Goal: Information Seeking & Learning: Learn about a topic

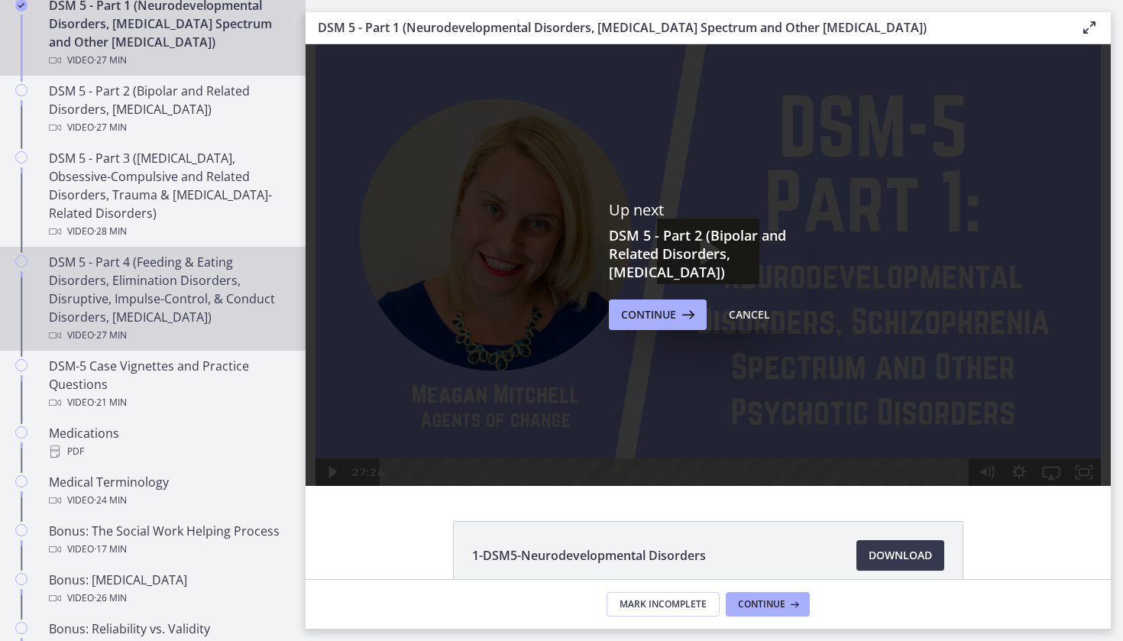
scroll to position [762, 0]
click at [225, 338] on div "Video · 27 min" at bounding box center [168, 333] width 238 height 18
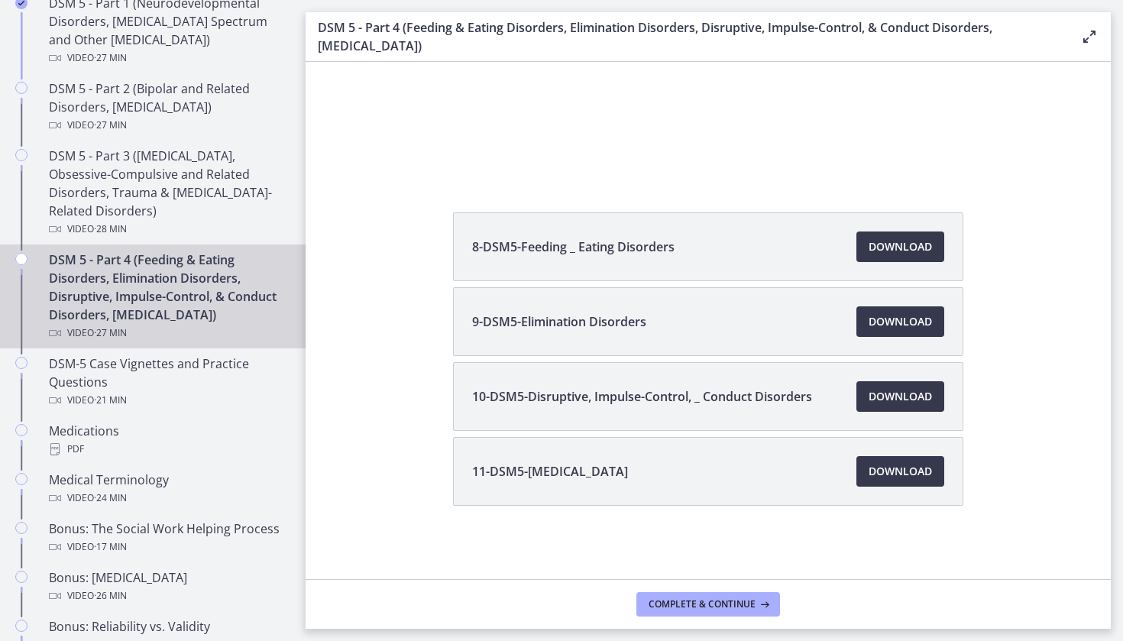
scroll to position [295, 0]
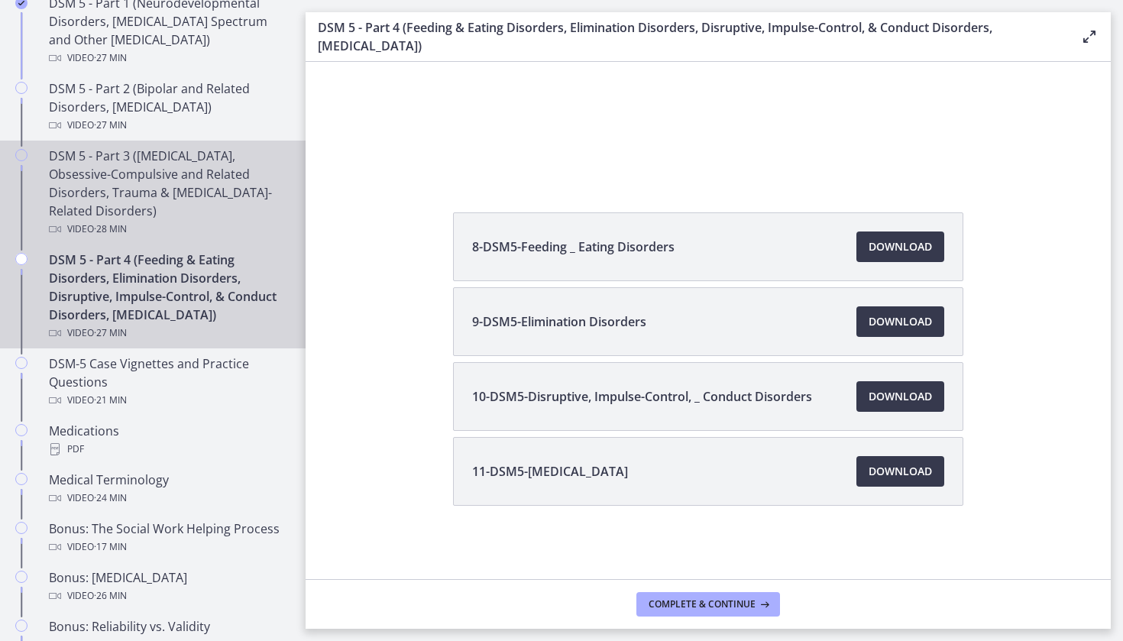
click at [231, 218] on div "DSM 5 - Part 3 (Anxiety Disorders, Obsessive-Compulsive and Related Disorders, …" at bounding box center [168, 193] width 238 height 92
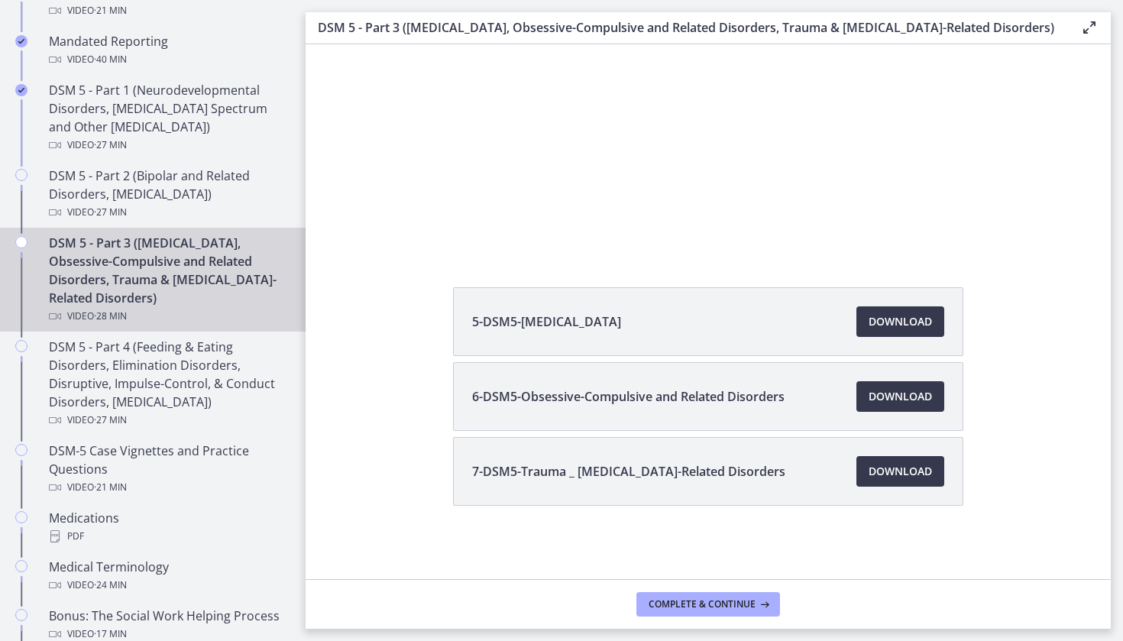
scroll to position [666, 0]
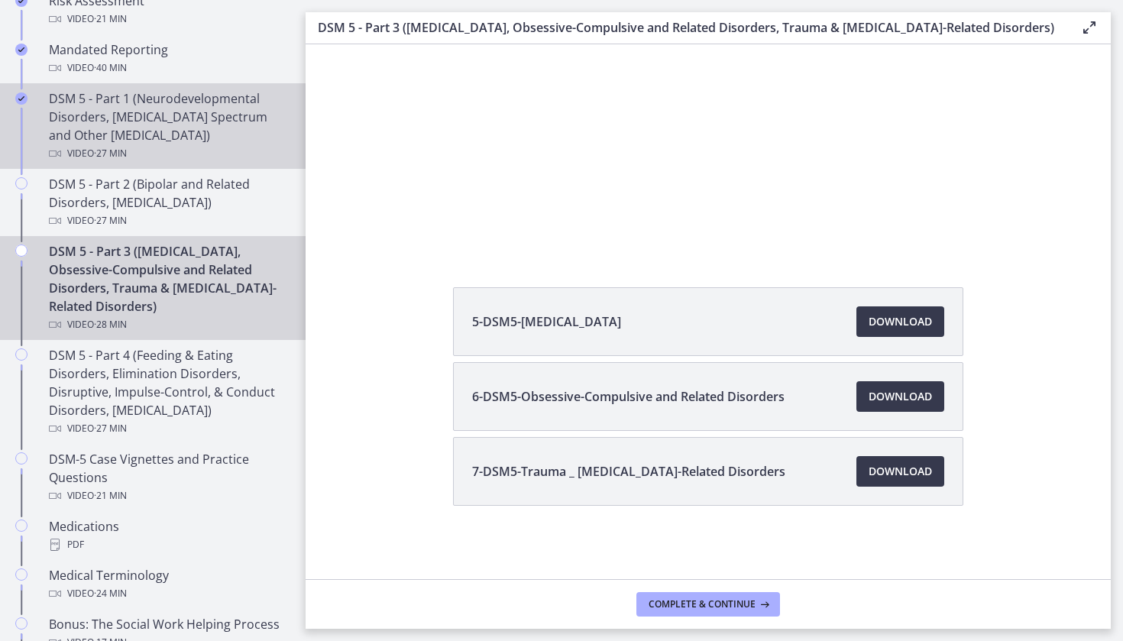
click at [222, 146] on div "Video · 27 min" at bounding box center [168, 153] width 238 height 18
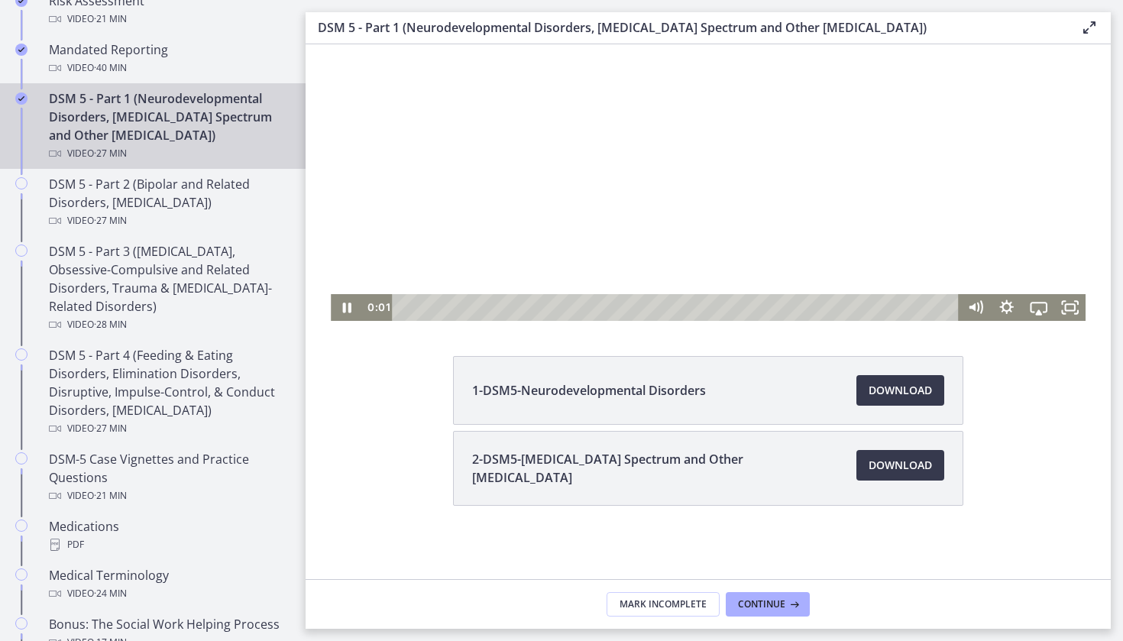
scroll to position [148, 0]
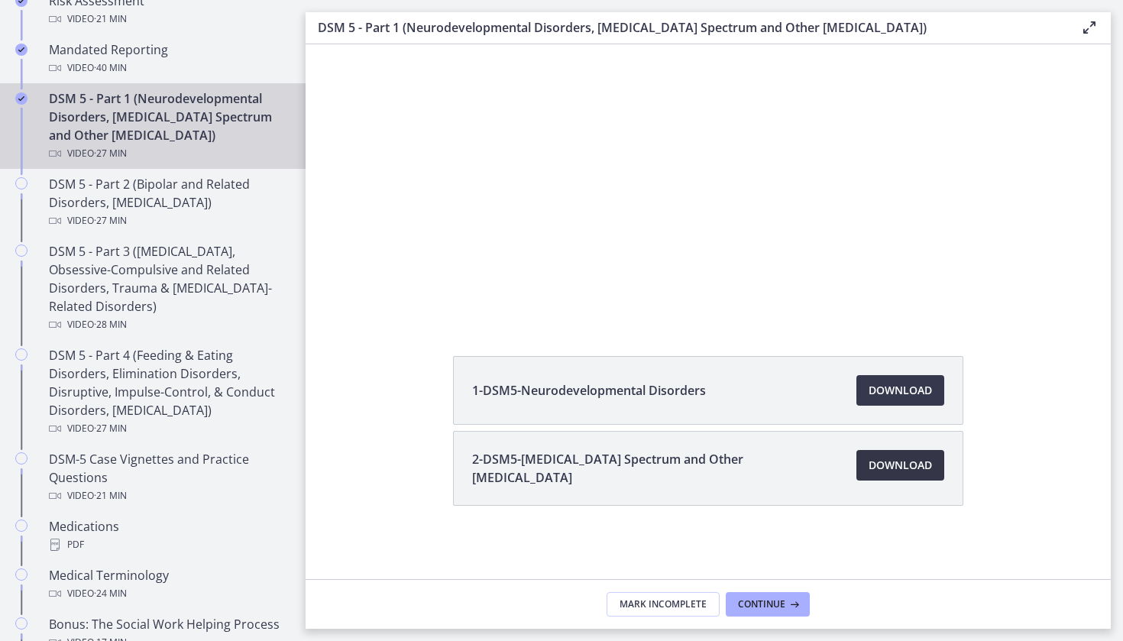
click at [868, 452] on link "Download Opens in a new window" at bounding box center [901, 465] width 88 height 31
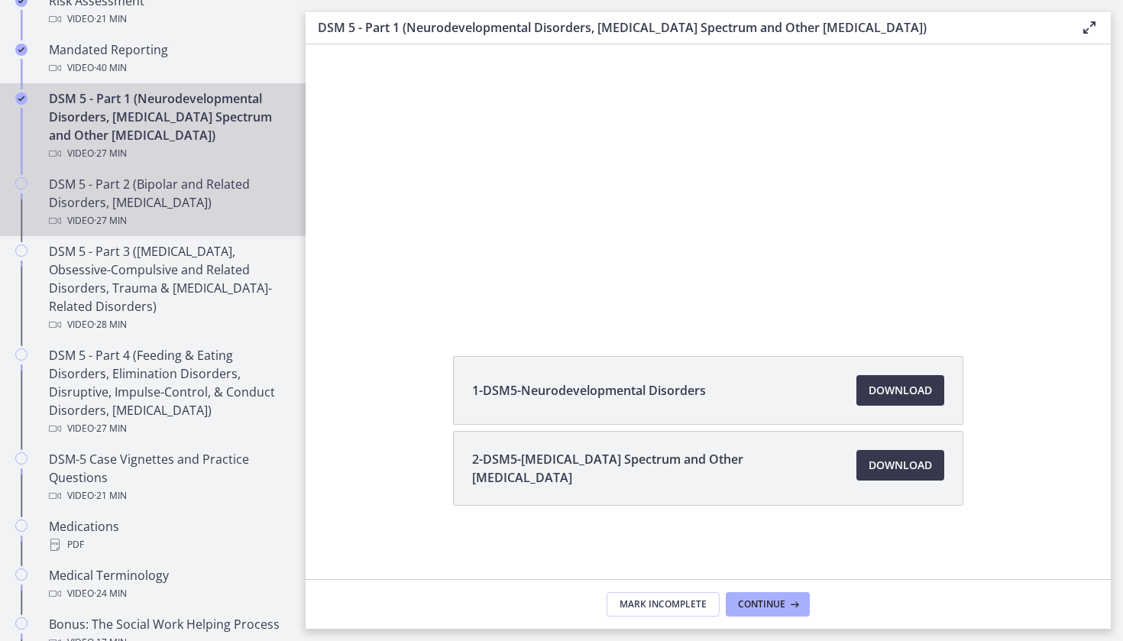
click at [184, 193] on div "DSM 5 - Part 2 (Bipolar and Related Disorders, Depressive Disorders) Video · 27…" at bounding box center [168, 202] width 238 height 55
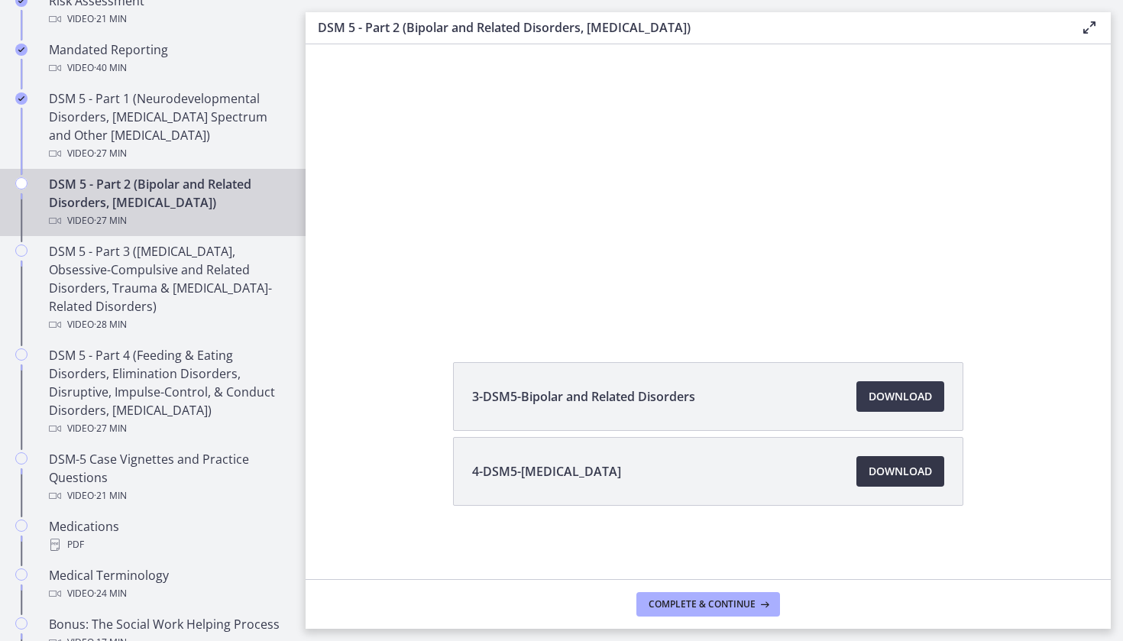
scroll to position [142, 0]
click at [920, 468] on span "Download Opens in a new window" at bounding box center [900, 471] width 63 height 18
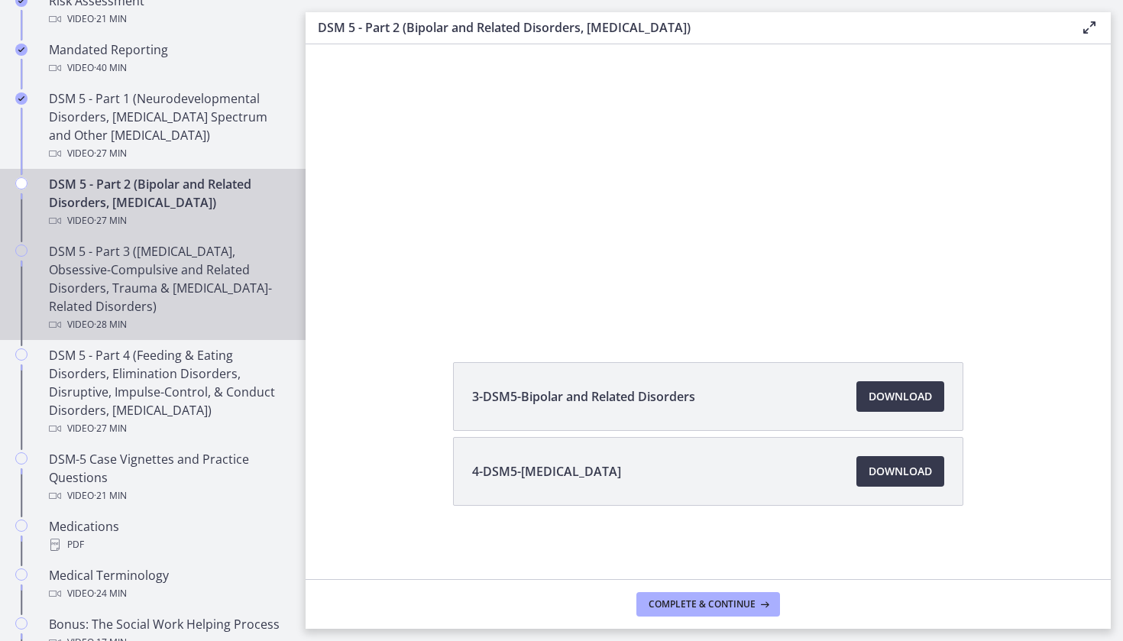
click at [196, 294] on div "DSM 5 - Part 3 (Anxiety Disorders, Obsessive-Compulsive and Related Disorders, …" at bounding box center [168, 288] width 238 height 92
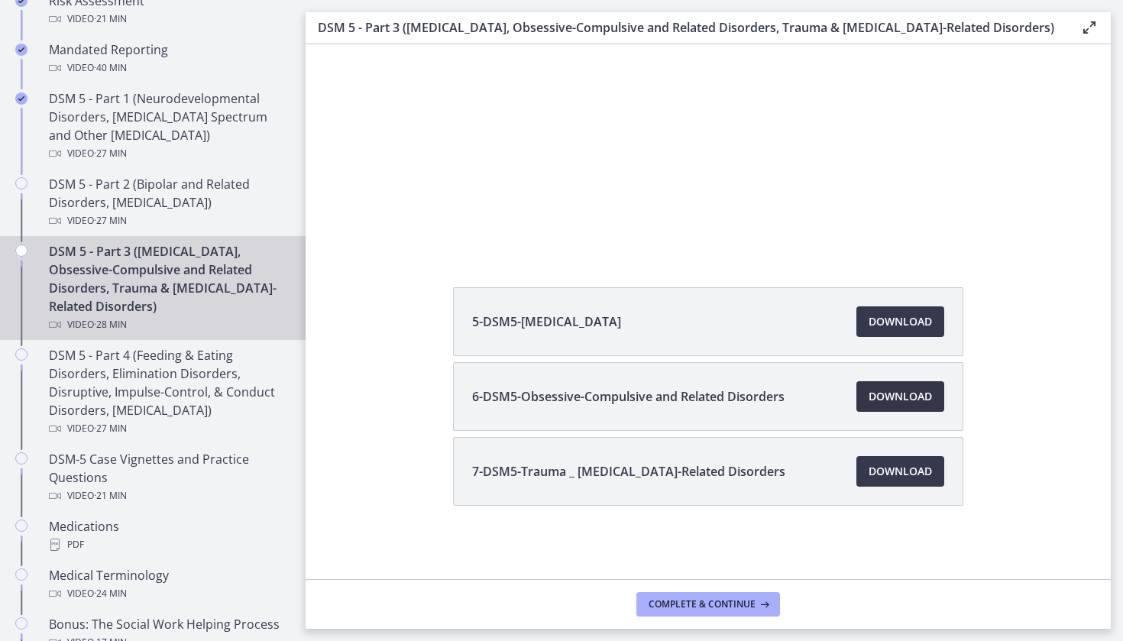
click at [904, 401] on span "Download Opens in a new window" at bounding box center [900, 396] width 63 height 18
click at [900, 476] on span "Download Opens in a new window" at bounding box center [900, 471] width 63 height 18
click at [902, 403] on span "Download Opens in a new window" at bounding box center [900, 396] width 63 height 18
click at [889, 462] on link "Download Opens in a new window" at bounding box center [901, 471] width 88 height 31
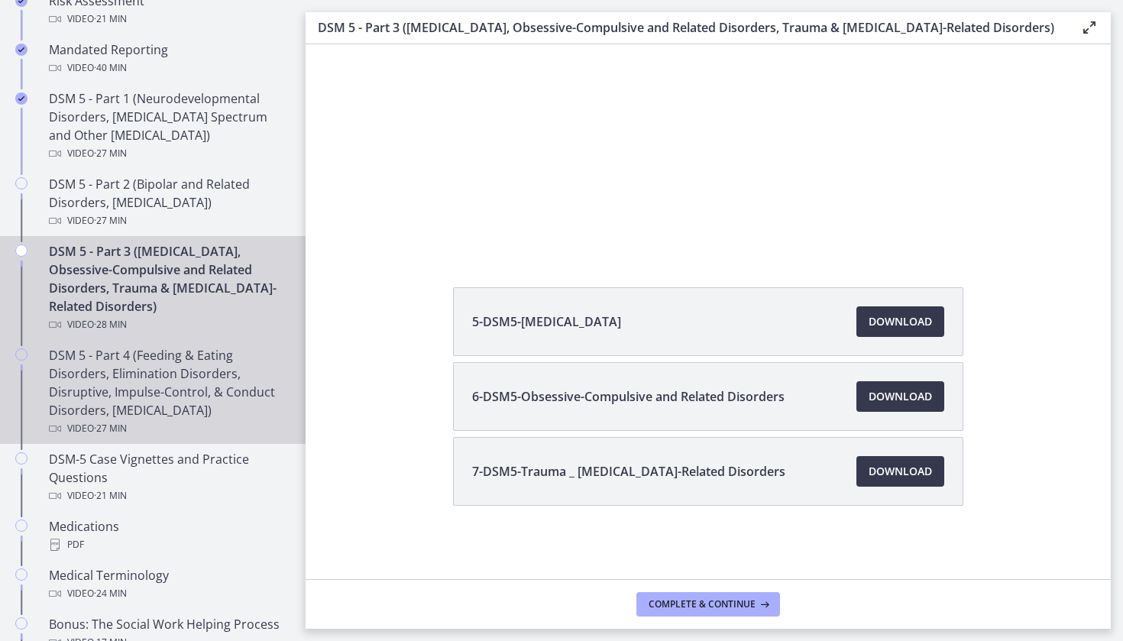
click at [204, 390] on div "DSM 5 - Part 4 (Feeding & Eating Disorders, Elimination Disorders, Disruptive, …" at bounding box center [168, 392] width 238 height 92
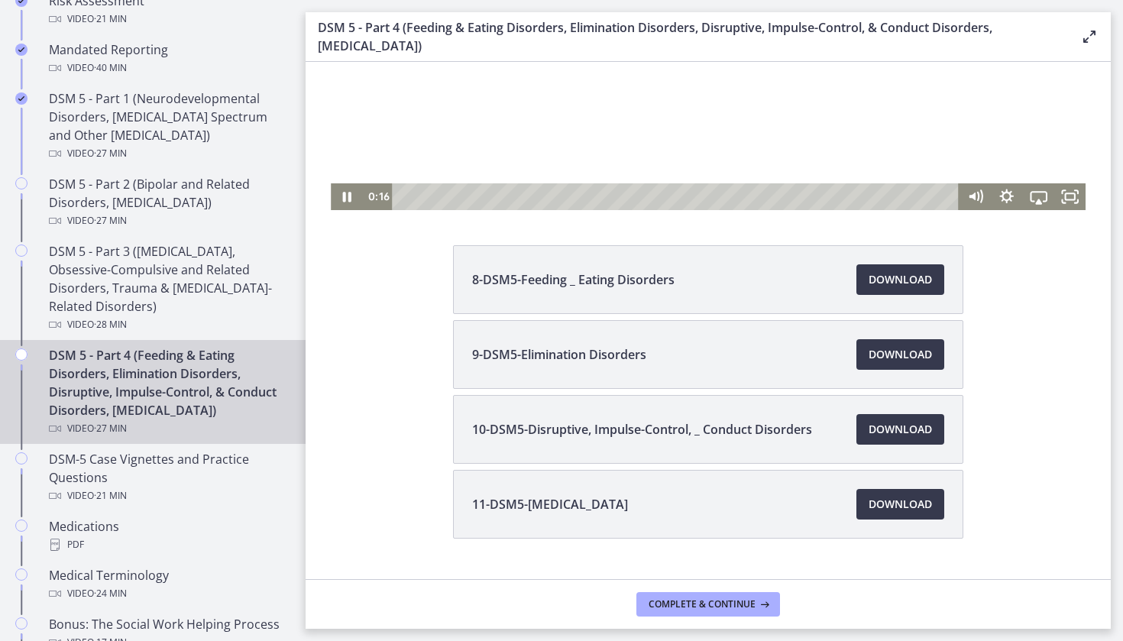
scroll to position [294, 0]
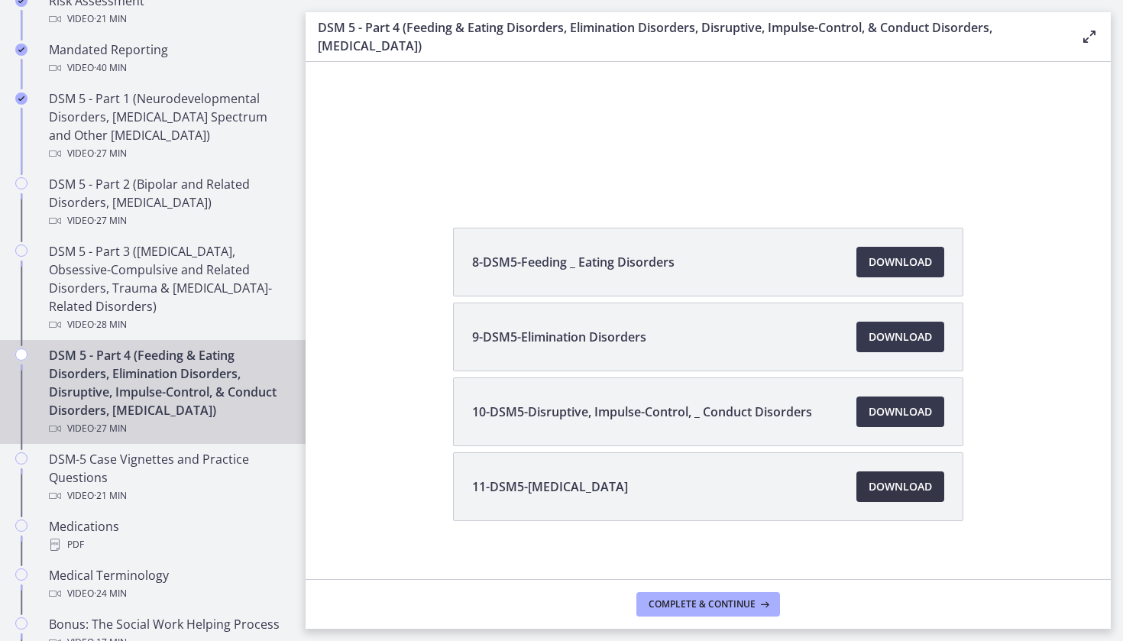
click at [893, 481] on span "Download Opens in a new window" at bounding box center [900, 487] width 63 height 18
click at [887, 395] on li "10-DSM5-Disruptive, Impulse-Control, _ Conduct Disorders Download Opens in a ne…" at bounding box center [708, 411] width 510 height 69
click at [889, 403] on span "Download Opens in a new window" at bounding box center [900, 412] width 63 height 18
click at [901, 331] on span "Download Opens in a new window" at bounding box center [900, 337] width 63 height 18
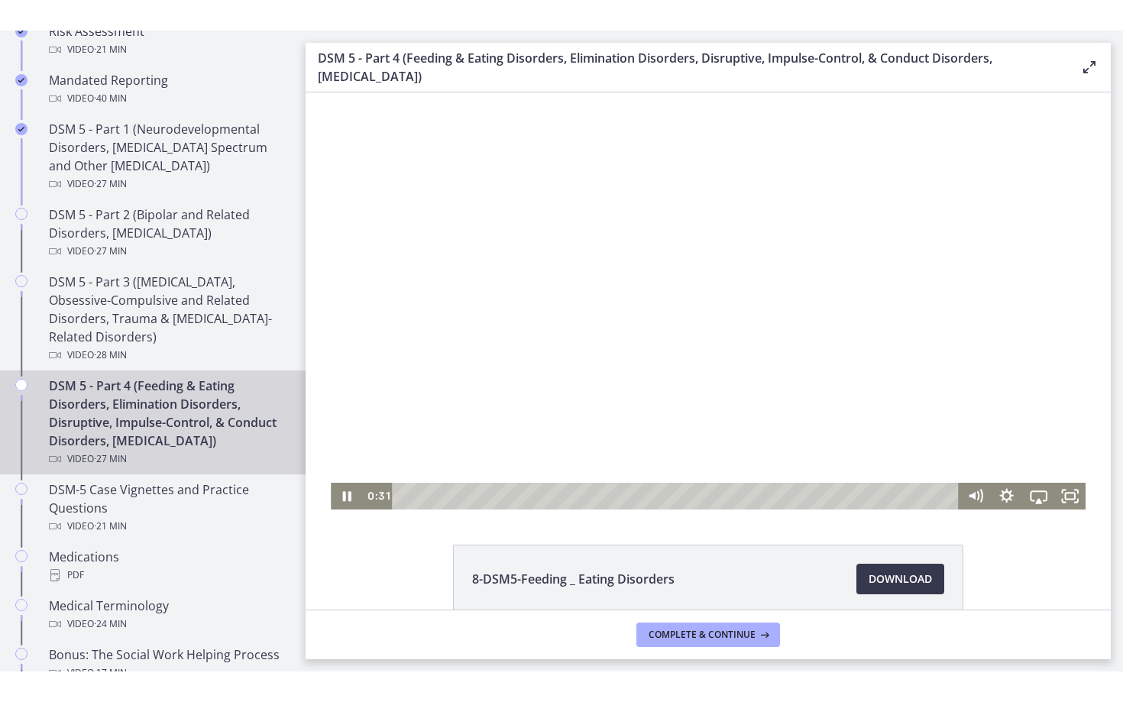
scroll to position [6, 0]
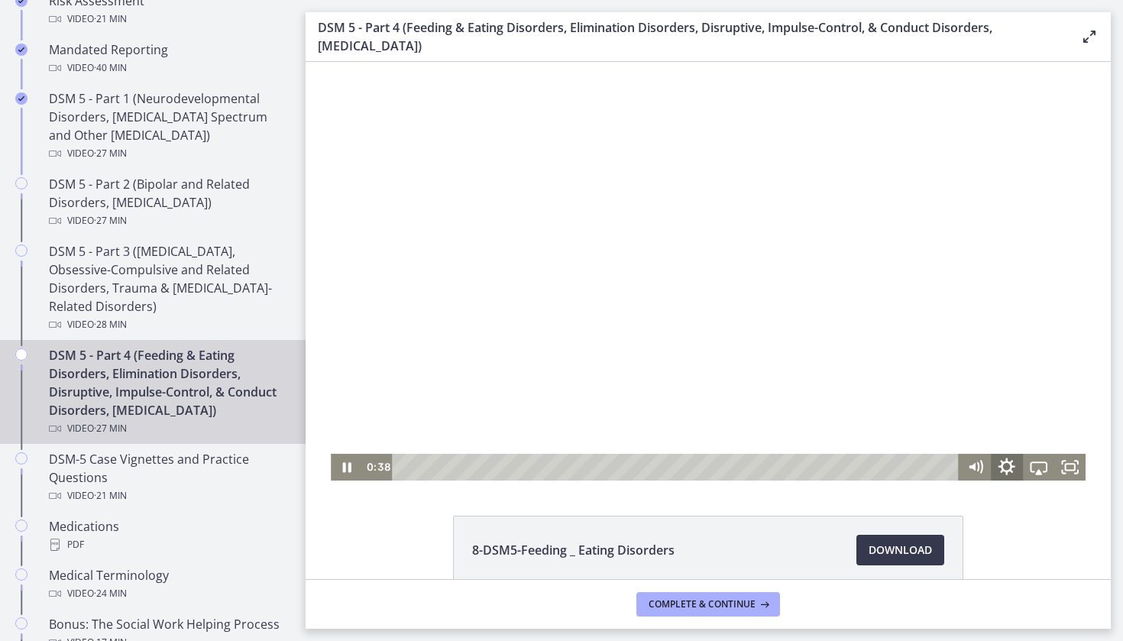
click at [1011, 470] on icon "Show settings menu" at bounding box center [1007, 466] width 17 height 17
click at [1037, 422] on span "1x" at bounding box center [1050, 413] width 55 height 27
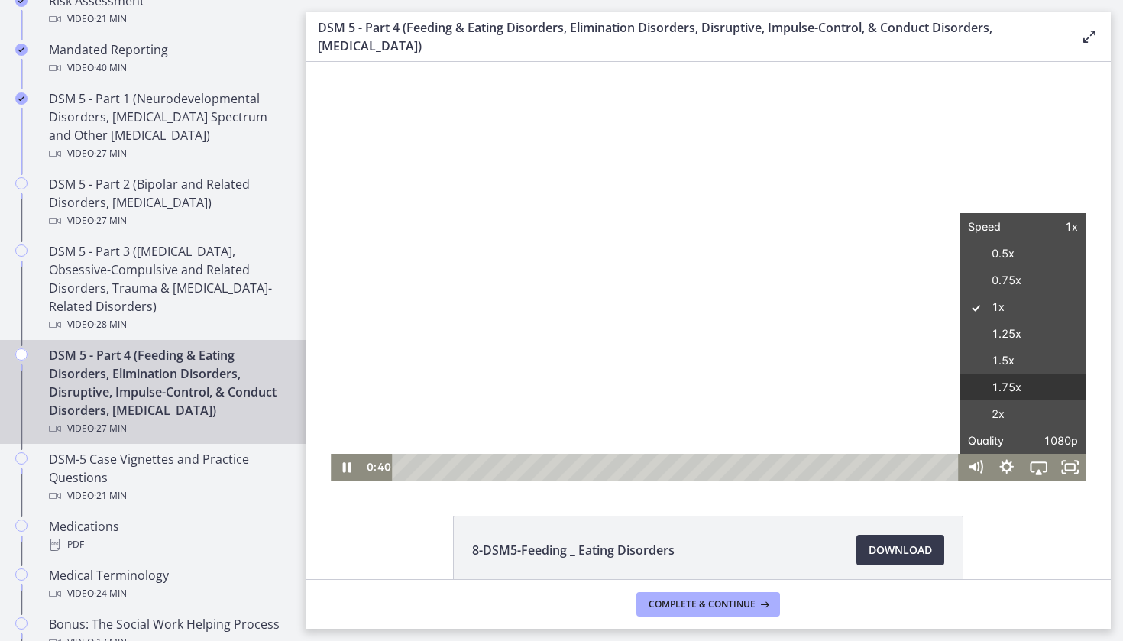
click at [1034, 394] on label "1.75x" at bounding box center [1024, 388] width 126 height 28
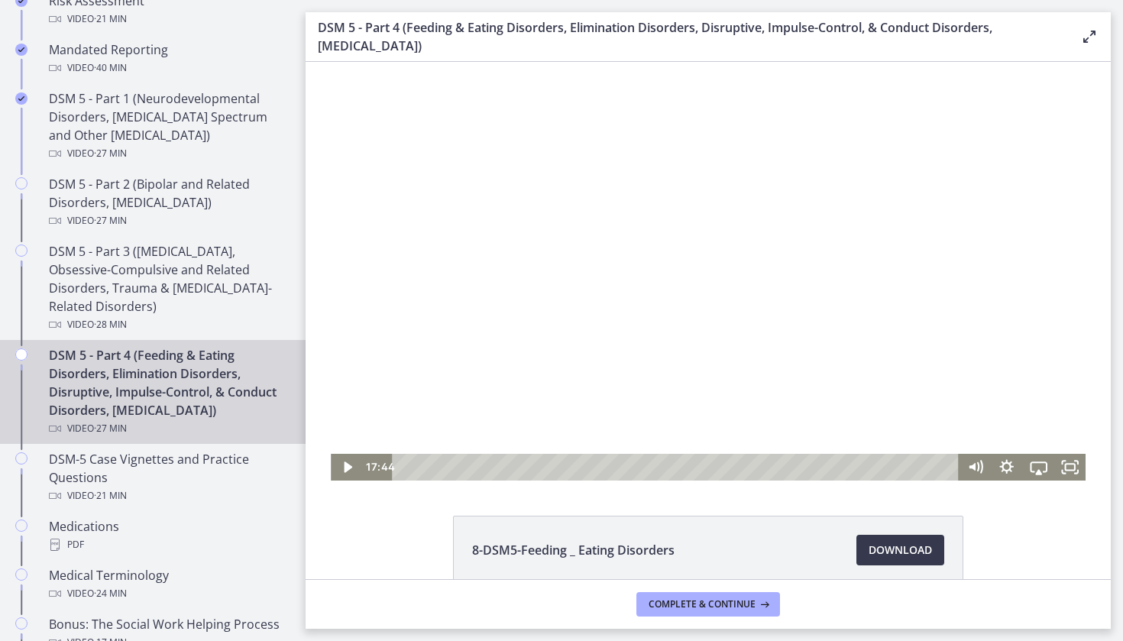
click at [816, 249] on div at bounding box center [708, 268] width 755 height 425
click at [1071, 468] on icon "Fullscreen" at bounding box center [1069, 467] width 31 height 27
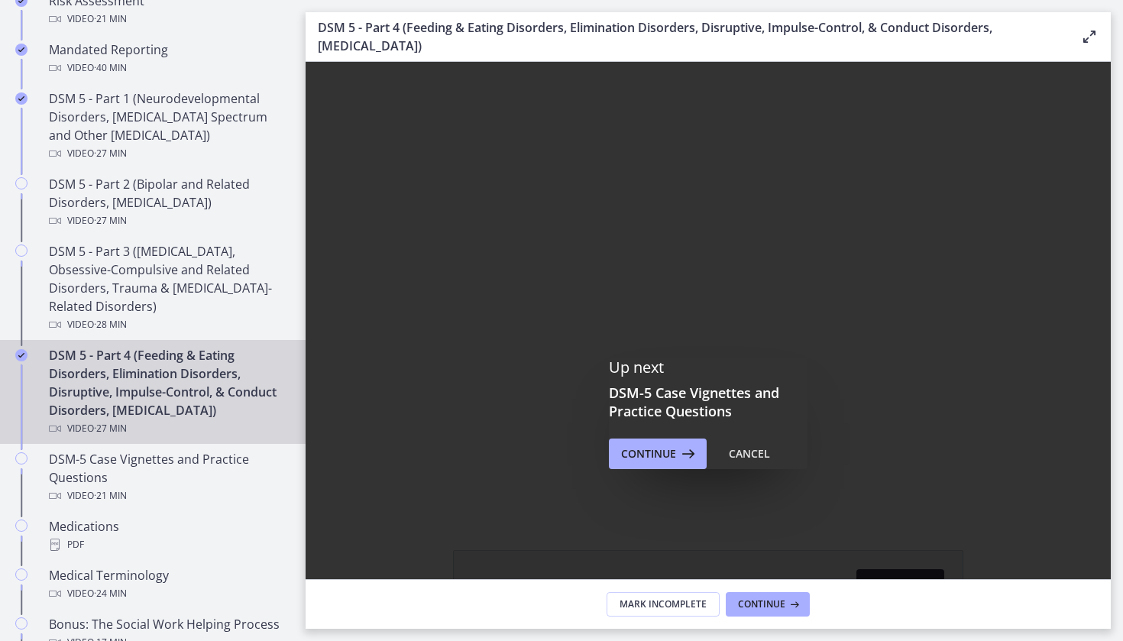
scroll to position [0, 0]
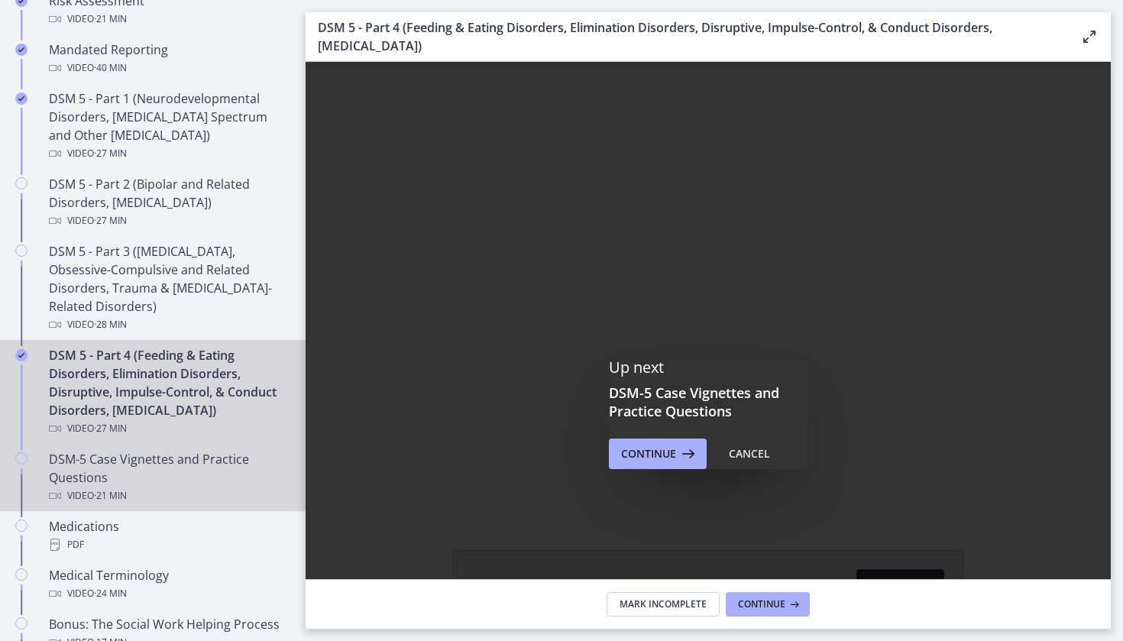
click at [185, 455] on div "DSM-5 Case Vignettes and Practice Questions Video · 21 min" at bounding box center [168, 477] width 238 height 55
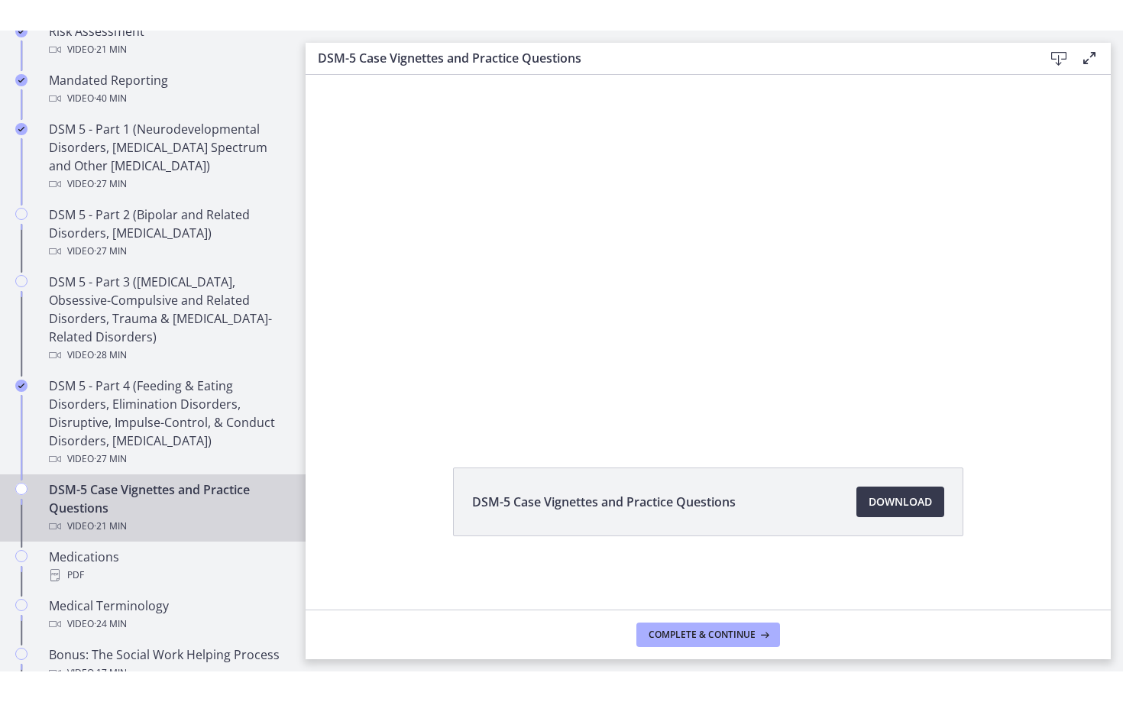
scroll to position [67, 0]
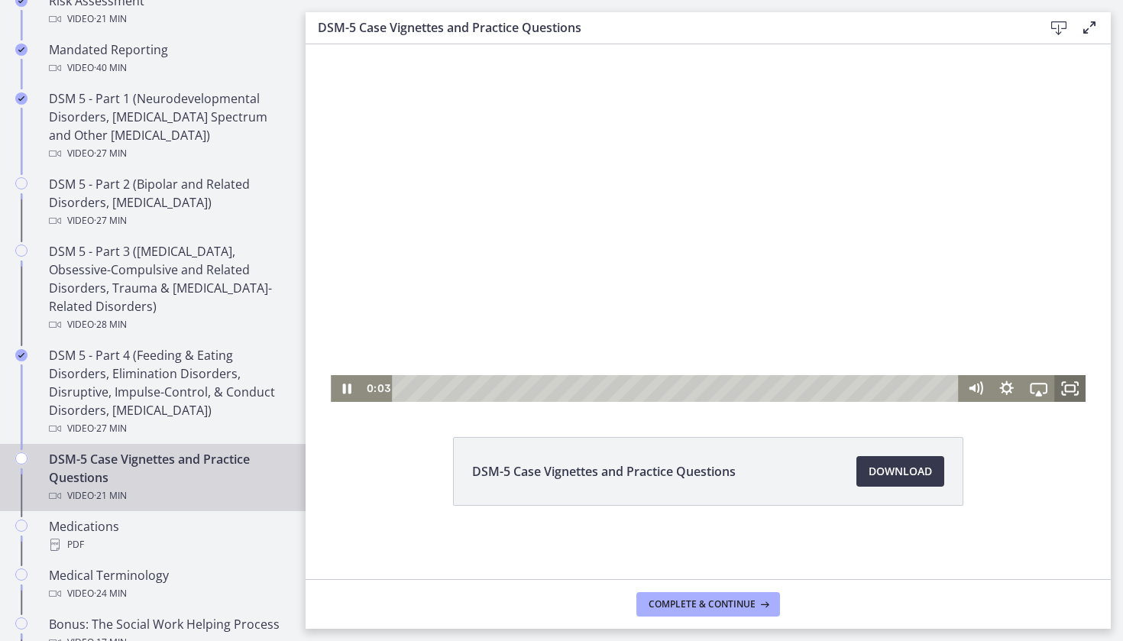
click at [1079, 390] on icon "Fullscreen" at bounding box center [1069, 388] width 31 height 27
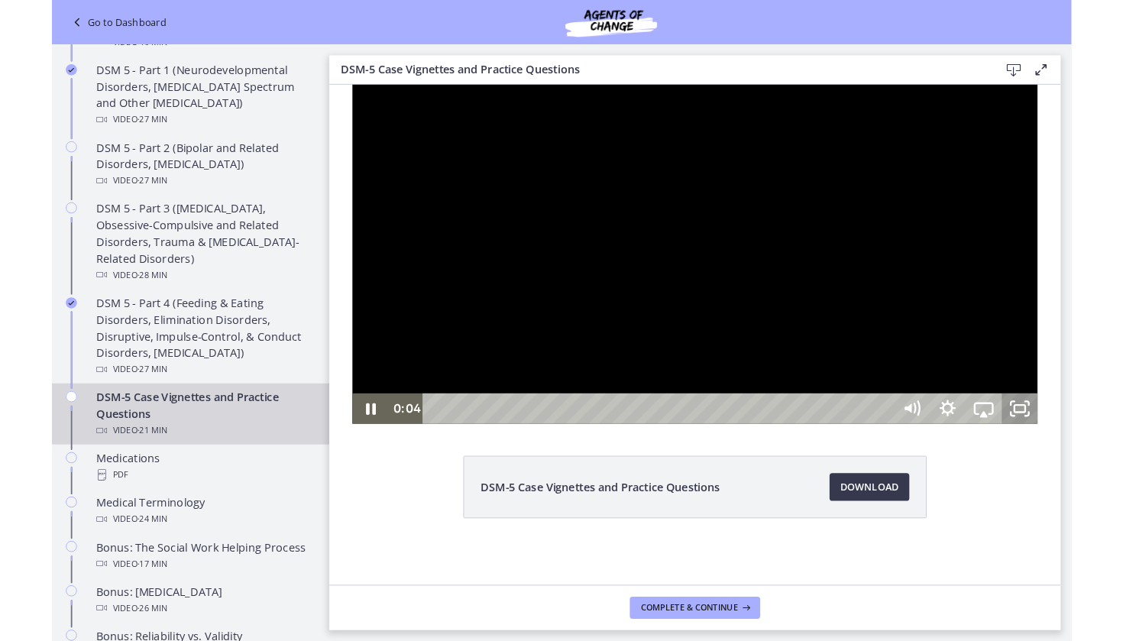
scroll to position [0, 0]
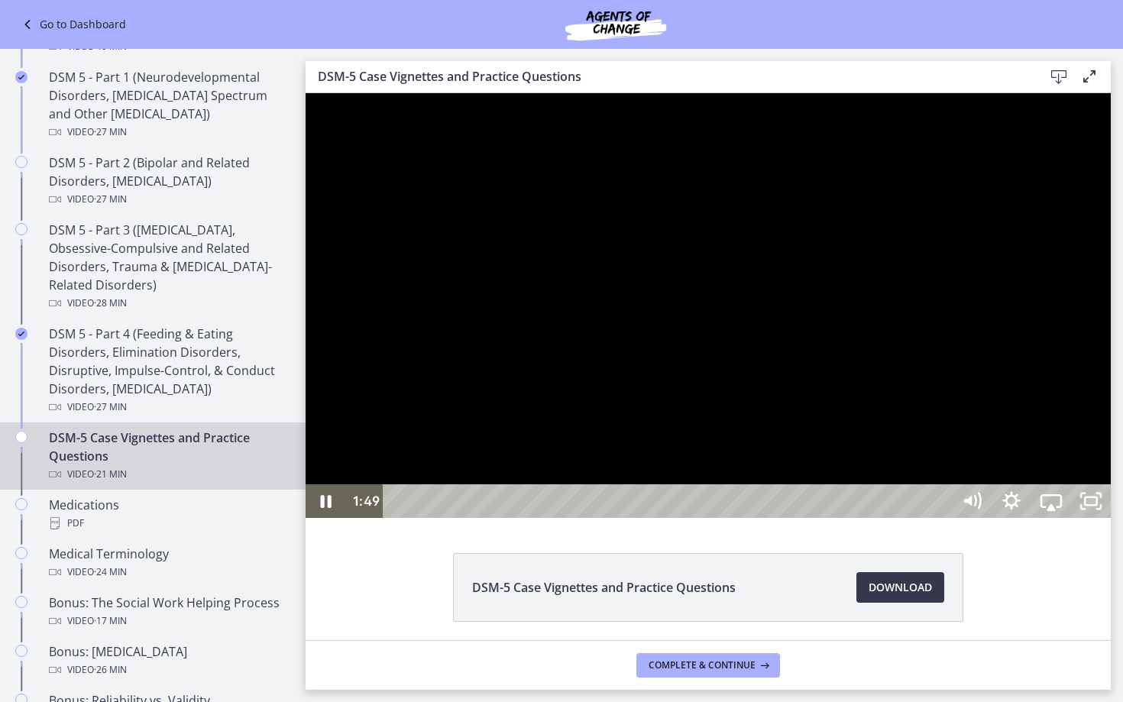
click at [957, 518] on div at bounding box center [708, 305] width 805 height 425
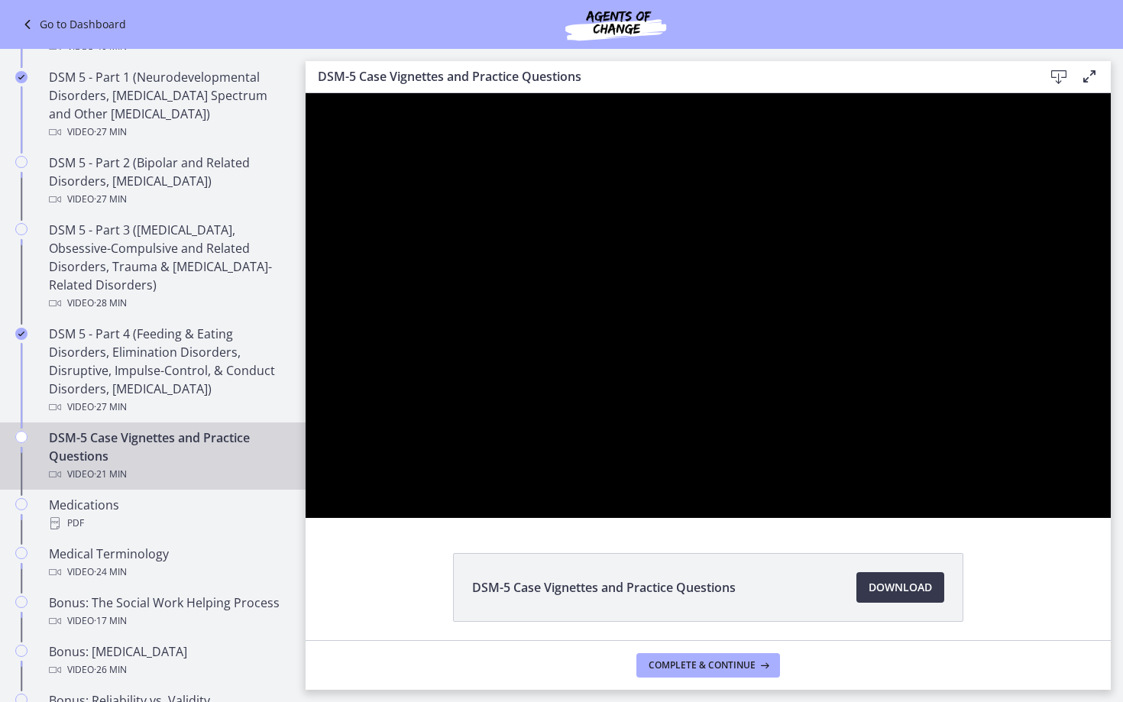
click at [957, 518] on div at bounding box center [708, 305] width 805 height 425
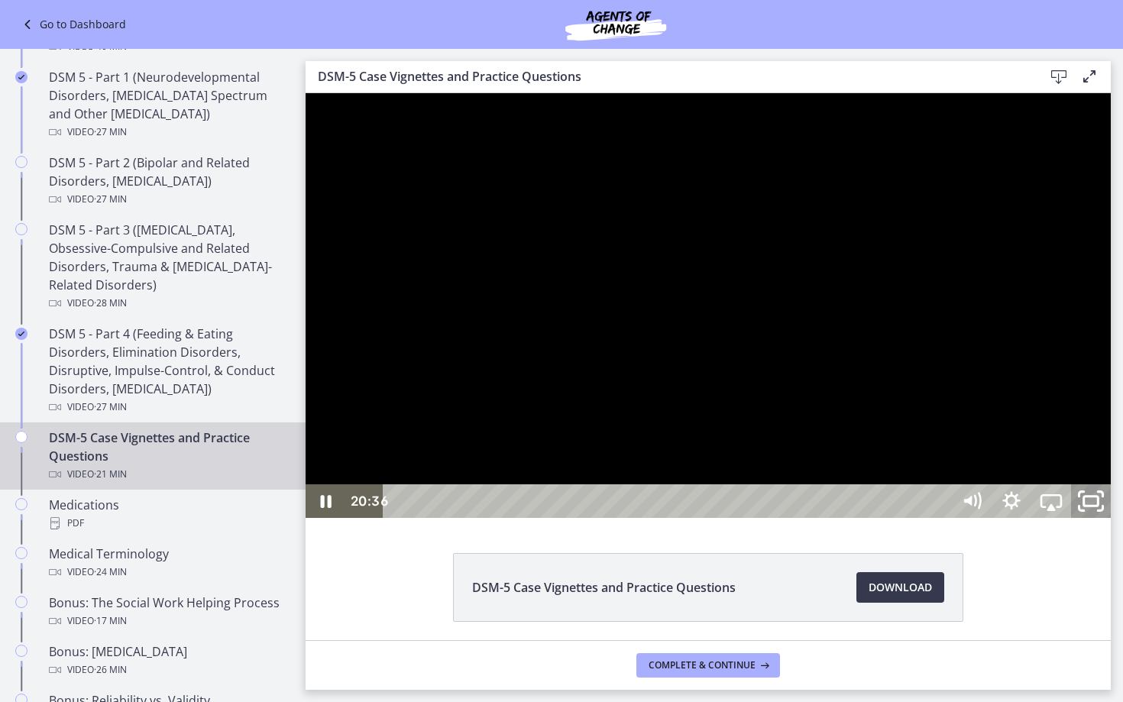
click at [1099, 506] on rect "Unfullscreen" at bounding box center [1091, 501] width 15 height 9
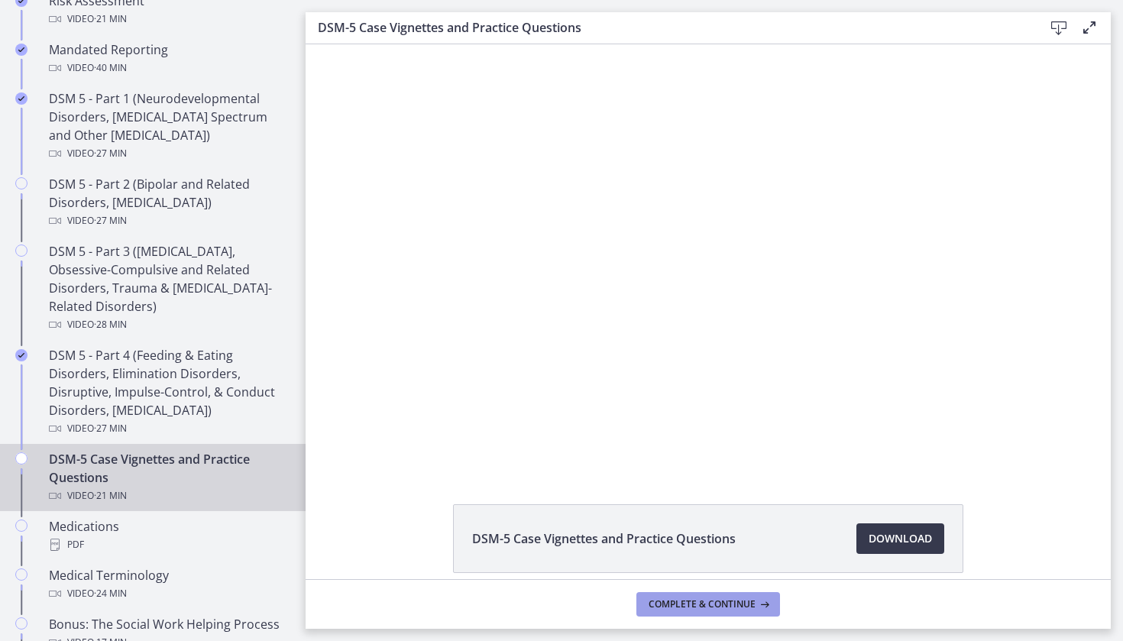
click at [763, 607] on icon at bounding box center [763, 604] width 15 height 12
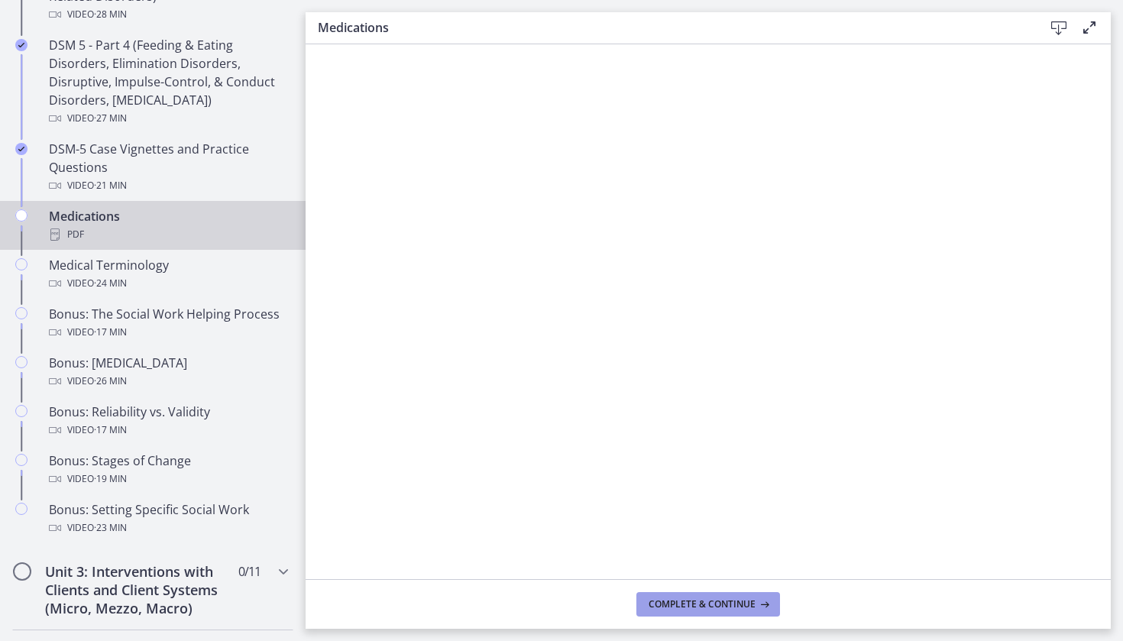
click at [719, 606] on span "Complete & continue" at bounding box center [702, 604] width 107 height 12
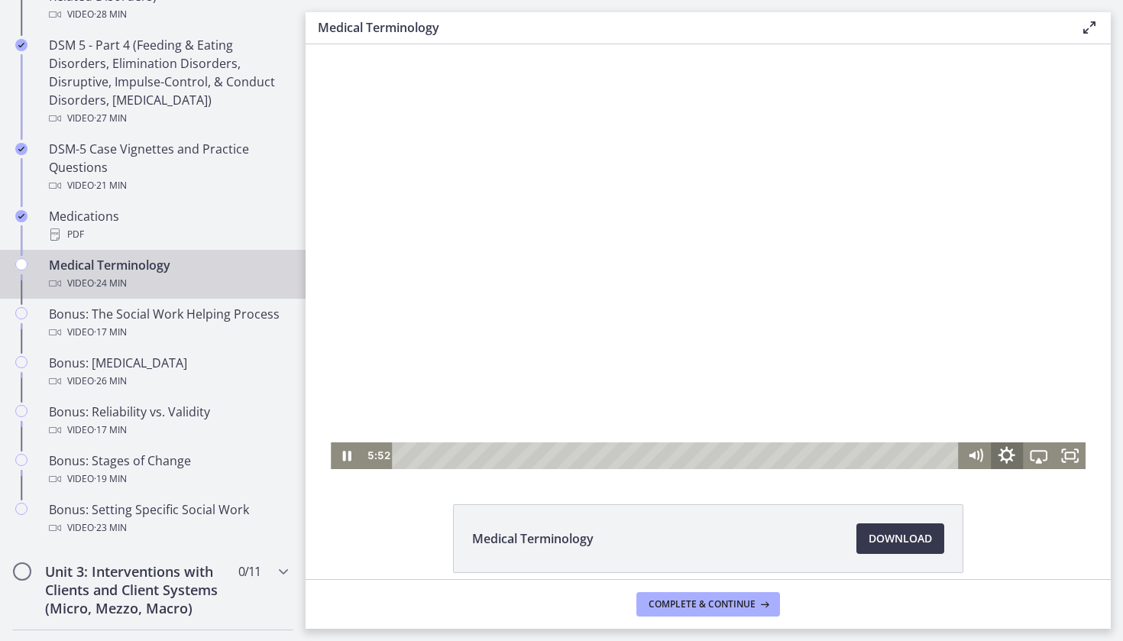
click at [1003, 458] on icon "Show settings menu" at bounding box center [1007, 455] width 17 height 17
click at [1013, 410] on span "Speed" at bounding box center [995, 402] width 55 height 27
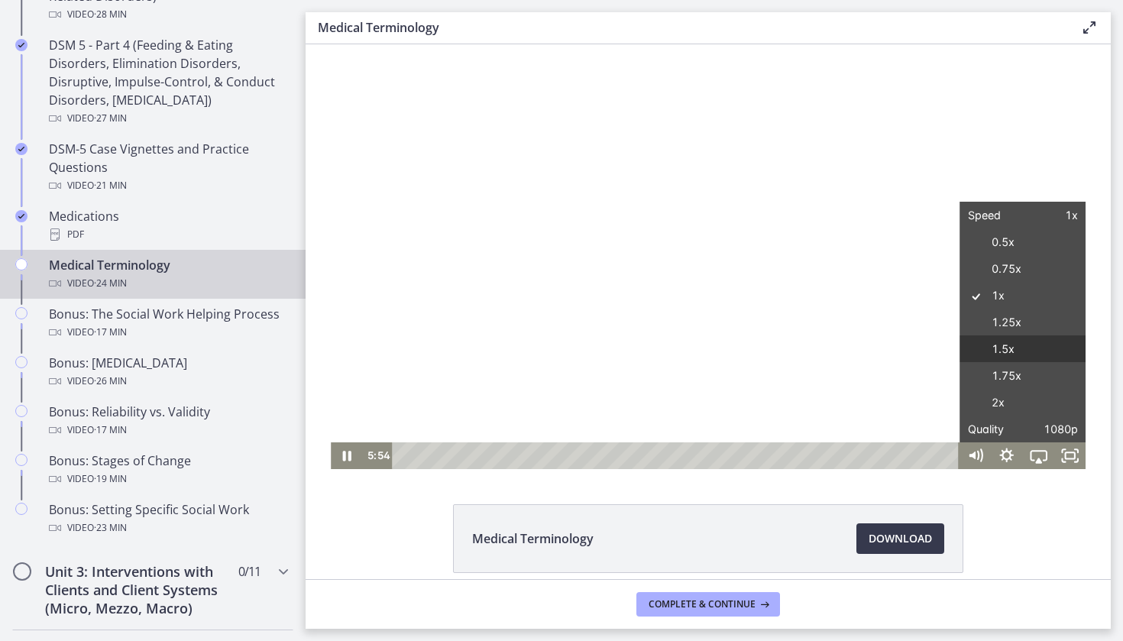
click at [1012, 352] on label "1.5x" at bounding box center [1024, 349] width 126 height 28
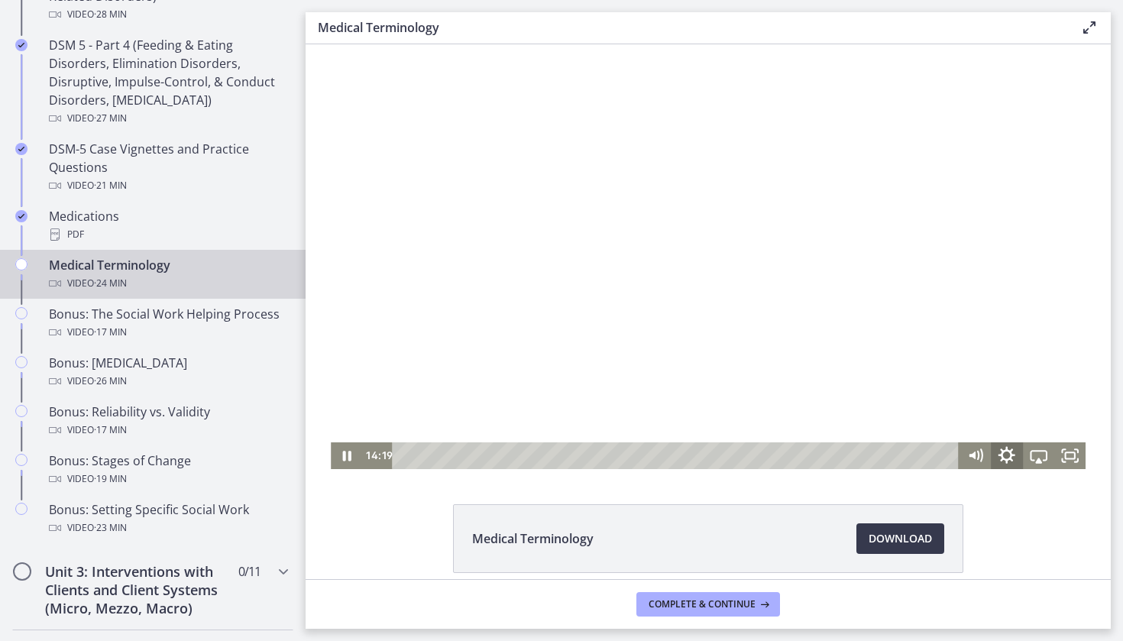
click at [999, 460] on icon "Show settings menu" at bounding box center [1007, 455] width 37 height 32
click at [1032, 411] on span "Speed" at bounding box center [1018, 402] width 39 height 27
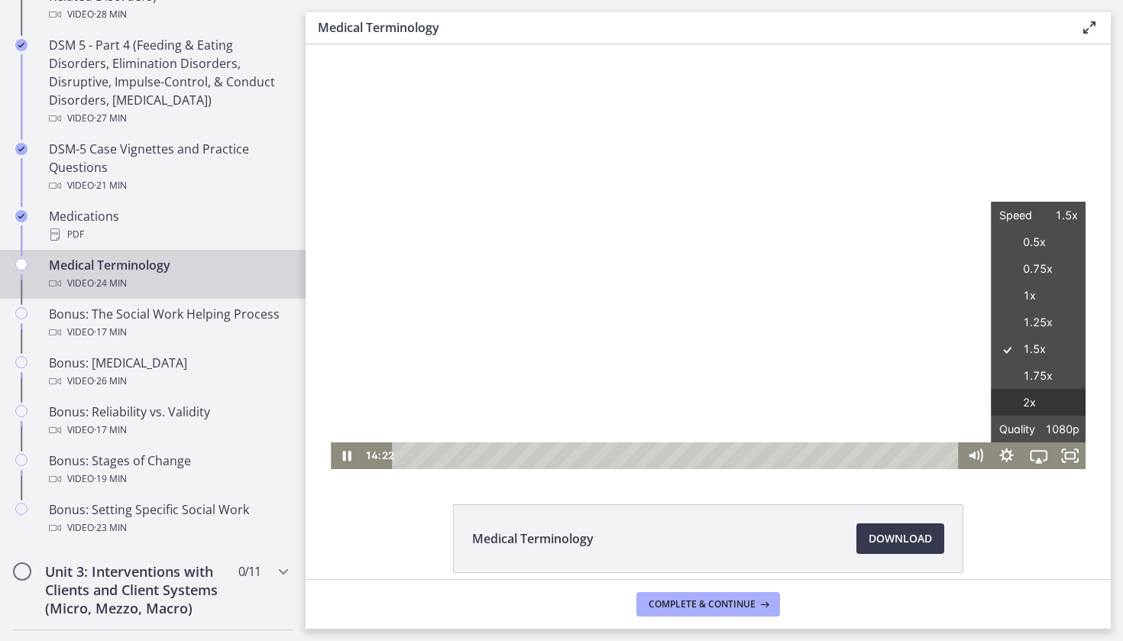
click at [1032, 411] on label "2x" at bounding box center [1039, 403] width 95 height 28
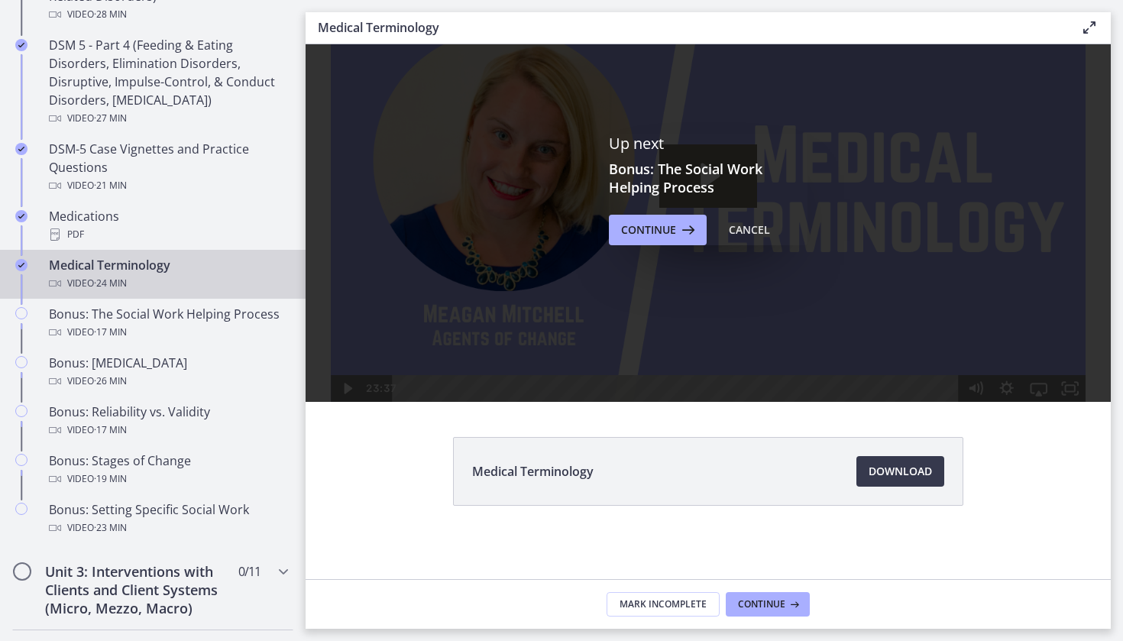
scroll to position [67, 0]
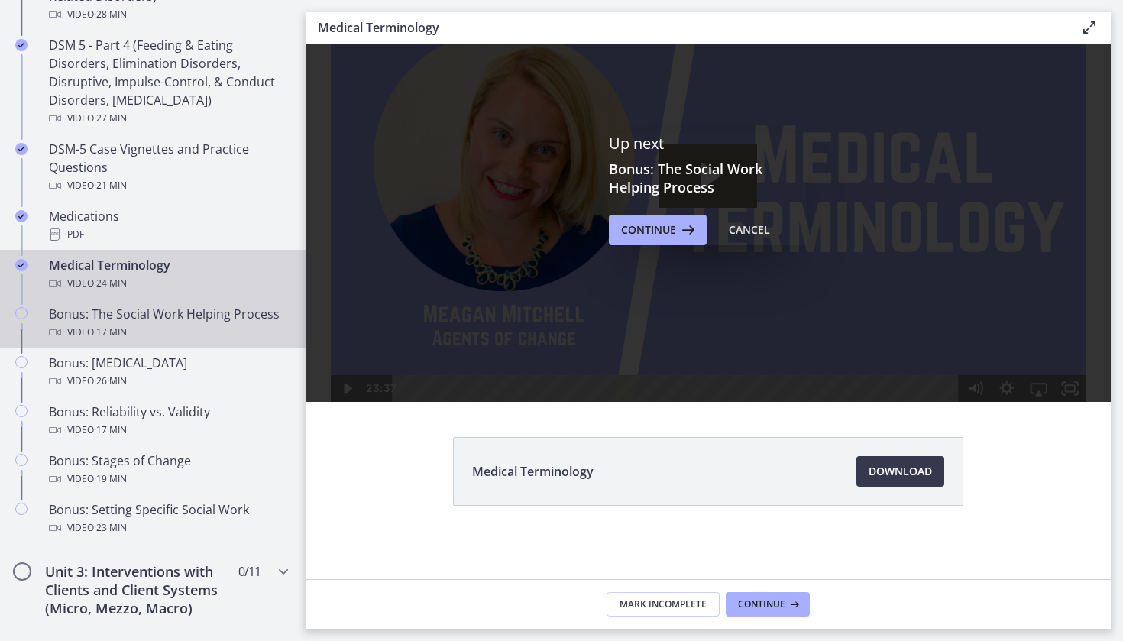
click at [261, 342] on link "Bonus: The Social Work Helping Process Video · 17 min" at bounding box center [153, 323] width 306 height 49
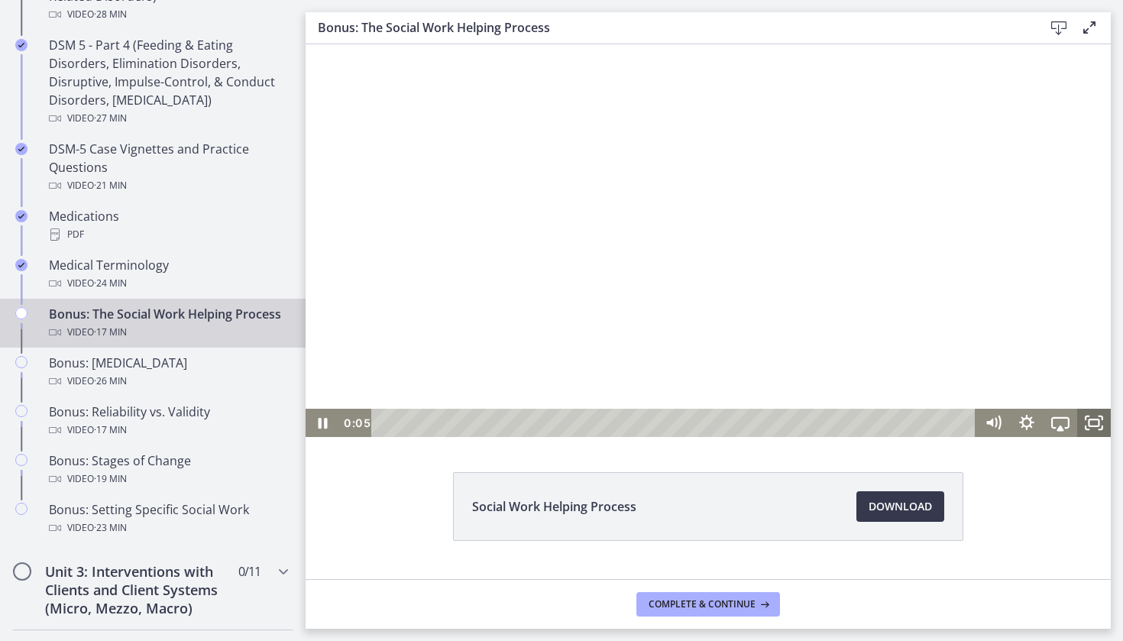
click at [1092, 425] on icon "Fullscreen" at bounding box center [1094, 423] width 34 height 28
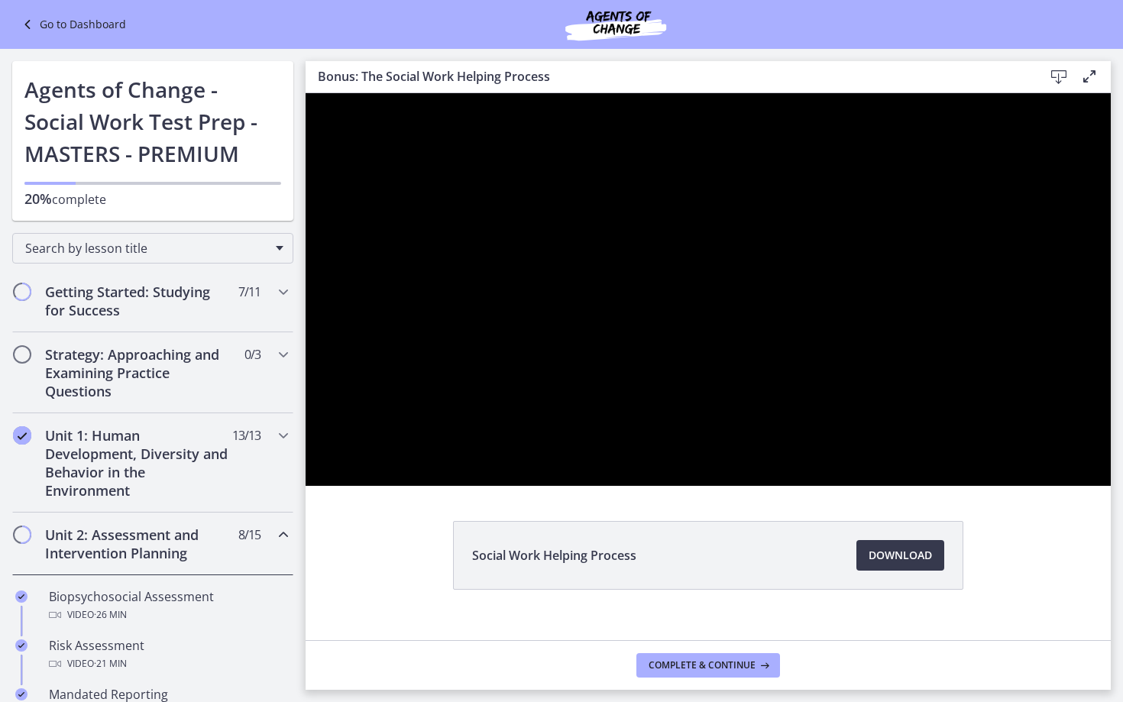
scroll to position [977, 0]
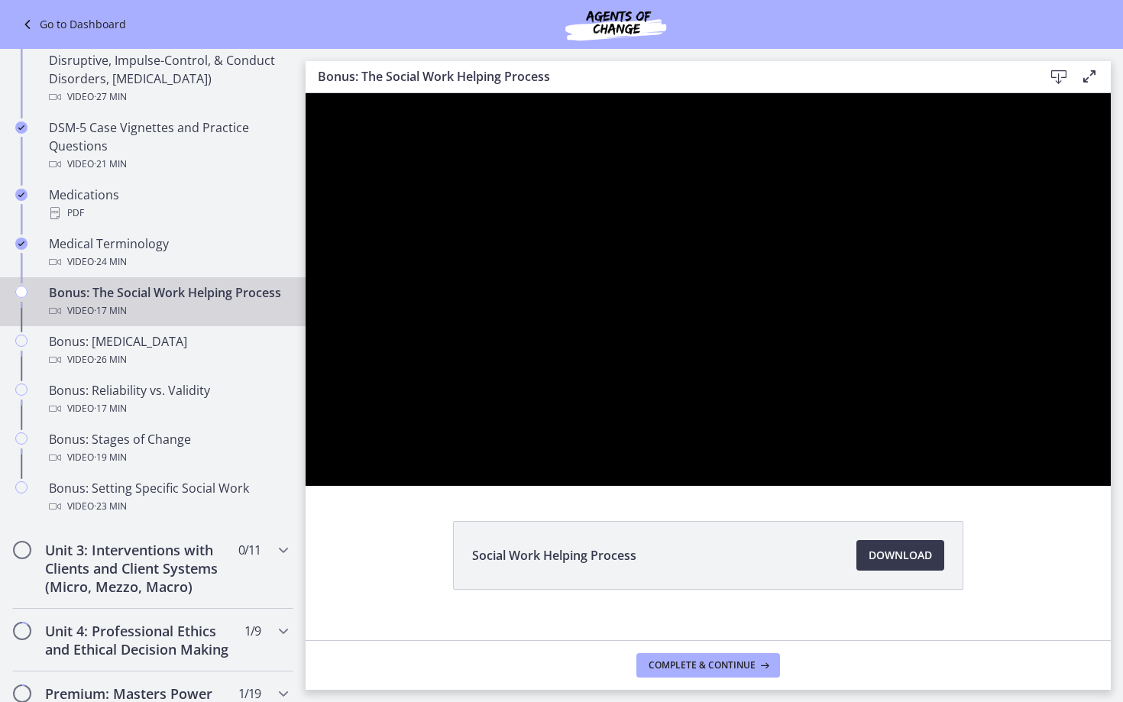
click at [1111, 486] on div at bounding box center [708, 289] width 805 height 393
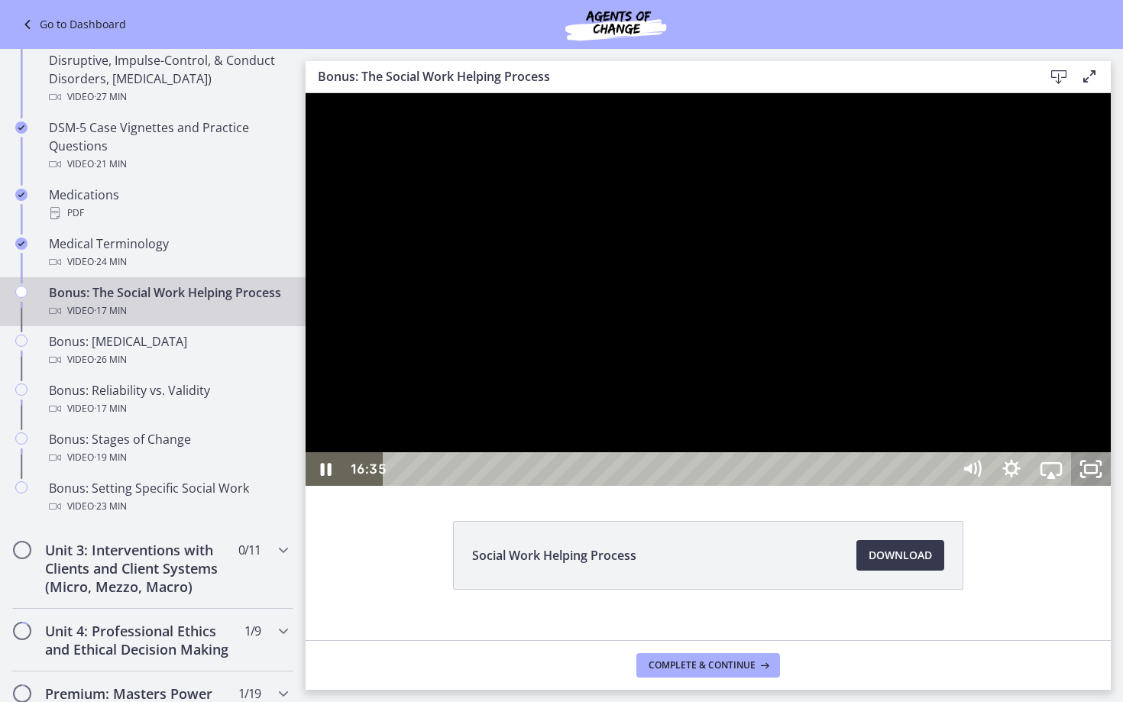
click at [1111, 486] on icon "Unfullscreen" at bounding box center [1091, 469] width 40 height 34
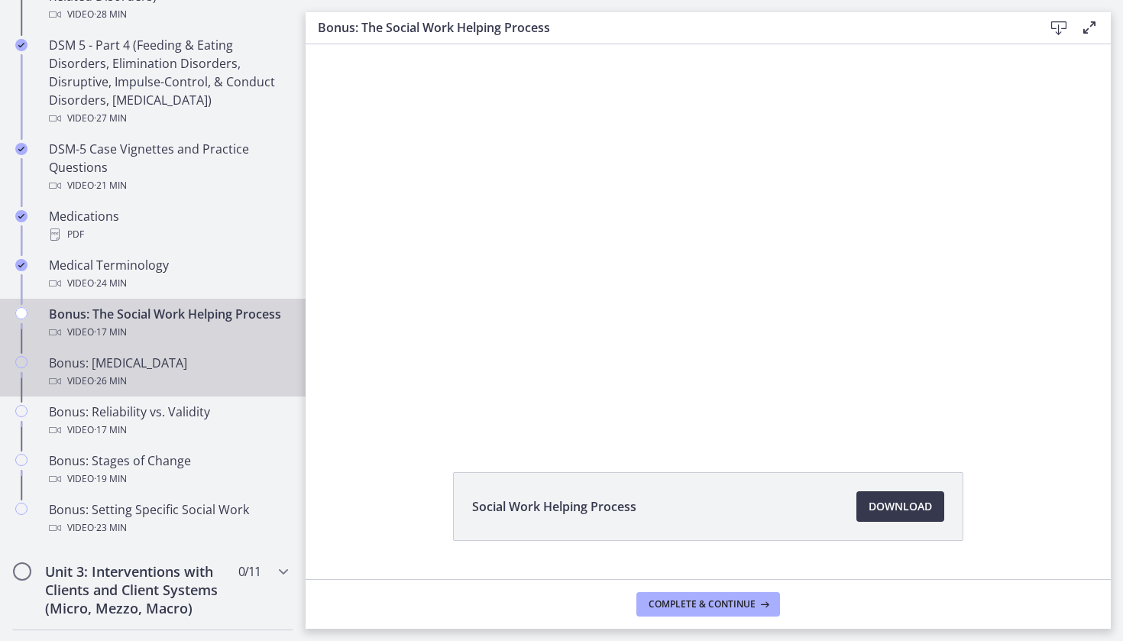
click at [157, 364] on div "Bonus: [MEDICAL_DATA] Video · 26 min" at bounding box center [168, 372] width 238 height 37
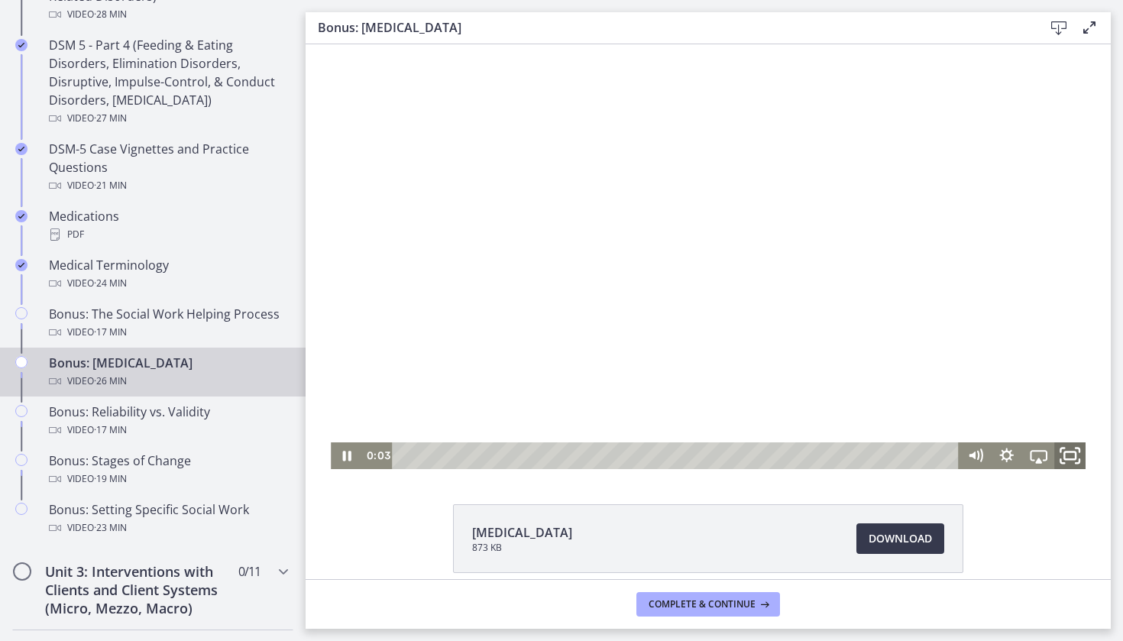
click at [1075, 457] on rect "Fullscreen" at bounding box center [1069, 456] width 11 height 8
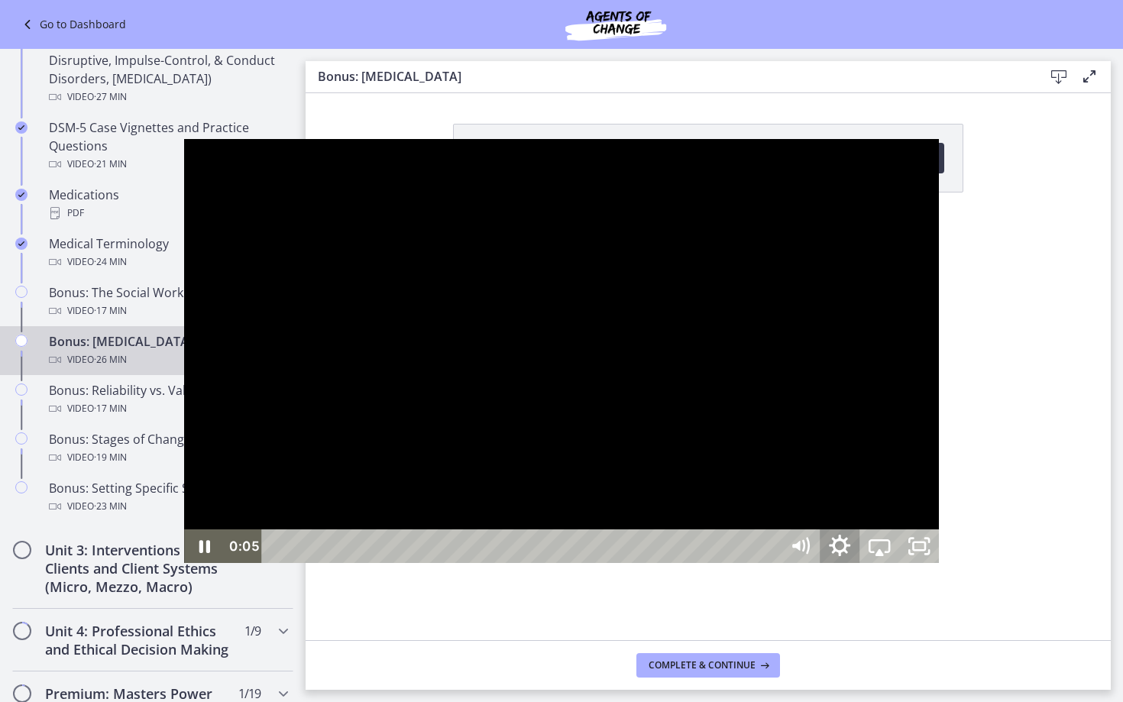
click at [863, 567] on icon "Show settings menu" at bounding box center [839, 546] width 47 height 40
click at [880, 496] on span "Speed" at bounding box center [855, 479] width 50 height 34
click at [939, 497] on label "2x" at bounding box center [879, 479] width 119 height 35
click at [939, 564] on div at bounding box center [561, 351] width 755 height 425
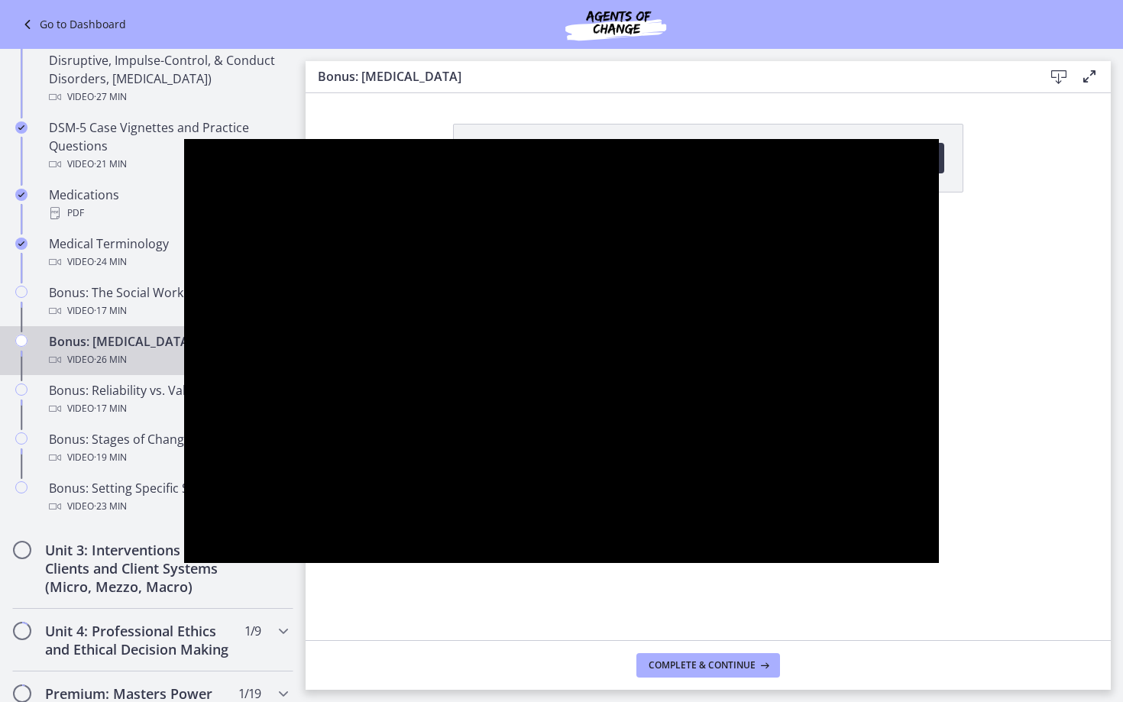
click at [939, 563] on div at bounding box center [561, 351] width 755 height 425
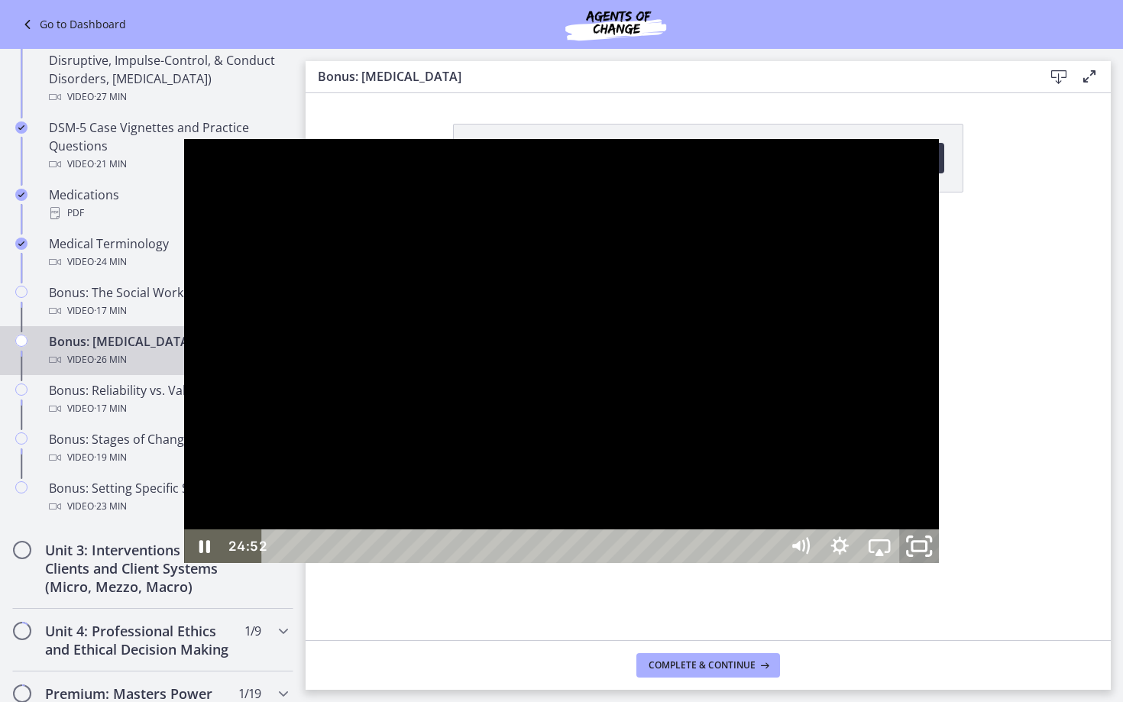
click at [943, 567] on icon "Unfullscreen" at bounding box center [919, 546] width 47 height 40
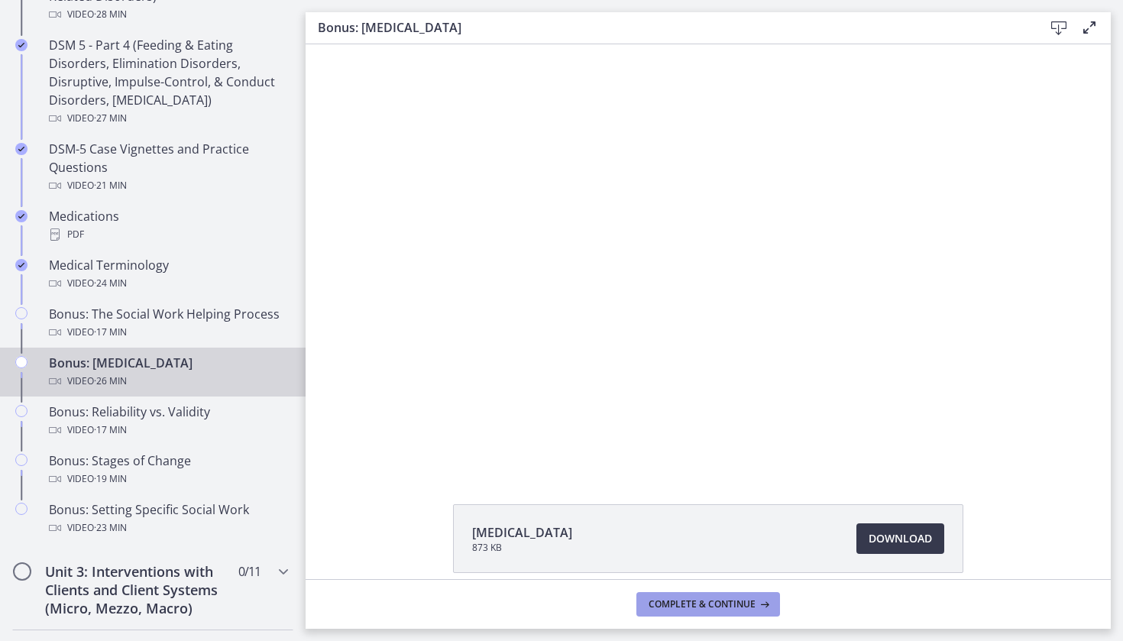
click at [745, 597] on button "Complete & continue" at bounding box center [709, 604] width 144 height 24
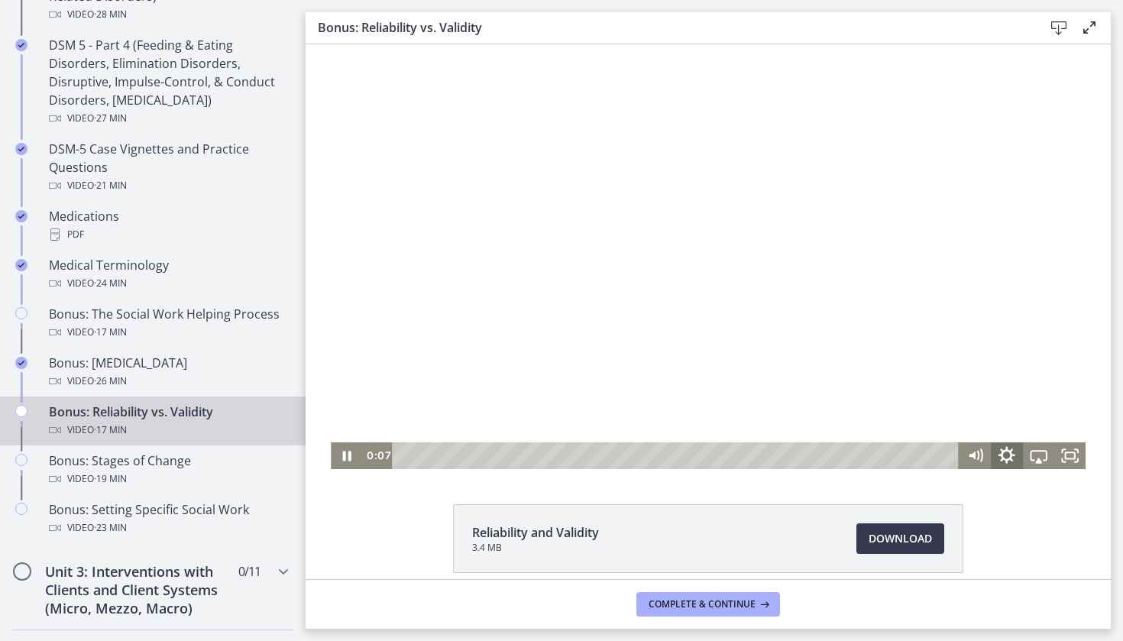
click at [1006, 453] on icon "Show settings menu" at bounding box center [1007, 455] width 37 height 32
click at [1033, 405] on span "Speed" at bounding box center [1018, 402] width 39 height 27
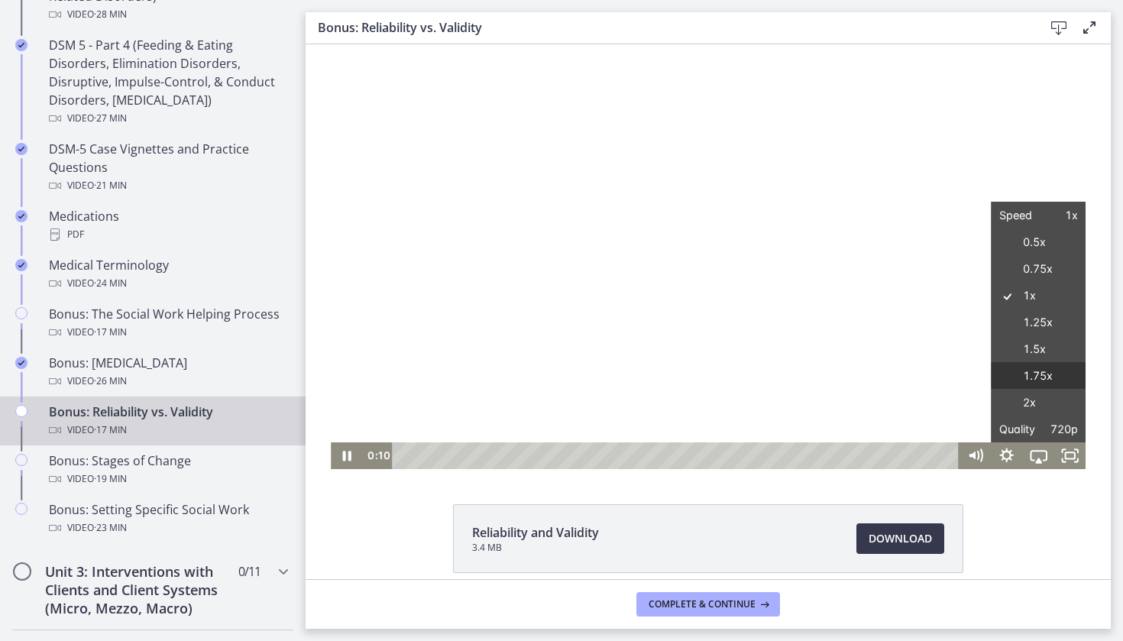
click at [1038, 364] on label "1.75x" at bounding box center [1039, 376] width 95 height 28
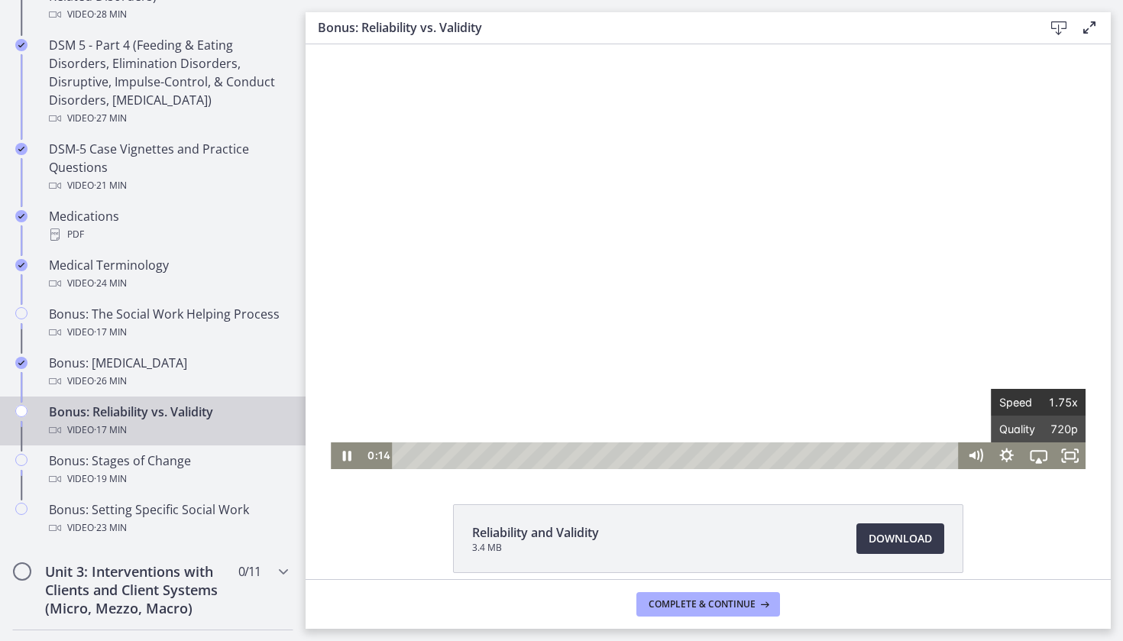
click at [1029, 410] on span "Speed" at bounding box center [1018, 402] width 39 height 27
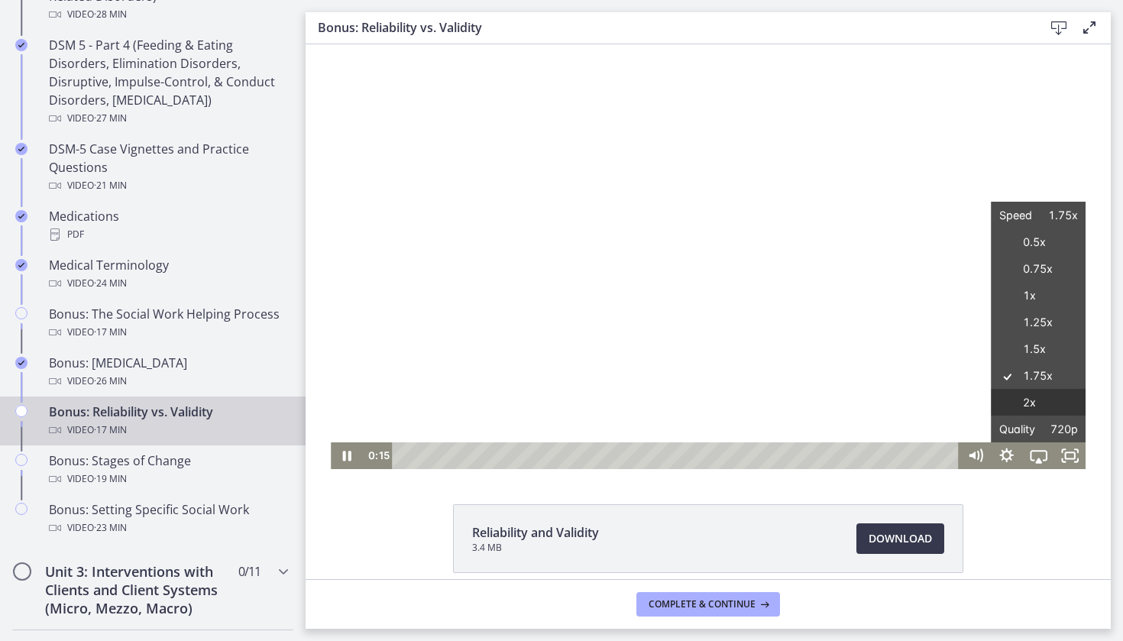
click at [1030, 400] on label "2x" at bounding box center [1039, 403] width 95 height 28
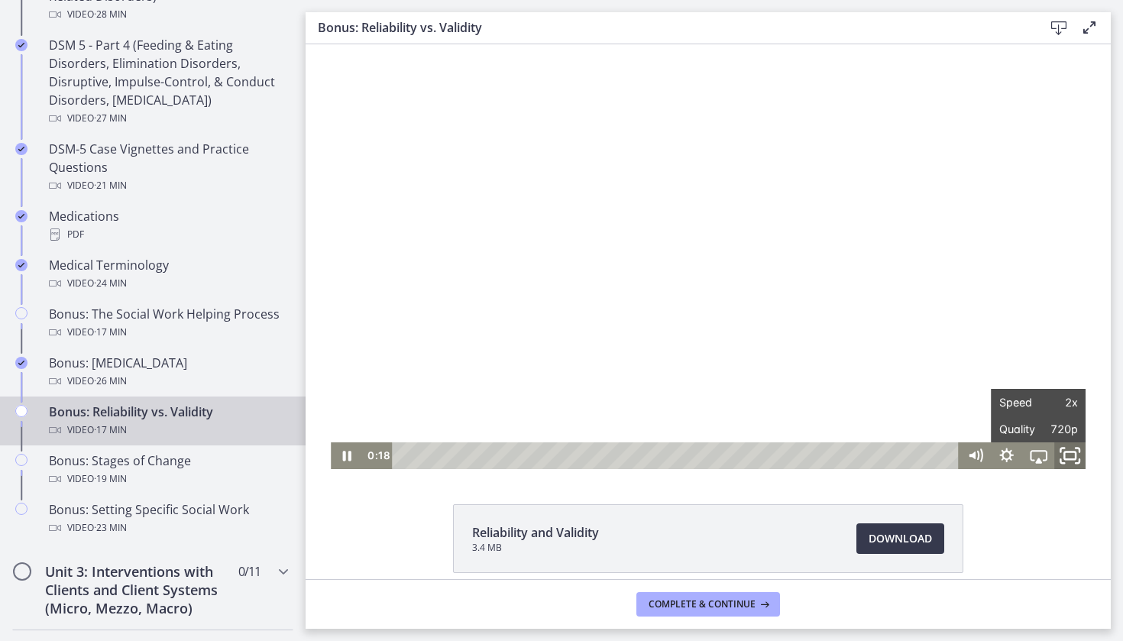
click at [1063, 463] on icon "Fullscreen" at bounding box center [1069, 455] width 37 height 32
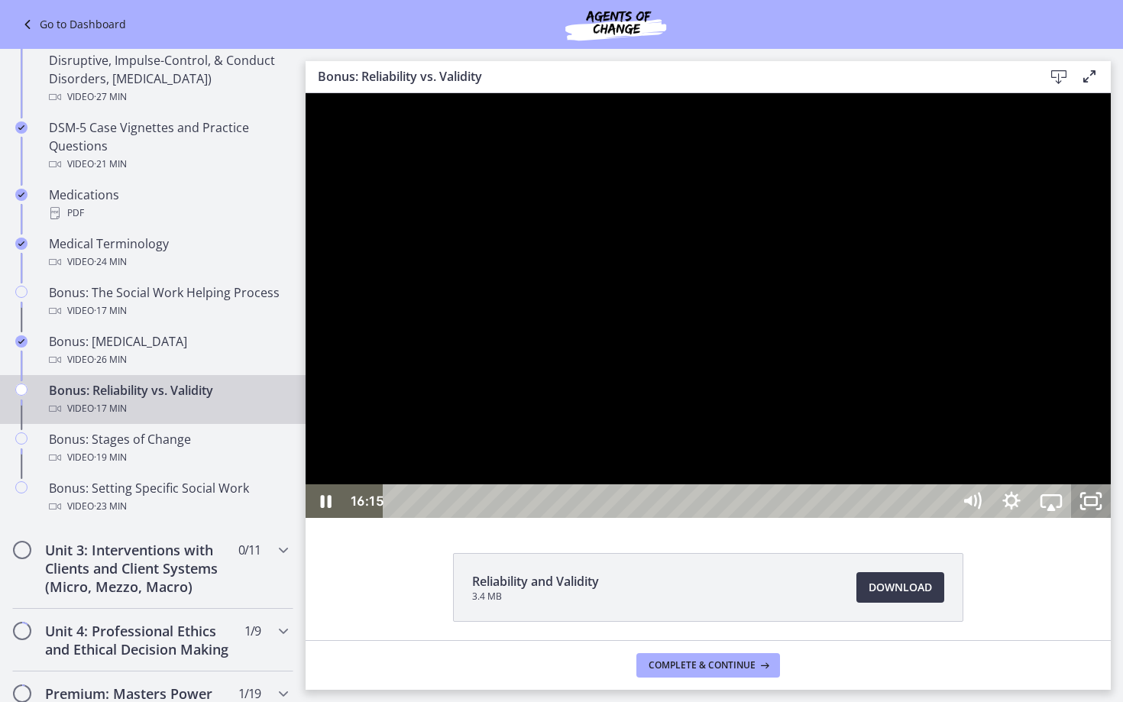
click at [1111, 518] on icon "Unfullscreen" at bounding box center [1091, 501] width 40 height 34
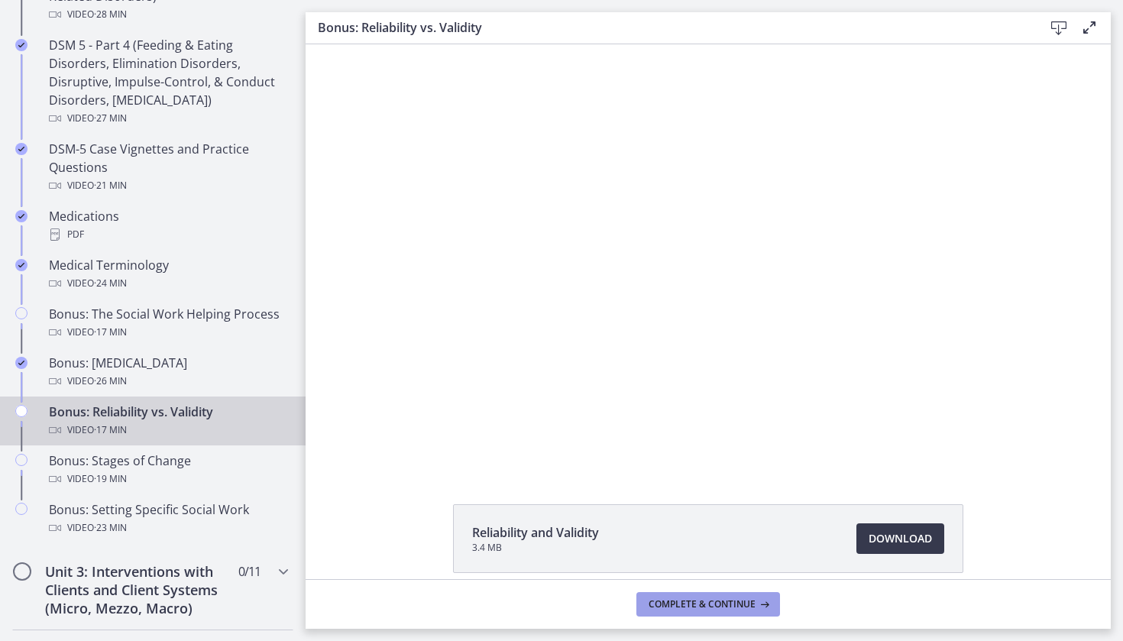
click at [734, 601] on span "Complete & continue" at bounding box center [702, 604] width 107 height 12
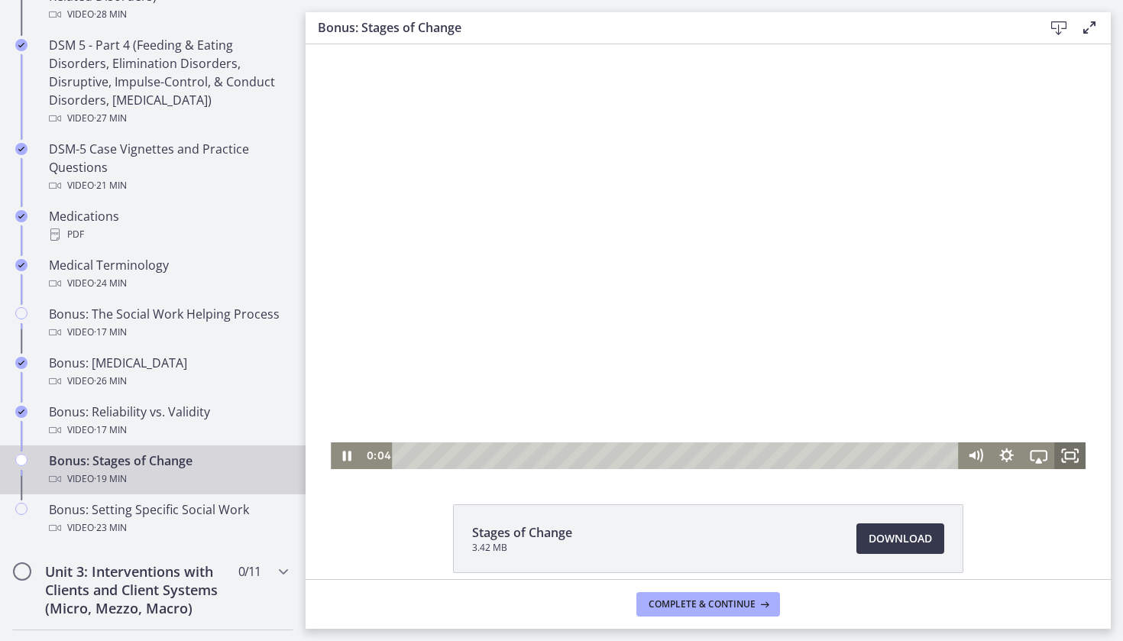
click at [1069, 462] on icon "Fullscreen" at bounding box center [1069, 455] width 31 height 27
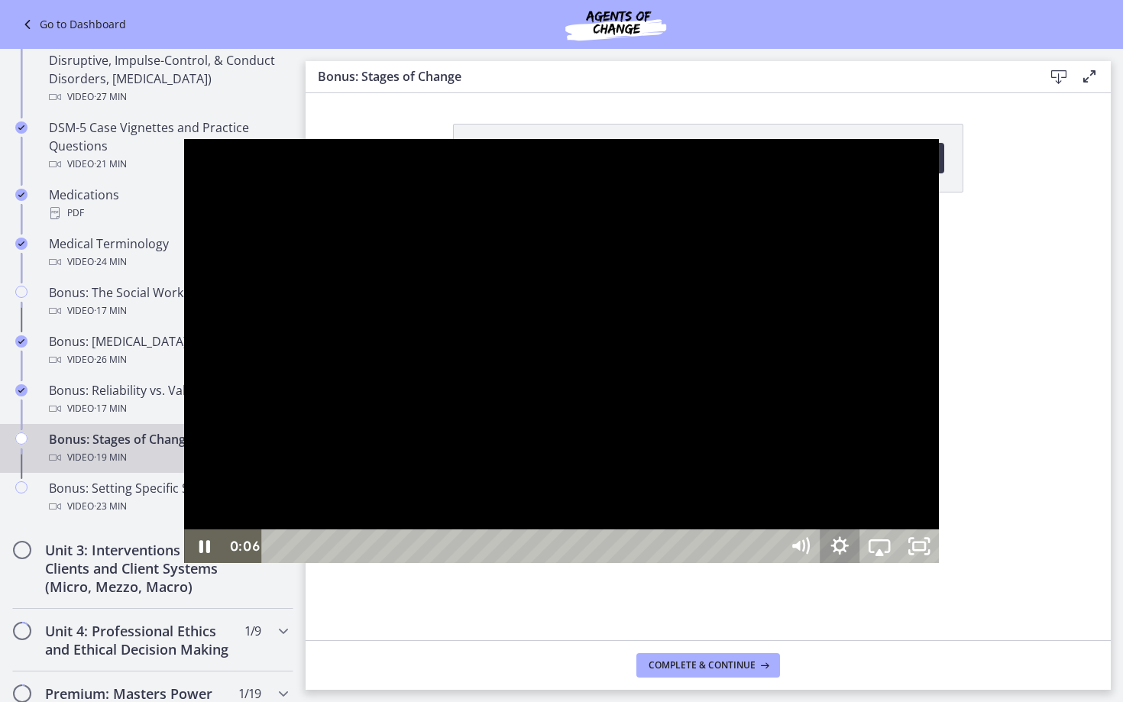
click at [849, 555] on icon "Show settings menu" at bounding box center [840, 546] width 18 height 18
click at [880, 496] on span "Speed" at bounding box center [855, 479] width 50 height 34
click at [939, 497] on label "2x" at bounding box center [879, 479] width 119 height 35
click at [939, 564] on div at bounding box center [561, 351] width 755 height 425
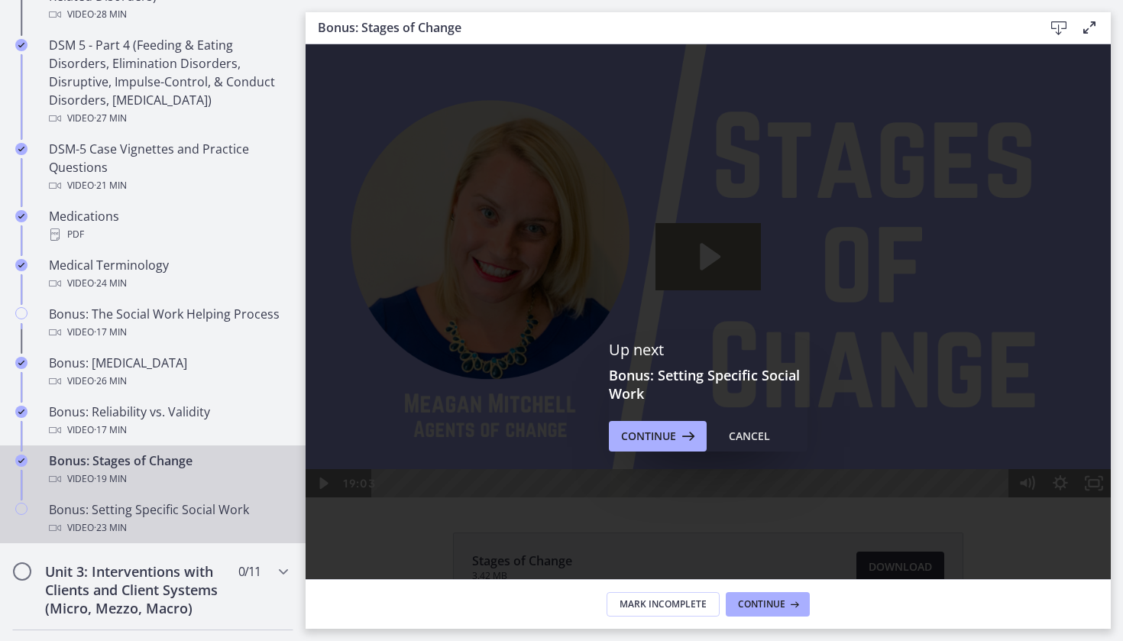
click at [180, 532] on div "Video · 23 min" at bounding box center [168, 528] width 238 height 18
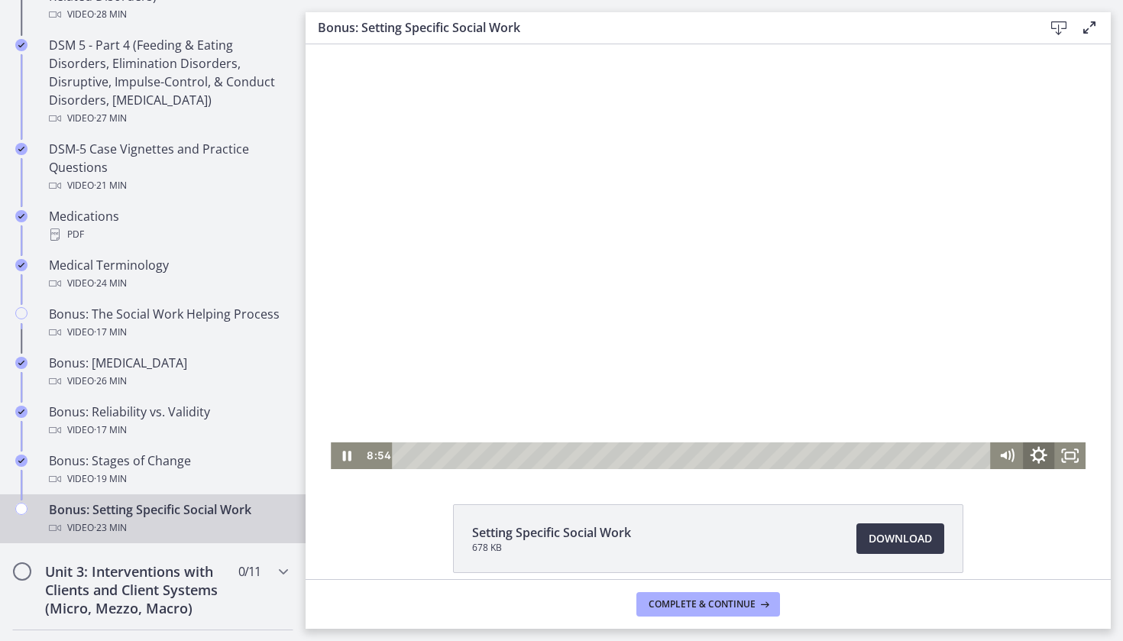
click at [1031, 447] on icon "Show settings menu" at bounding box center [1038, 455] width 37 height 32
click at [1084, 332] on div at bounding box center [708, 256] width 755 height 425
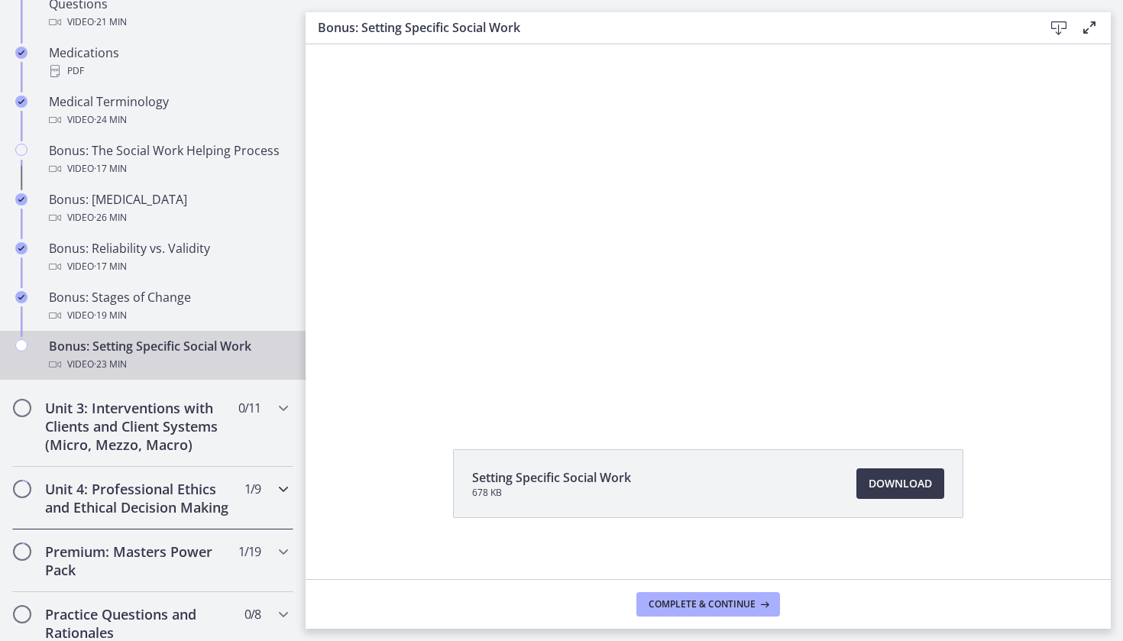
scroll to position [1145, 0]
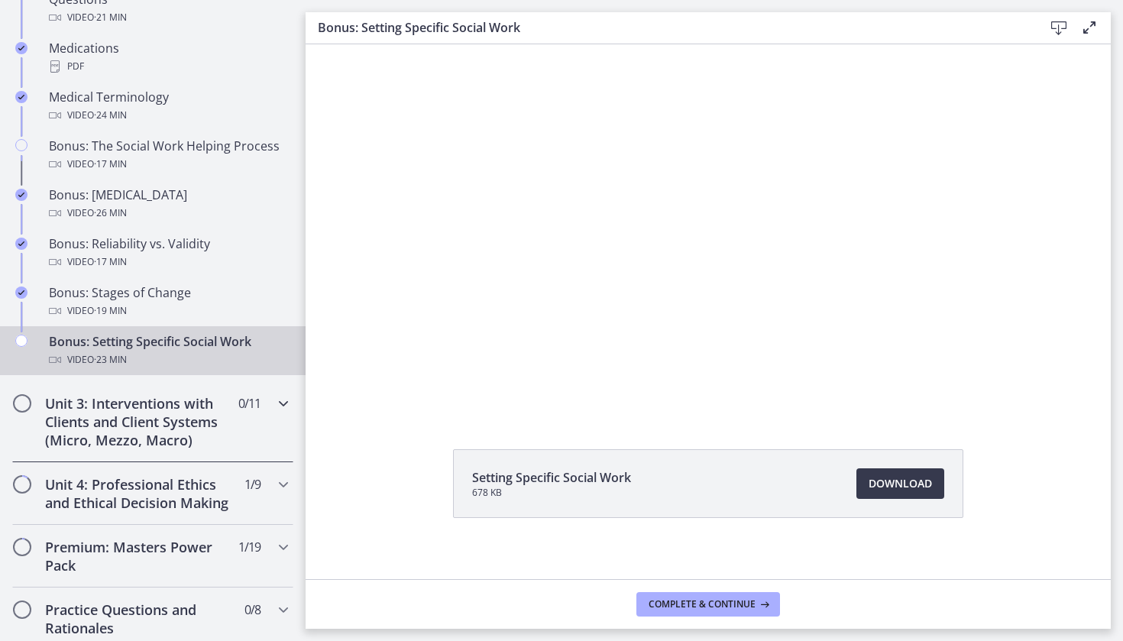
click at [258, 438] on div "Unit 3: Interventions with Clients and Client Systems (Micro, Mezzo, Macro) 0 /…" at bounding box center [152, 421] width 281 height 81
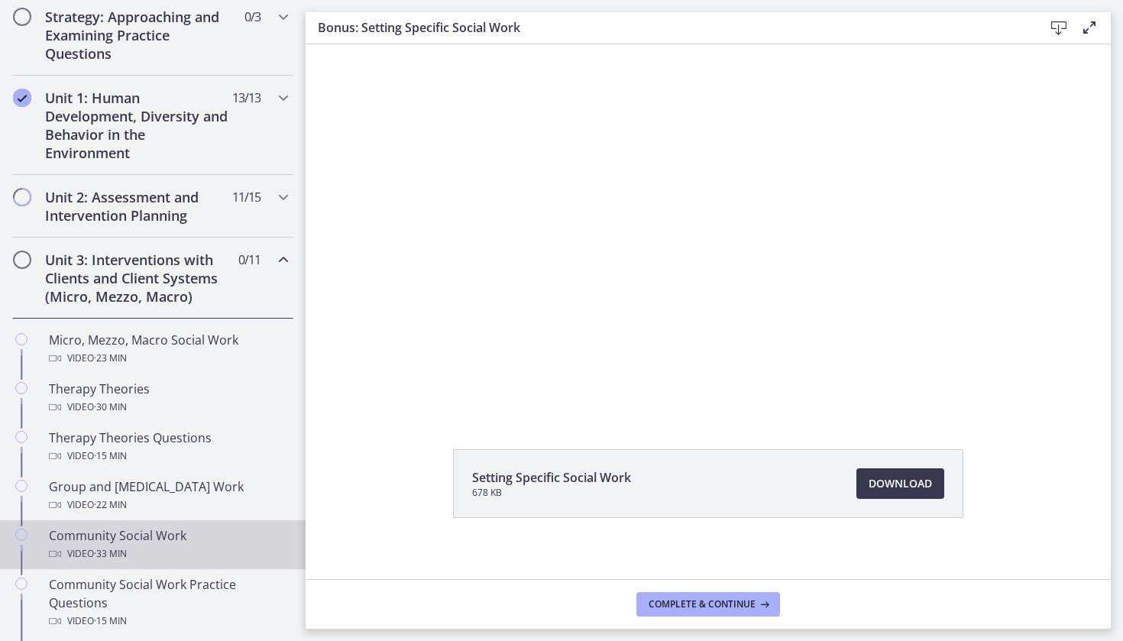
scroll to position [356, 0]
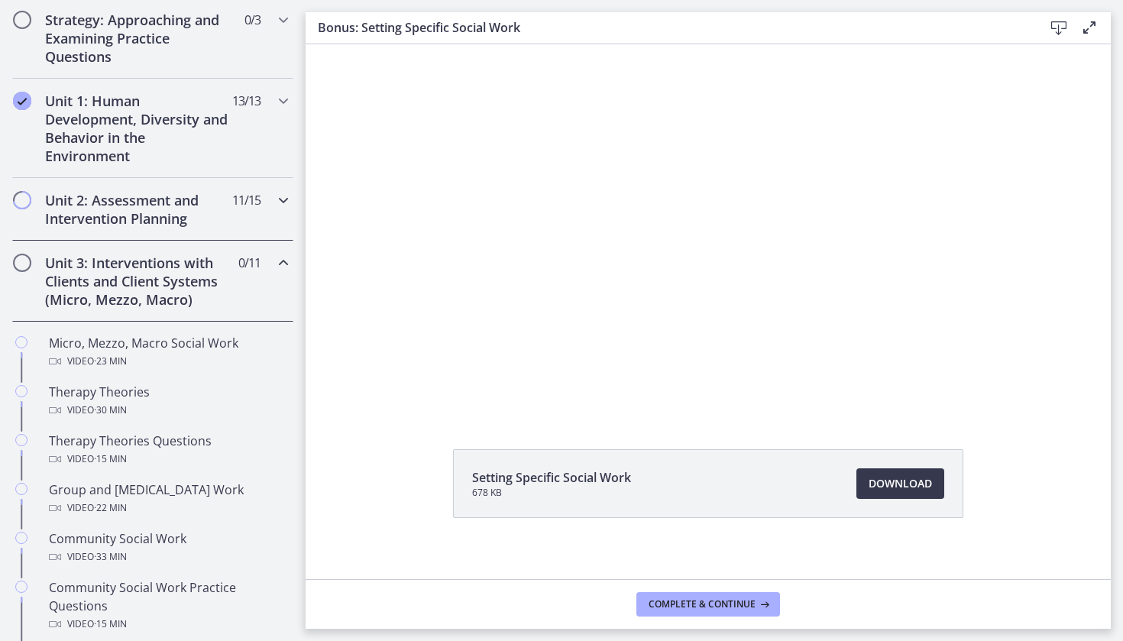
click at [234, 215] on div "Unit 2: Assessment and Intervention Planning 11 / 15 Completed" at bounding box center [152, 209] width 281 height 63
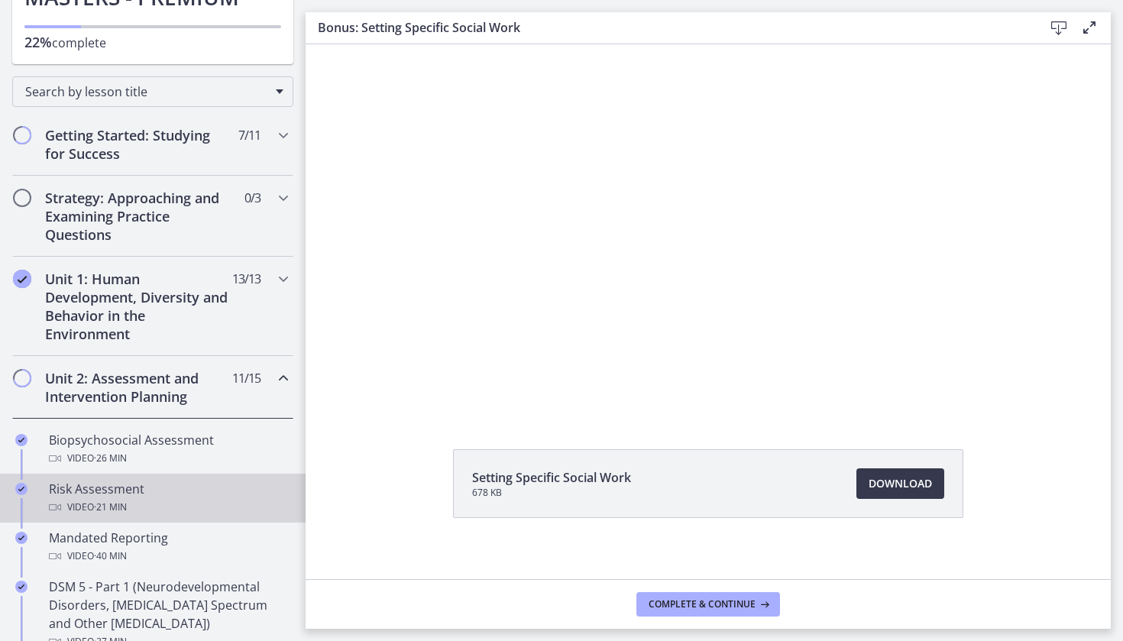
scroll to position [189, 0]
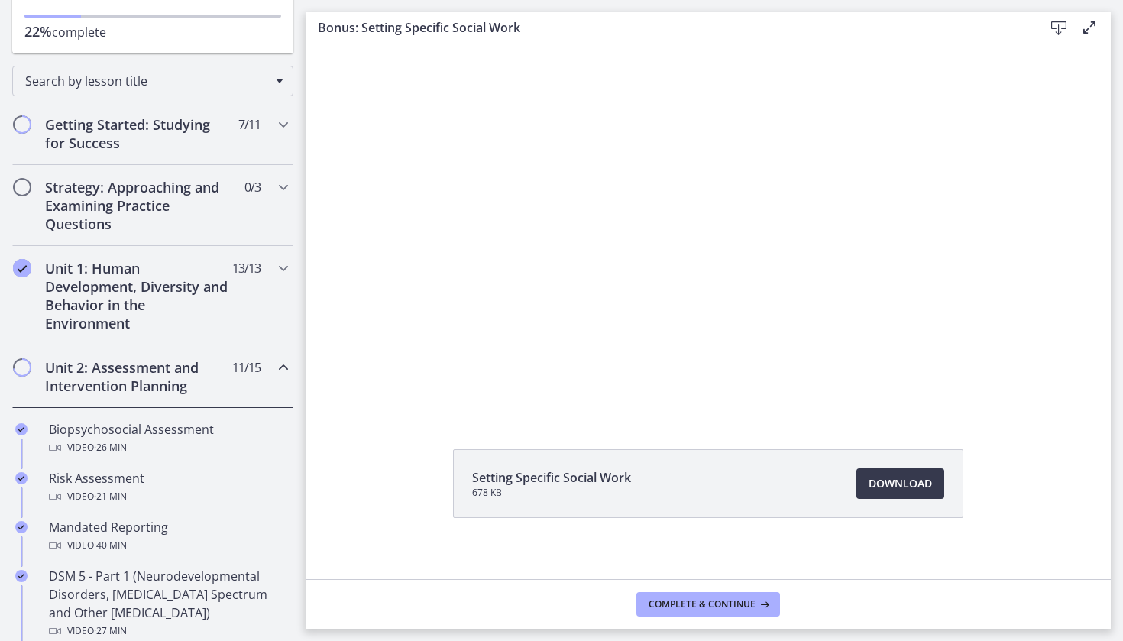
click at [198, 383] on h2 "Unit 2: Assessment and Intervention Planning" at bounding box center [138, 376] width 186 height 37
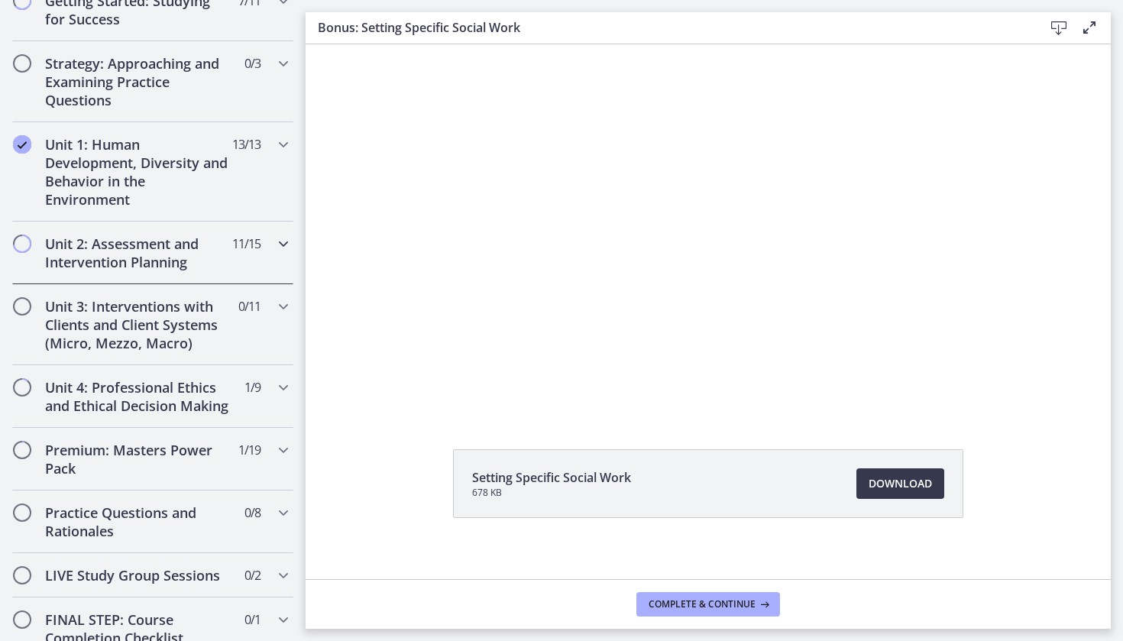
scroll to position [320, 0]
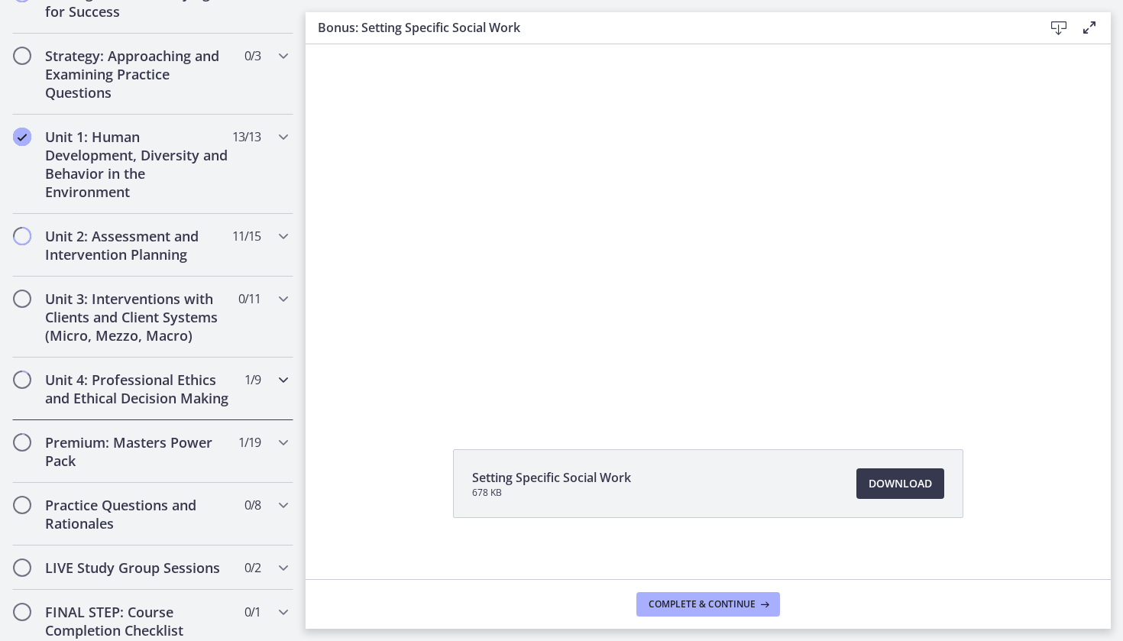
click at [198, 383] on h2 "Unit 4: Professional Ethics and Ethical Decision Making" at bounding box center [138, 389] width 186 height 37
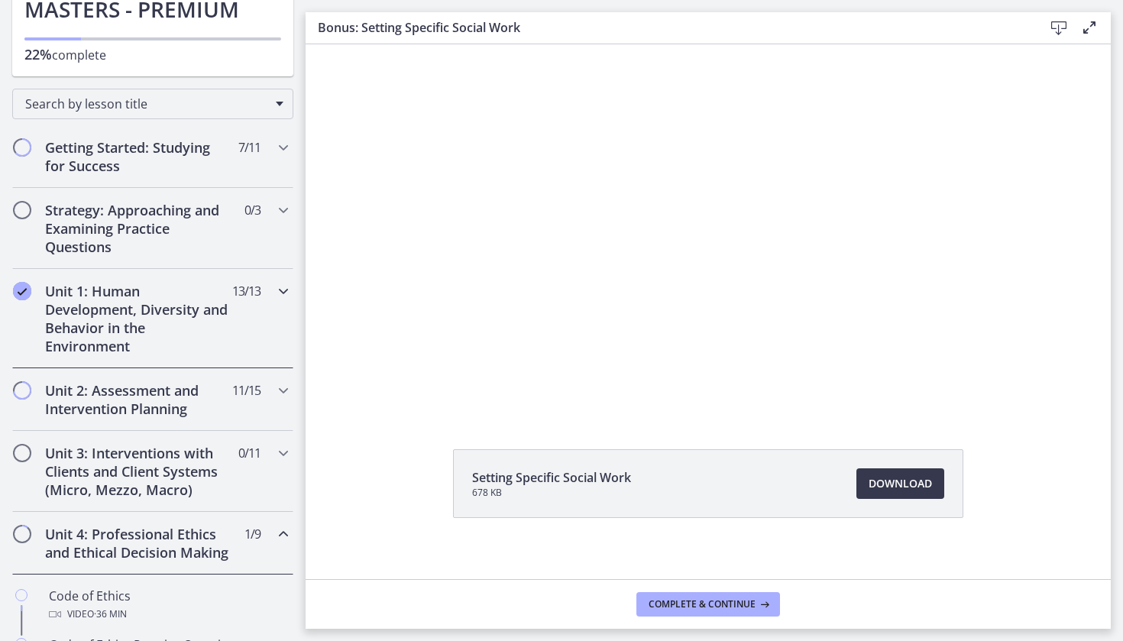
scroll to position [233, 0]
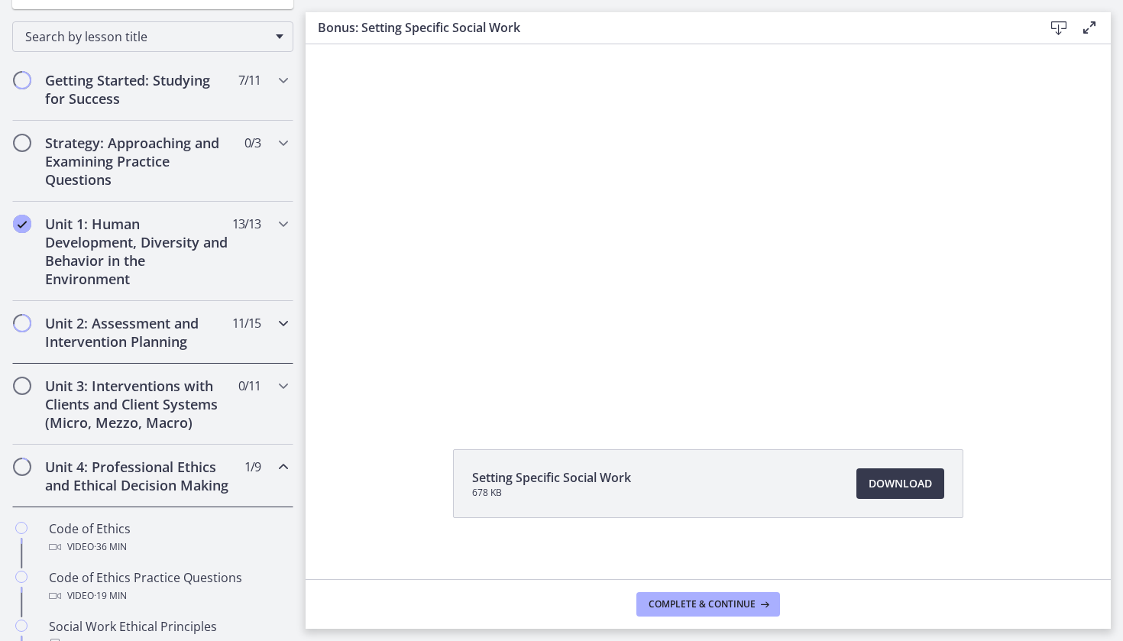
click at [145, 355] on div "Unit 2: Assessment and Intervention Planning 11 / 15 Completed" at bounding box center [152, 332] width 281 height 63
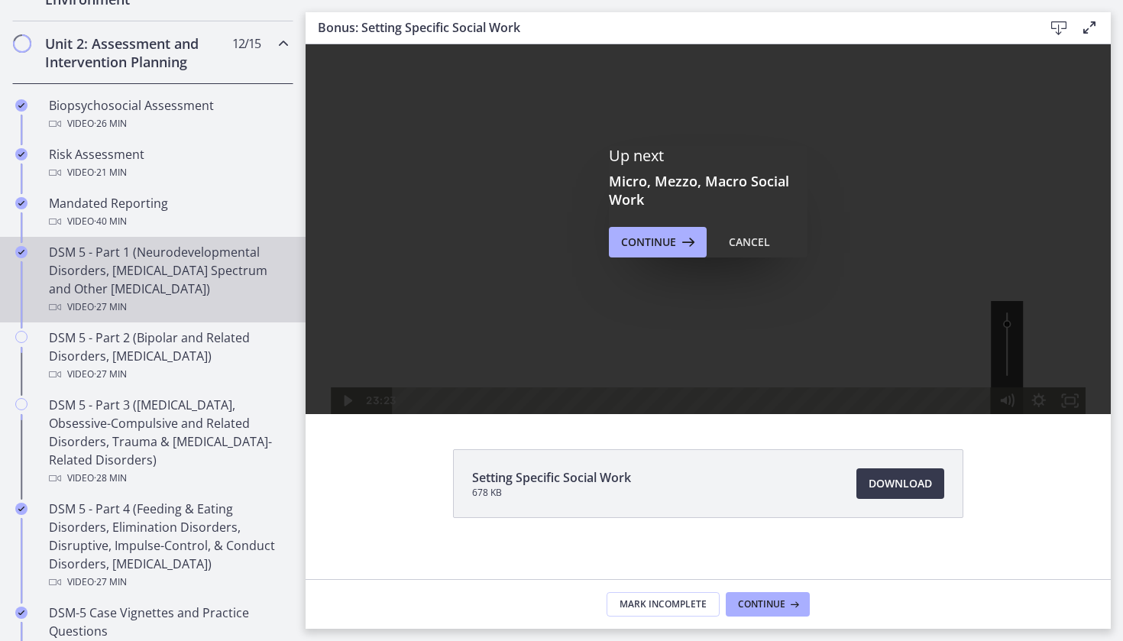
scroll to position [564, 0]
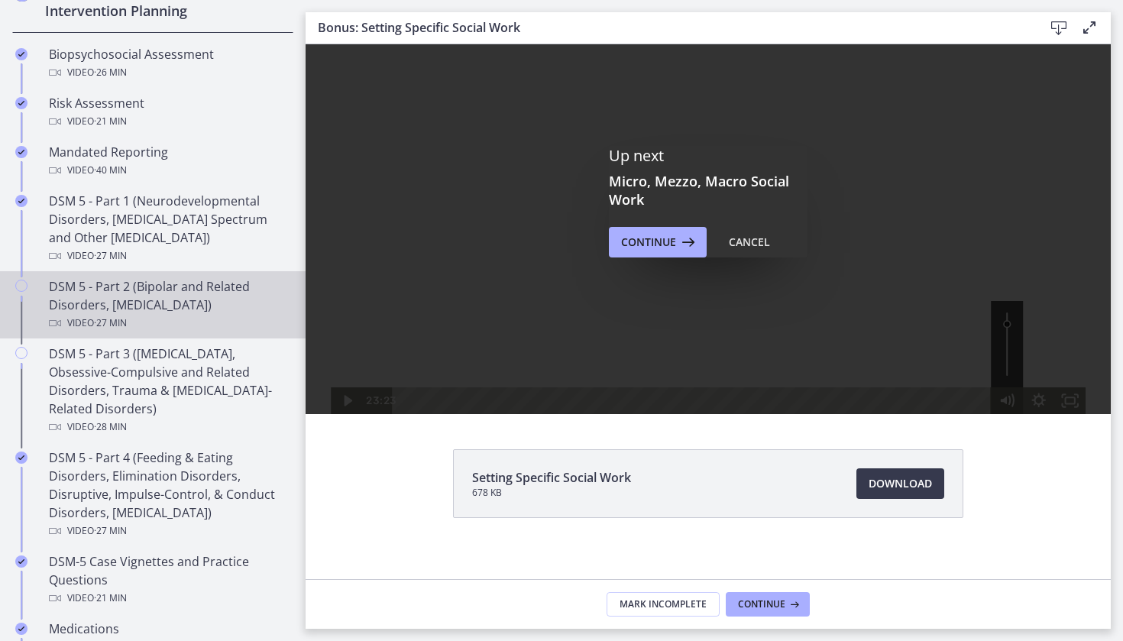
click at [203, 281] on div "DSM 5 - Part 2 (Bipolar and Related Disorders, Depressive Disorders) Video · 27…" at bounding box center [168, 304] width 238 height 55
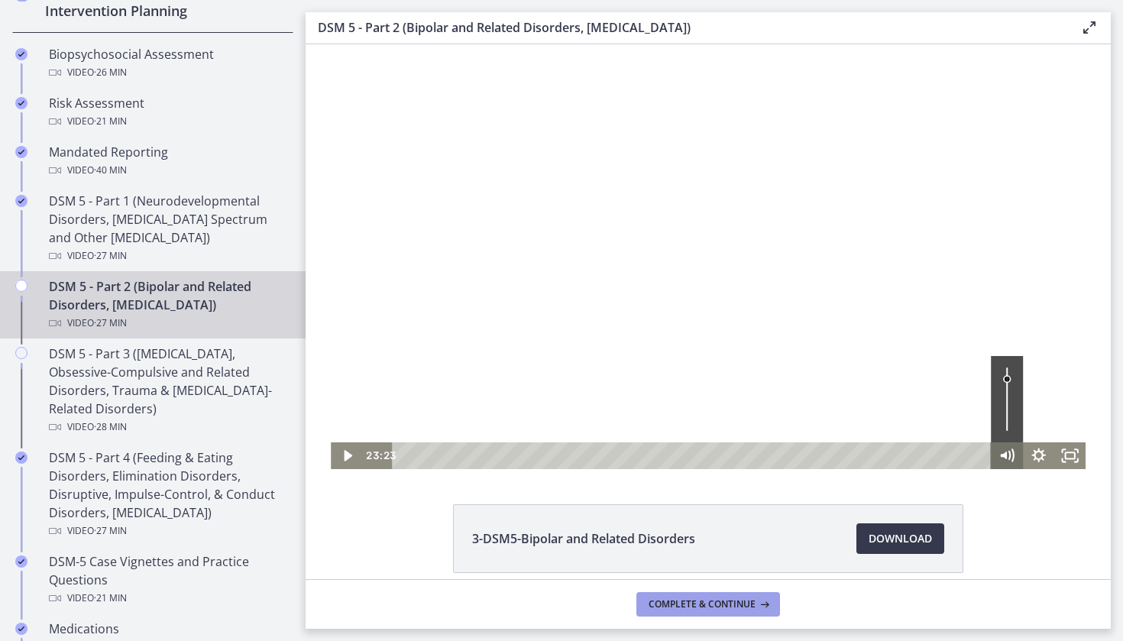
click at [688, 608] on span "Complete & continue" at bounding box center [702, 604] width 107 height 12
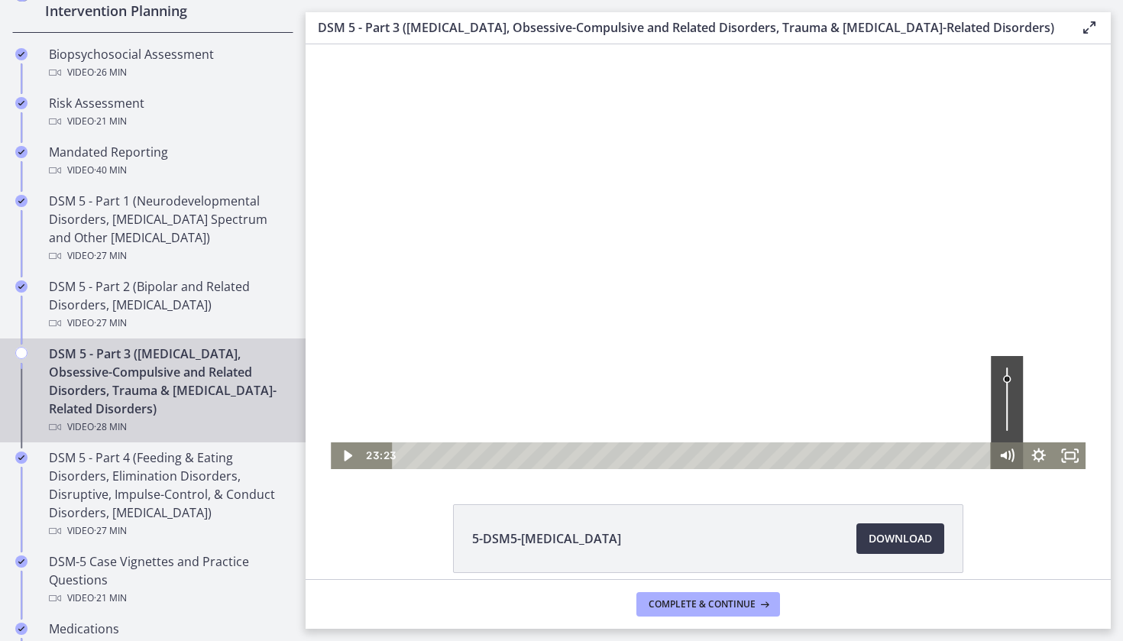
click at [173, 377] on div "DSM 5 - Part 3 (Anxiety Disorders, Obsessive-Compulsive and Related Disorders, …" at bounding box center [168, 391] width 238 height 92
click at [710, 602] on span "Complete & continue" at bounding box center [702, 604] width 107 height 12
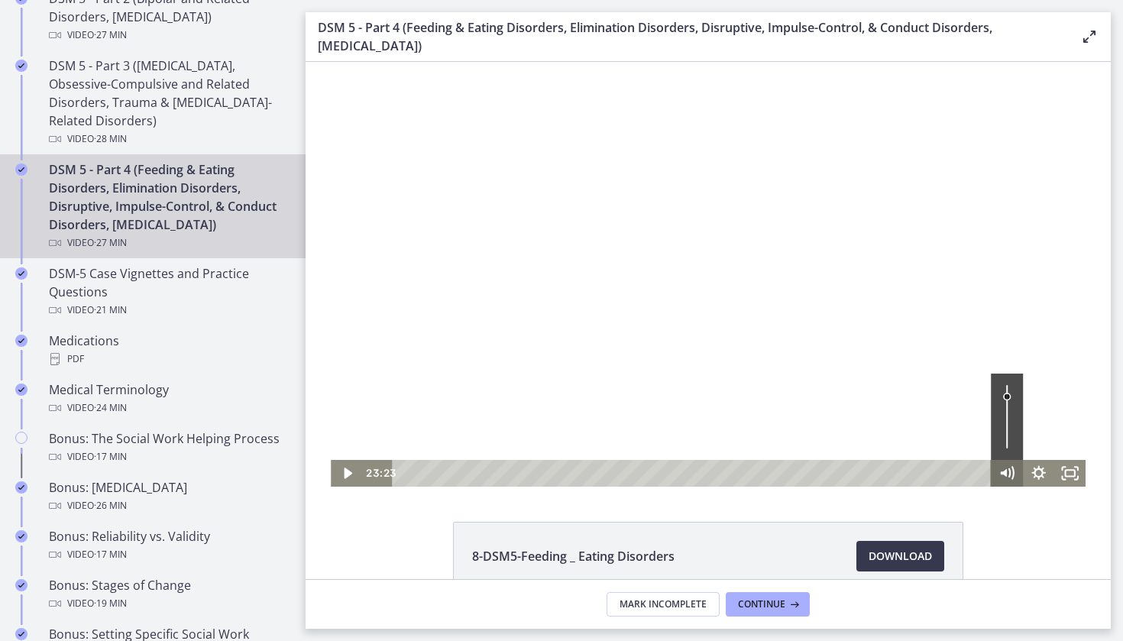
scroll to position [893, 0]
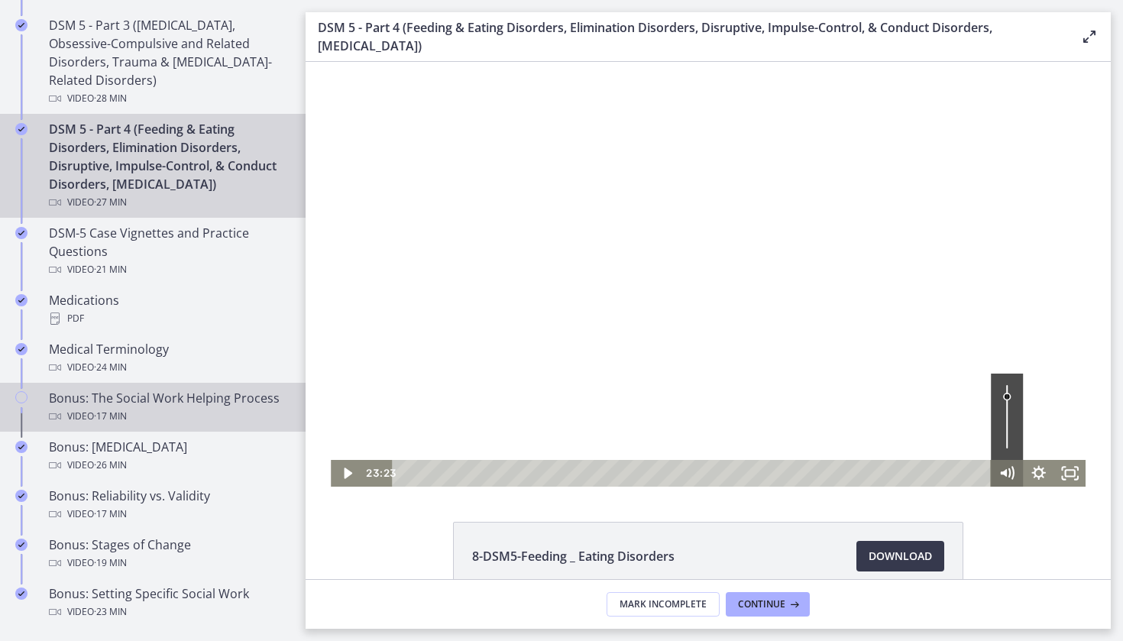
click at [95, 403] on div "Bonus: The Social Work Helping Process Video · 17 min" at bounding box center [168, 407] width 238 height 37
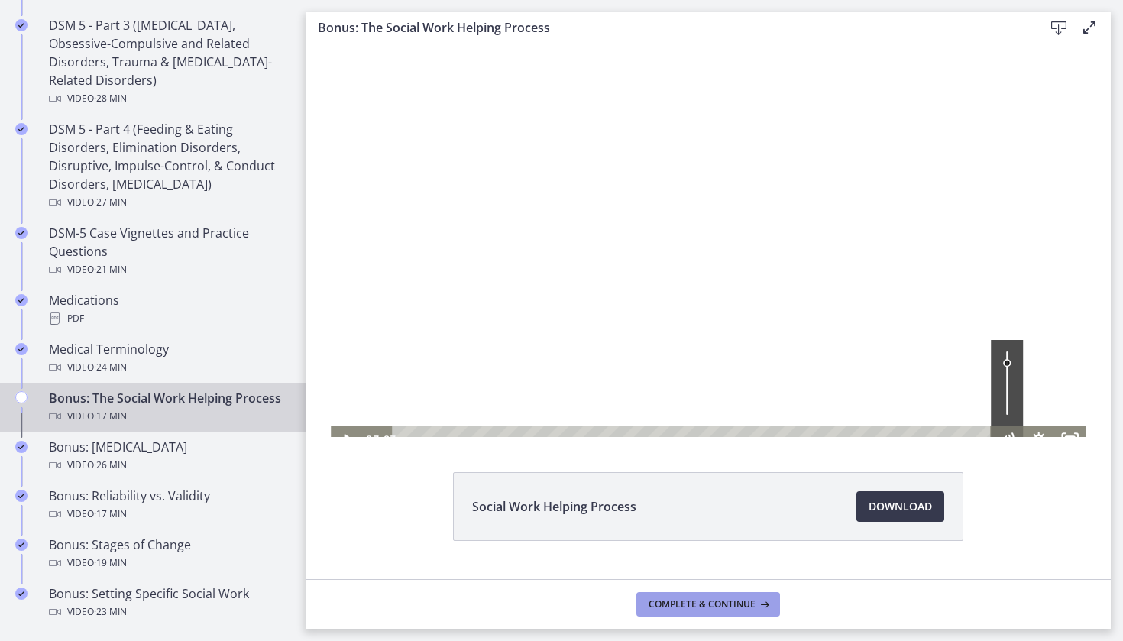
click at [656, 600] on span "Complete & continue" at bounding box center [702, 604] width 107 height 12
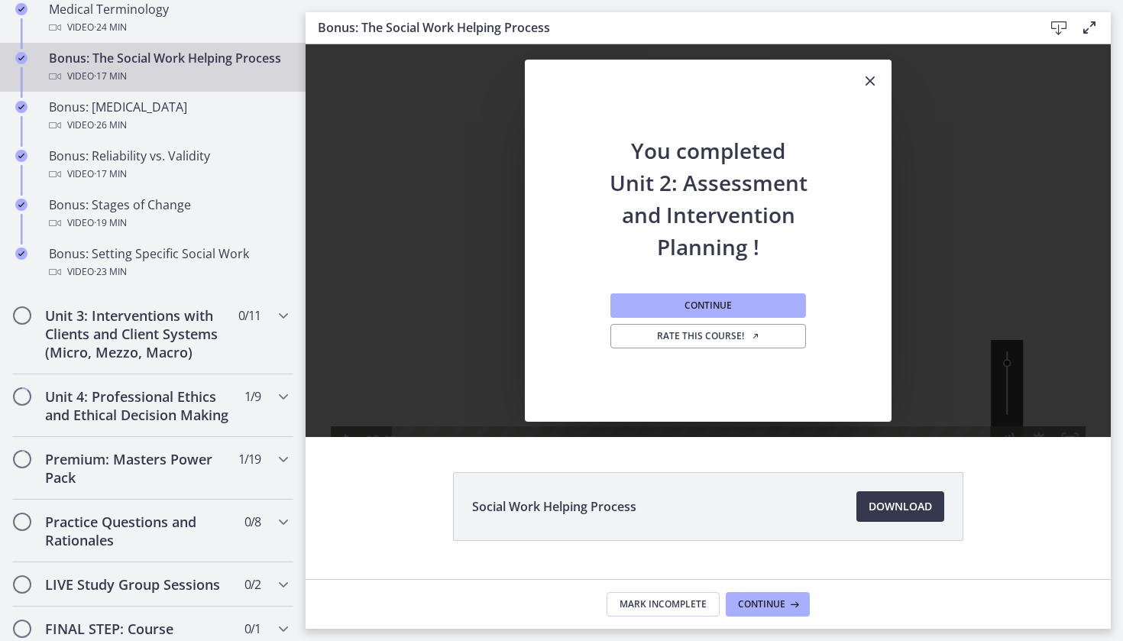
scroll to position [1236, 0]
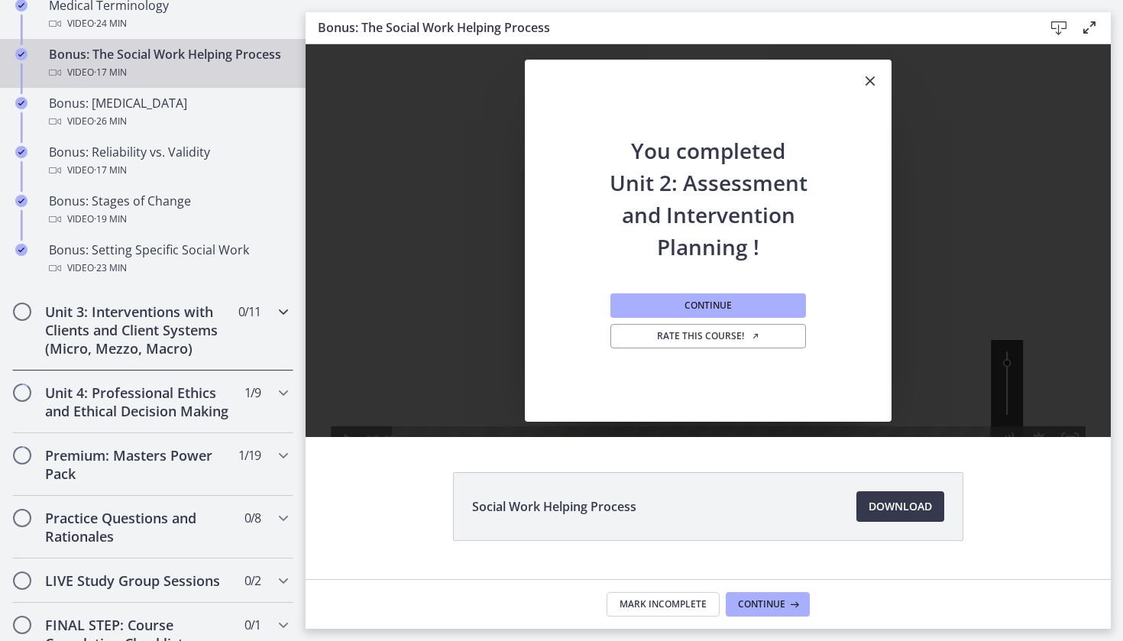
click at [158, 340] on h2 "Unit 3: Interventions with Clients and Client Systems (Micro, Mezzo, Macro)" at bounding box center [138, 330] width 186 height 55
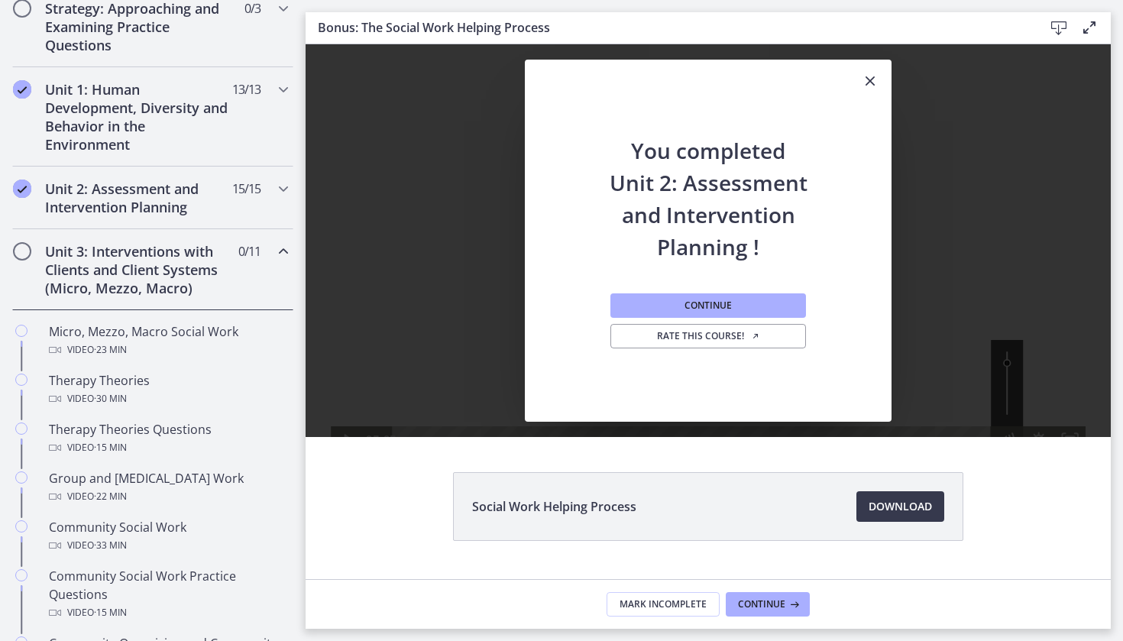
scroll to position [367, 0]
click at [757, 308] on button "Continue" at bounding box center [709, 305] width 196 height 24
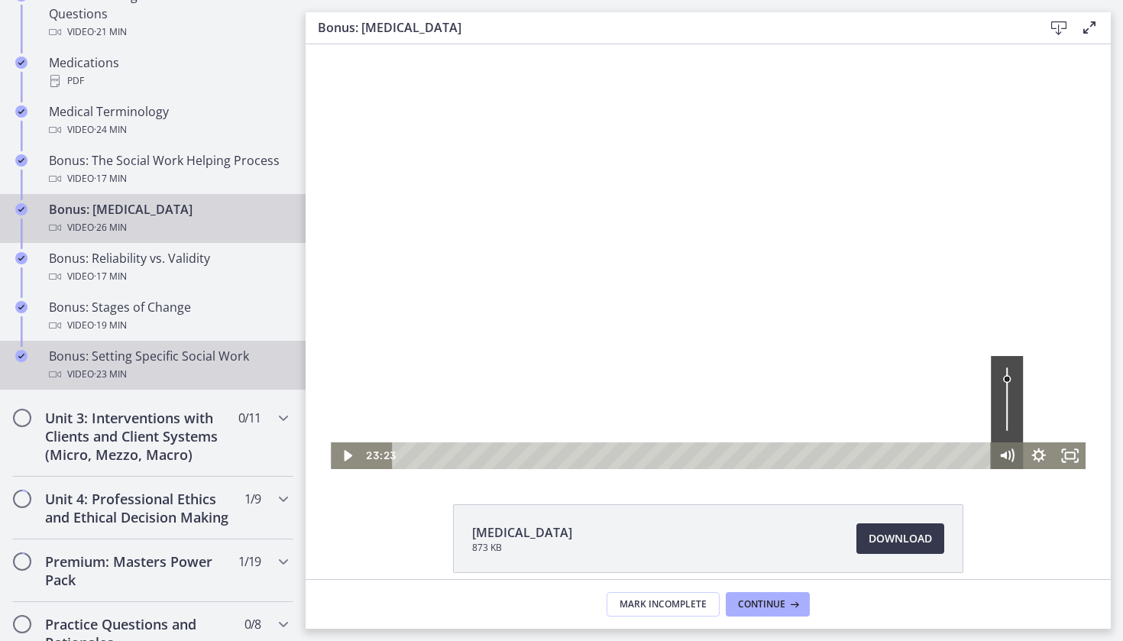
scroll to position [1132, 0]
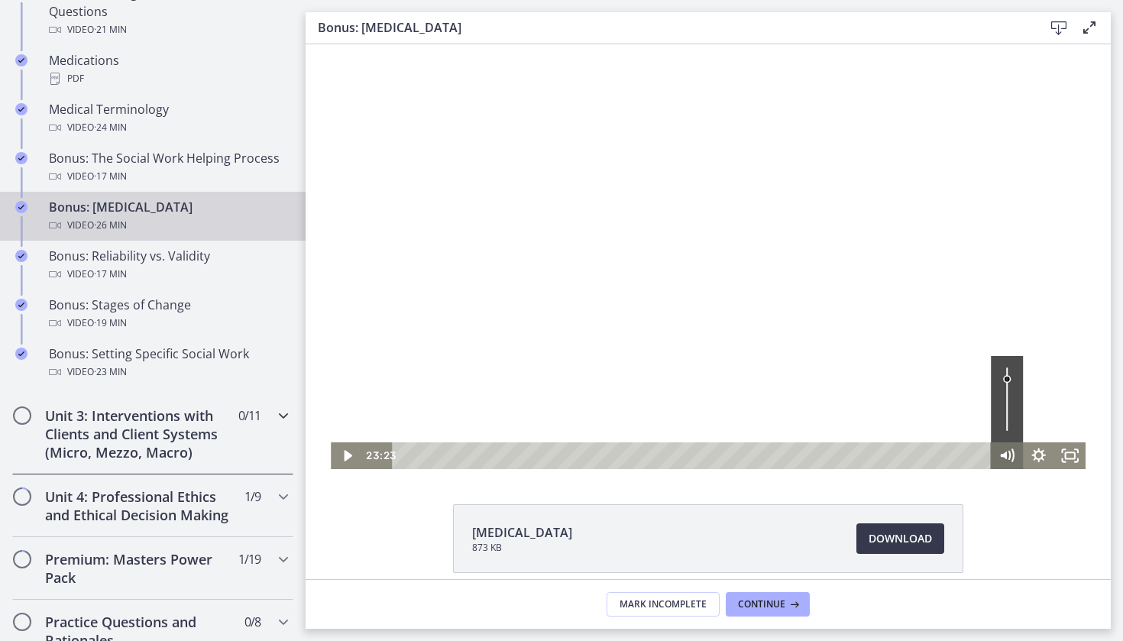
click at [123, 427] on h2 "Unit 3: Interventions with Clients and Client Systems (Micro, Mezzo, Macro)" at bounding box center [138, 434] width 186 height 55
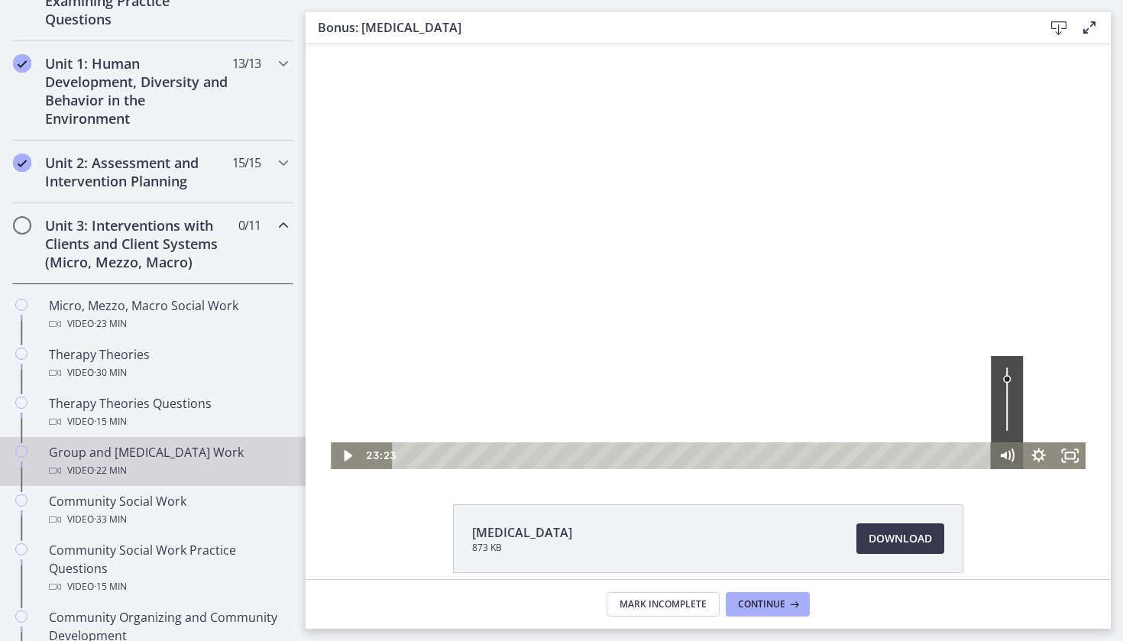
scroll to position [343, 0]
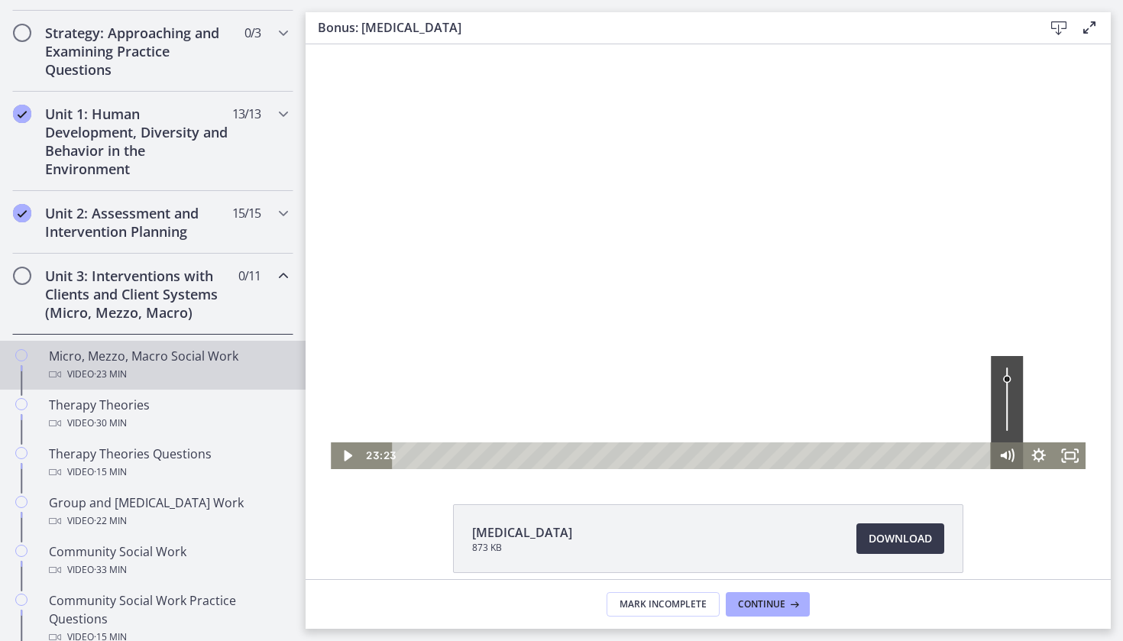
click at [117, 348] on div "Micro, Mezzo, Macro Social Work Video · 23 min" at bounding box center [168, 365] width 238 height 37
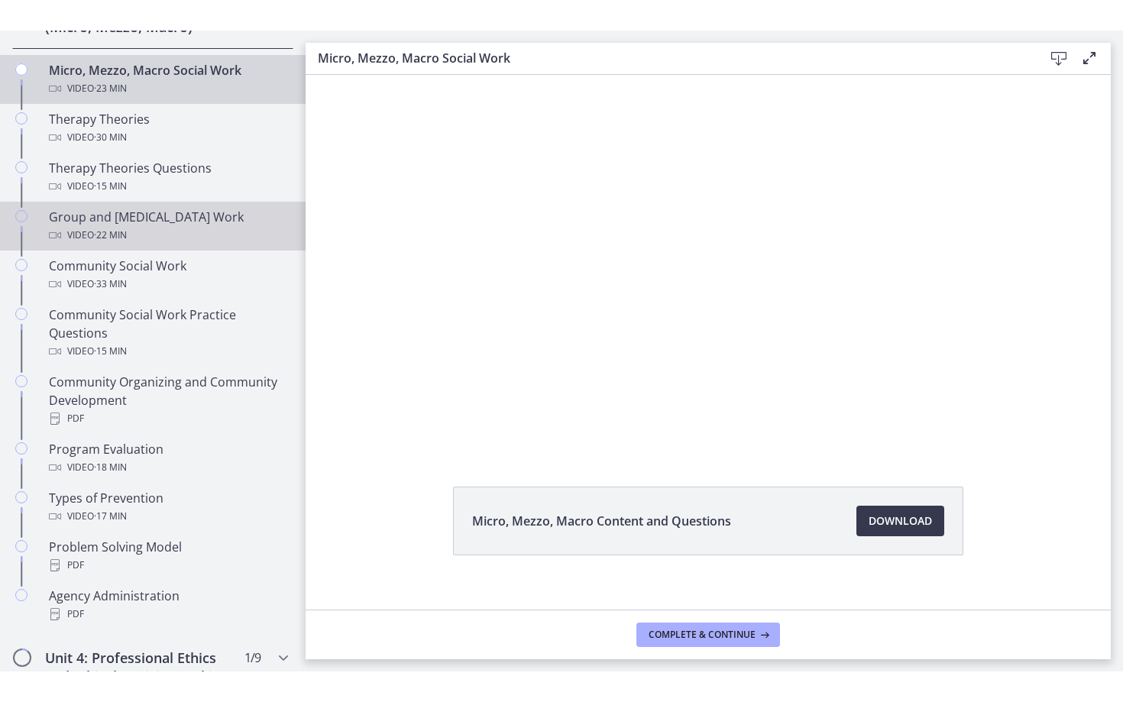
scroll to position [665, 0]
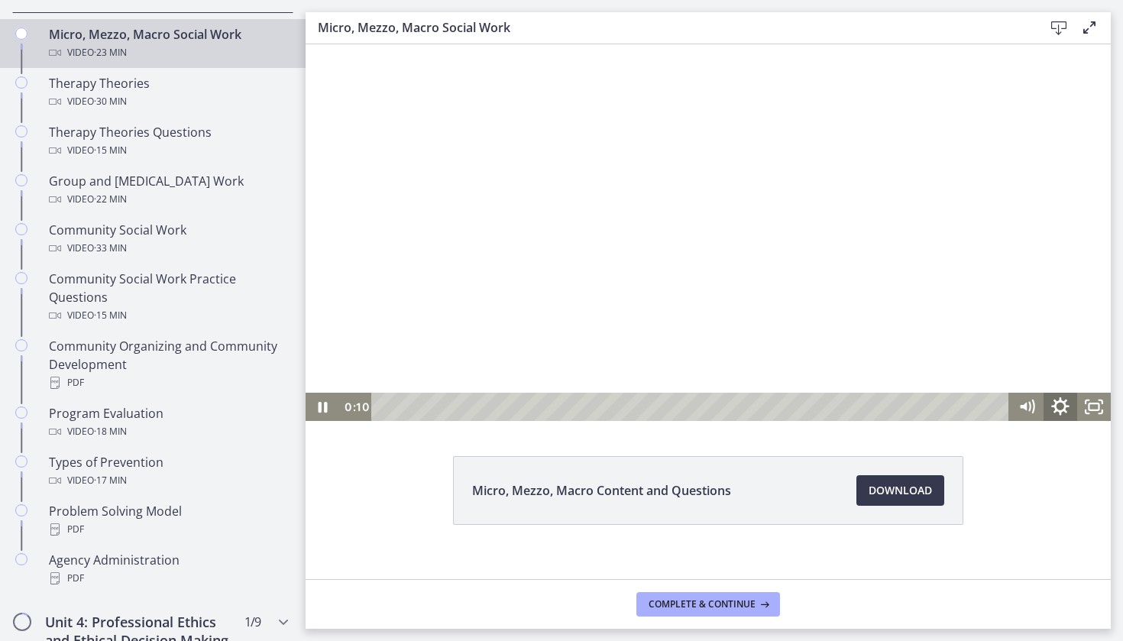
click at [1054, 416] on icon "Show settings menu" at bounding box center [1061, 407] width 40 height 34
click at [1048, 440] on div "Micro, Mezzo, Macro Content and Questions Download Opens in a new window" at bounding box center [708, 283] width 805 height 535
click at [514, 324] on div at bounding box center [708, 218] width 805 height 405
click at [1101, 413] on icon "Fullscreen" at bounding box center [1094, 407] width 40 height 34
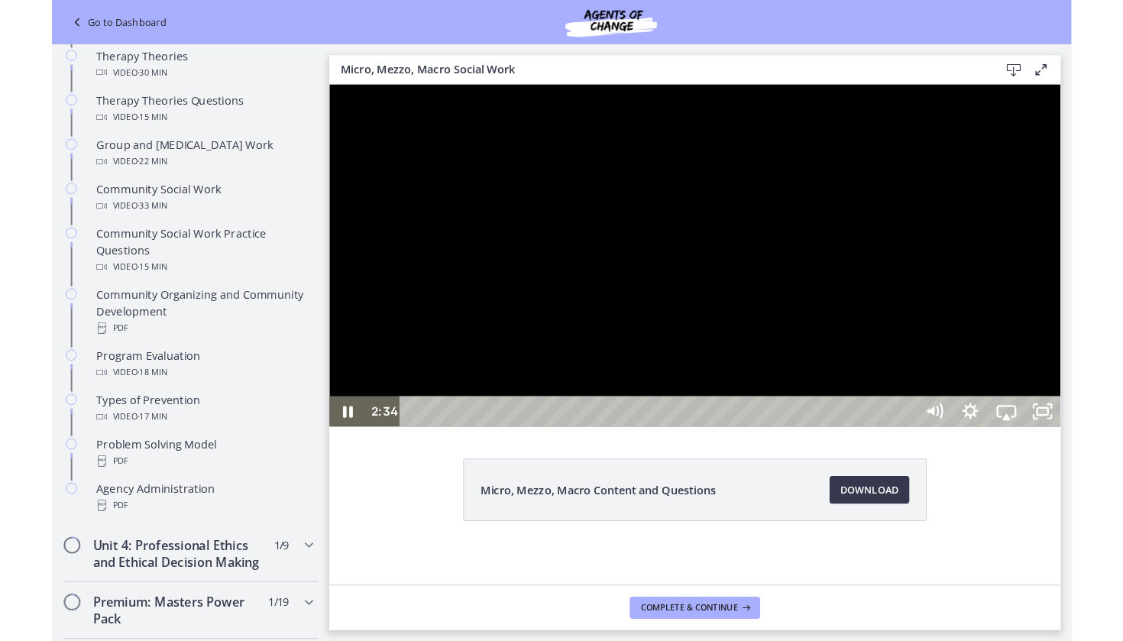
scroll to position [0, 0]
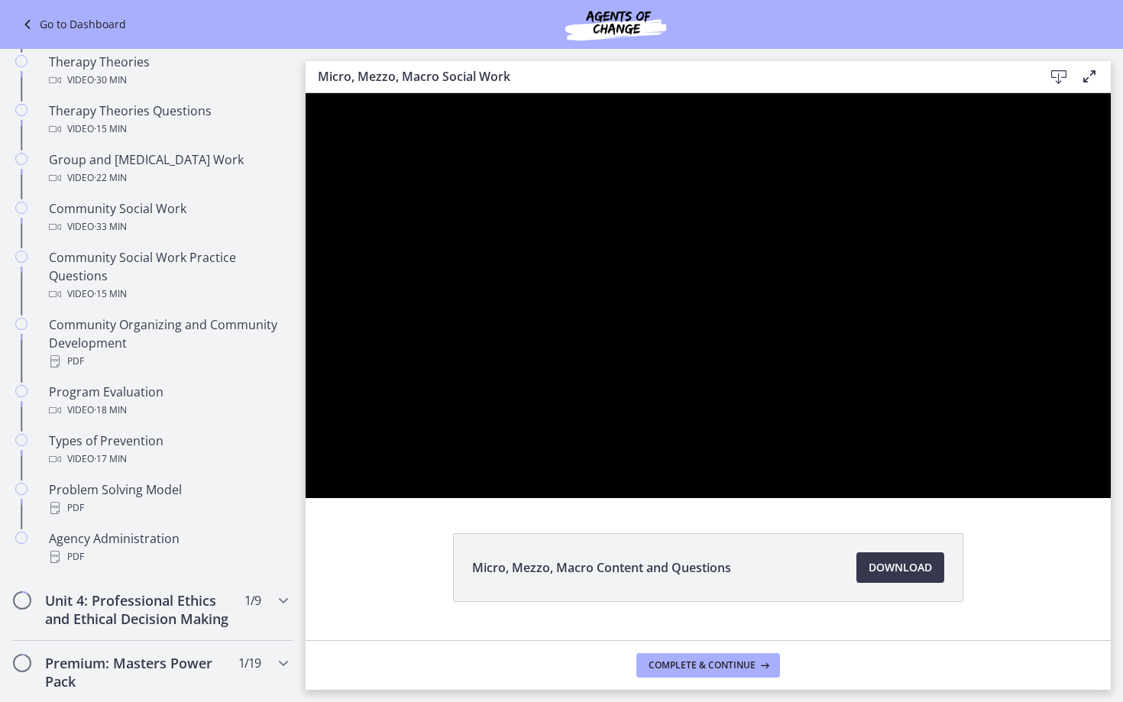
click at [1111, 498] on div at bounding box center [708, 295] width 805 height 405
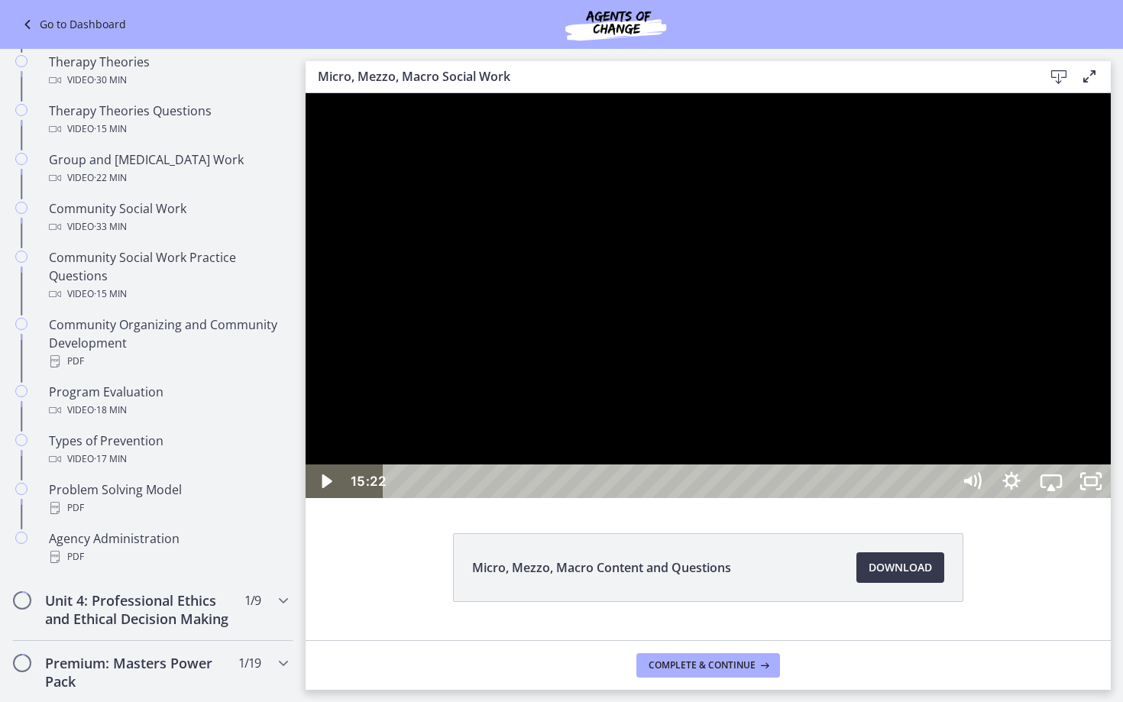
click at [1111, 498] on div at bounding box center [708, 295] width 805 height 405
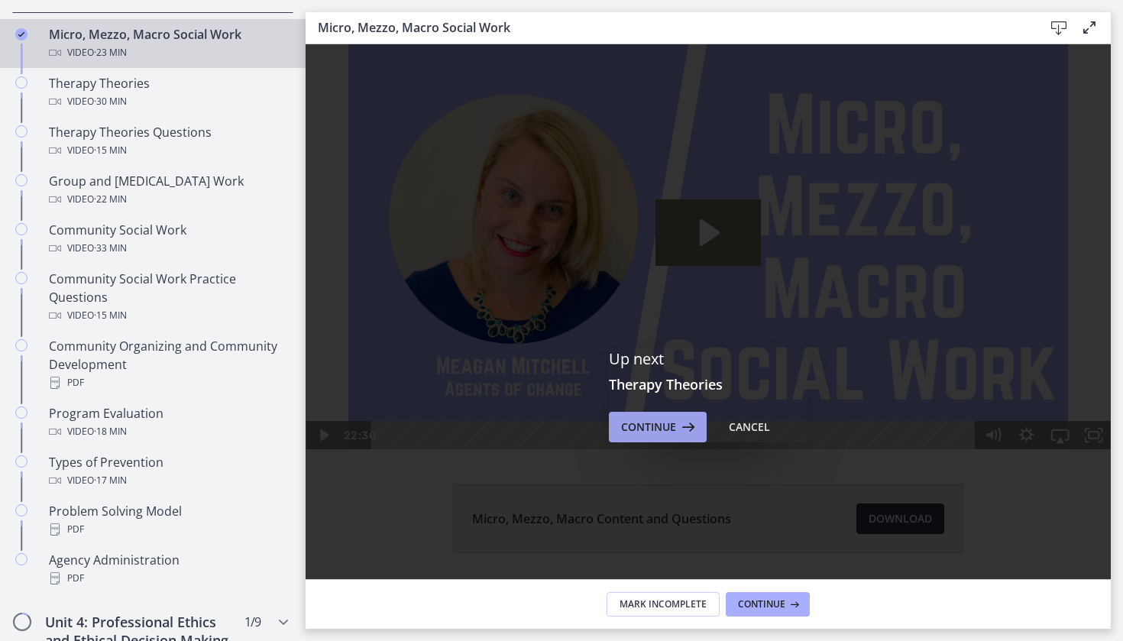
click at [675, 426] on span "Continue" at bounding box center [648, 427] width 55 height 18
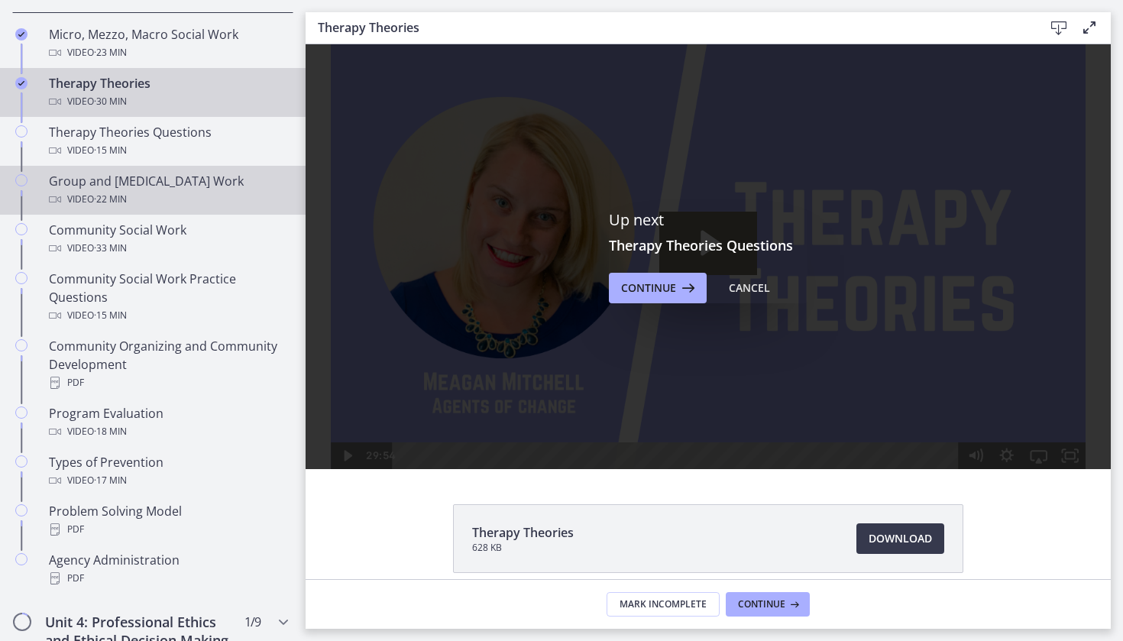
click at [127, 195] on span "· 22 min" at bounding box center [110, 199] width 33 height 18
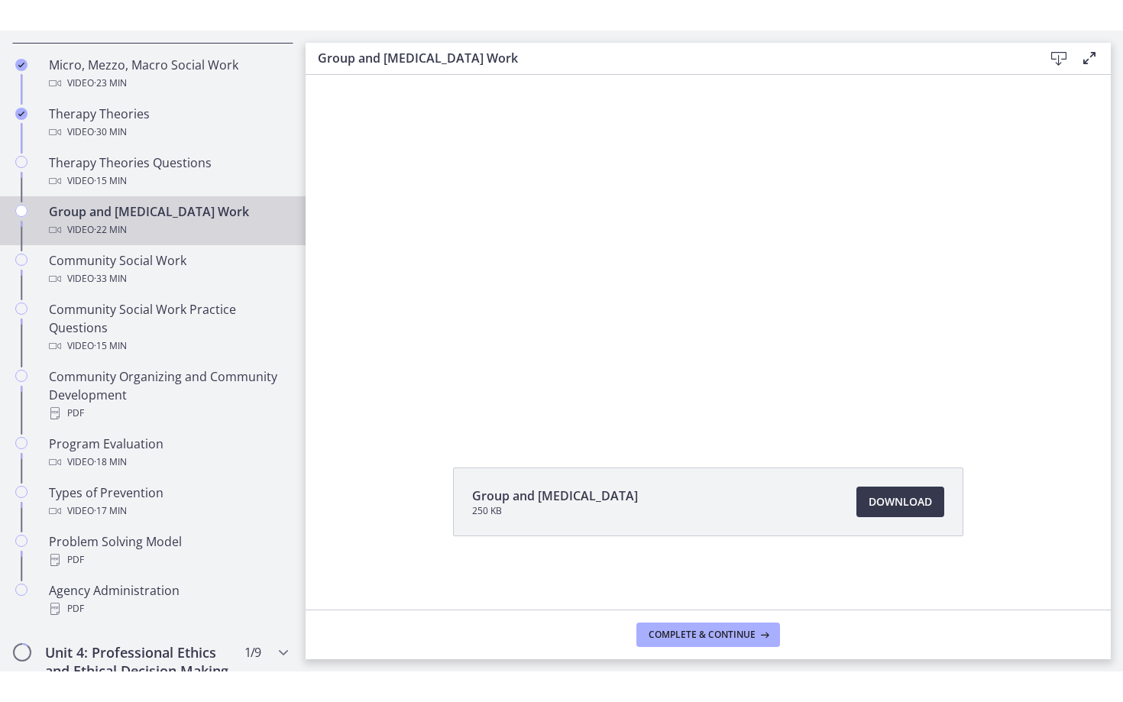
scroll to position [67, 0]
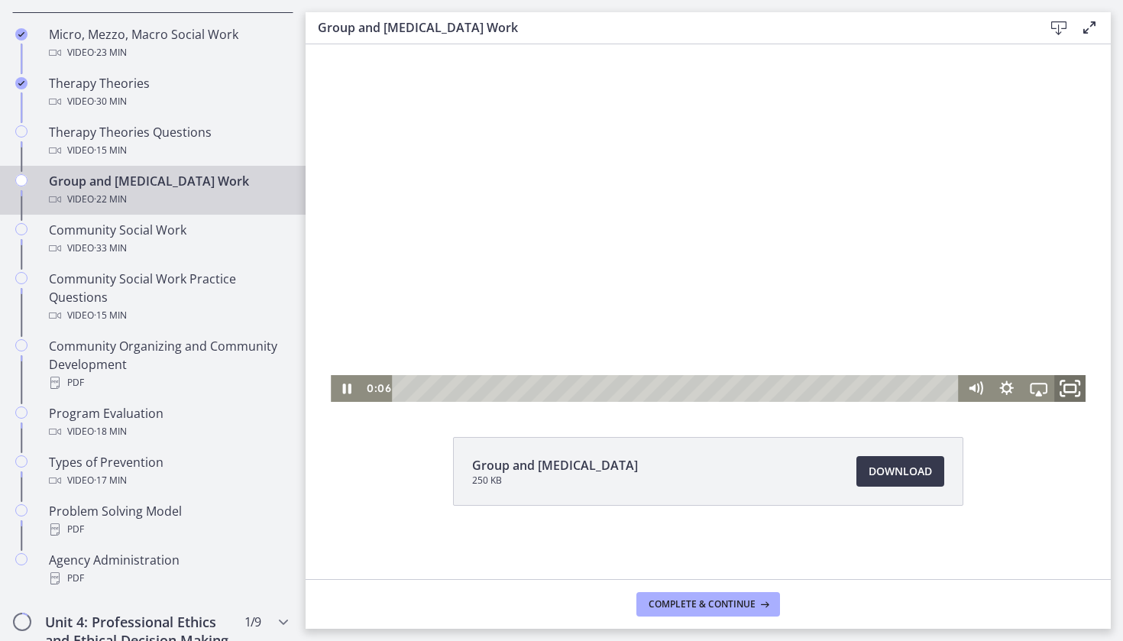
click at [1064, 393] on icon "Fullscreen" at bounding box center [1069, 388] width 37 height 32
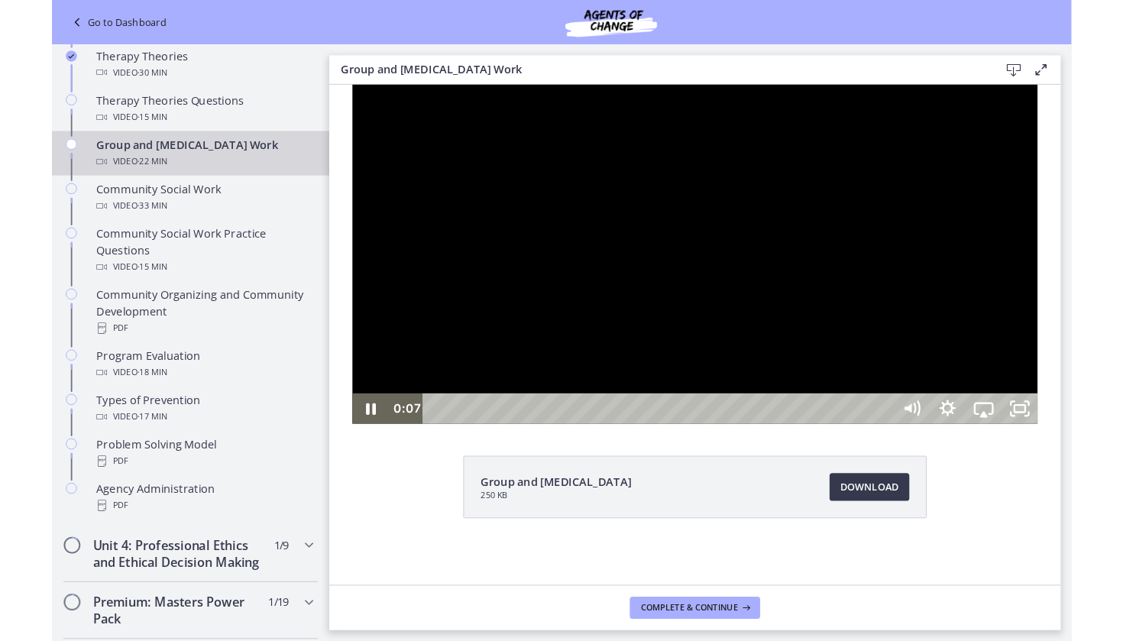
scroll to position [0, 0]
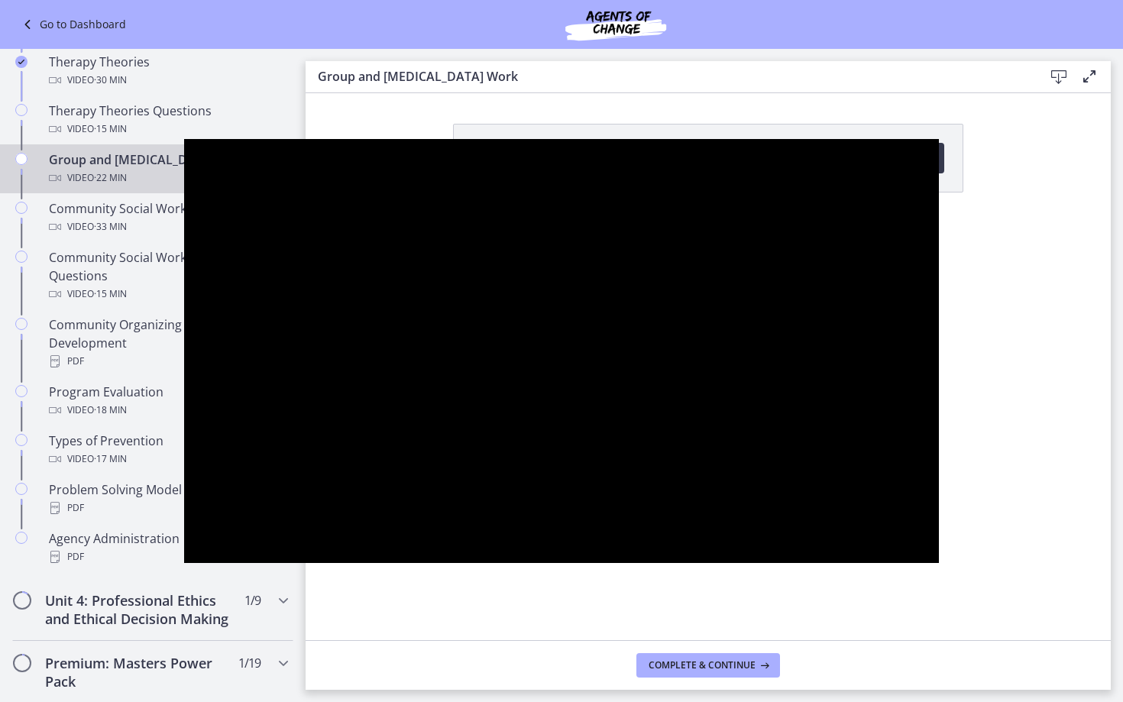
click at [939, 454] on div at bounding box center [561, 351] width 755 height 425
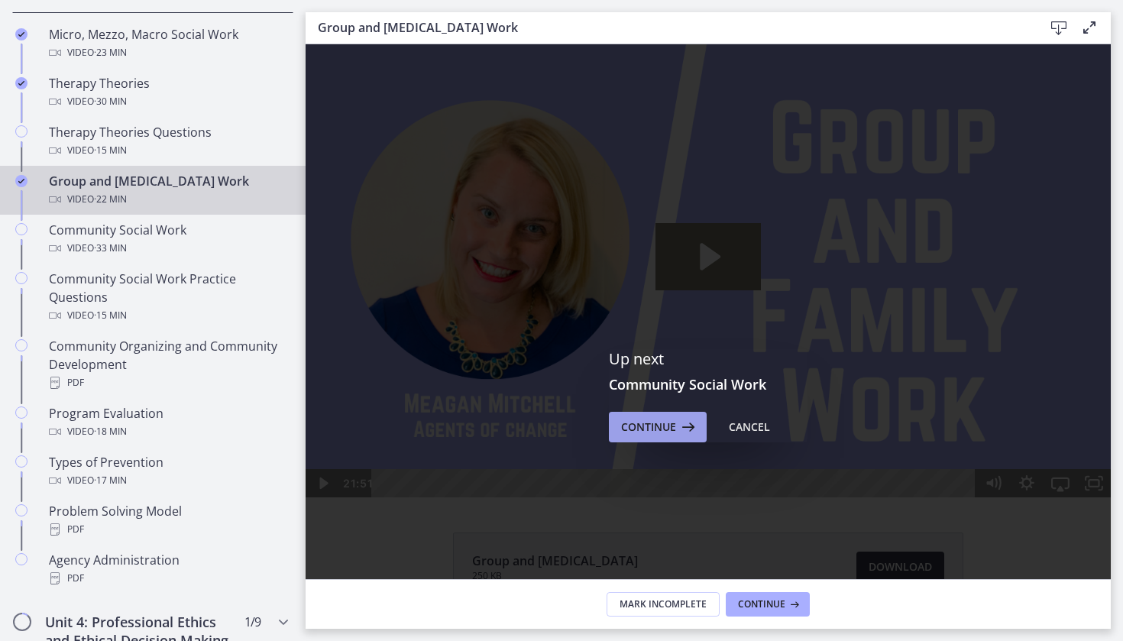
click at [682, 430] on icon at bounding box center [686, 427] width 21 height 18
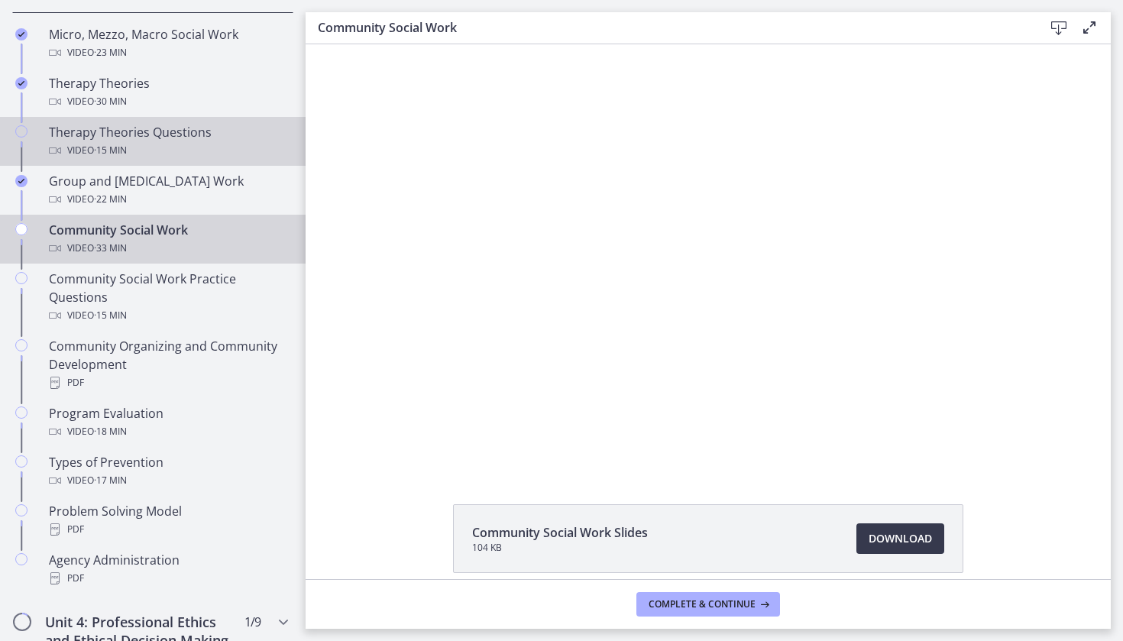
click at [163, 140] on div "Therapy Theories Questions Video · 15 min" at bounding box center [168, 141] width 238 height 37
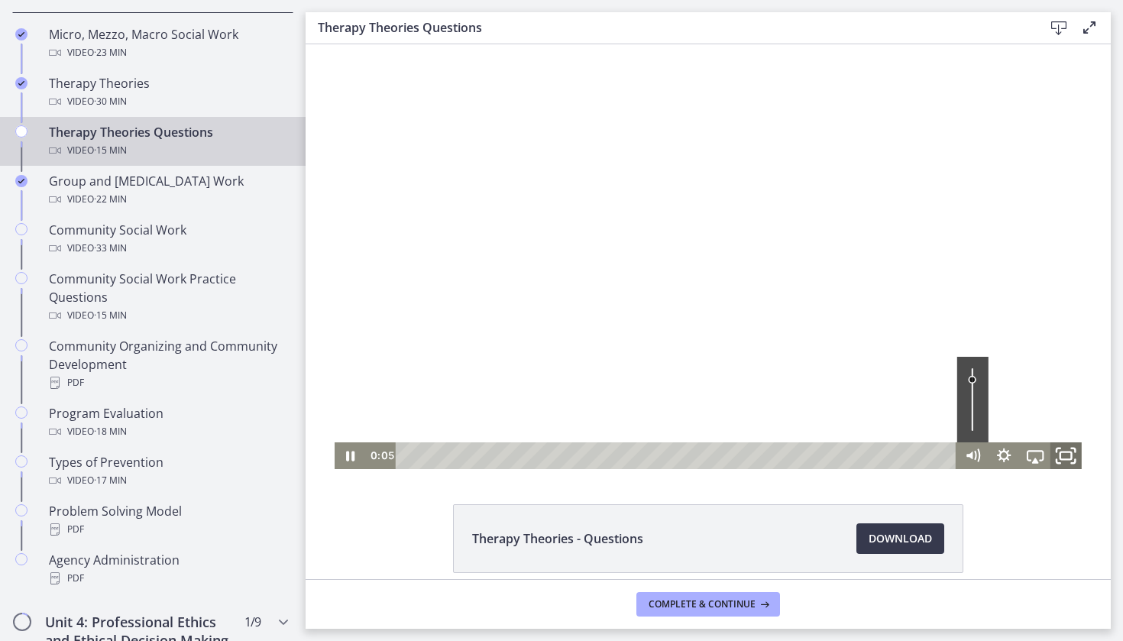
click at [1061, 460] on icon "Fullscreen" at bounding box center [1066, 455] width 37 height 32
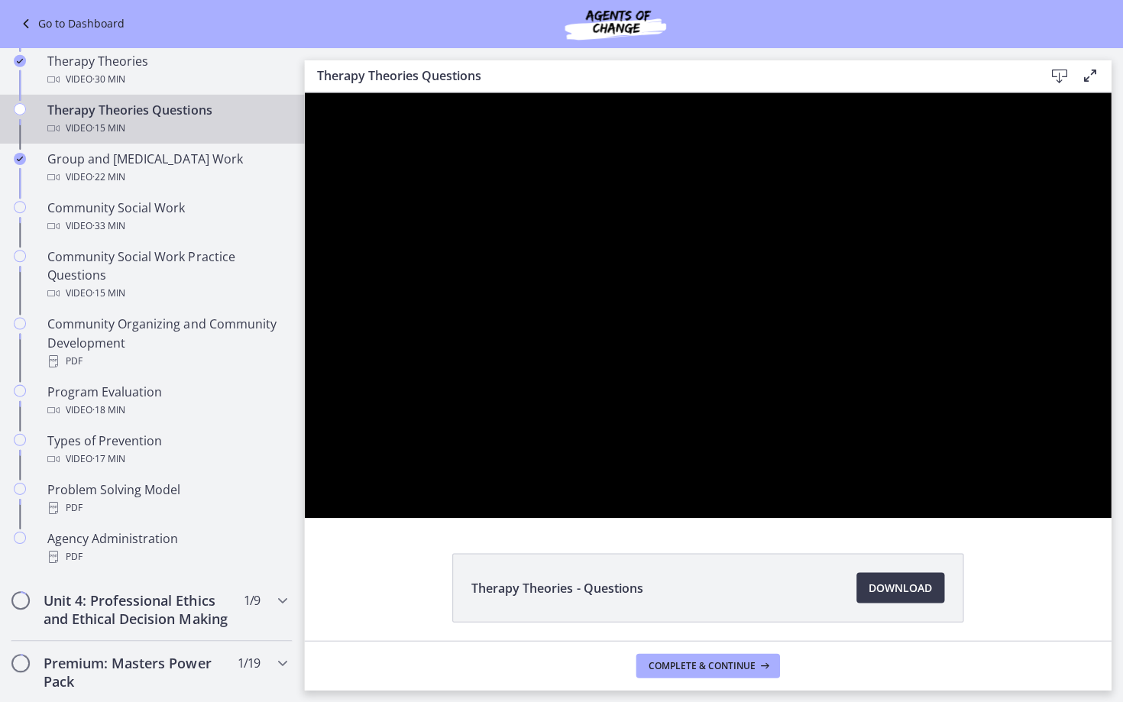
click at [1110, 517] on div at bounding box center [706, 304] width 805 height 425
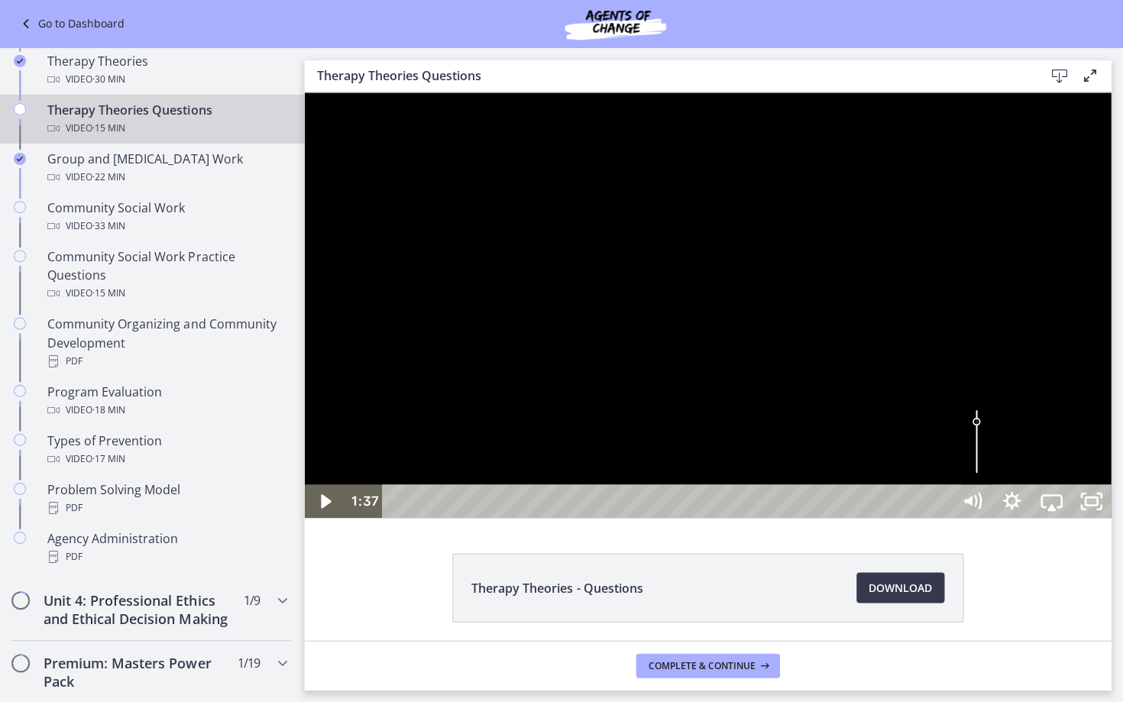
click at [1110, 517] on div at bounding box center [706, 304] width 805 height 425
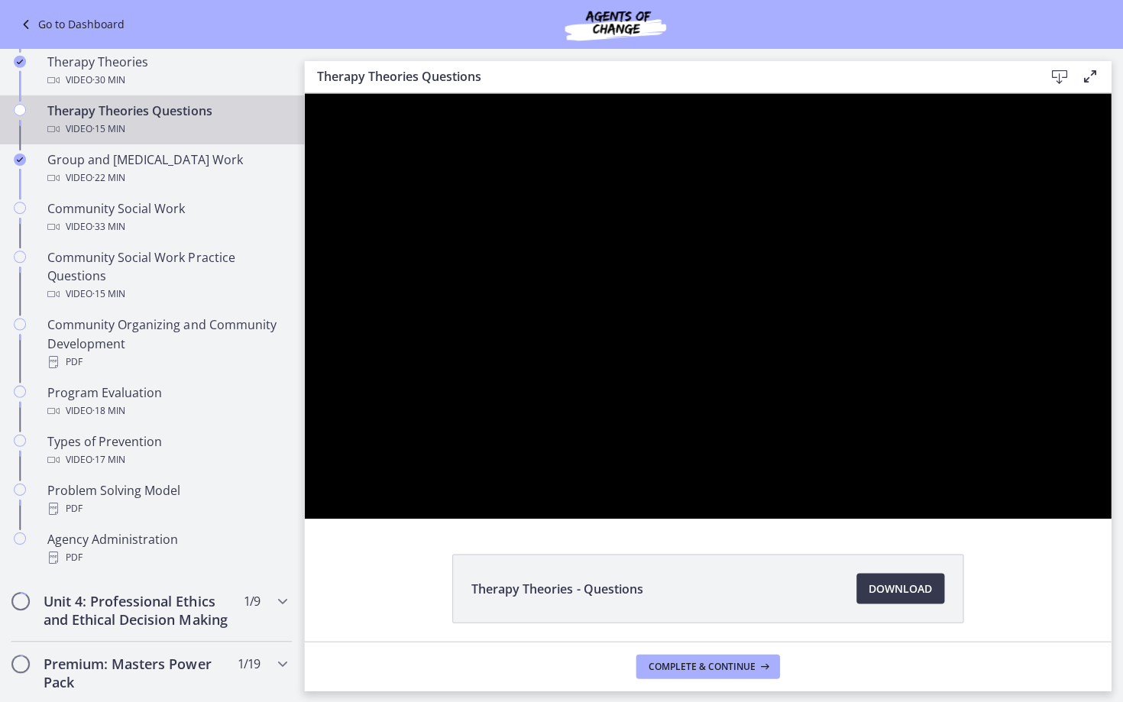
click at [1110, 518] on div at bounding box center [706, 305] width 805 height 425
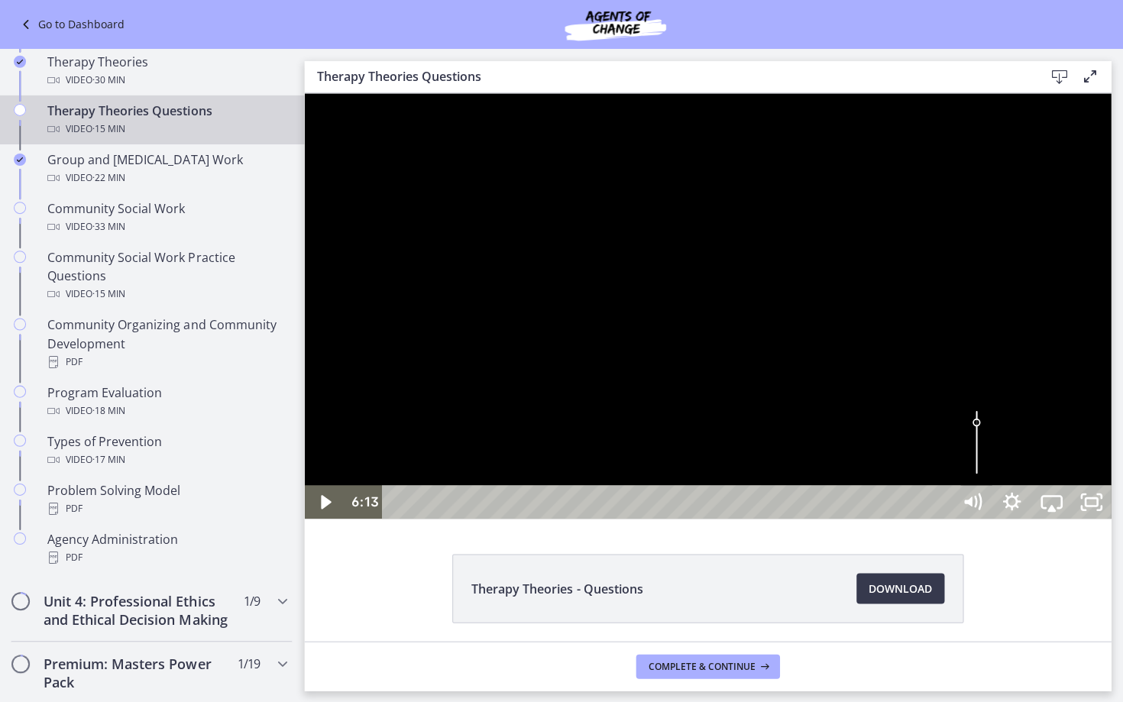
click at [1110, 518] on div at bounding box center [706, 305] width 805 height 425
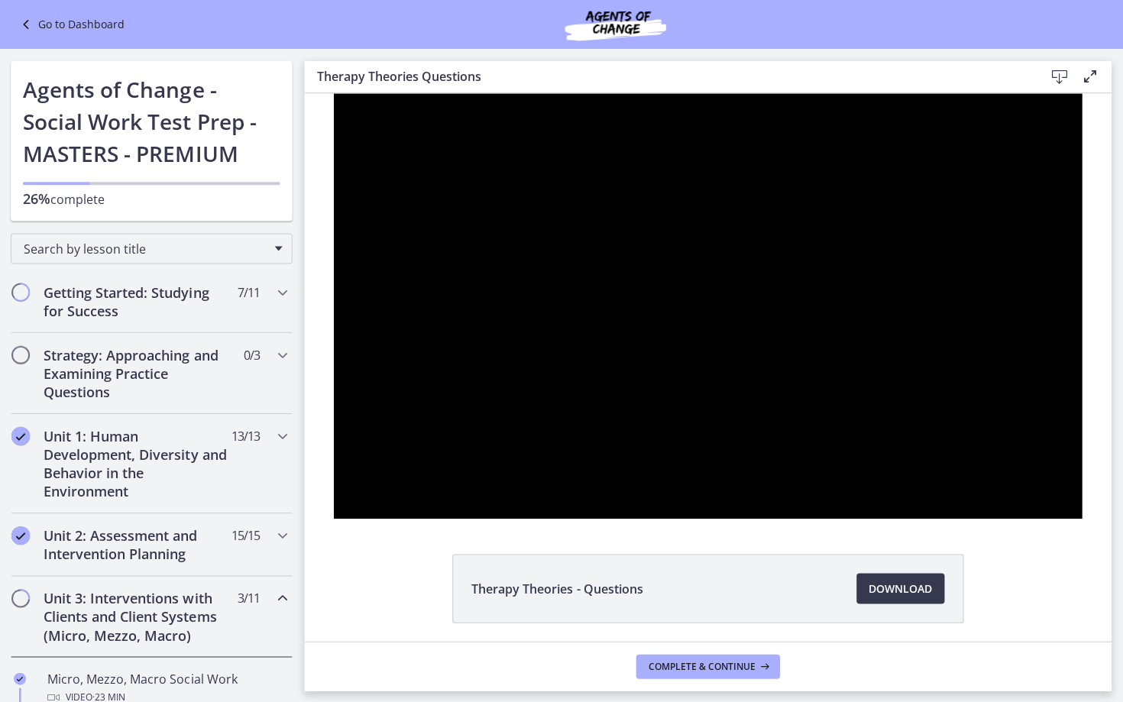
scroll to position [665, 0]
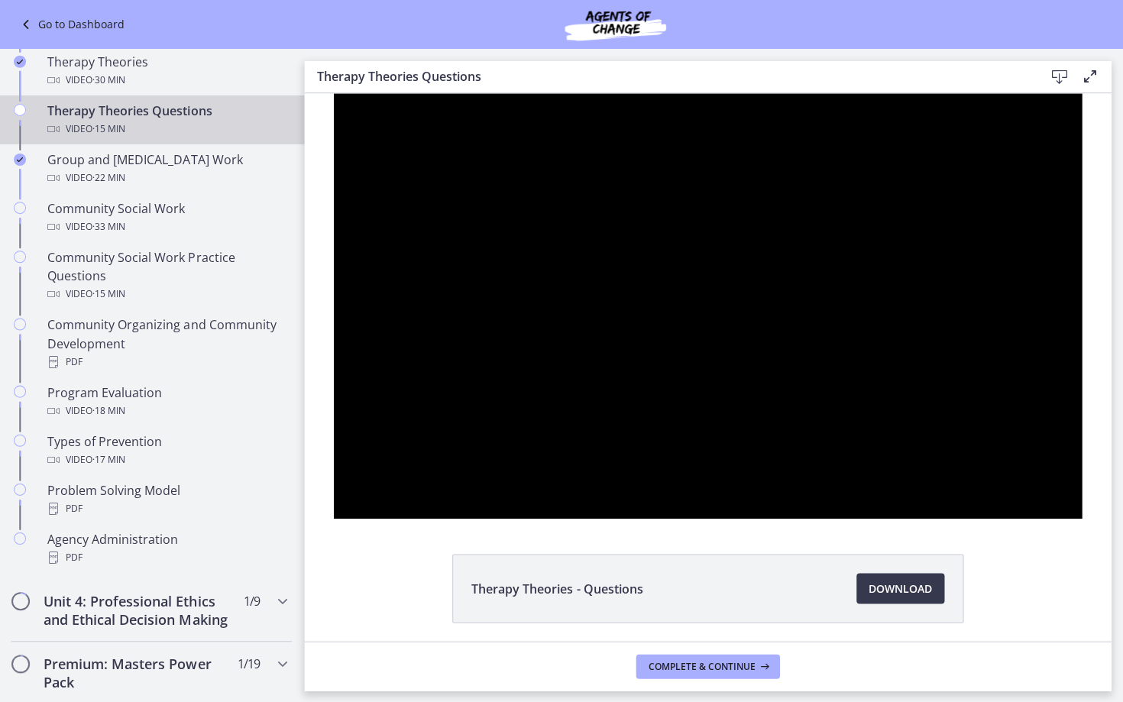
click at [1080, 518] on div at bounding box center [706, 305] width 747 height 425
drag, startPoint x: 304, startPoint y: 93, endPoint x: 1304, endPoint y: 635, distance: 1137.5
click at [1080, 518] on div at bounding box center [706, 305] width 747 height 425
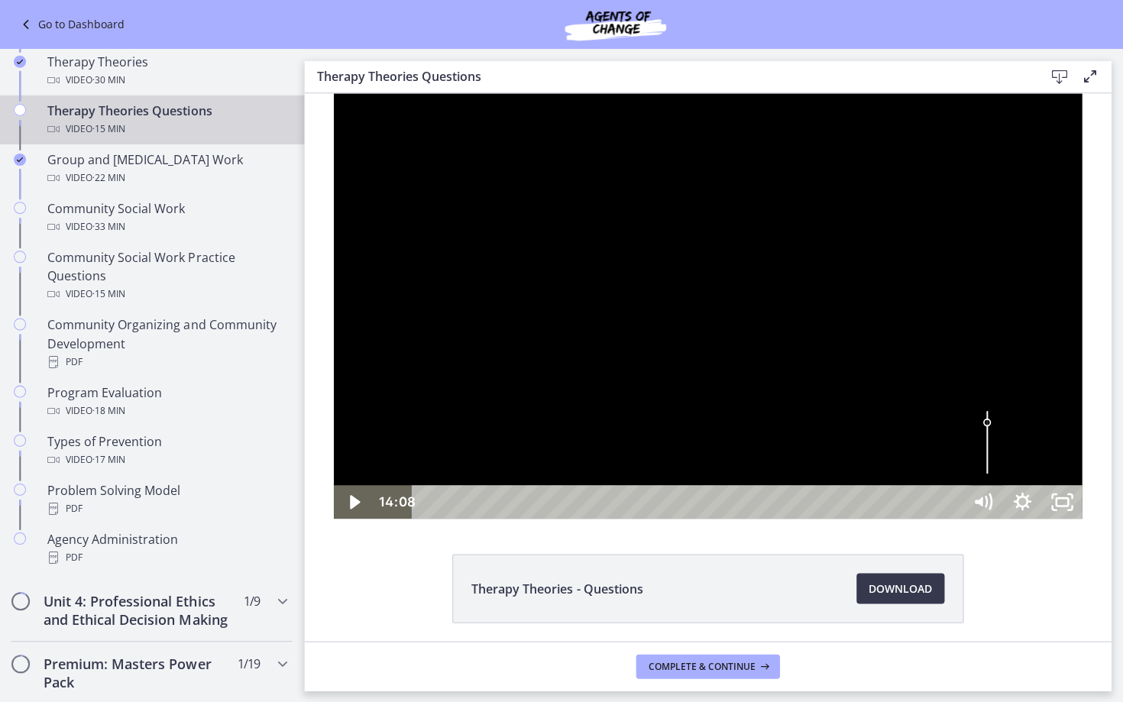
click at [1080, 518] on div at bounding box center [706, 305] width 747 height 425
click at [1067, 505] on rect "Unfullscreen" at bounding box center [1060, 501] width 12 height 8
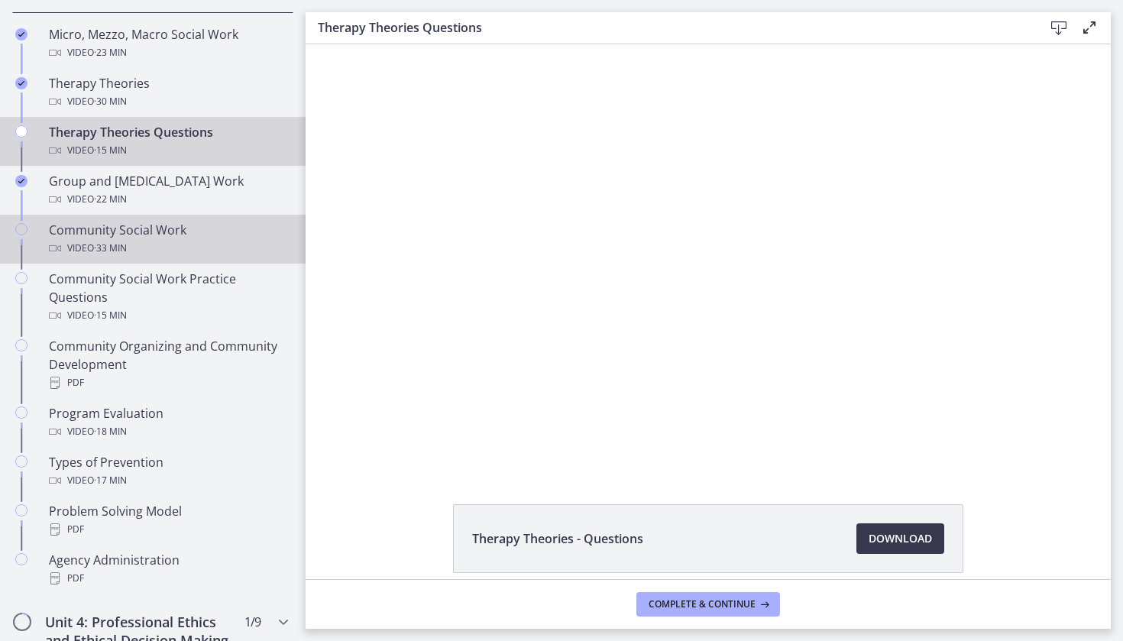
click at [171, 241] on div "Video · 33 min" at bounding box center [168, 248] width 238 height 18
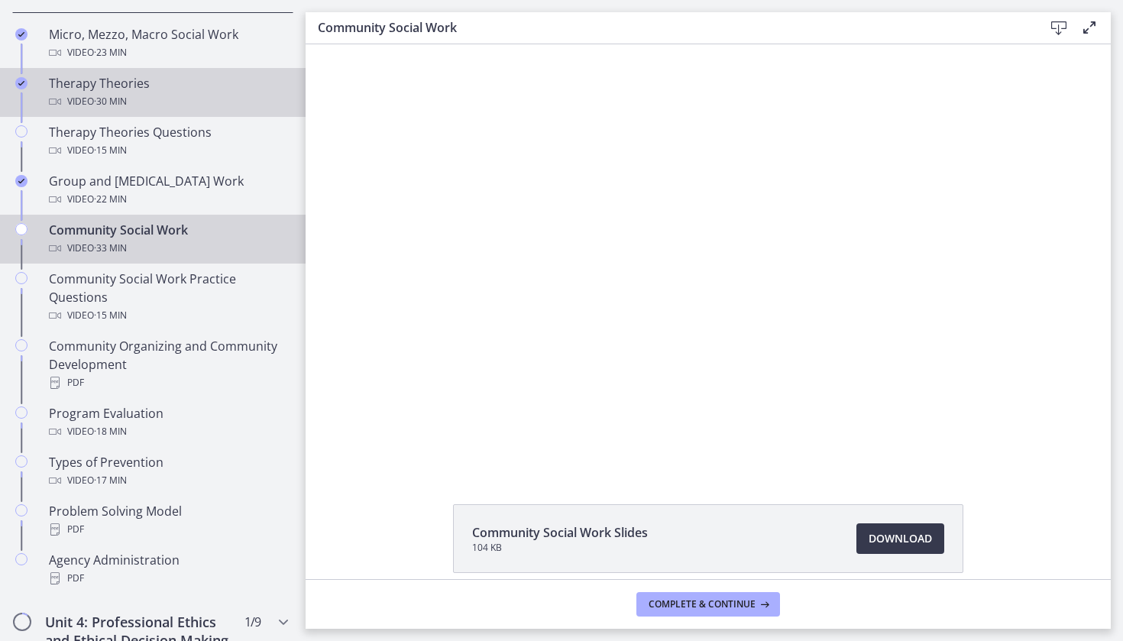
click at [105, 95] on span "· 30 min" at bounding box center [110, 101] width 33 height 18
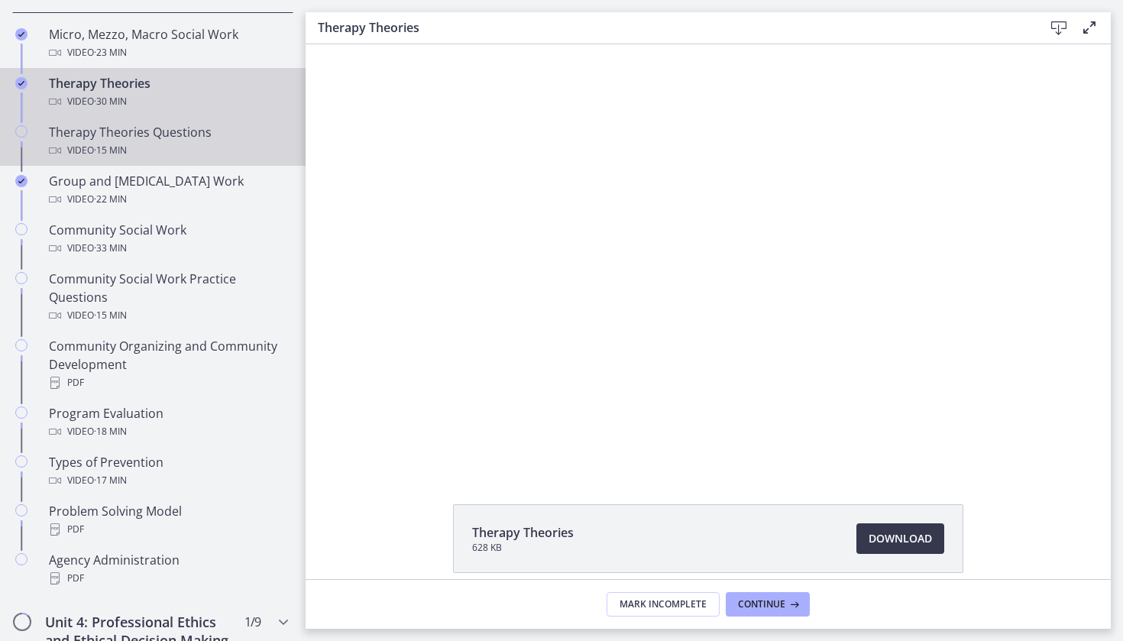
click at [125, 141] on div "Therapy Theories Questions Video · 15 min" at bounding box center [168, 141] width 238 height 37
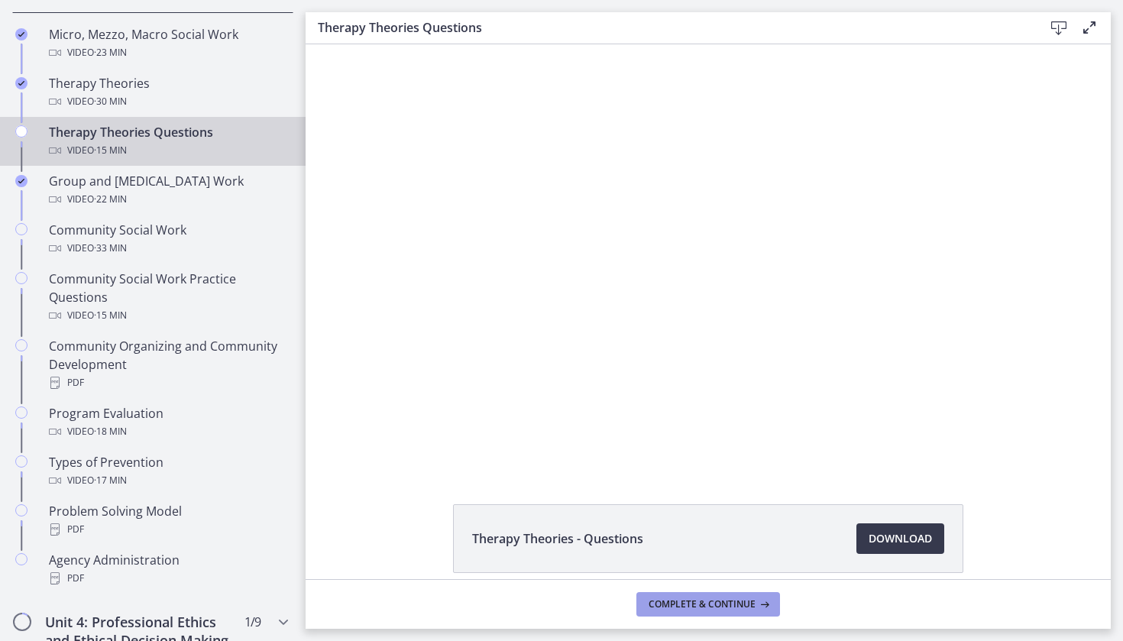
click at [713, 607] on span "Complete & continue" at bounding box center [702, 604] width 107 height 12
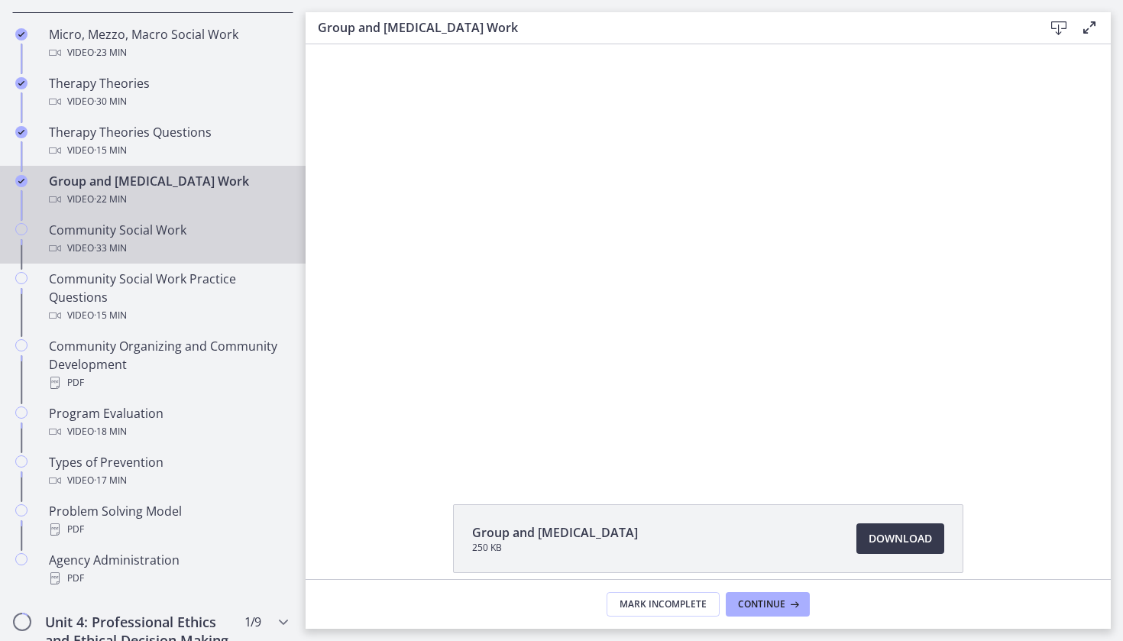
click at [164, 252] on div "Video · 33 min" at bounding box center [168, 248] width 238 height 18
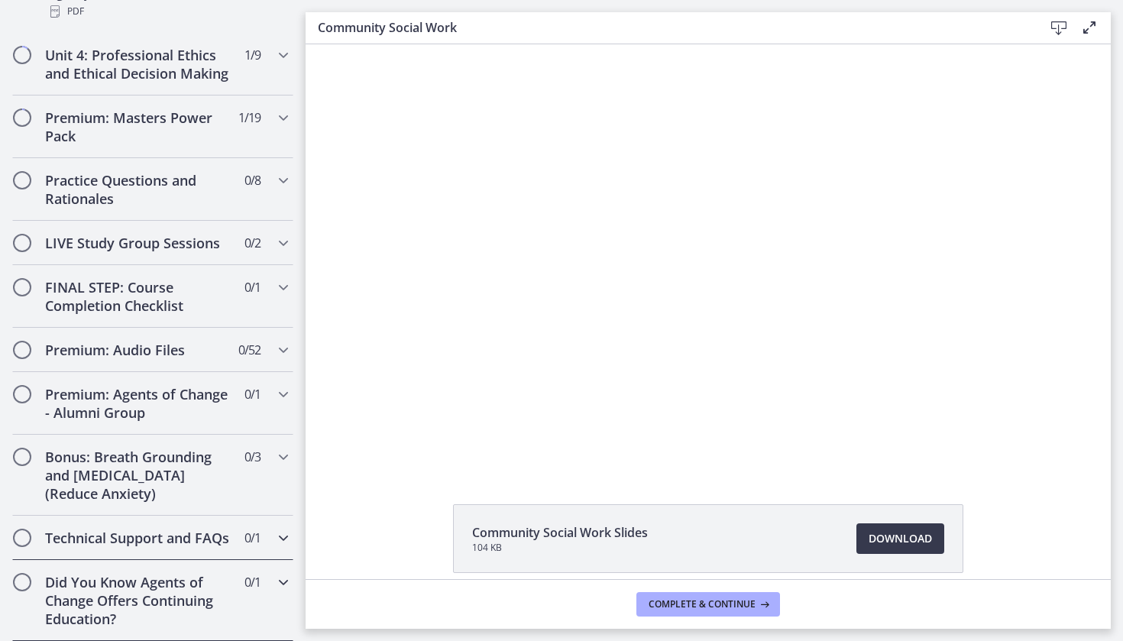
click at [245, 585] on span "0 / 1 Completed" at bounding box center [253, 582] width 16 height 18
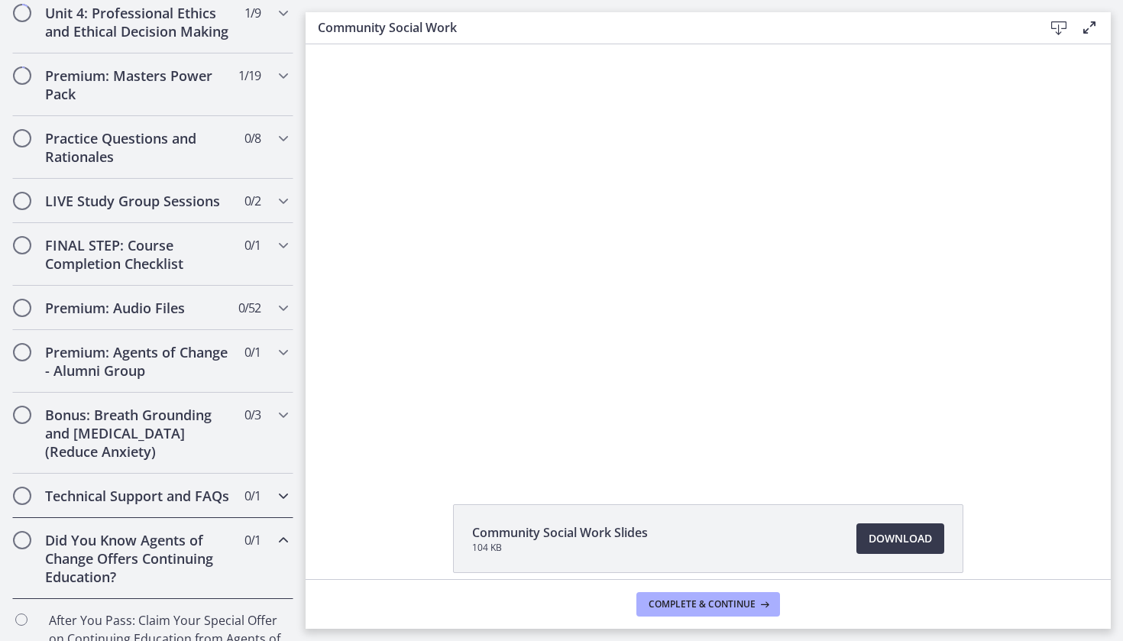
scroll to position [743, 0]
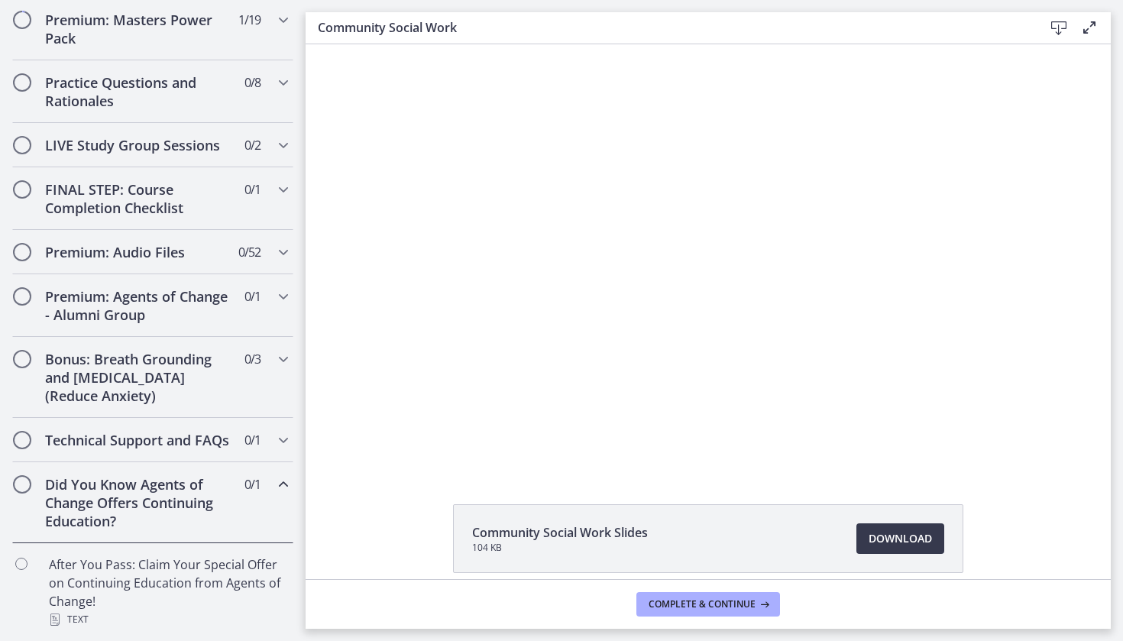
click at [241, 516] on div "Did You Know Agents of Change Offers Continuing Education? 0 / 1 Completed" at bounding box center [152, 502] width 281 height 81
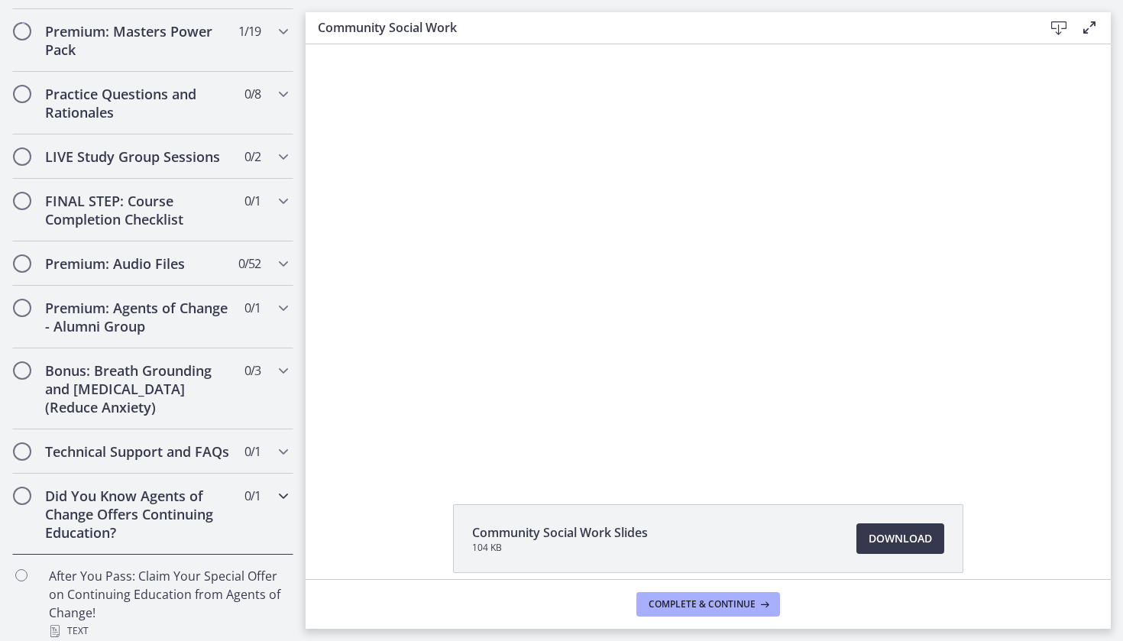
scroll to position [645, 0]
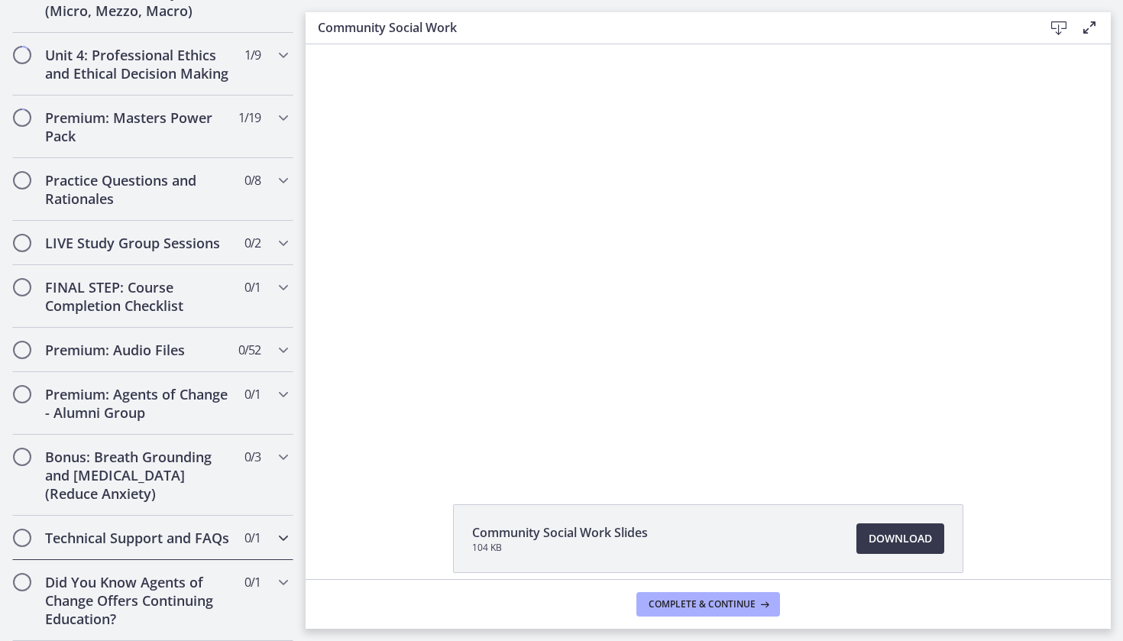
click at [234, 536] on div "Technical Support and FAQs 0 / 1 Completed" at bounding box center [152, 538] width 281 height 44
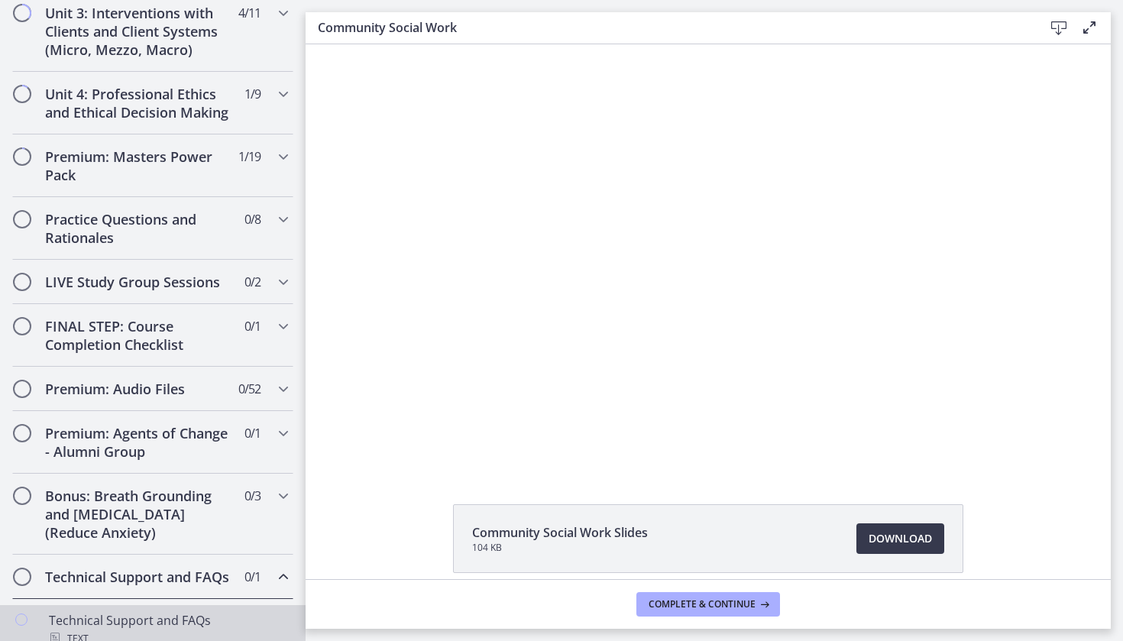
scroll to position [607, 0]
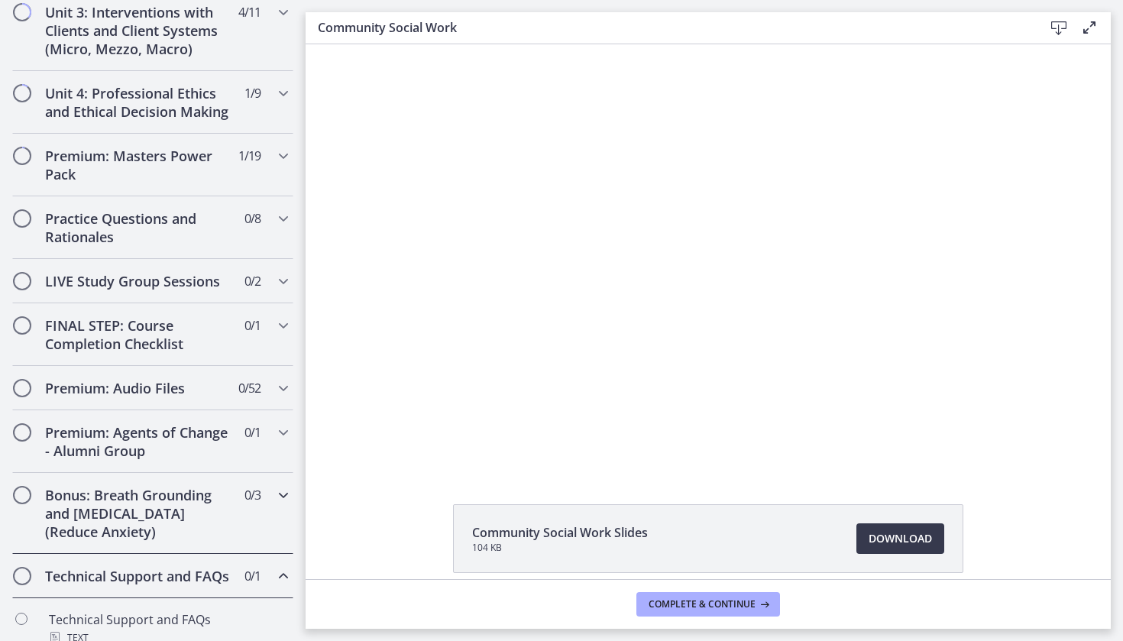
click at [234, 536] on div "Bonus: Breath Grounding and Guided Imagery (Reduce Anxiety) 0 / 3 Completed" at bounding box center [152, 513] width 281 height 81
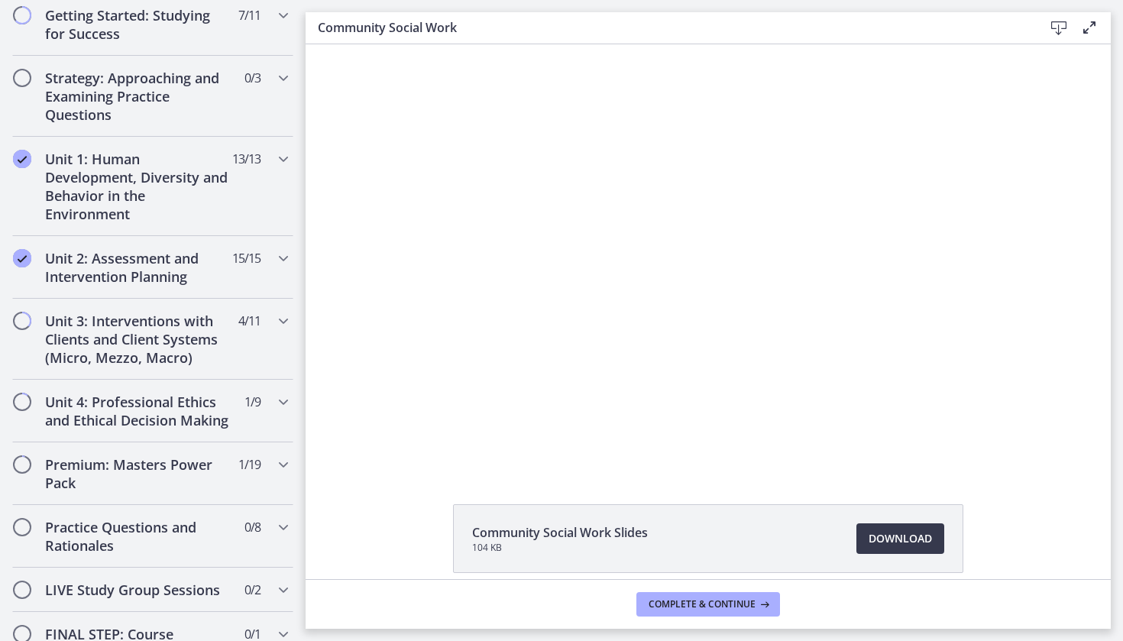
scroll to position [293, 0]
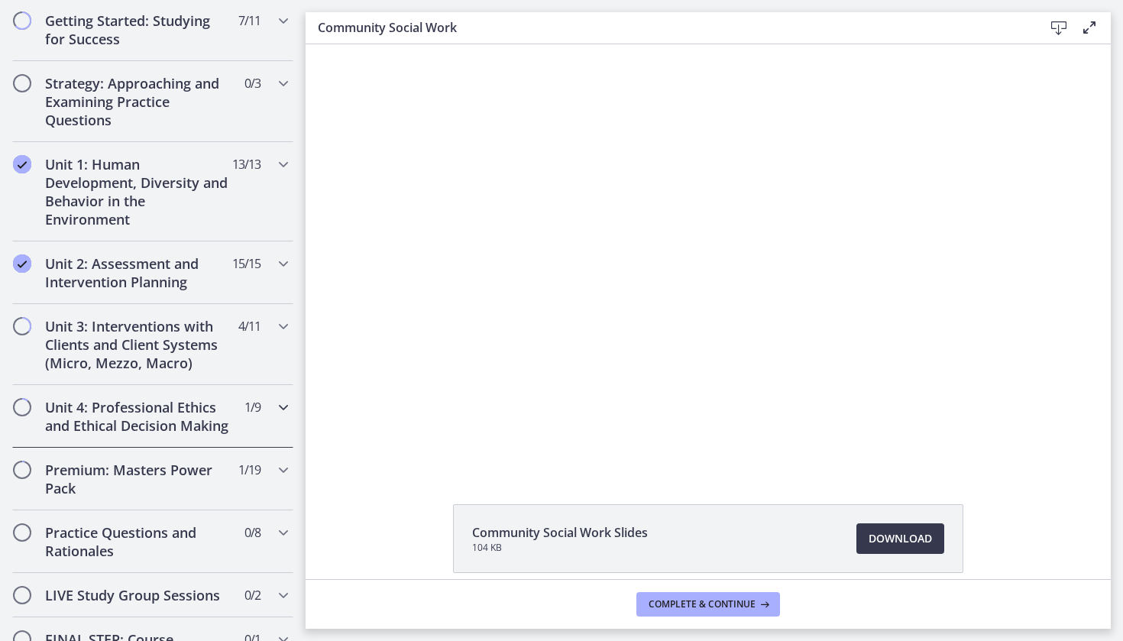
click at [239, 425] on div "Unit 4: Professional Ethics and Ethical Decision Making 1 / 9 Completed" at bounding box center [152, 416] width 281 height 63
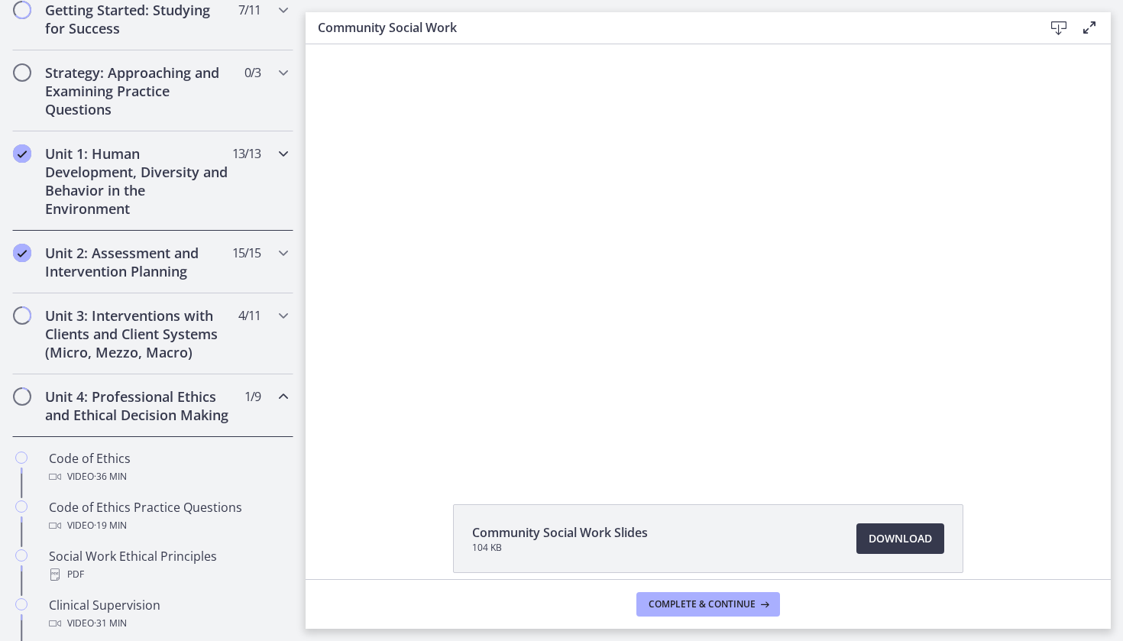
scroll to position [280, 0]
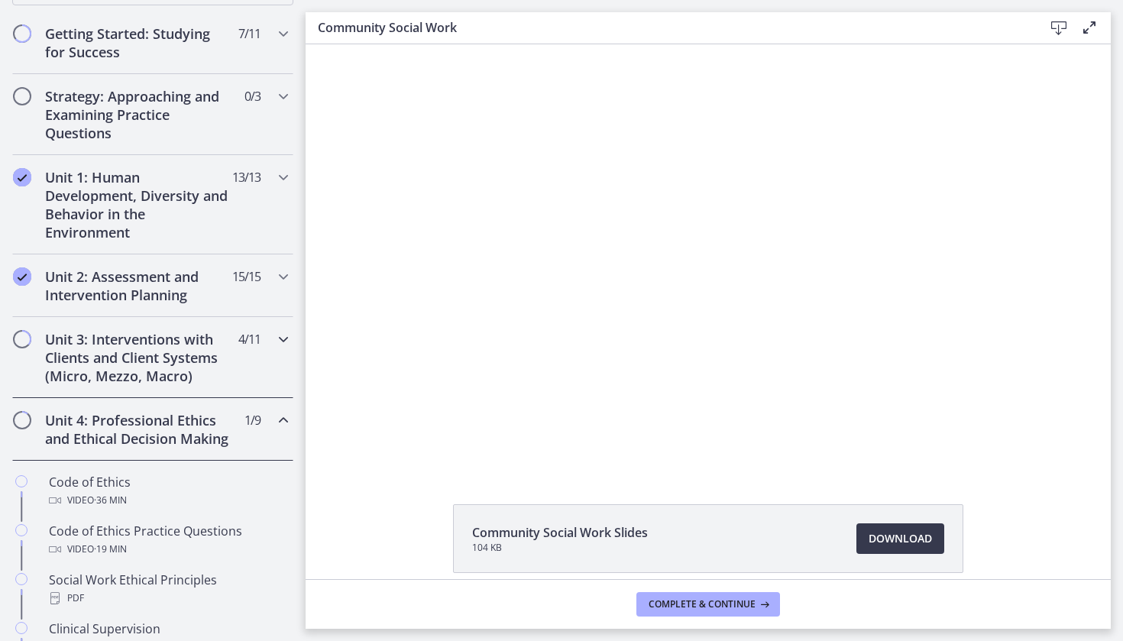
click at [181, 363] on h2 "Unit 3: Interventions with Clients and Client Systems (Micro, Mezzo, Macro)" at bounding box center [138, 357] width 186 height 55
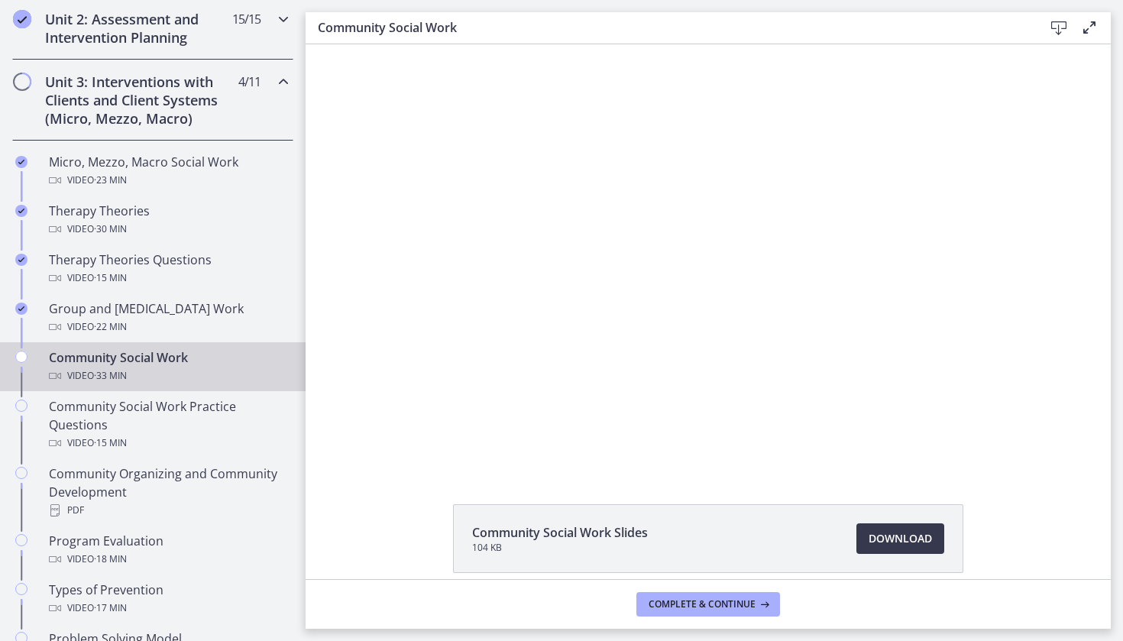
scroll to position [541, 0]
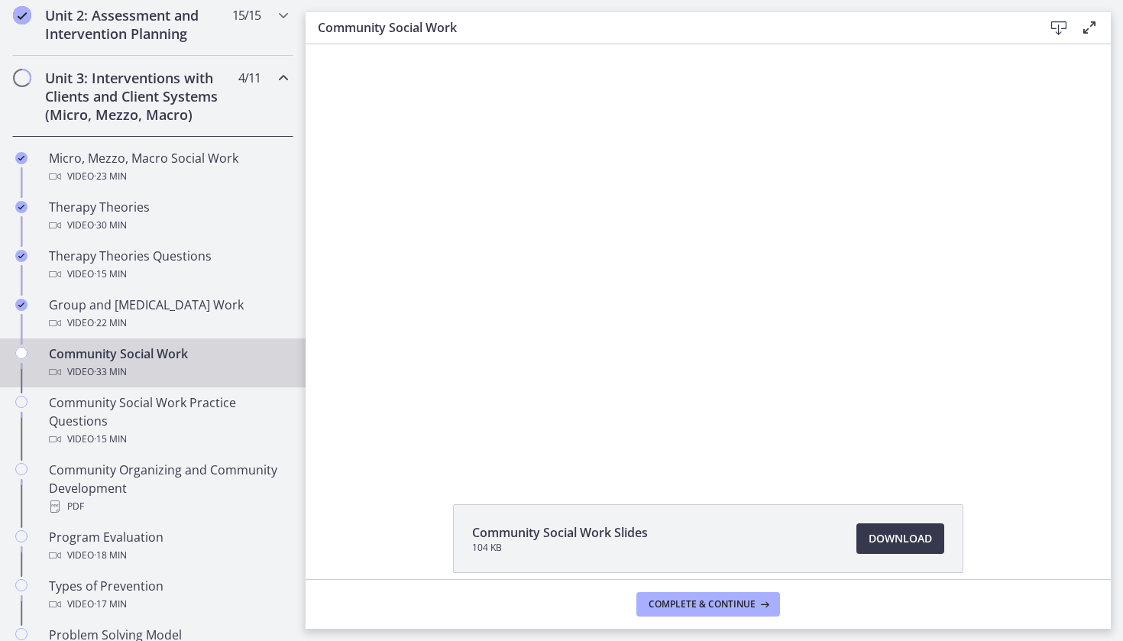
click at [224, 368] on div "Video · 33 min" at bounding box center [168, 372] width 238 height 18
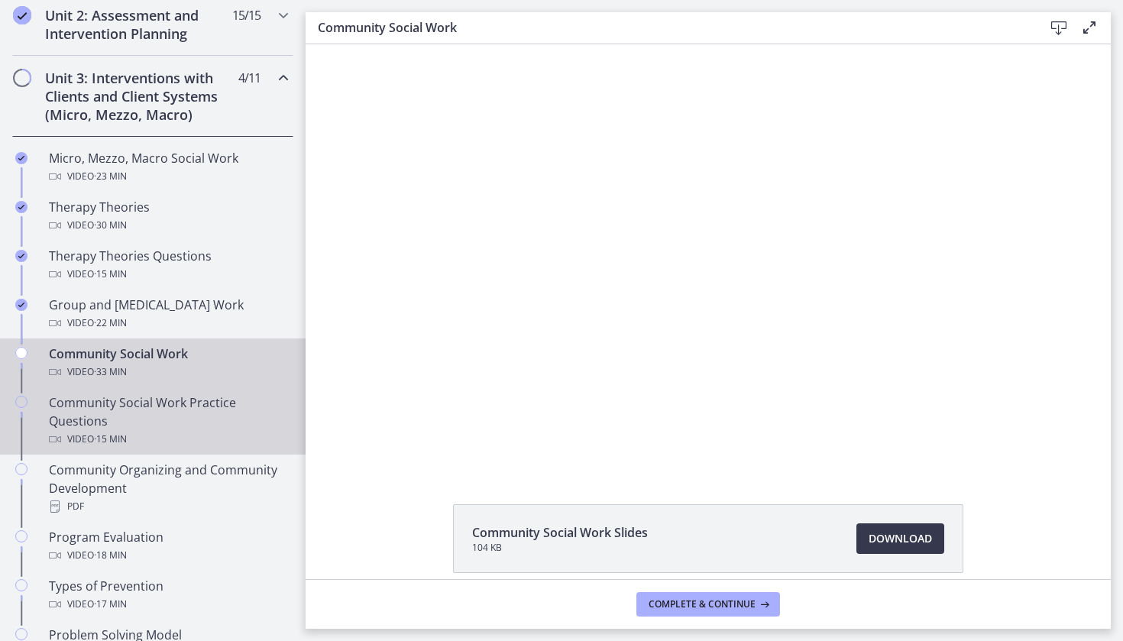
click at [146, 428] on div "Community Social Work Practice Questions Video · 15 min" at bounding box center [168, 421] width 238 height 55
click at [138, 361] on div "Community Social Work Video · 33 min" at bounding box center [168, 363] width 238 height 37
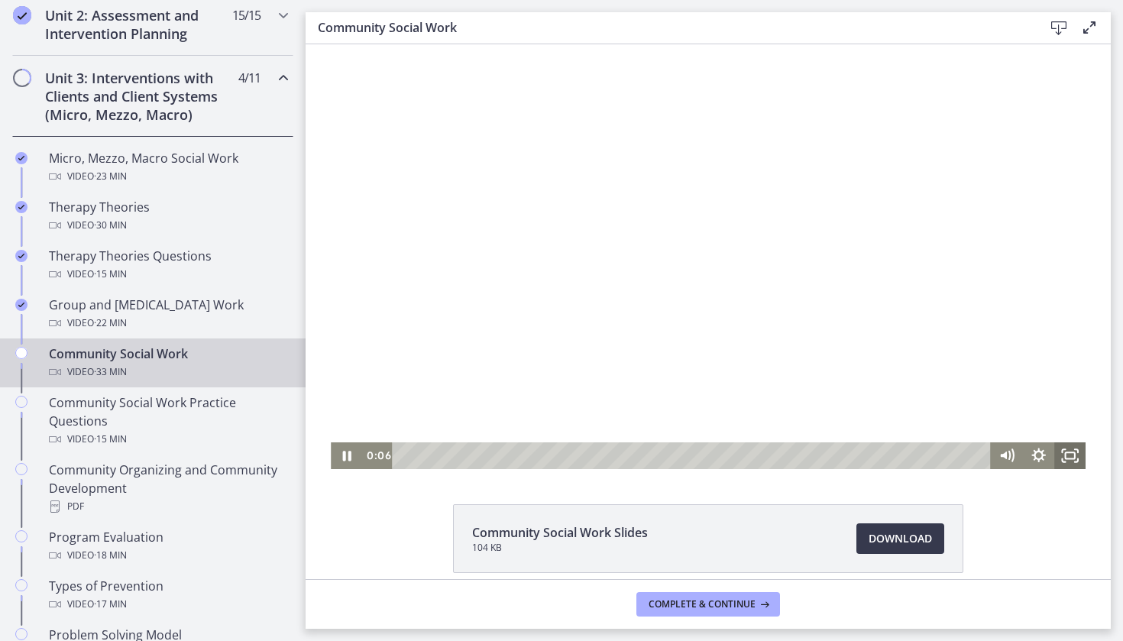
click at [1067, 456] on icon "Fullscreen" at bounding box center [1069, 455] width 31 height 27
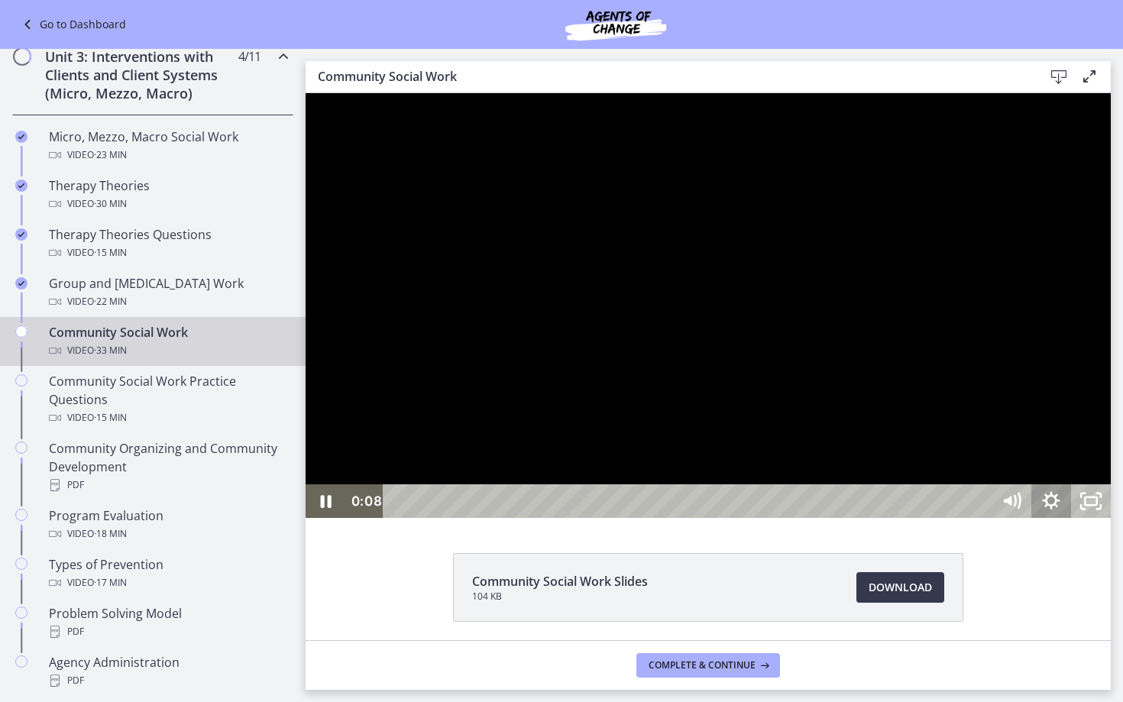
click at [1071, 518] on icon "Show settings menu" at bounding box center [1052, 501] width 40 height 34
click at [1051, 451] on span "Speed" at bounding box center [1027, 434] width 50 height 34
click at [1111, 452] on label "2x" at bounding box center [1051, 434] width 119 height 35
click at [1111, 518] on button "Unfullscreen" at bounding box center [1091, 501] width 40 height 34
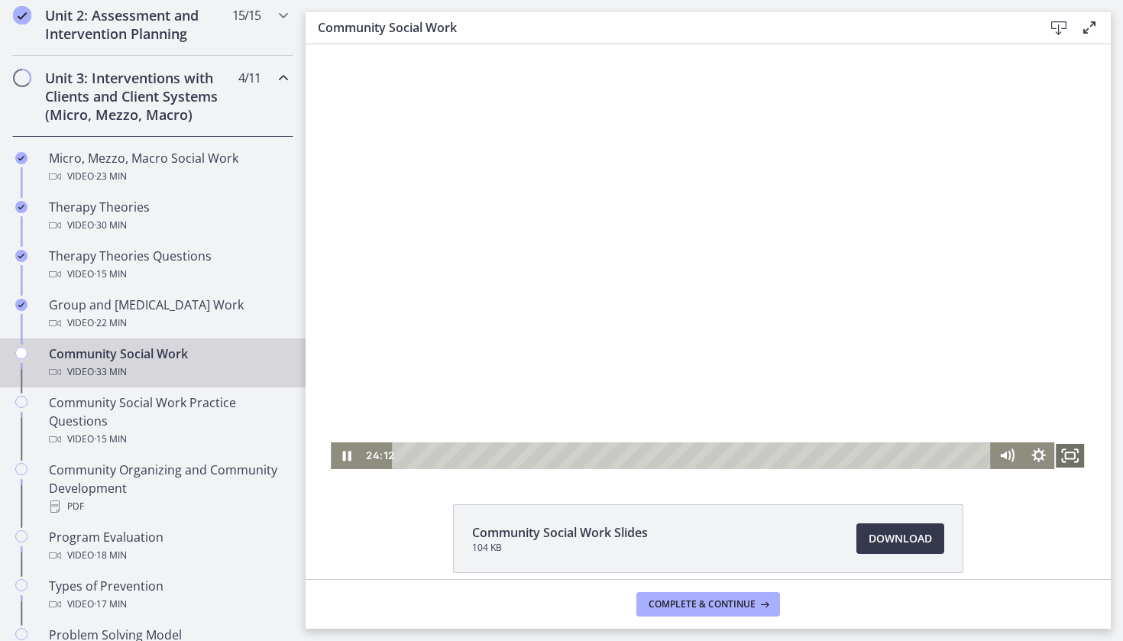
click at [1072, 462] on icon "Fullscreen" at bounding box center [1069, 455] width 31 height 27
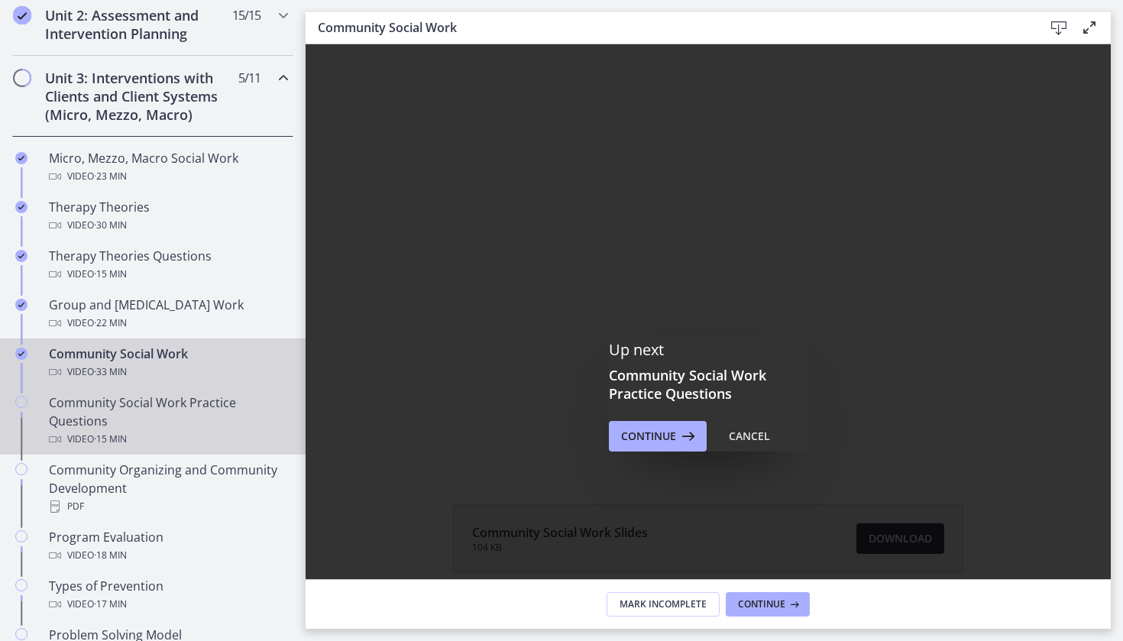
click at [248, 432] on div "Video · 15 min" at bounding box center [168, 439] width 238 height 18
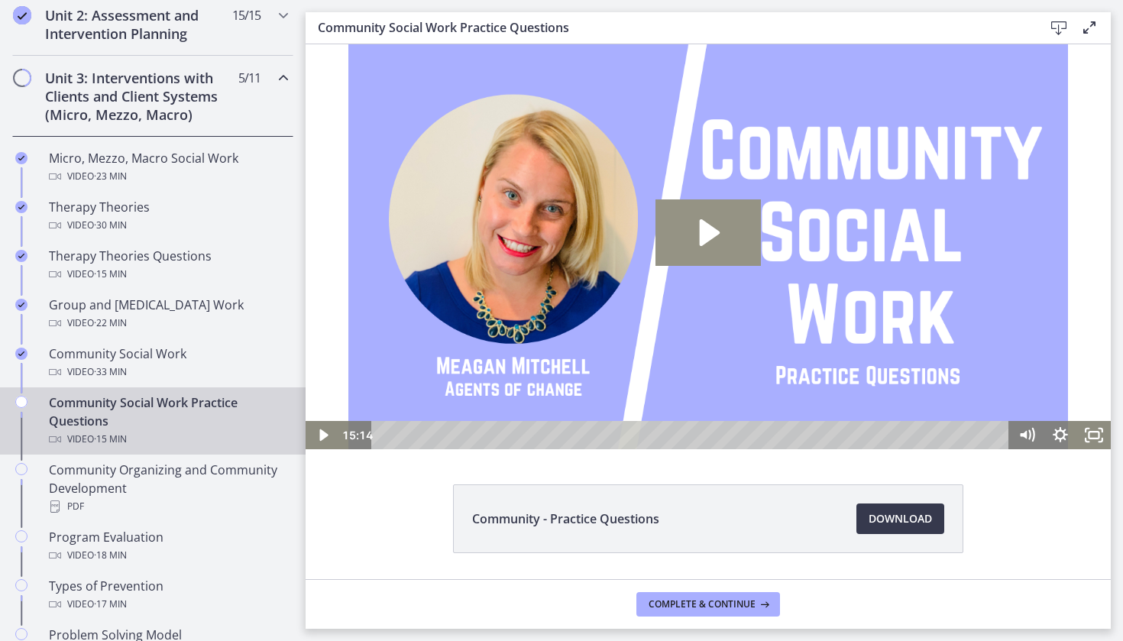
click at [751, 258] on icon "Play Video: cbe5sb9t4o1cl02sigug.mp4" at bounding box center [708, 232] width 105 height 67
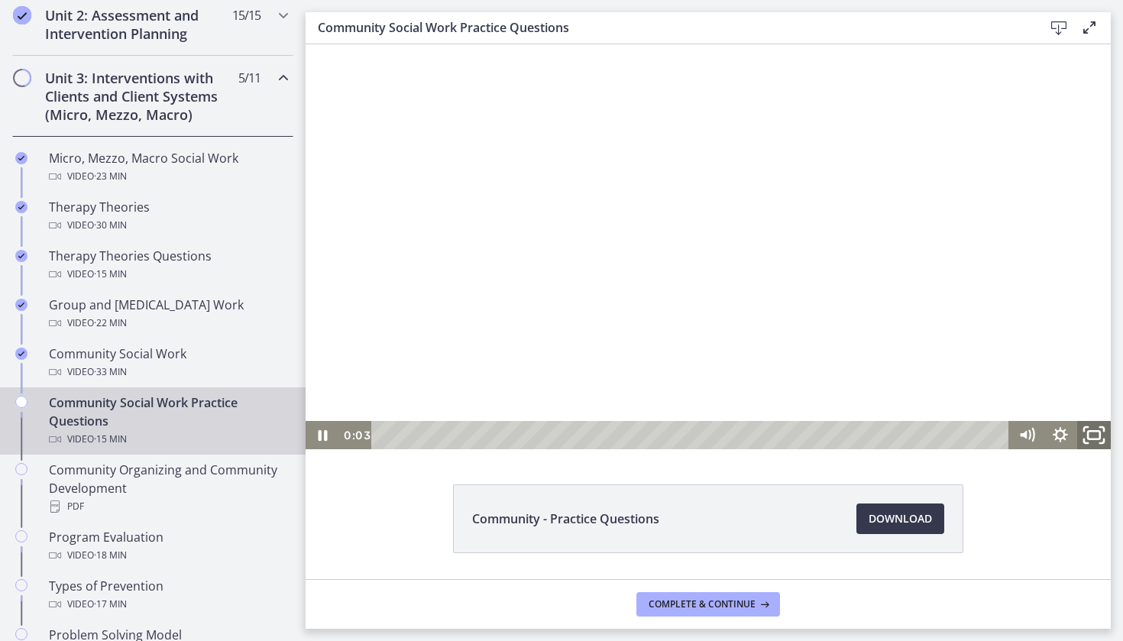
click at [1090, 433] on icon "Fullscreen" at bounding box center [1094, 435] width 40 height 34
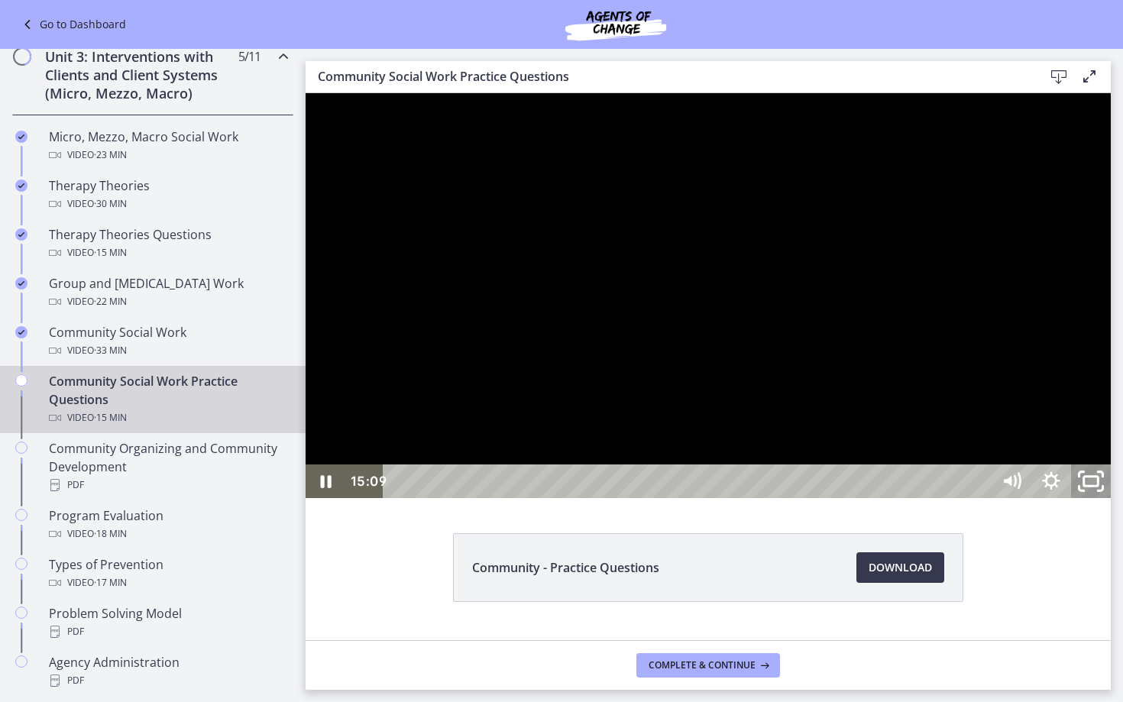
click at [1099, 486] on rect "Unfullscreen" at bounding box center [1091, 481] width 15 height 9
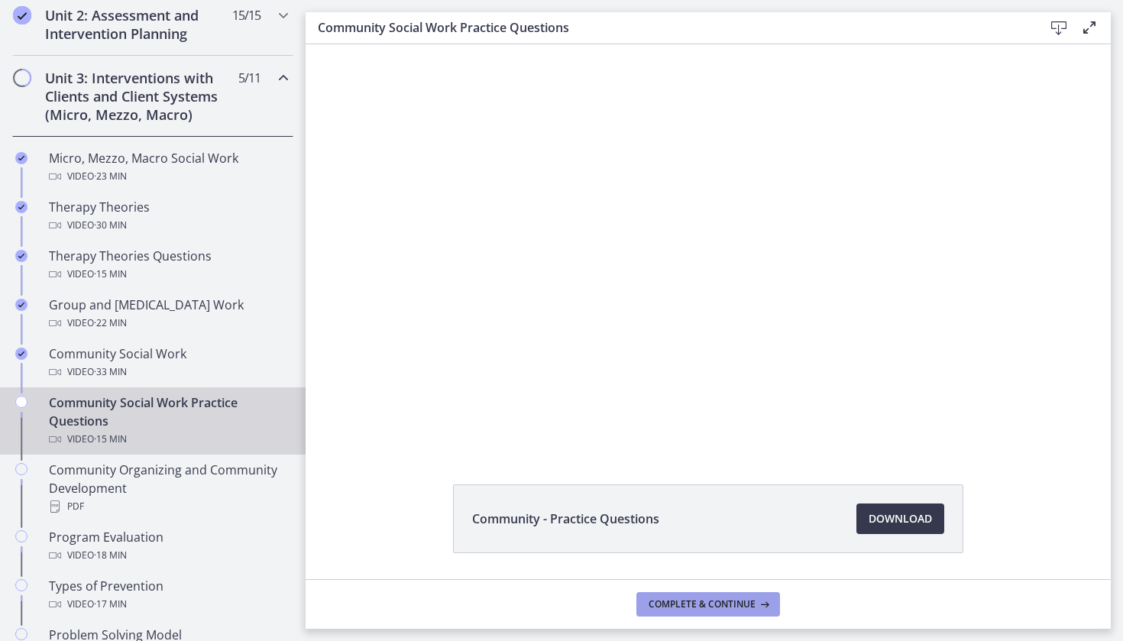
click at [724, 599] on span "Complete & continue" at bounding box center [702, 604] width 107 height 12
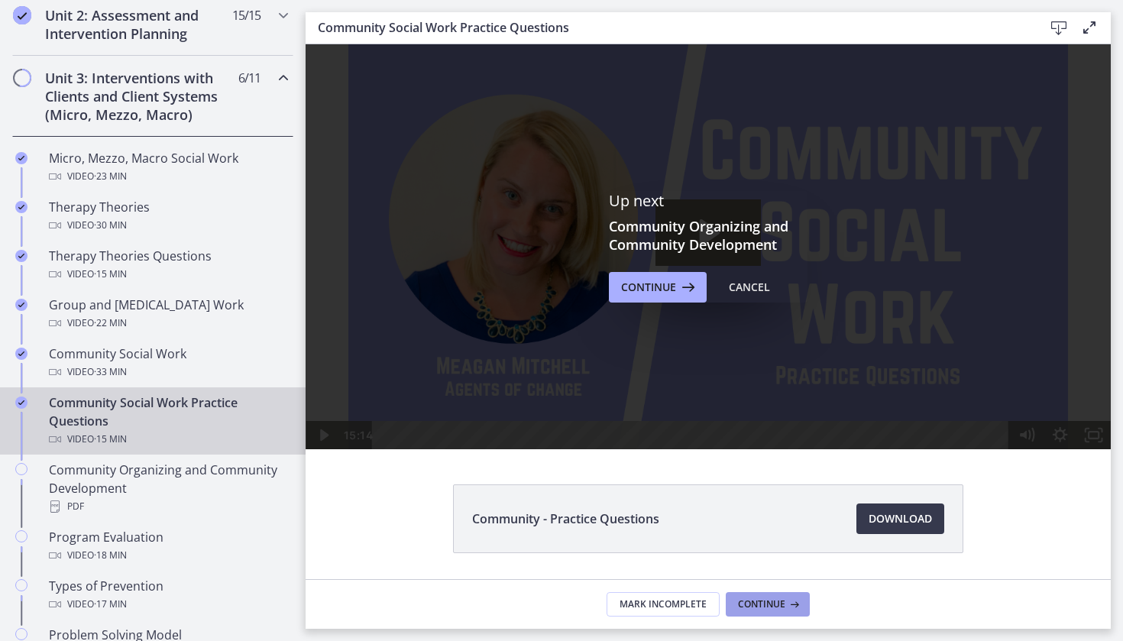
click at [802, 607] on button "Continue" at bounding box center [768, 604] width 84 height 24
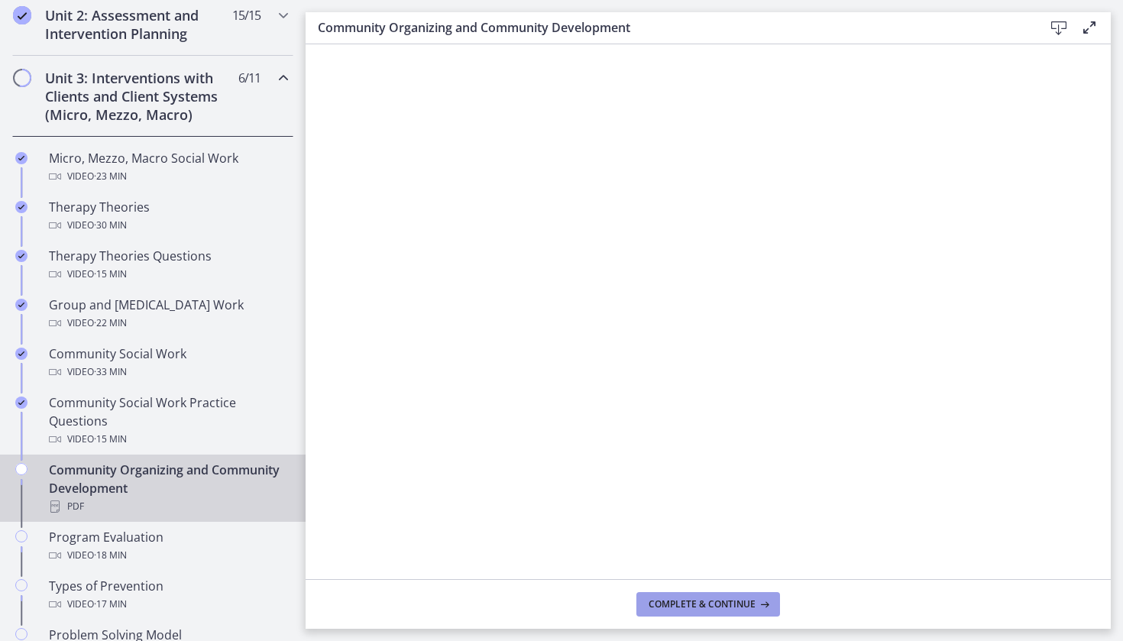
click at [754, 614] on button "Complete & continue" at bounding box center [709, 604] width 144 height 24
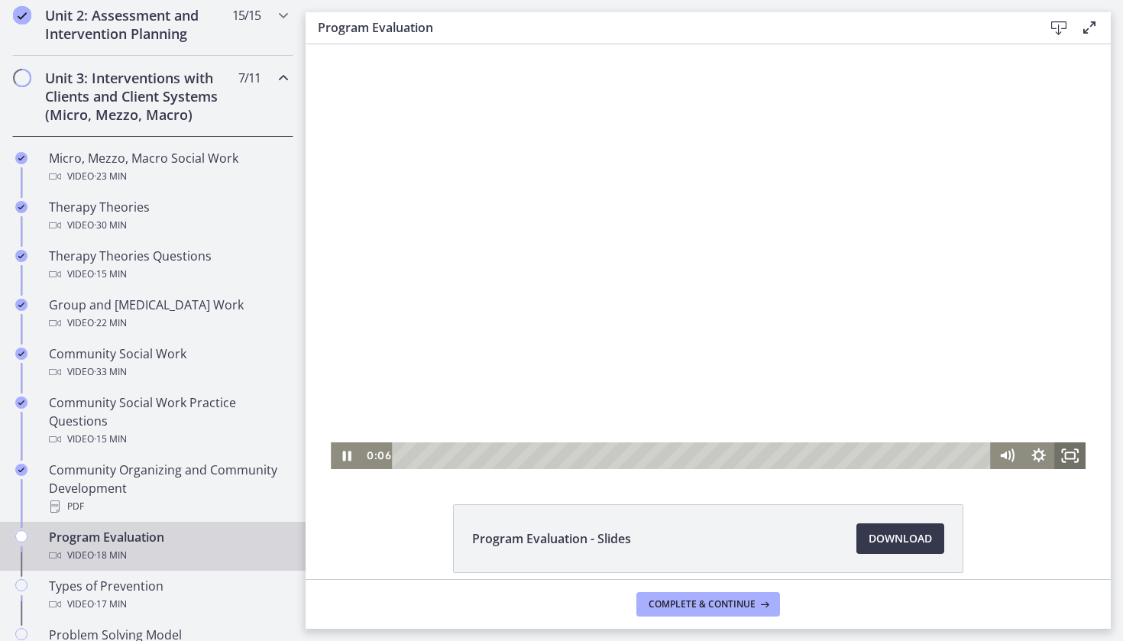
click at [1067, 457] on icon "Fullscreen" at bounding box center [1069, 455] width 31 height 27
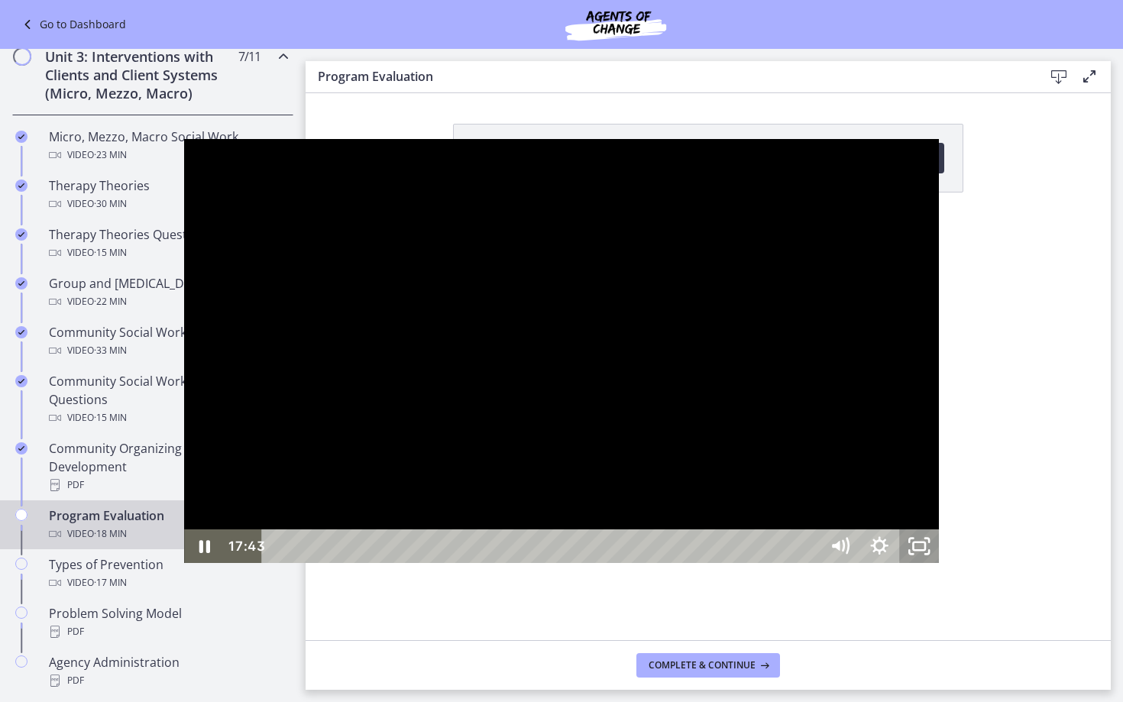
click at [939, 563] on icon "Unfullscreen" at bounding box center [919, 547] width 40 height 34
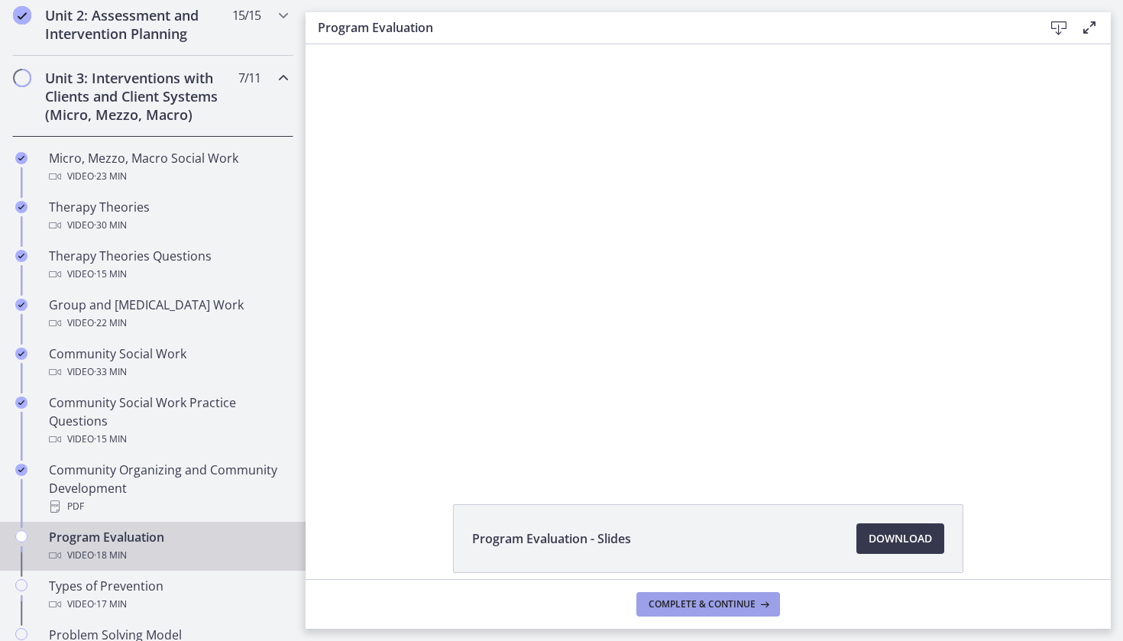
click at [661, 592] on button "Complete & continue" at bounding box center [709, 604] width 144 height 24
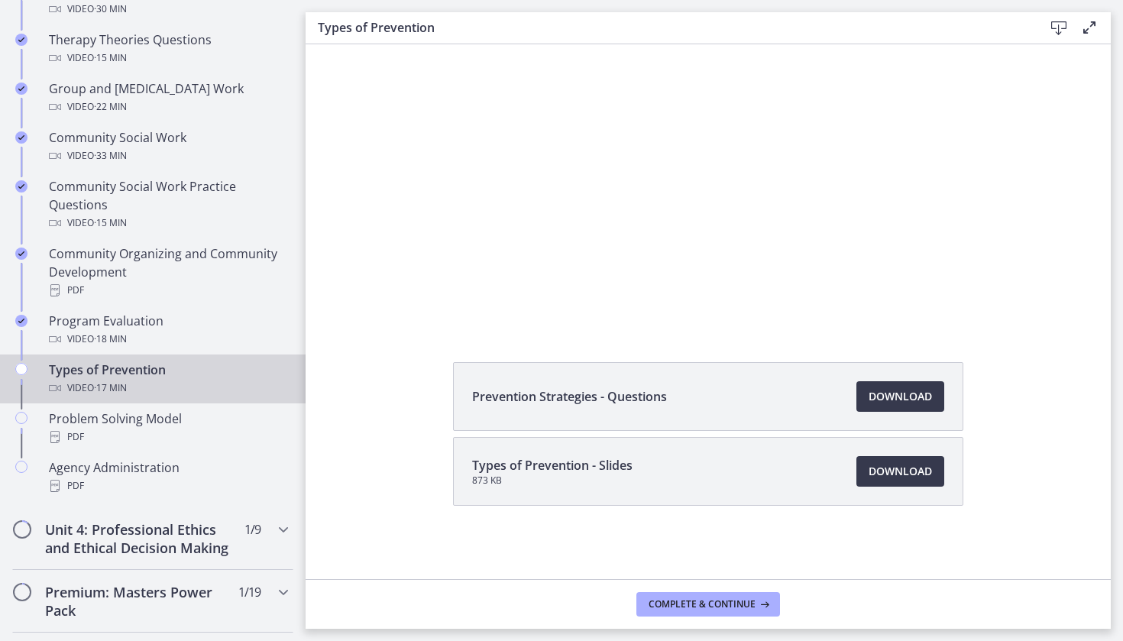
scroll to position [142, 0]
click at [886, 476] on span "Download Opens in a new window" at bounding box center [900, 471] width 63 height 18
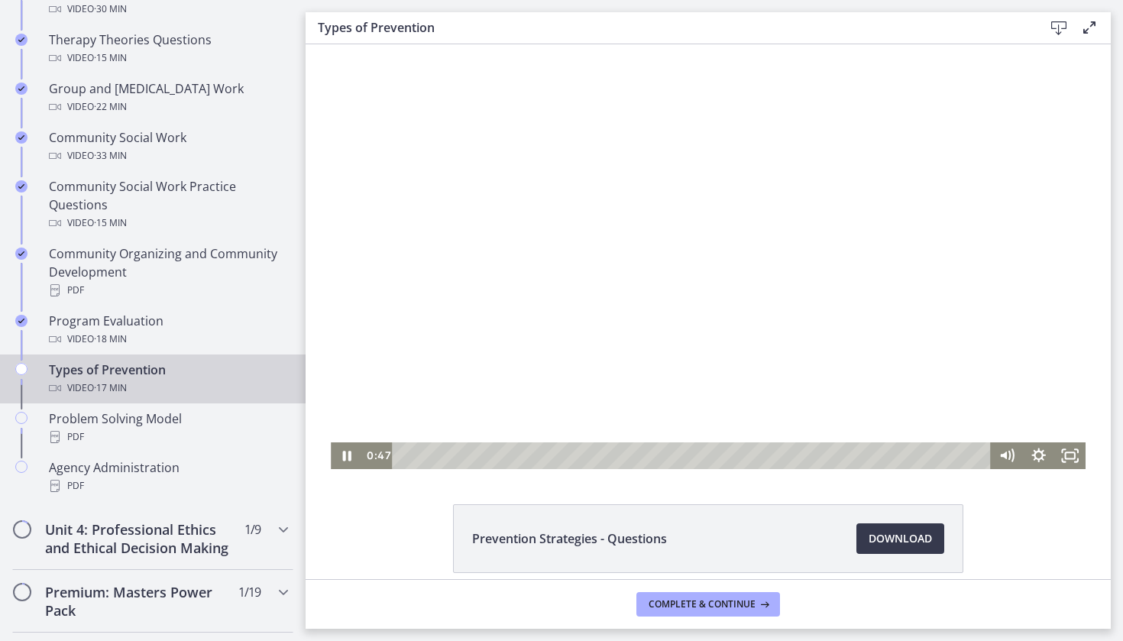
scroll to position [0, 0]
click at [1042, 455] on icon "Show settings menu" at bounding box center [1039, 456] width 15 height 15
click at [1051, 407] on span "1x" at bounding box center [1057, 402] width 39 height 27
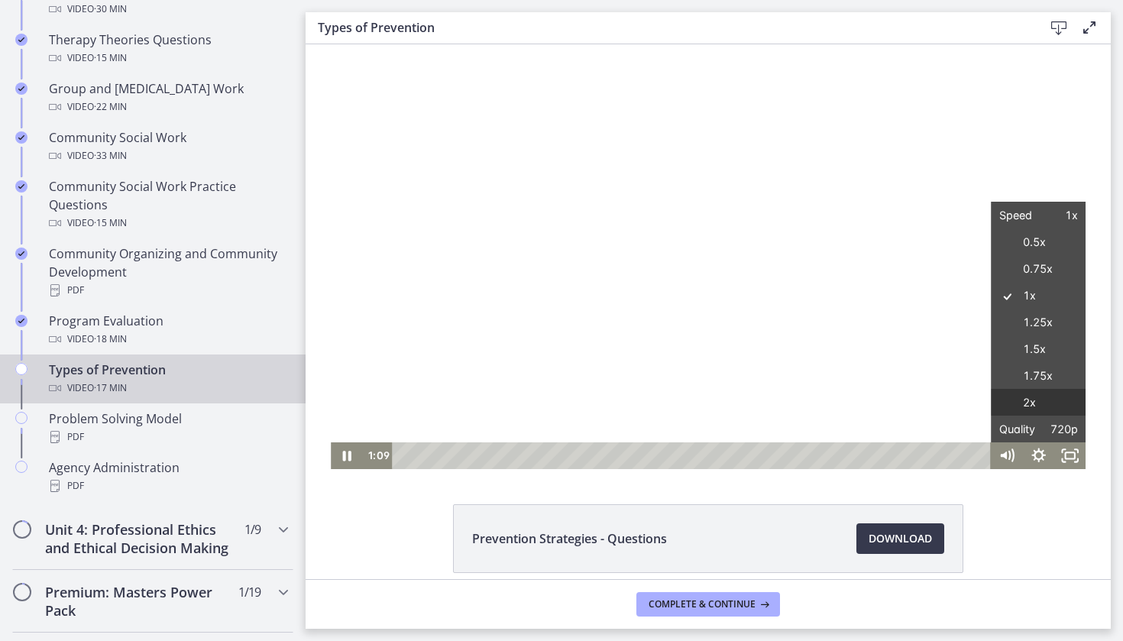
click at [1046, 410] on label "2x" at bounding box center [1039, 403] width 95 height 28
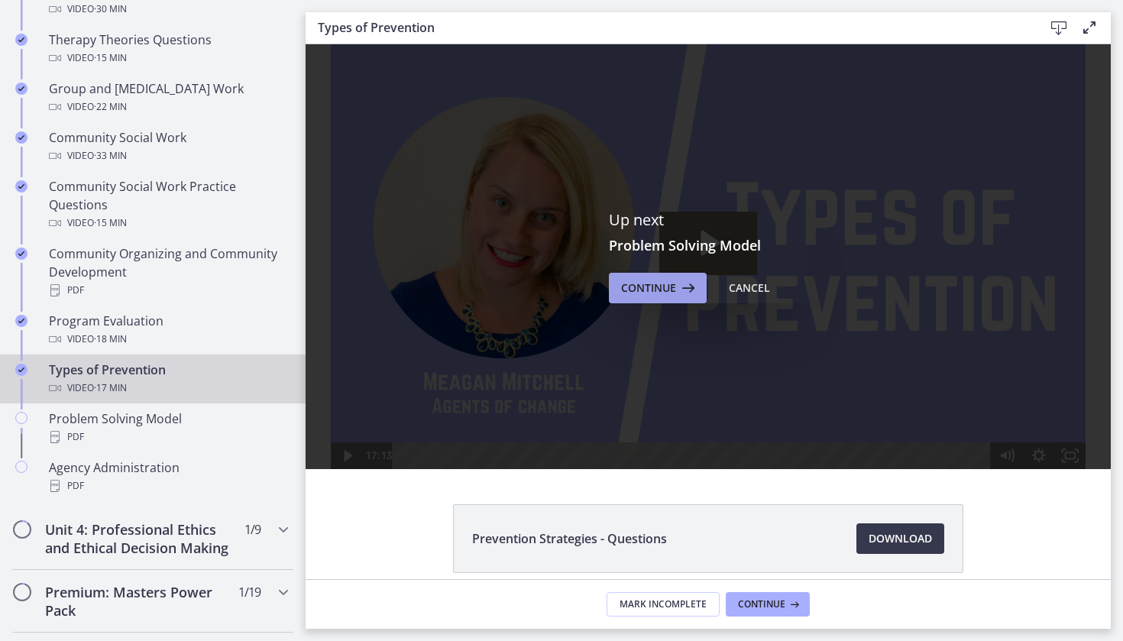
click at [695, 293] on icon at bounding box center [686, 288] width 21 height 18
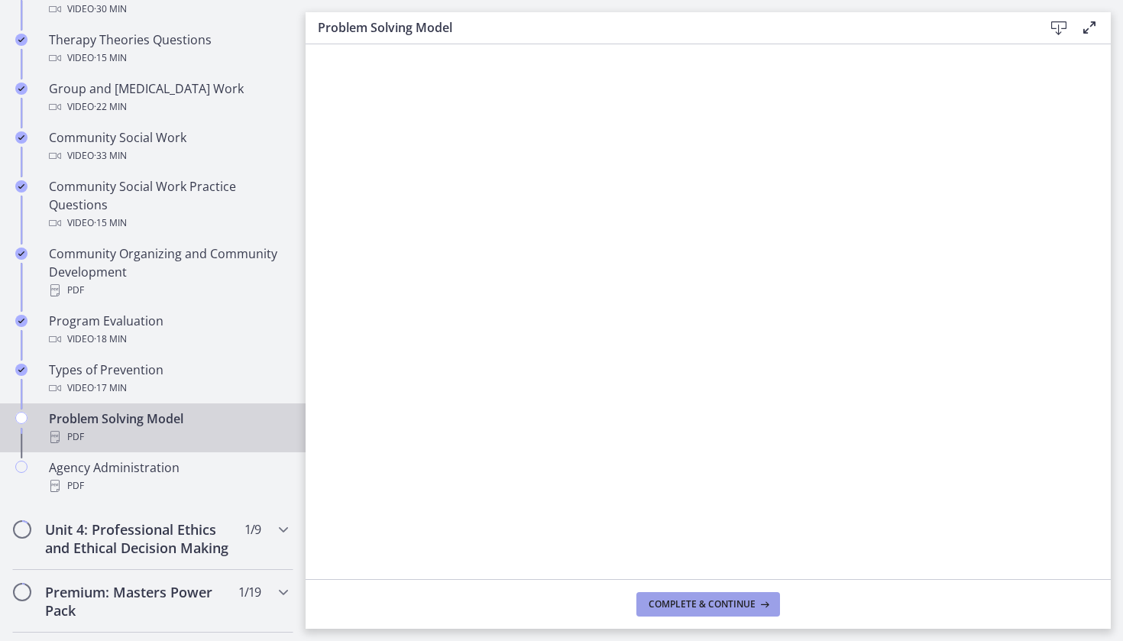
click at [749, 607] on span "Complete & continue" at bounding box center [702, 604] width 107 height 12
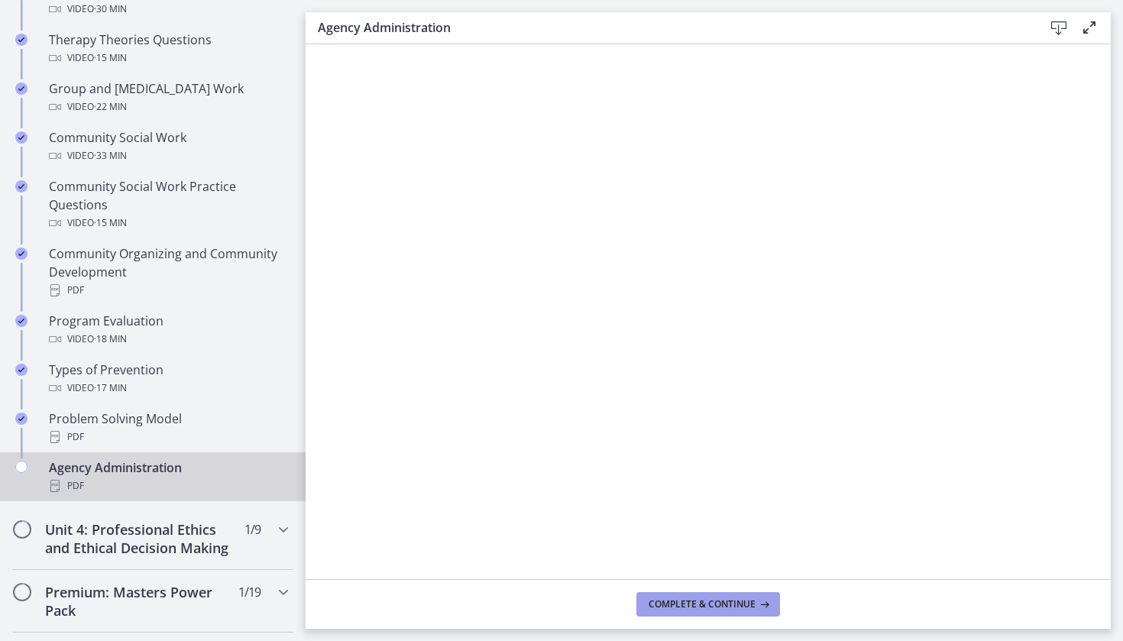
click at [749, 605] on span "Complete & continue" at bounding box center [702, 604] width 107 height 12
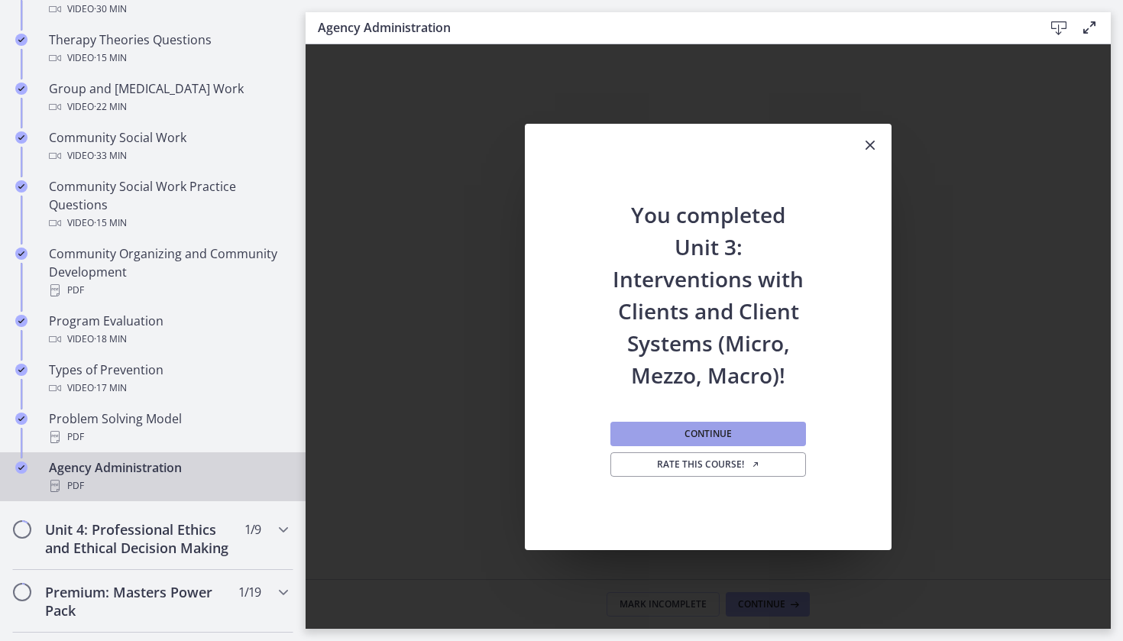
click at [775, 434] on button "Continue" at bounding box center [709, 434] width 196 height 24
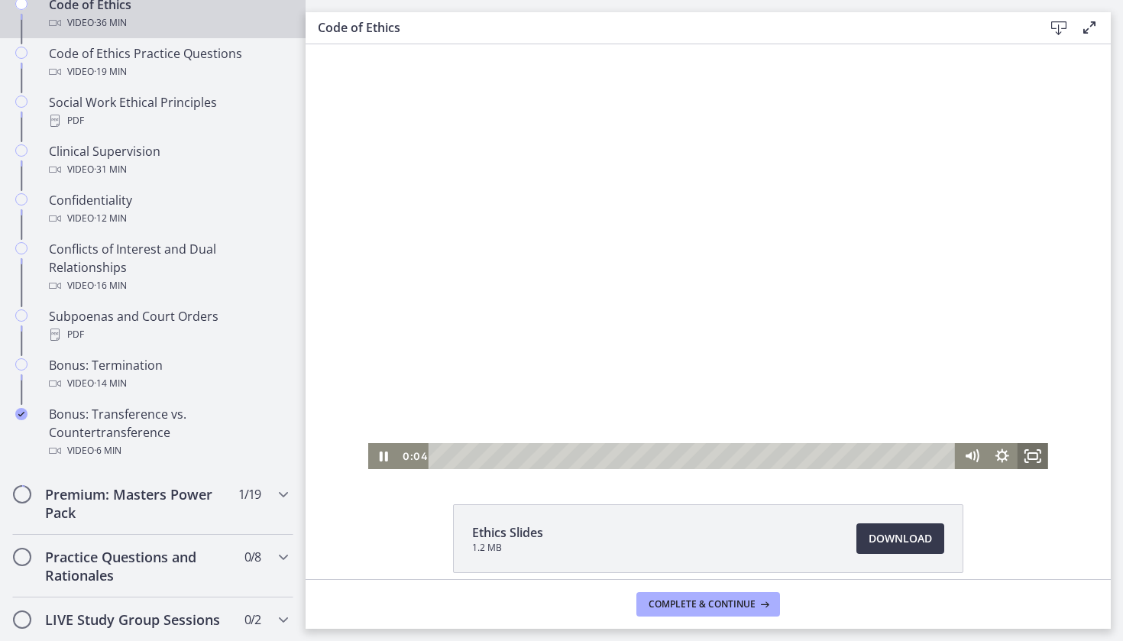
click at [1025, 457] on icon "Fullscreen" at bounding box center [1033, 456] width 31 height 26
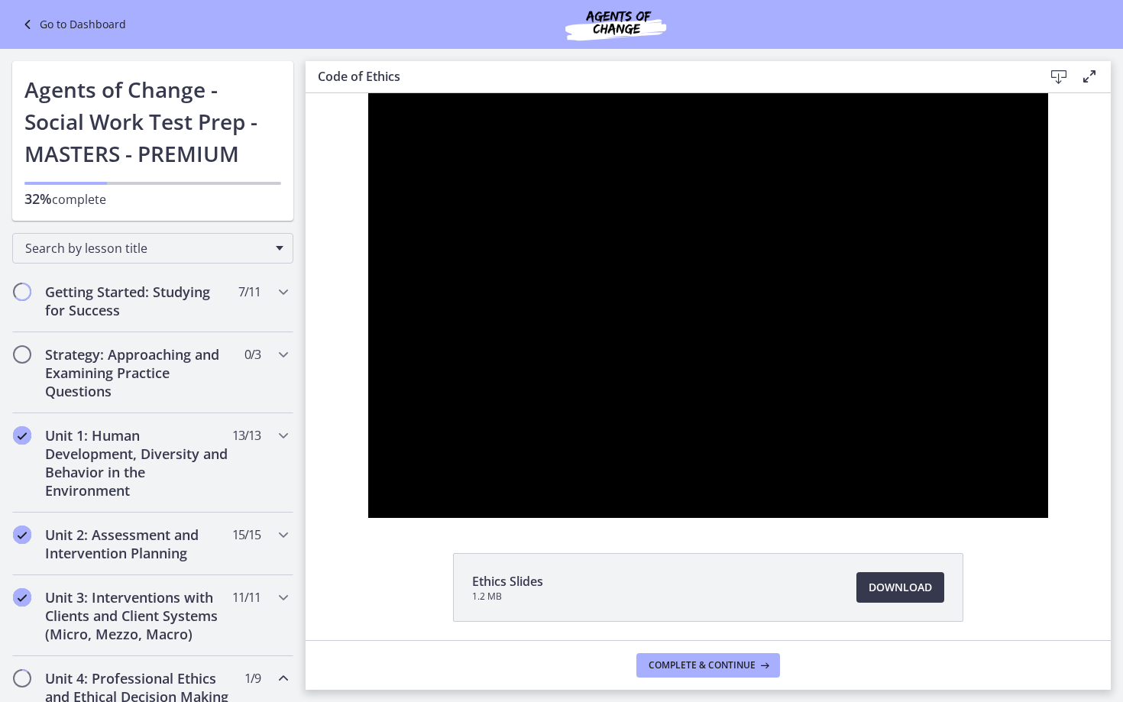
scroll to position [757, 0]
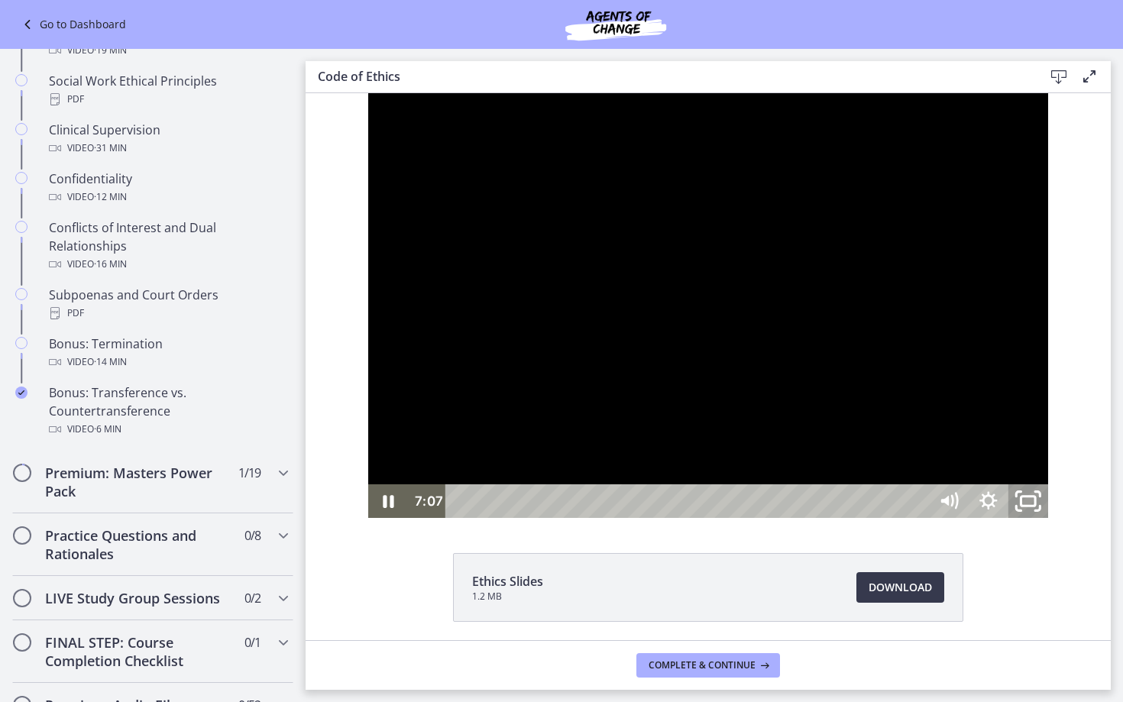
click at [1052, 522] on icon "Unfullscreen" at bounding box center [1028, 501] width 47 height 40
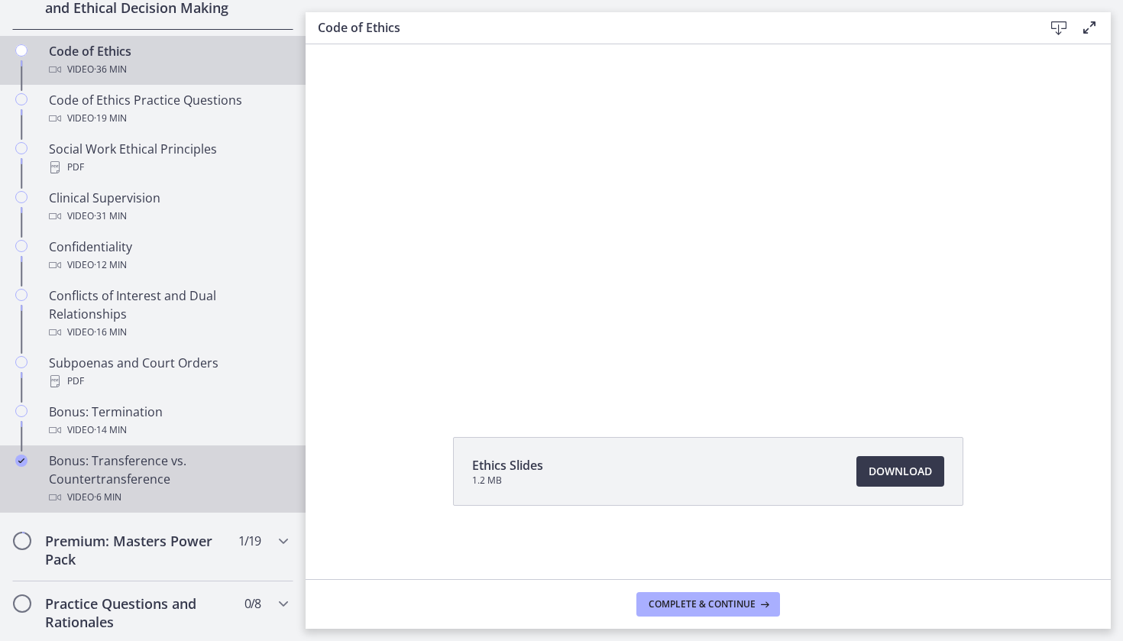
scroll to position [691, 0]
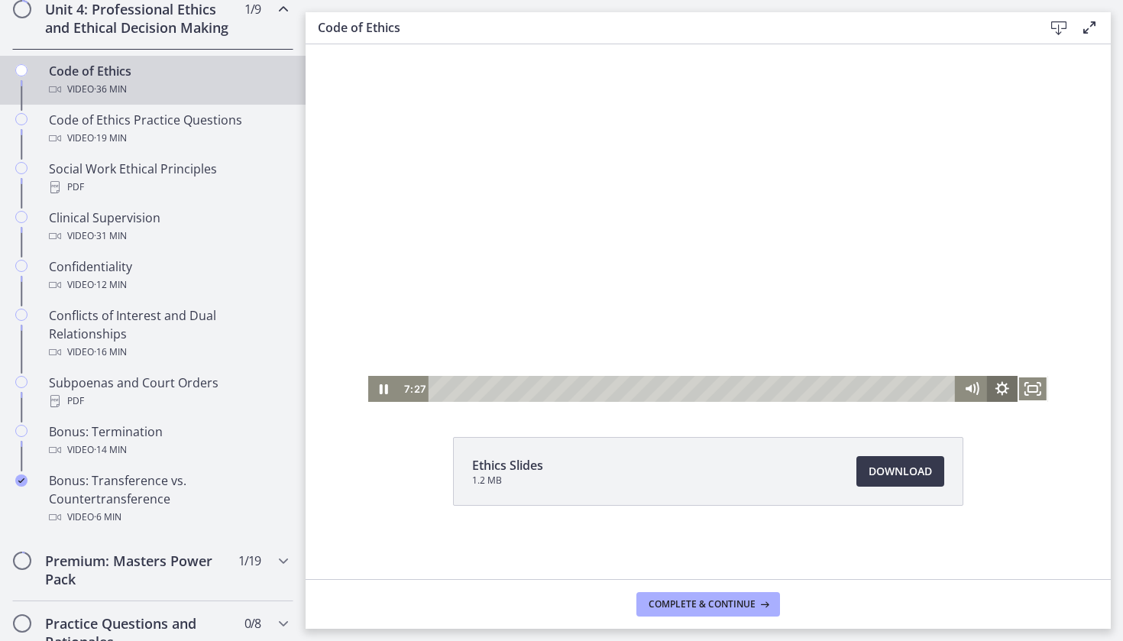
click at [1005, 388] on icon "Show settings menu" at bounding box center [1002, 389] width 31 height 26
click at [1097, 351] on div "Click for sound @keyframes VOLUME_SMALL_WAVE_FLASH { 0% { opacity: 0; } 33% { o…" at bounding box center [708, 189] width 805 height 425
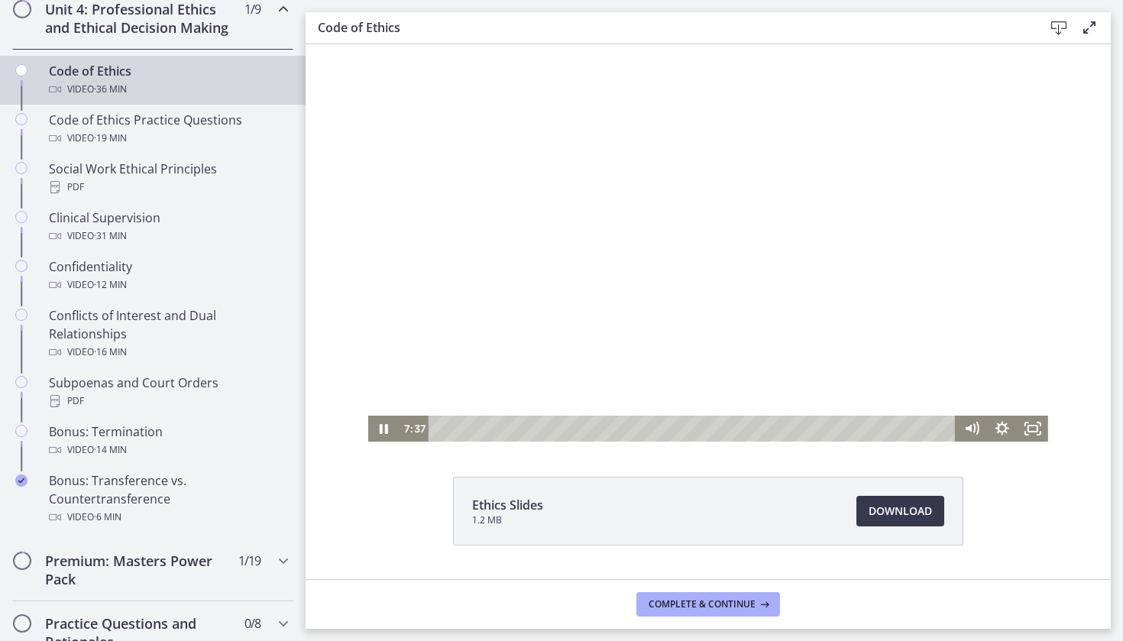
scroll to position [0, 0]
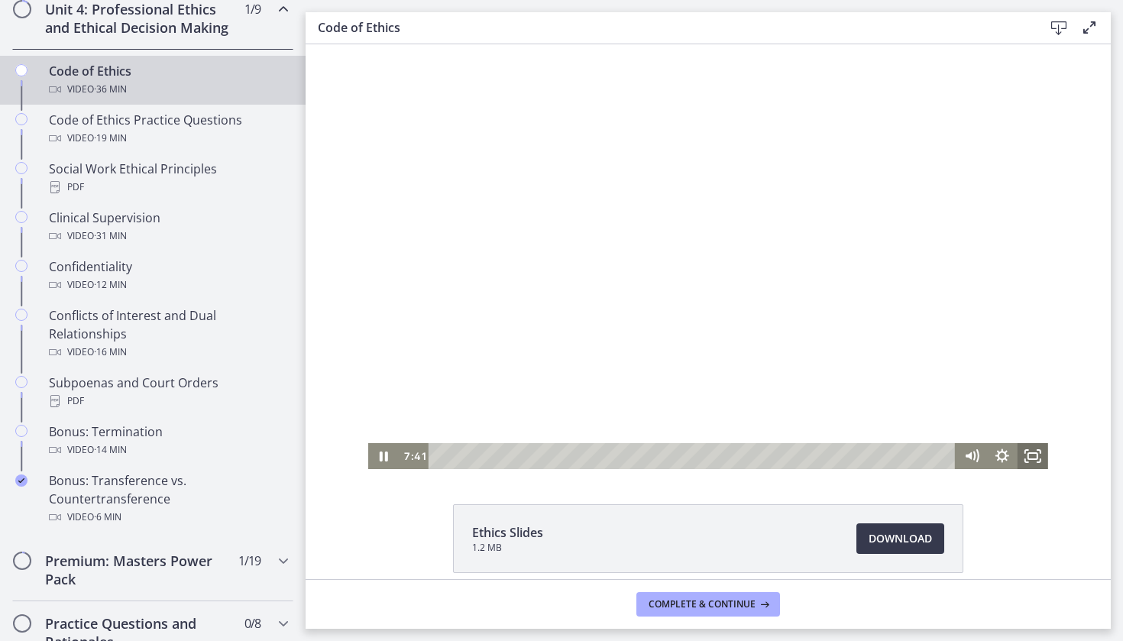
click at [1043, 455] on icon "Fullscreen" at bounding box center [1033, 456] width 31 height 26
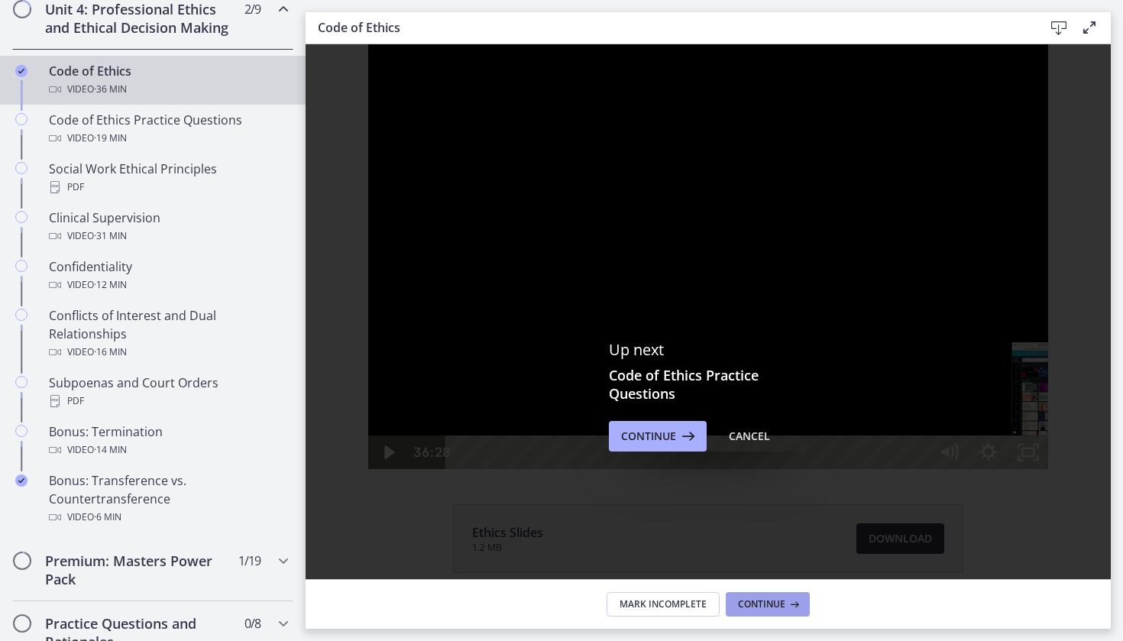
click at [756, 601] on span "Continue" at bounding box center [761, 604] width 47 height 12
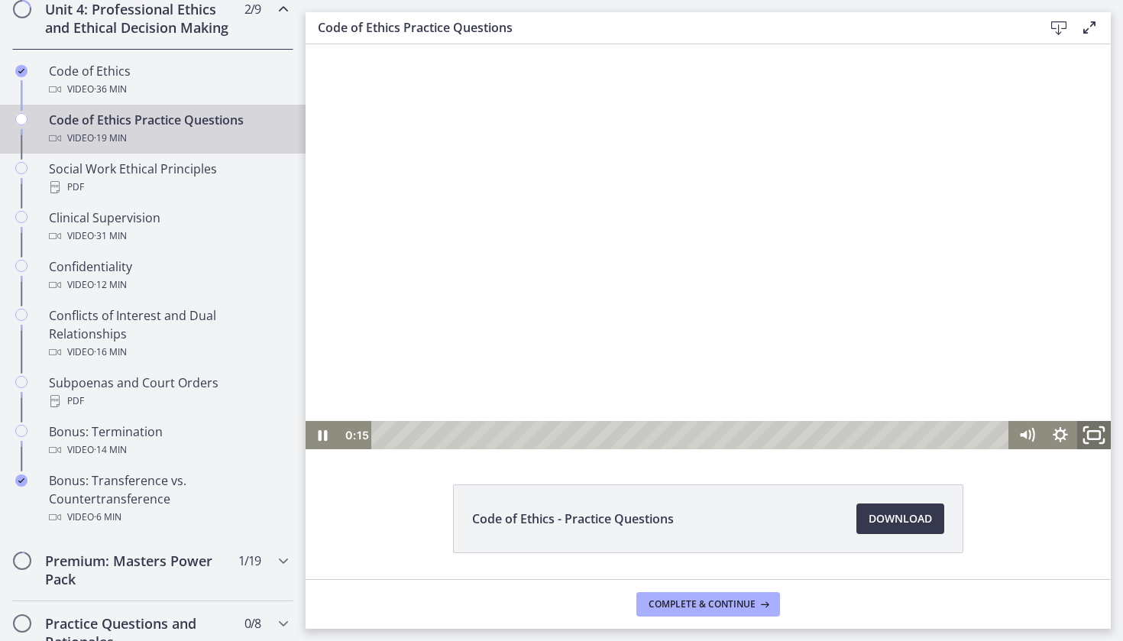
click at [1084, 434] on icon "Fullscreen" at bounding box center [1094, 435] width 40 height 34
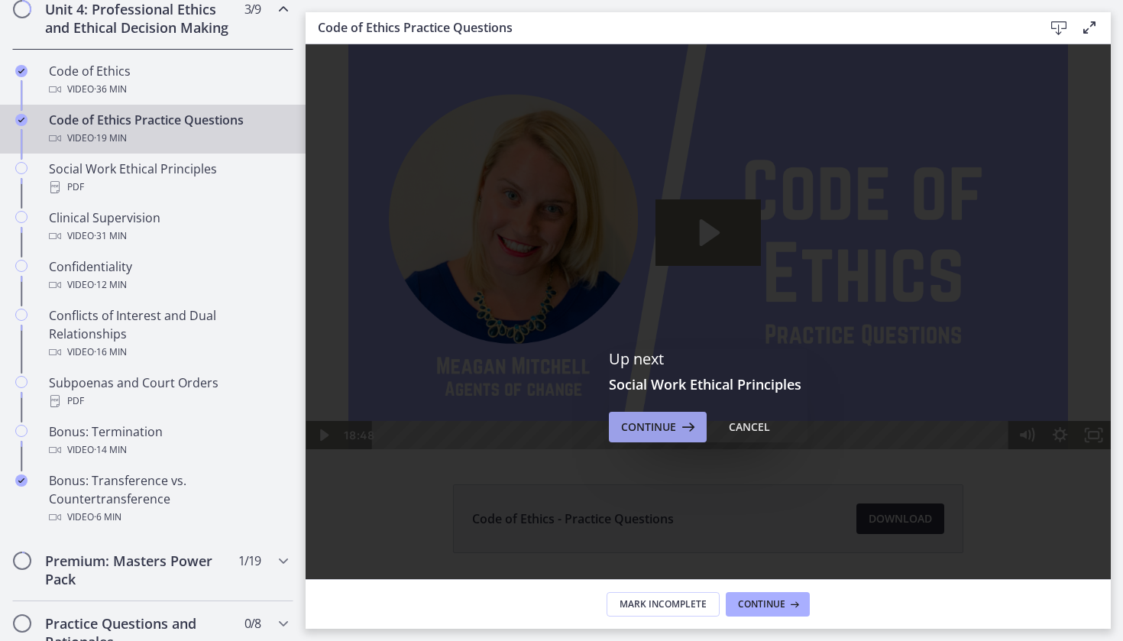
click at [676, 420] on icon at bounding box center [686, 427] width 21 height 18
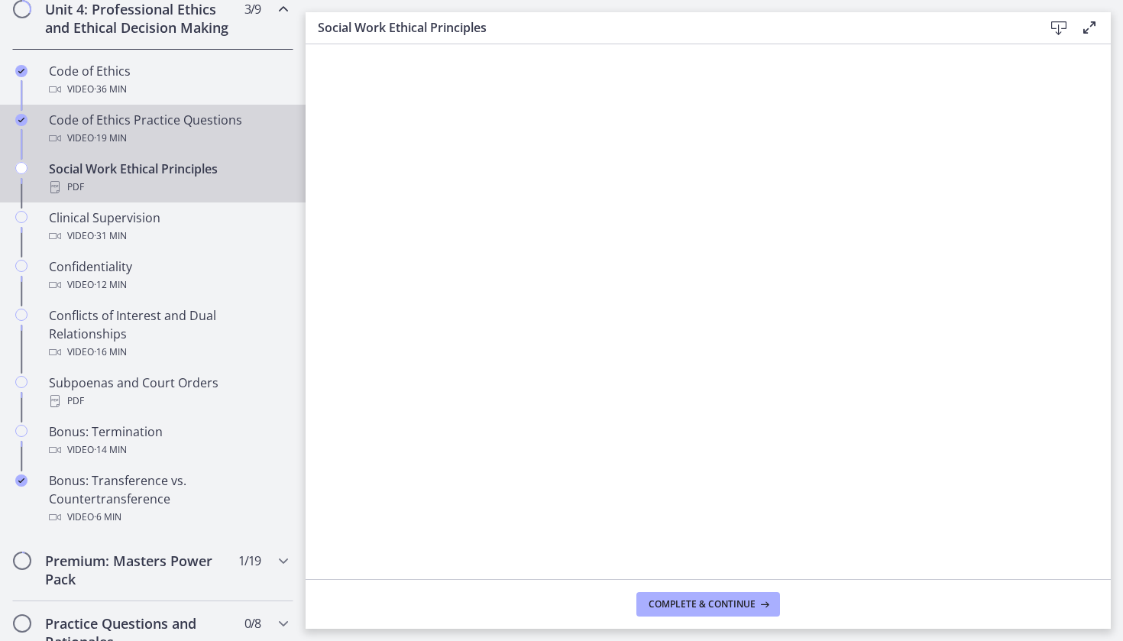
click at [179, 131] on div "Video · 19 min" at bounding box center [168, 138] width 238 height 18
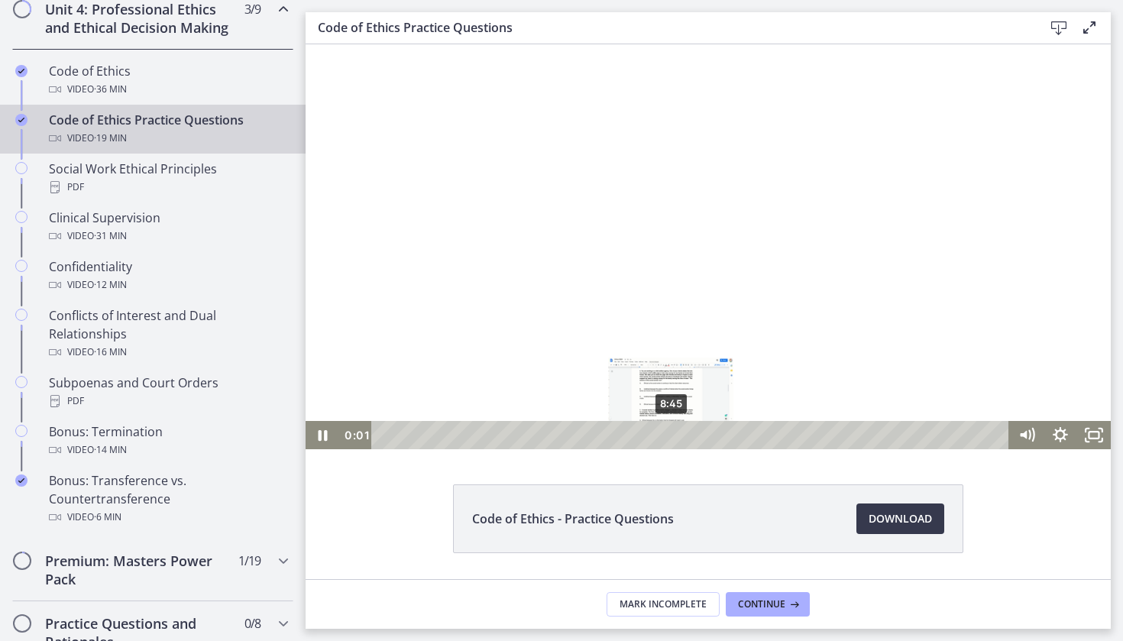
click at [672, 438] on div "8:45" at bounding box center [693, 435] width 618 height 28
click at [618, 440] on div "7:07" at bounding box center [693, 435] width 618 height 28
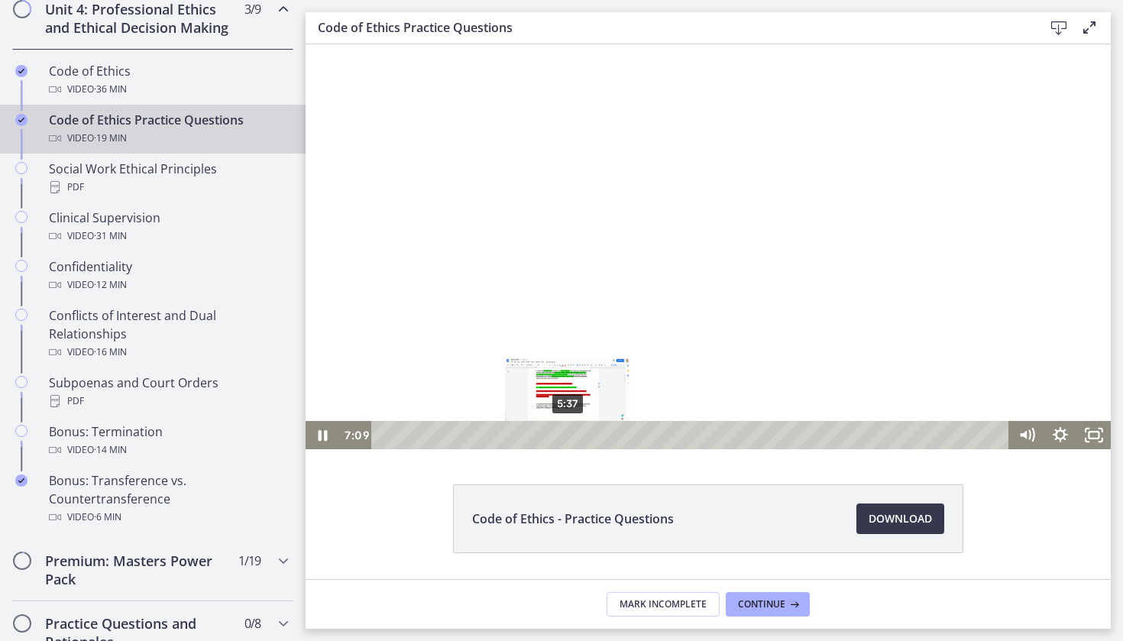
click at [569, 438] on div "5:37" at bounding box center [693, 435] width 618 height 28
click at [585, 436] on div "6:07" at bounding box center [693, 435] width 618 height 28
click at [1061, 439] on icon "Show settings menu" at bounding box center [1060, 434] width 15 height 15
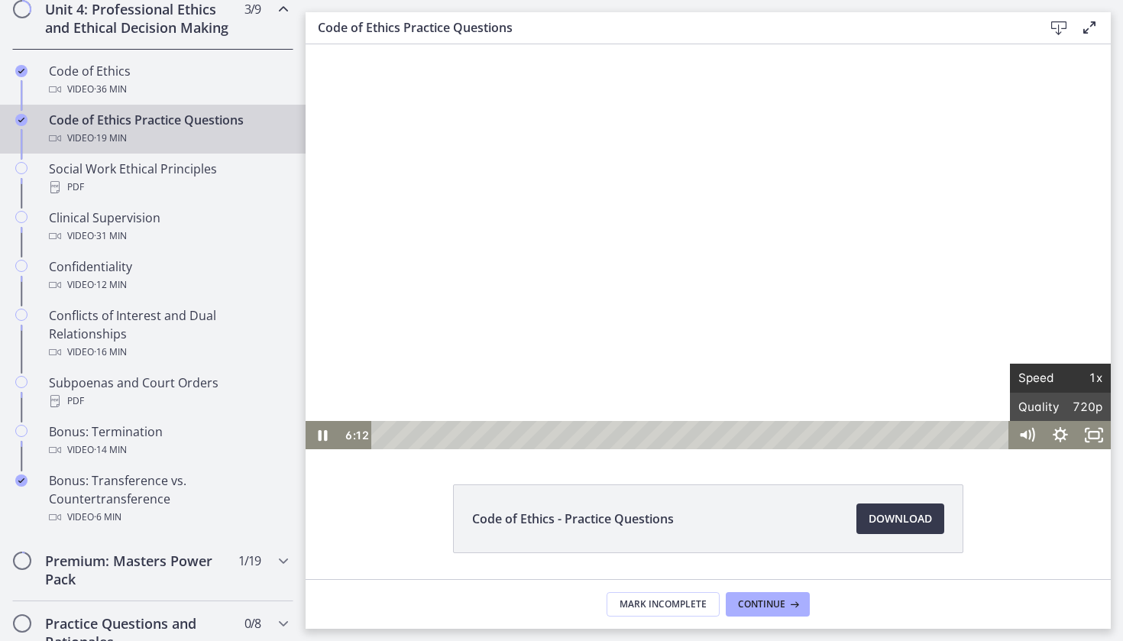
click at [1065, 382] on span "1x" at bounding box center [1082, 378] width 42 height 28
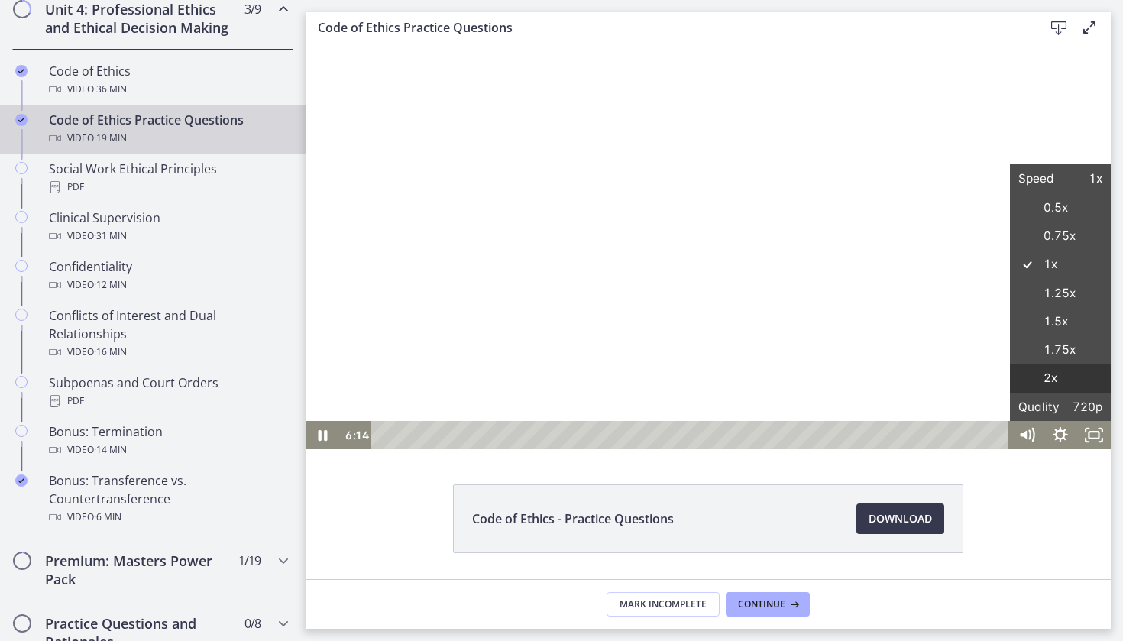
click at [1057, 373] on label "2x" at bounding box center [1060, 378] width 101 height 29
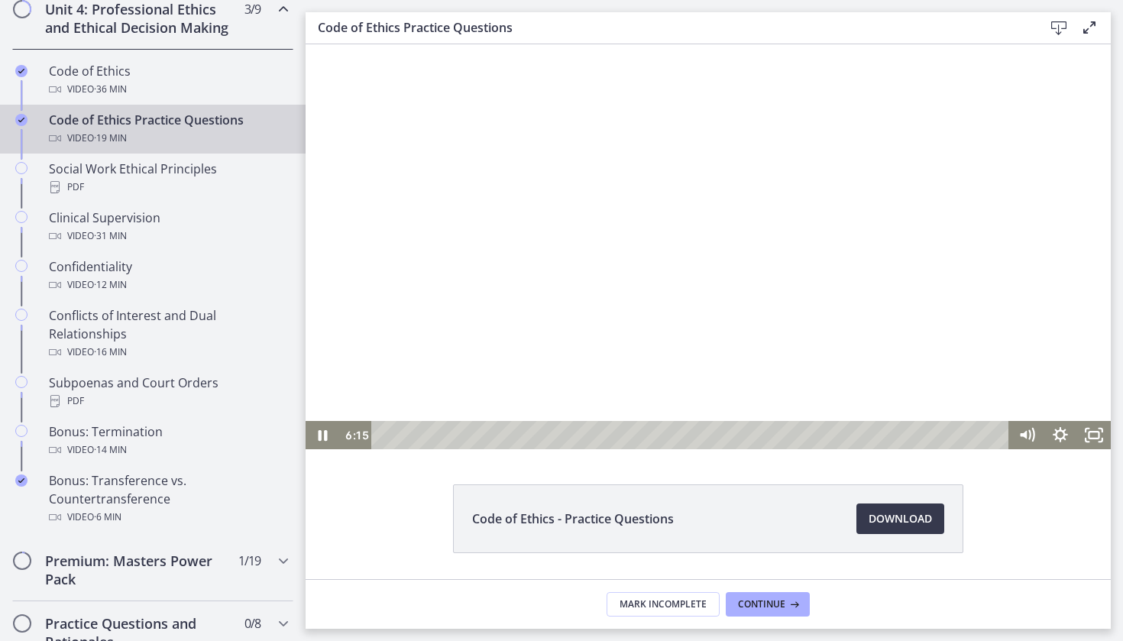
click at [920, 274] on div at bounding box center [708, 246] width 805 height 405
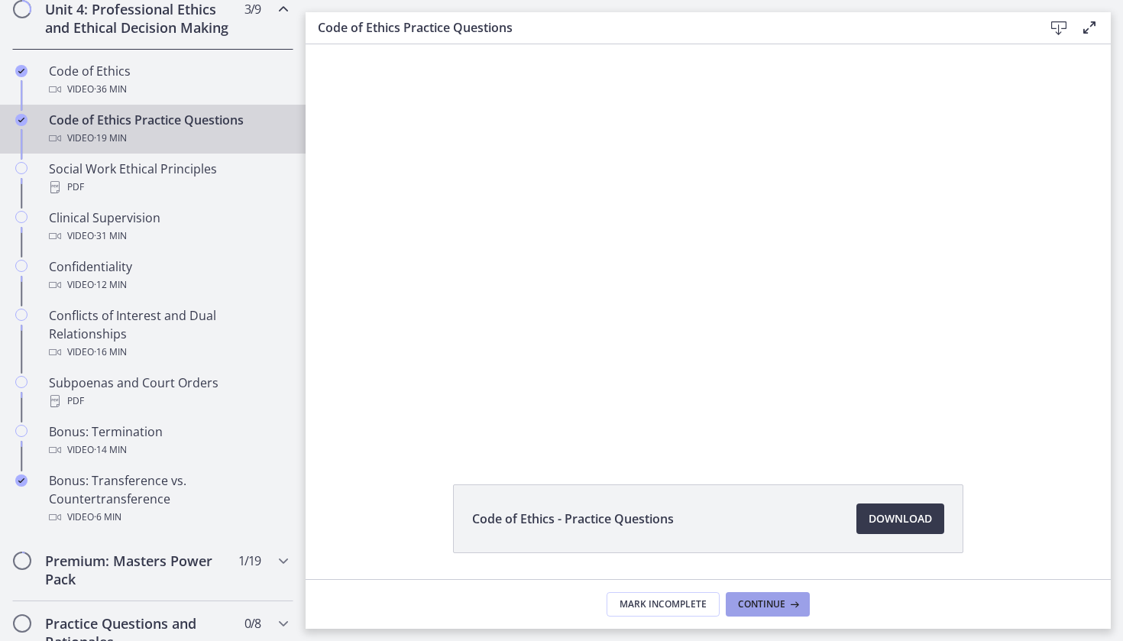
click at [763, 601] on span "Continue" at bounding box center [761, 604] width 47 height 12
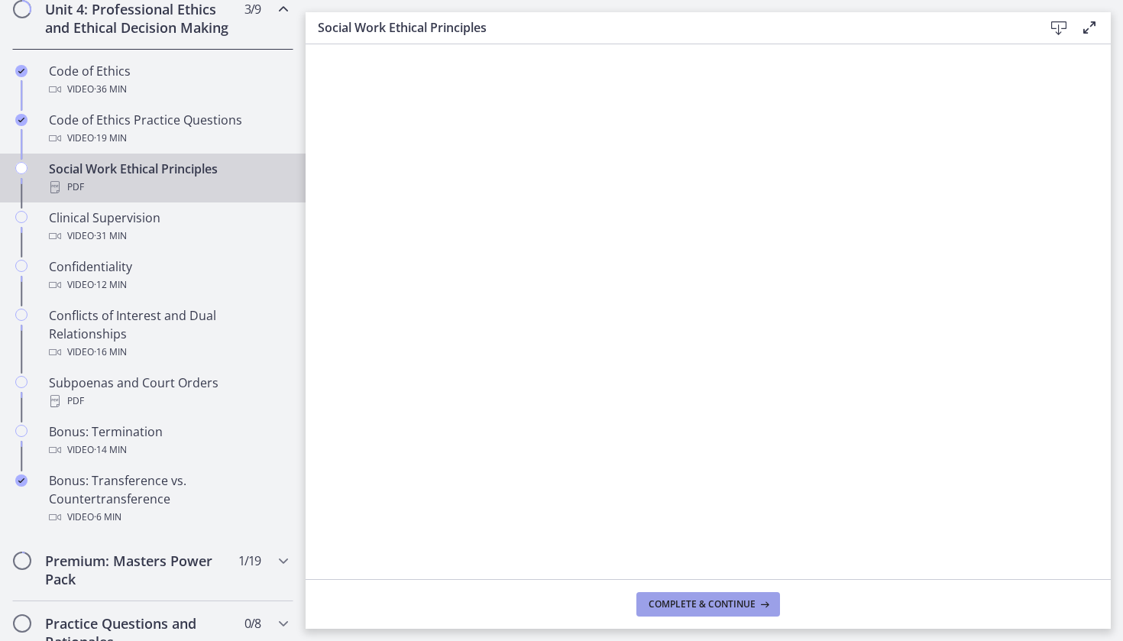
click at [730, 603] on span "Complete & continue" at bounding box center [702, 604] width 107 height 12
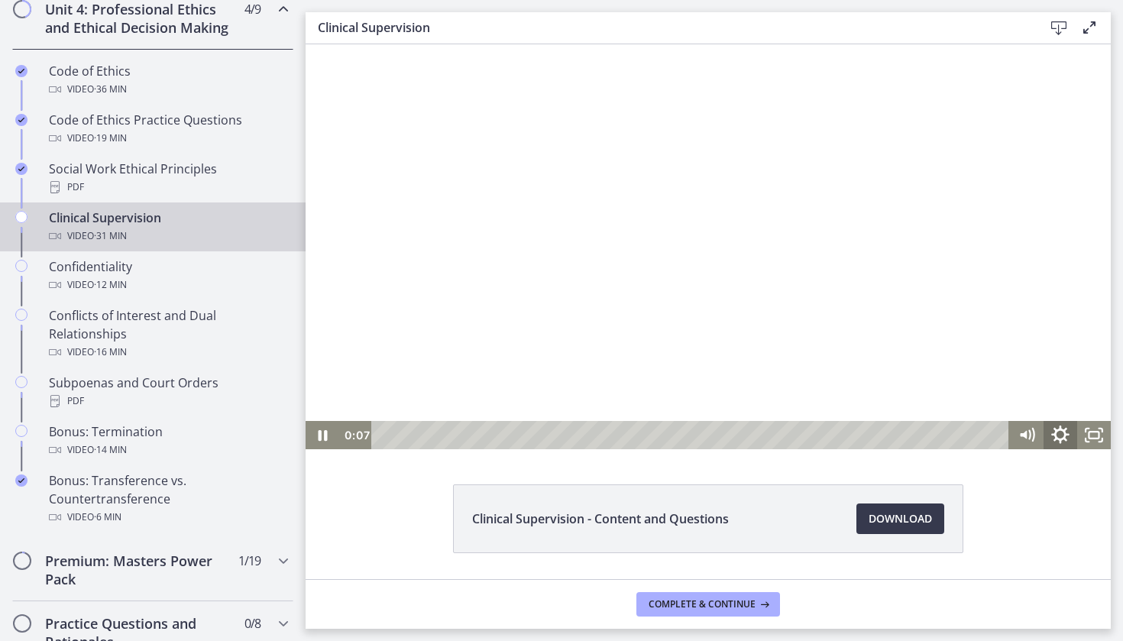
click at [1057, 437] on icon "Show settings menu" at bounding box center [1060, 435] width 18 height 18
click at [1060, 391] on span "Speed" at bounding box center [1040, 378] width 42 height 28
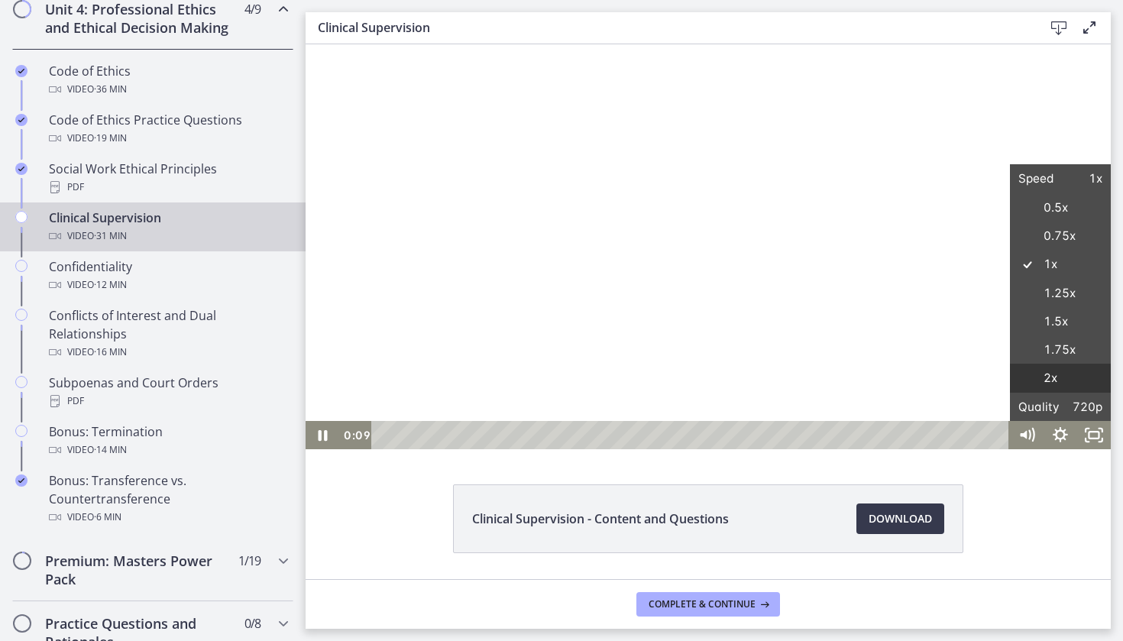
click at [1067, 377] on label "2x" at bounding box center [1060, 378] width 101 height 29
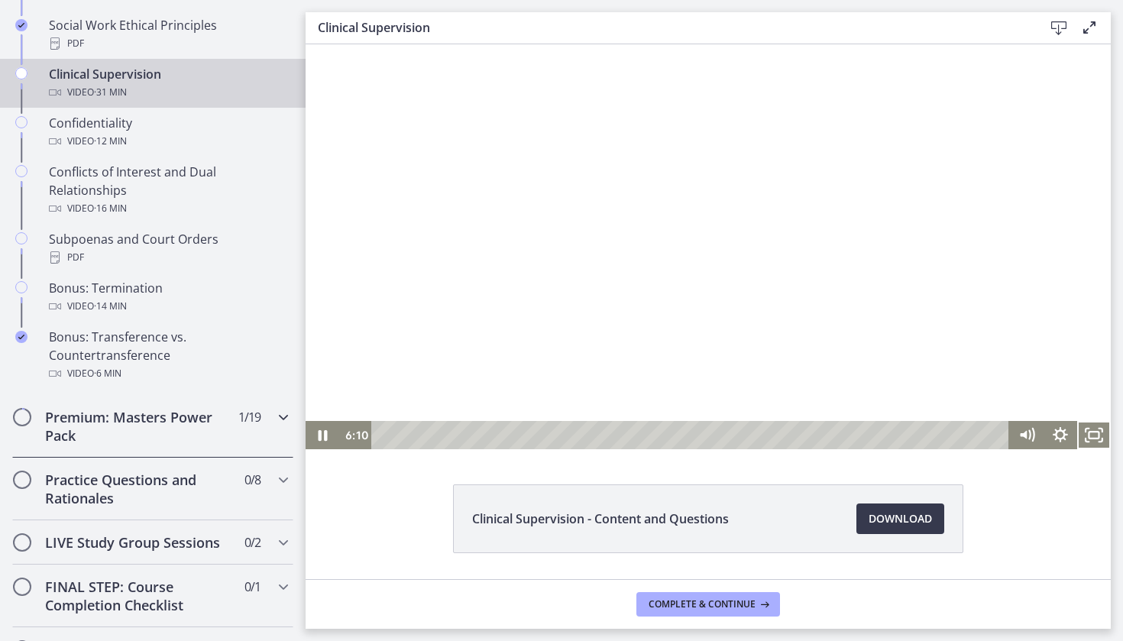
scroll to position [834, 0]
click at [279, 484] on icon "Chapters" at bounding box center [283, 480] width 18 height 18
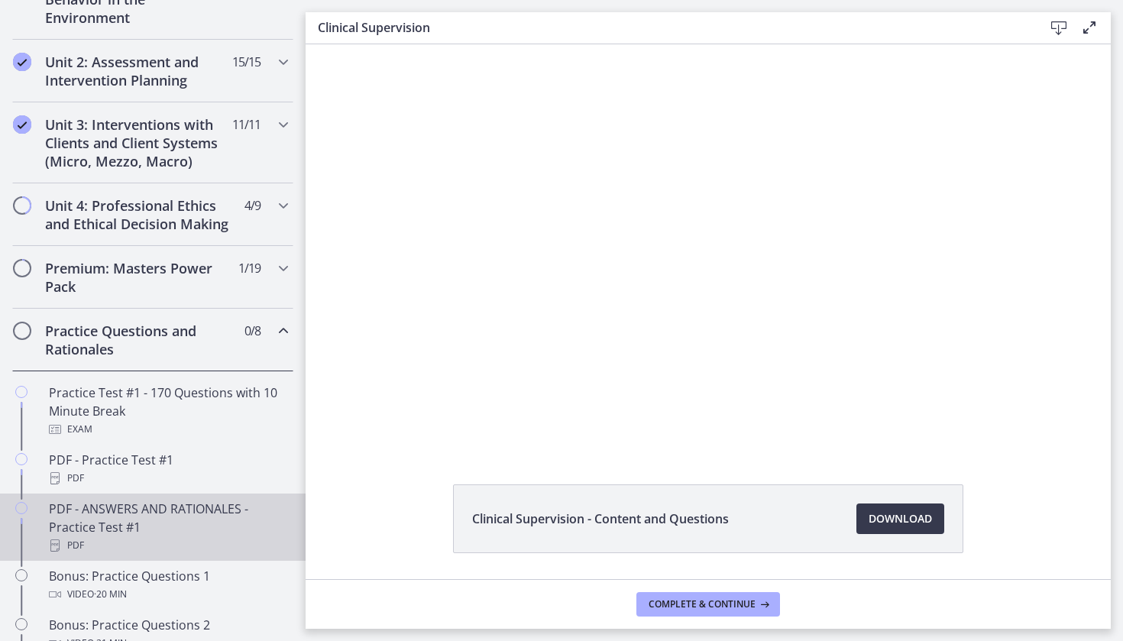
scroll to position [492, 0]
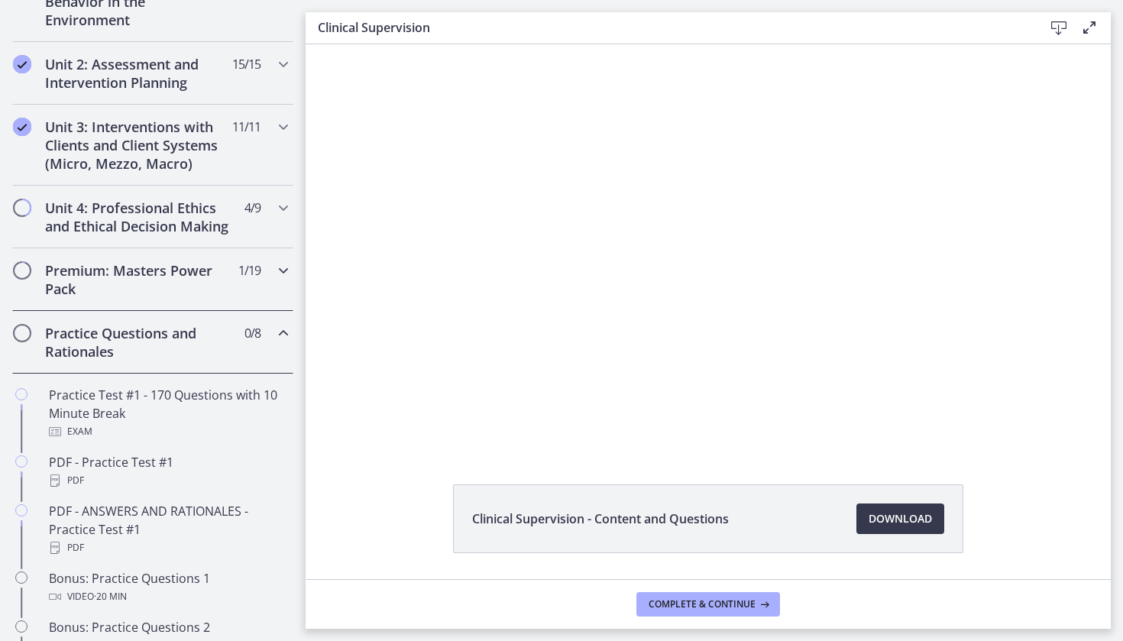
click at [232, 284] on div "Premium: Masters Power Pack 1 / 19 Completed" at bounding box center [152, 279] width 281 height 63
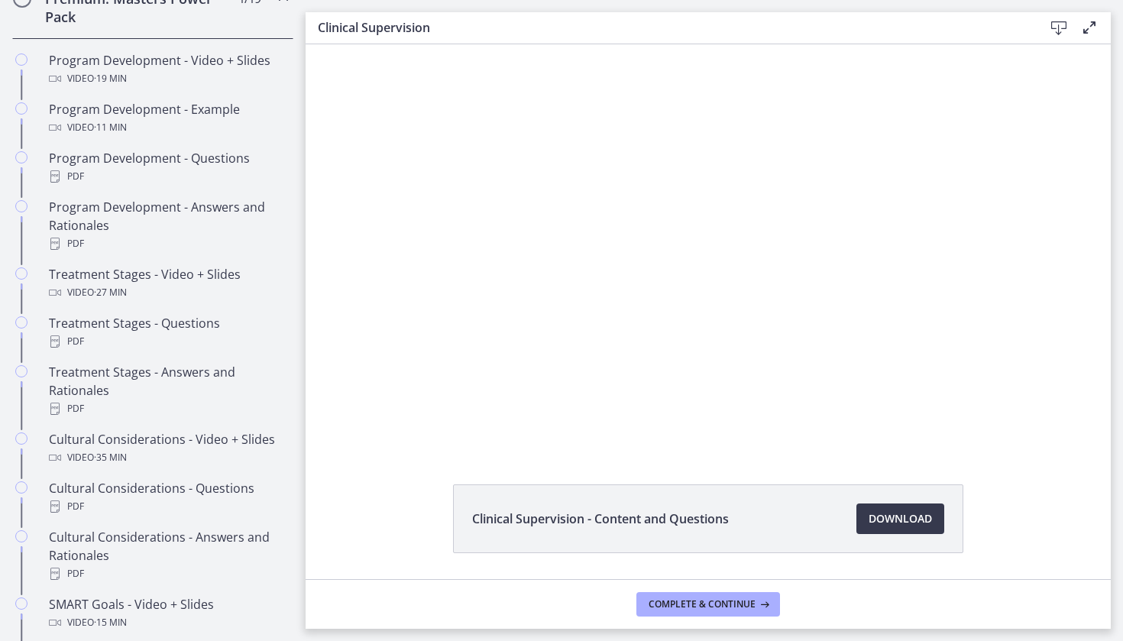
scroll to position [0, 0]
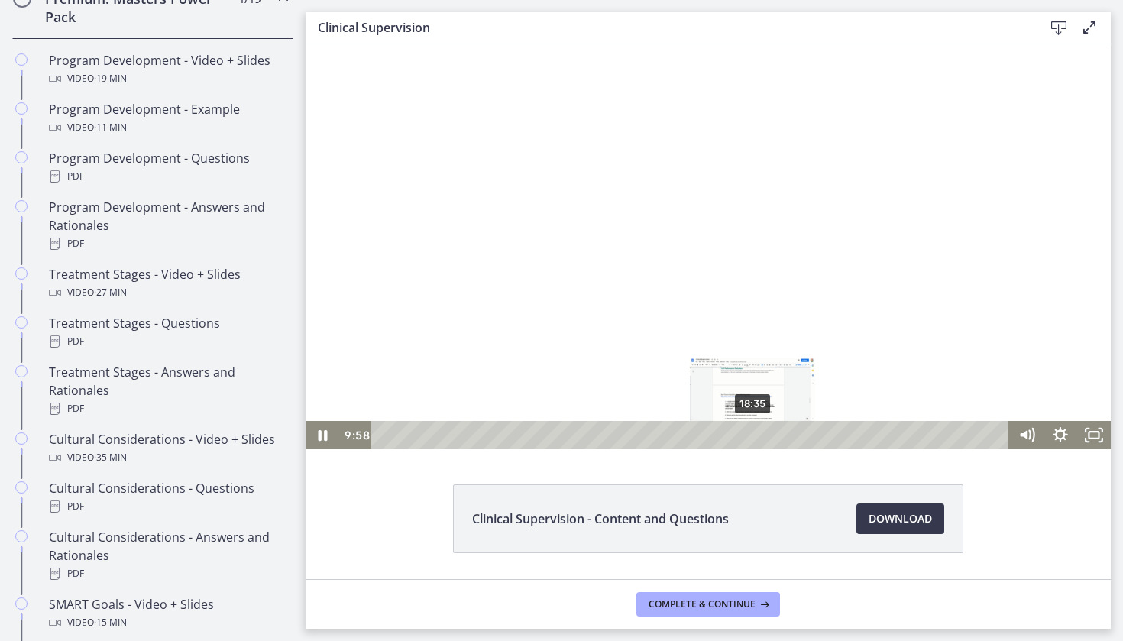
click at [753, 438] on div "18:35" at bounding box center [693, 435] width 618 height 28
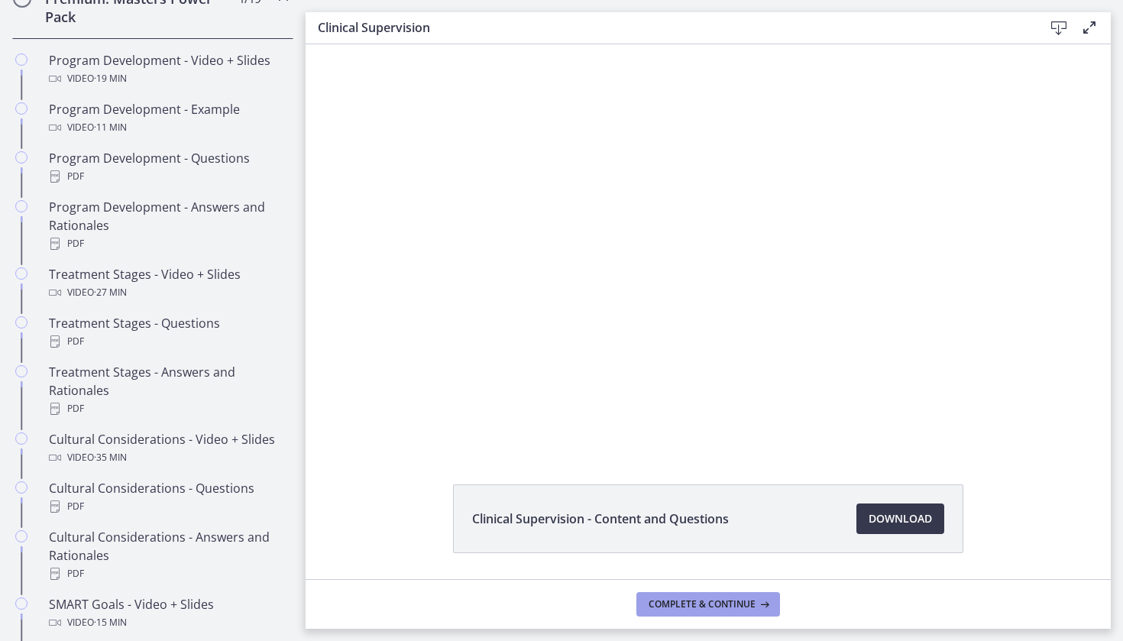
click at [723, 598] on span "Complete & continue" at bounding box center [702, 604] width 107 height 12
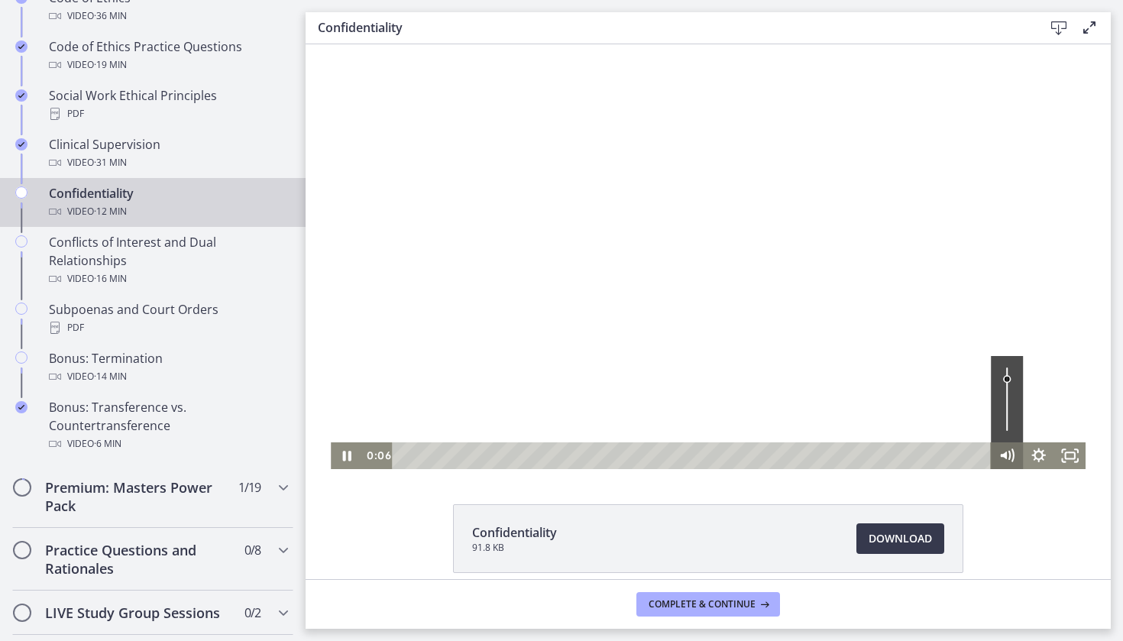
click at [1011, 455] on g "Mute" at bounding box center [1012, 454] width 5 height 11
click at [1009, 455] on icon "Unmute" at bounding box center [1006, 455] width 8 height 9
click at [1032, 460] on icon "Show settings menu" at bounding box center [1038, 455] width 37 height 32
click at [1048, 408] on span "1x" at bounding box center [1057, 402] width 39 height 27
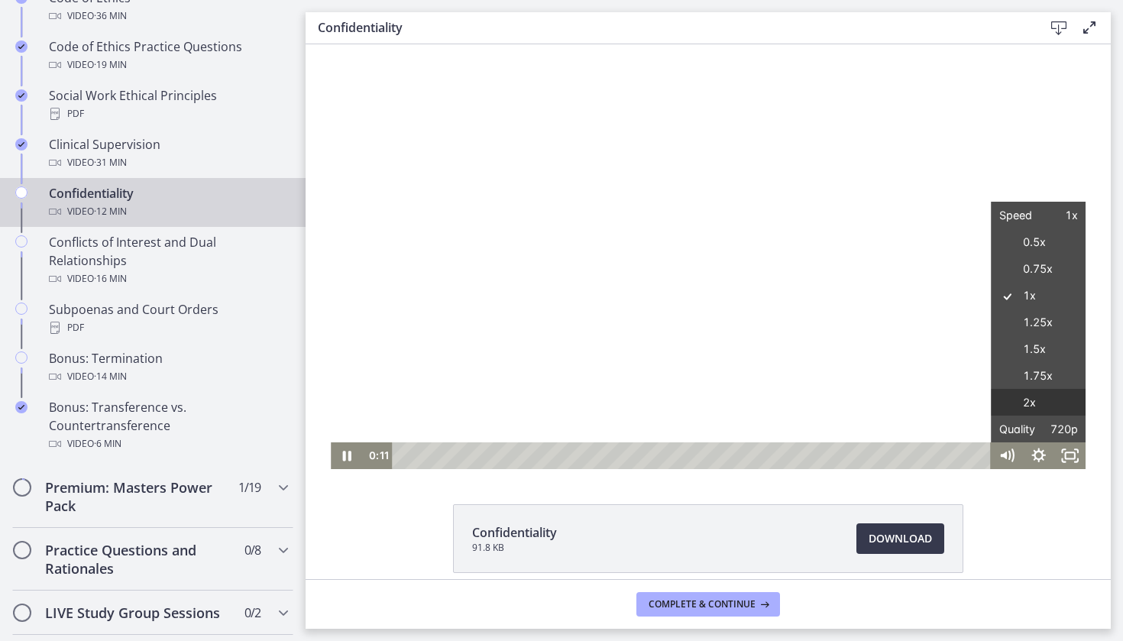
click at [1053, 403] on label "2x" at bounding box center [1039, 403] width 95 height 28
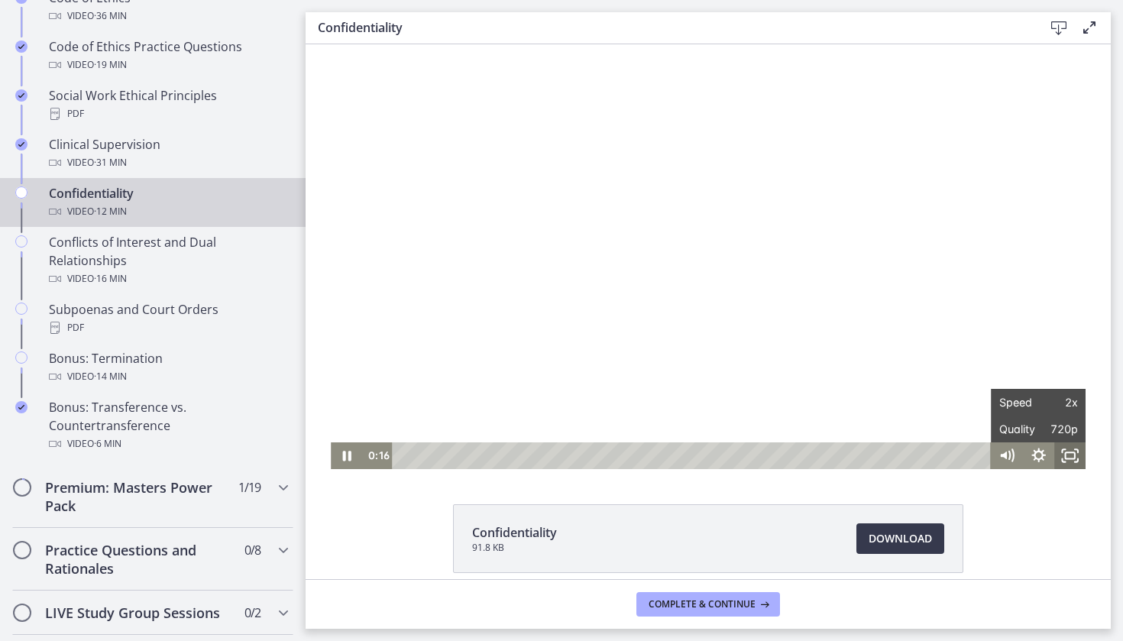
click at [1068, 451] on icon "Fullscreen" at bounding box center [1069, 455] width 31 height 27
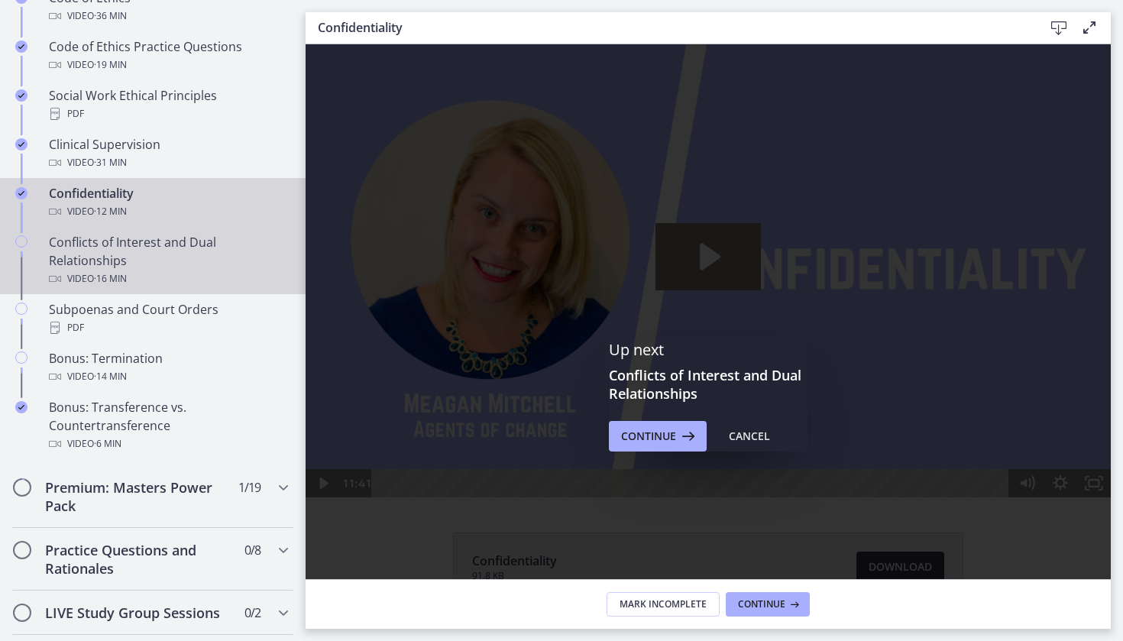
click at [222, 258] on div "Conflicts of Interest and Dual Relationships Video · 16 min" at bounding box center [168, 260] width 238 height 55
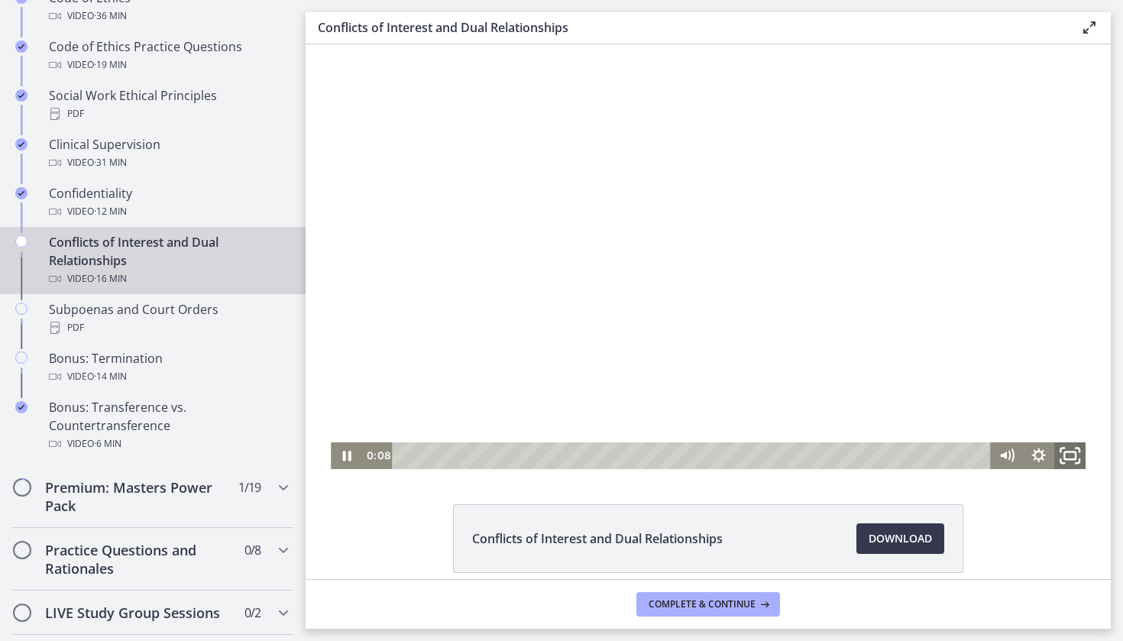
click at [1069, 461] on icon "Fullscreen" at bounding box center [1069, 455] width 37 height 32
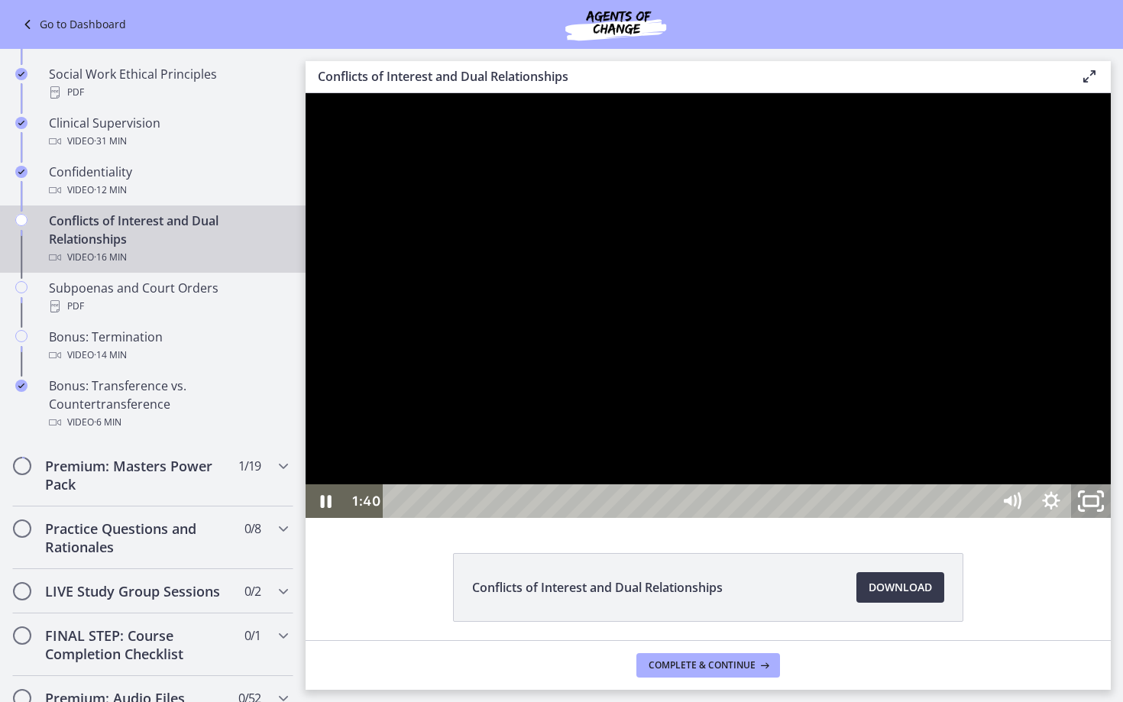
click at [1115, 522] on icon "Unfullscreen" at bounding box center [1090, 501] width 47 height 40
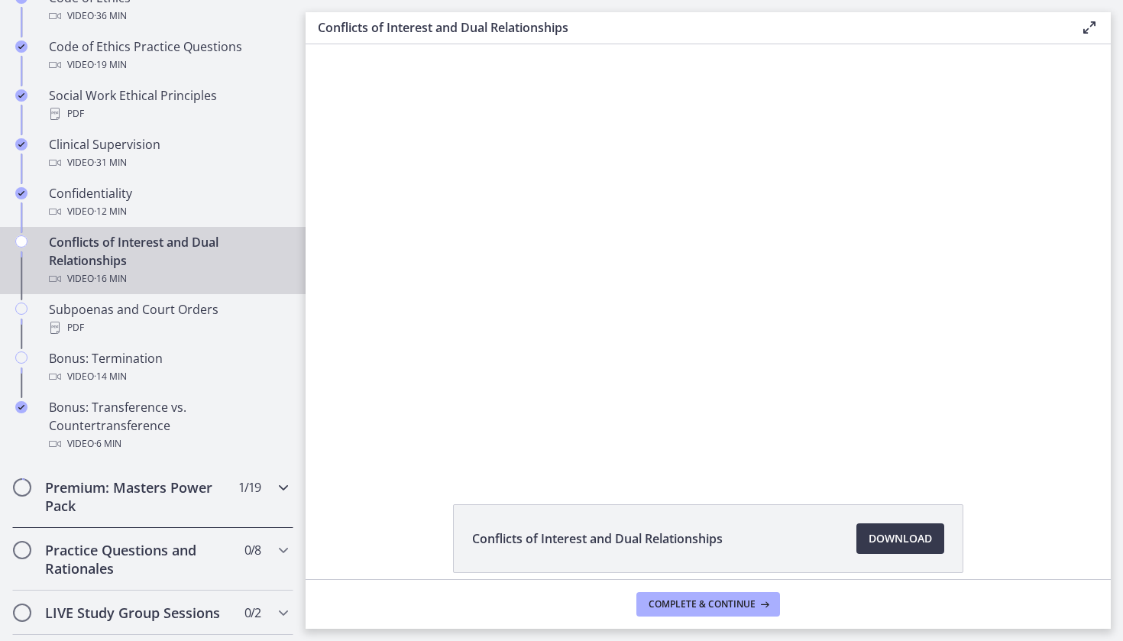
click at [86, 502] on h2 "Premium: Masters Power Pack" at bounding box center [138, 496] width 186 height 37
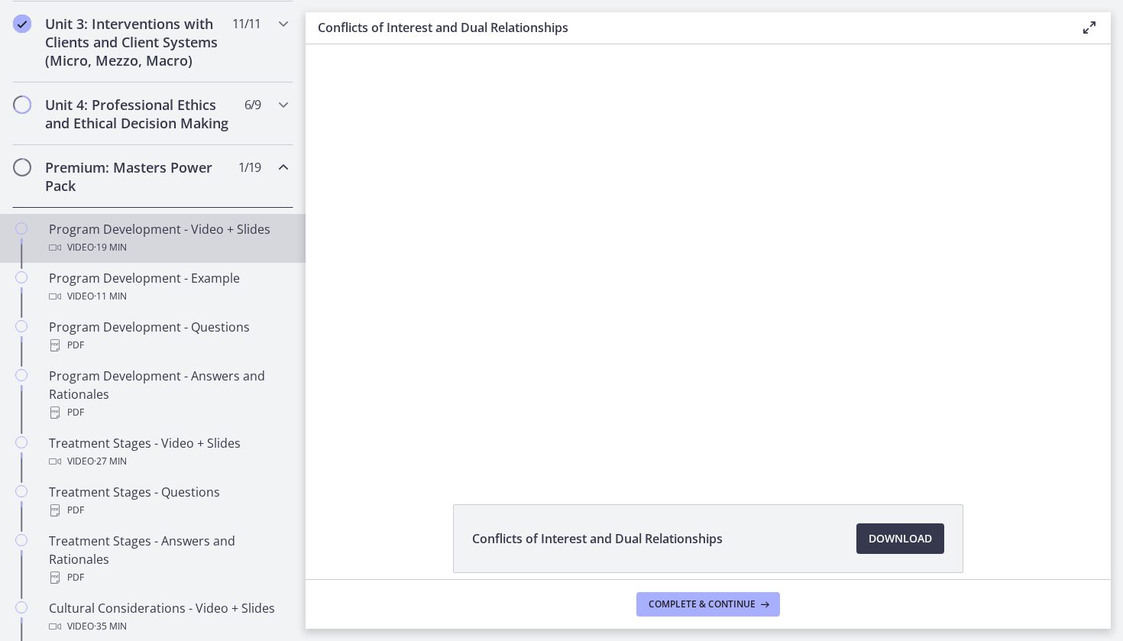
scroll to position [565, 0]
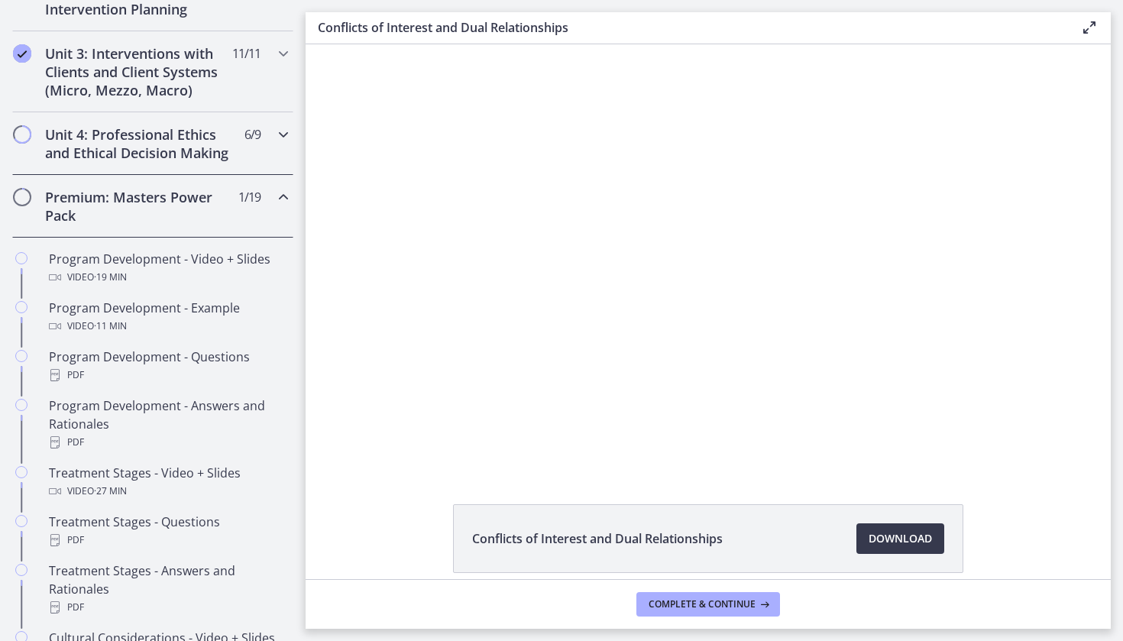
click at [174, 158] on h2 "Unit 4: Professional Ethics and Ethical Decision Making" at bounding box center [138, 143] width 186 height 37
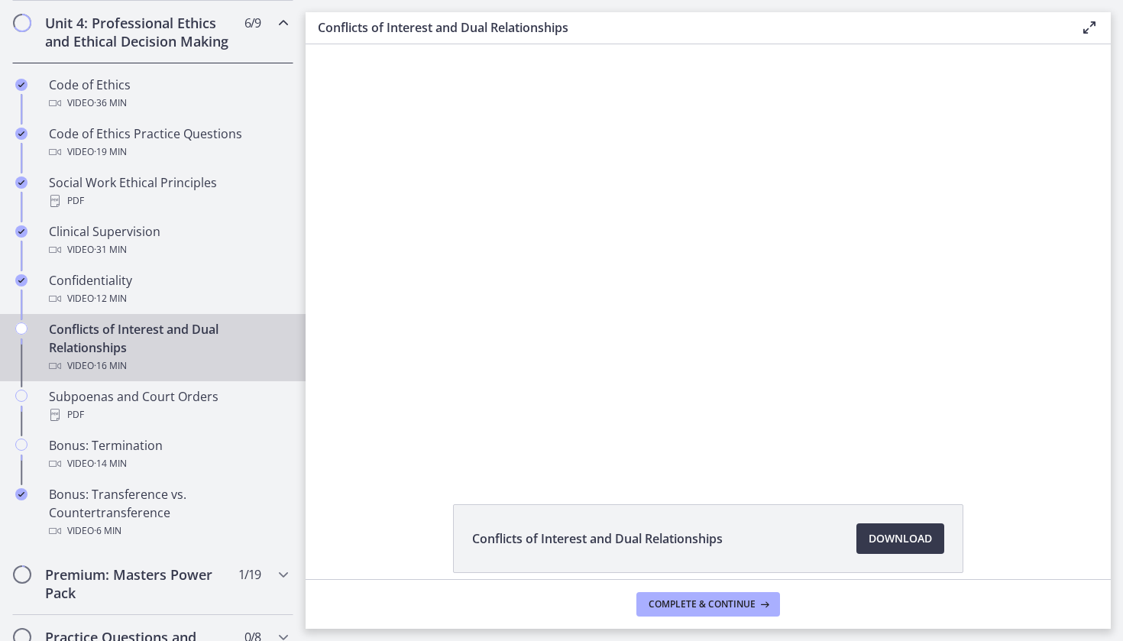
scroll to position [695, 0]
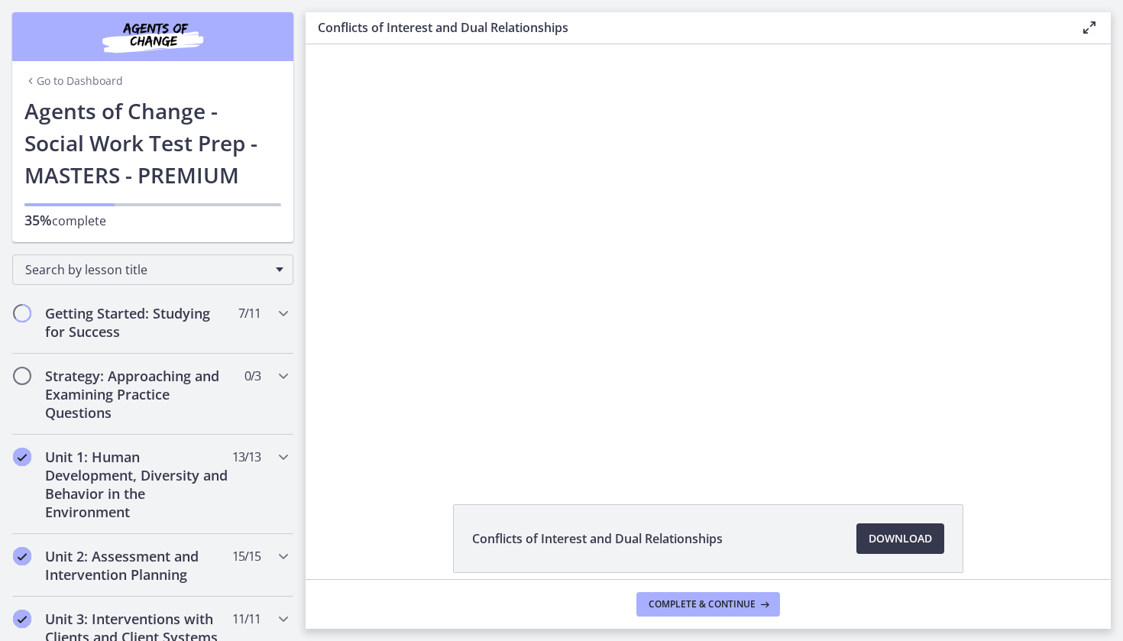
scroll to position [695, 0]
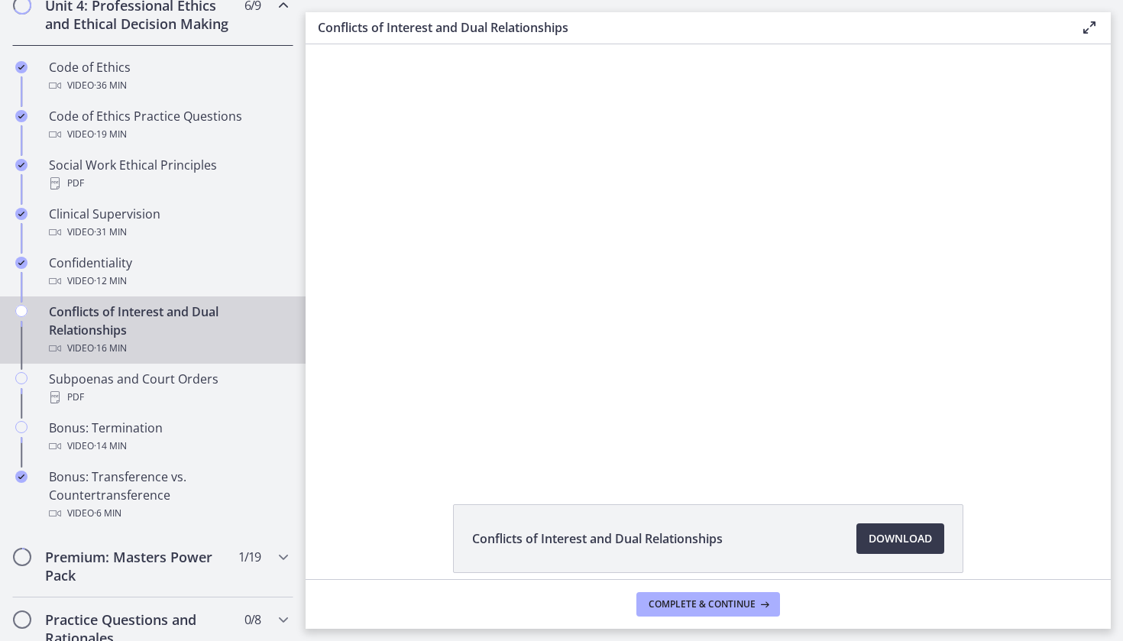
click at [961, 469] on div "Conflicts of Interest and Dual Relationships Download Opens in a new window" at bounding box center [708, 311] width 805 height 535
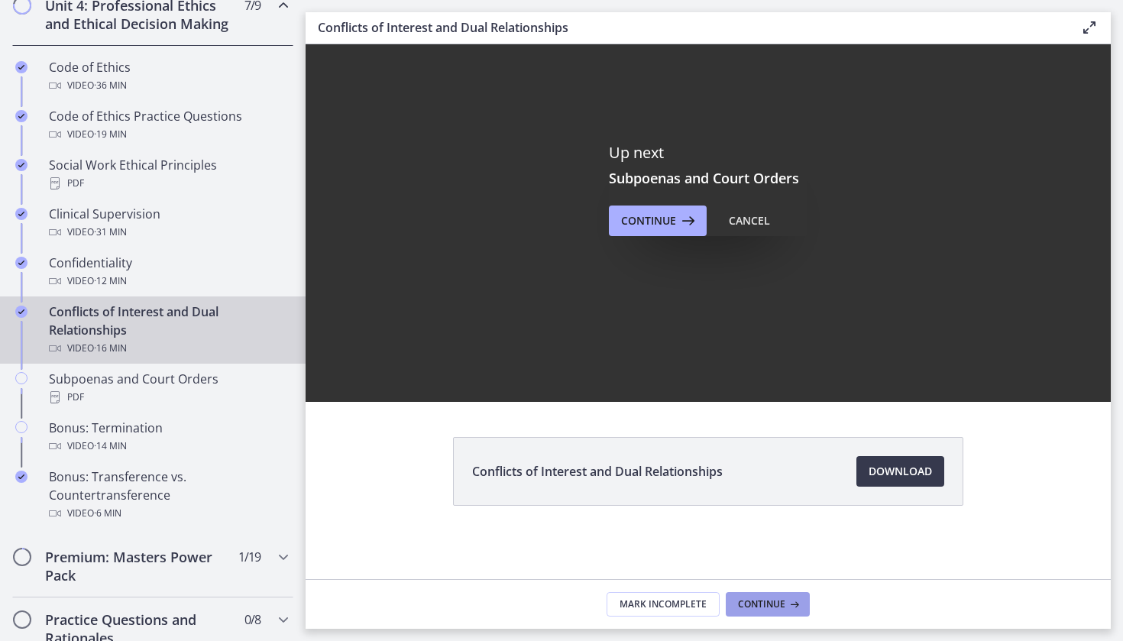
scroll to position [67, 0]
click at [787, 615] on button "Continue" at bounding box center [768, 604] width 84 height 24
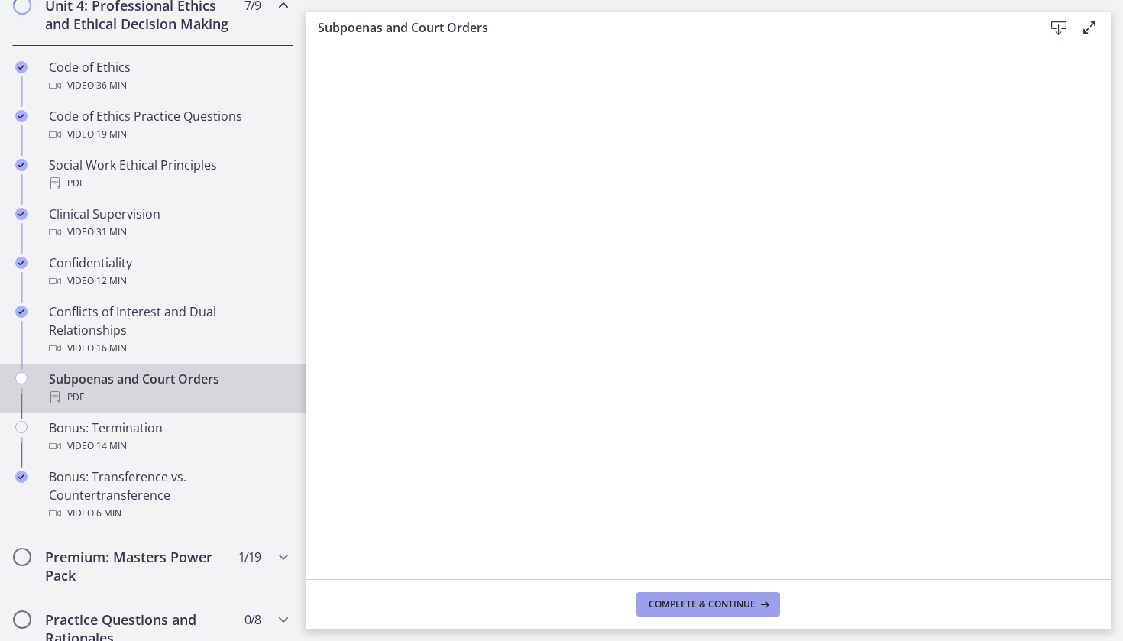
click at [761, 603] on icon at bounding box center [763, 604] width 15 height 12
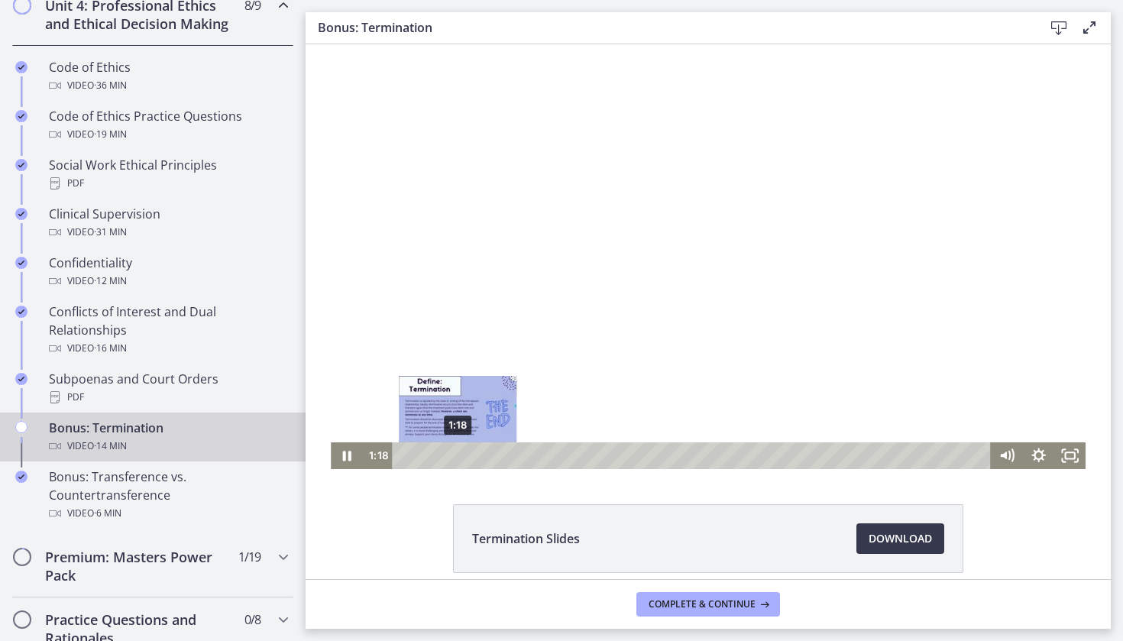
click at [458, 455] on div "1:18" at bounding box center [694, 455] width 580 height 27
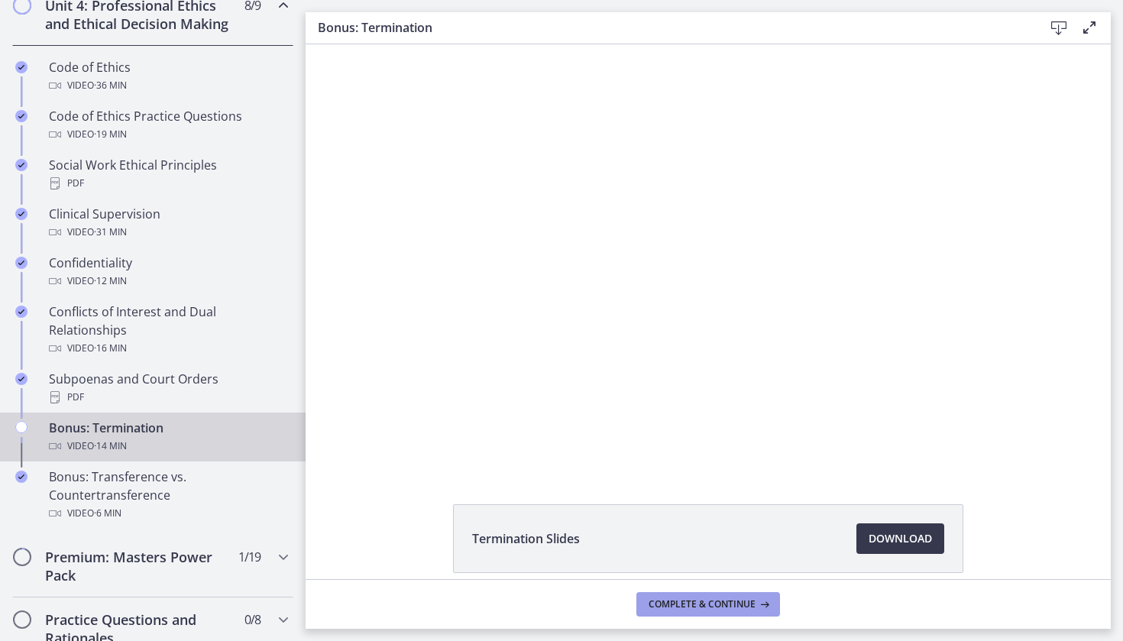
click at [734, 611] on button "Complete & continue" at bounding box center [709, 604] width 144 height 24
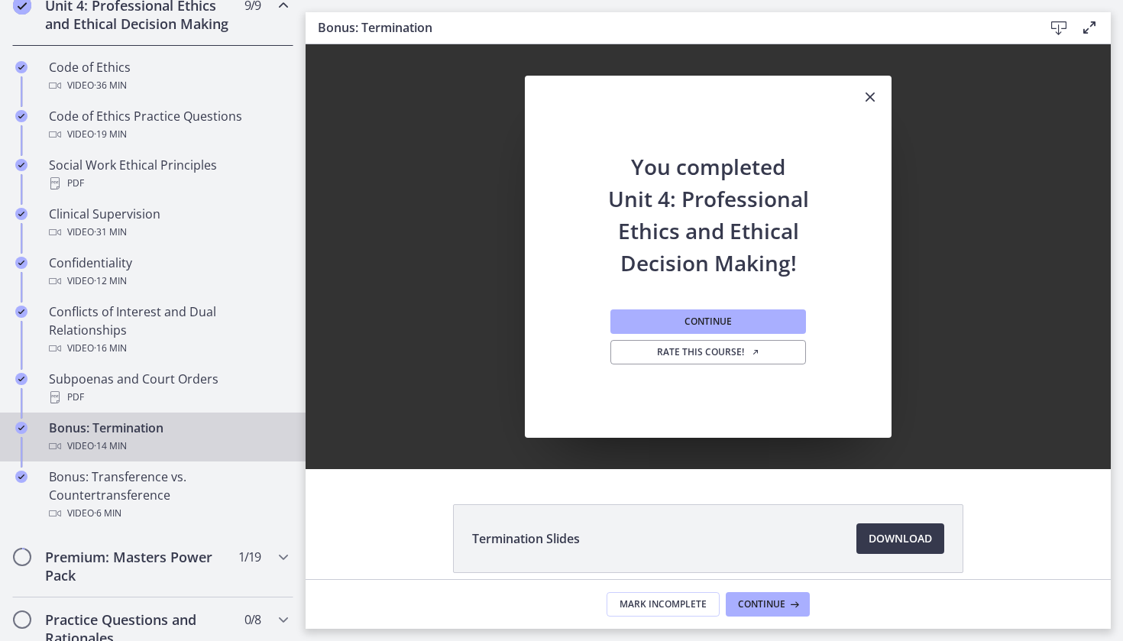
click at [734, 611] on button "Continue" at bounding box center [768, 604] width 84 height 24
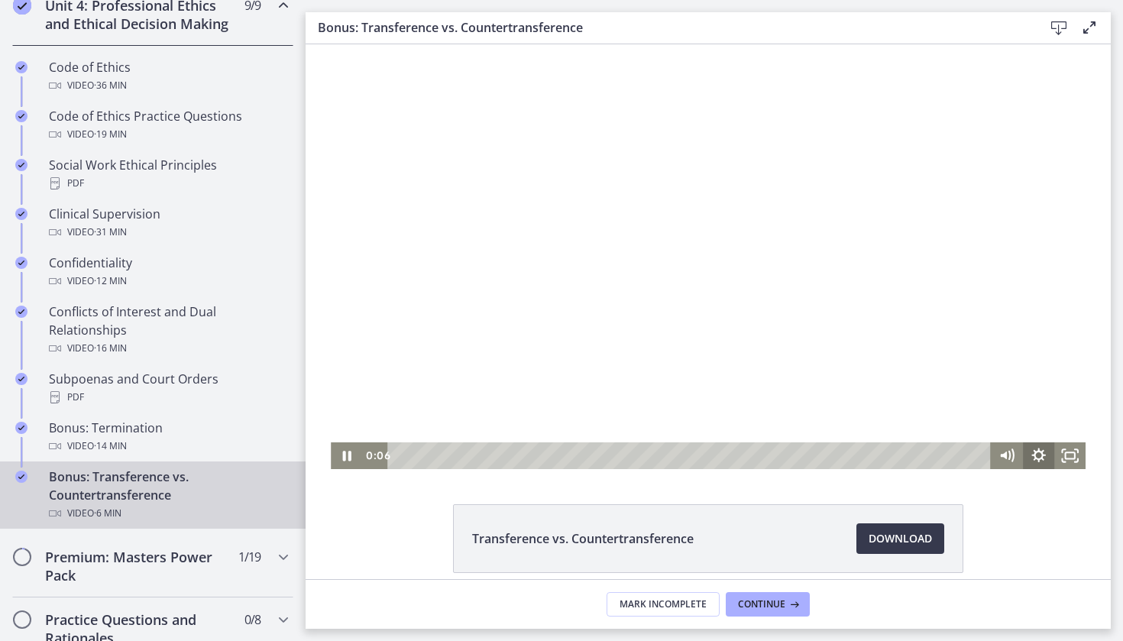
click at [1032, 463] on icon "Show settings menu" at bounding box center [1038, 455] width 31 height 27
click at [1035, 408] on span "Speed" at bounding box center [1018, 402] width 39 height 27
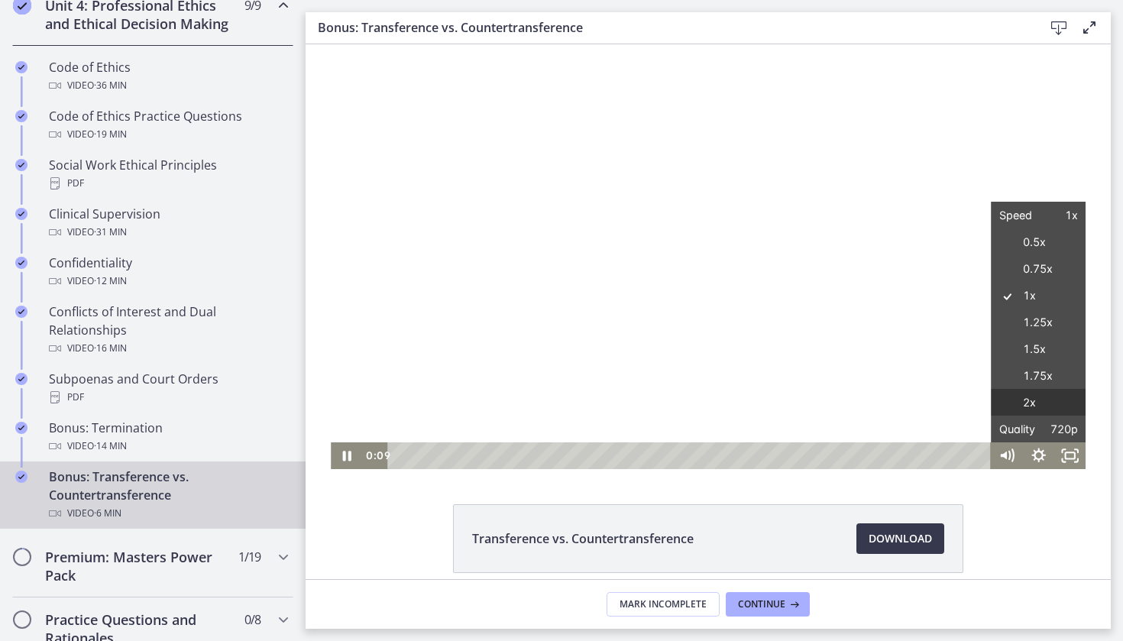
click at [1029, 411] on label "2x" at bounding box center [1039, 403] width 95 height 28
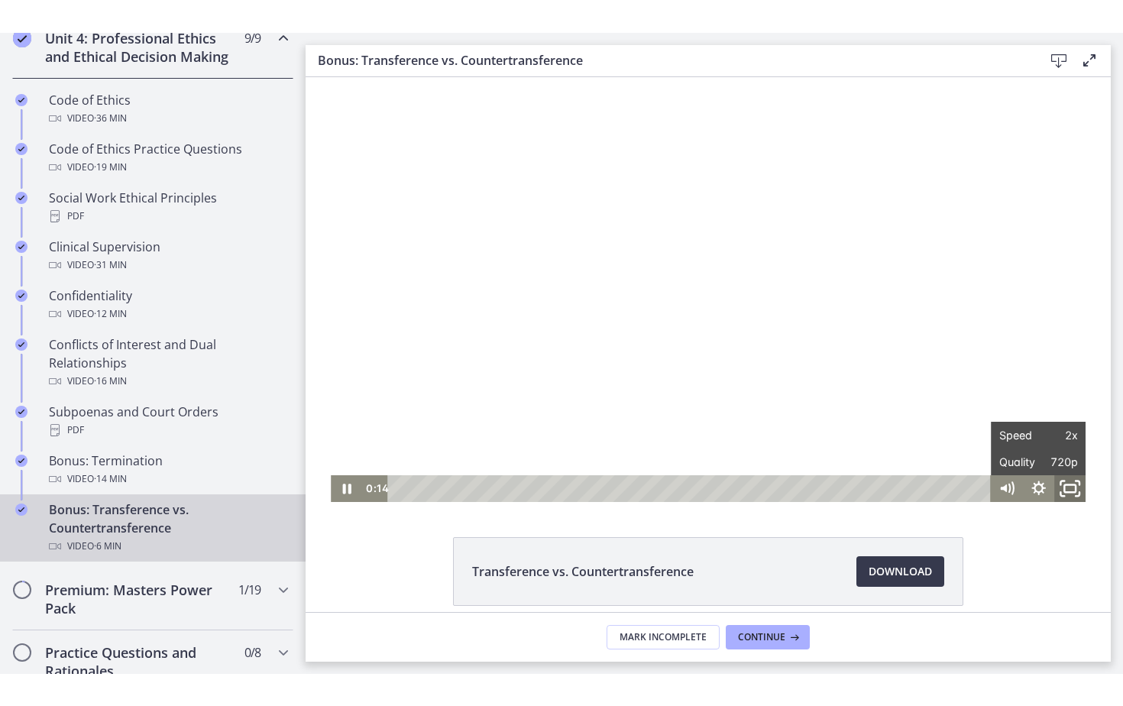
click at [1066, 487] on icon "Fullscreen" at bounding box center [1069, 487] width 37 height 32
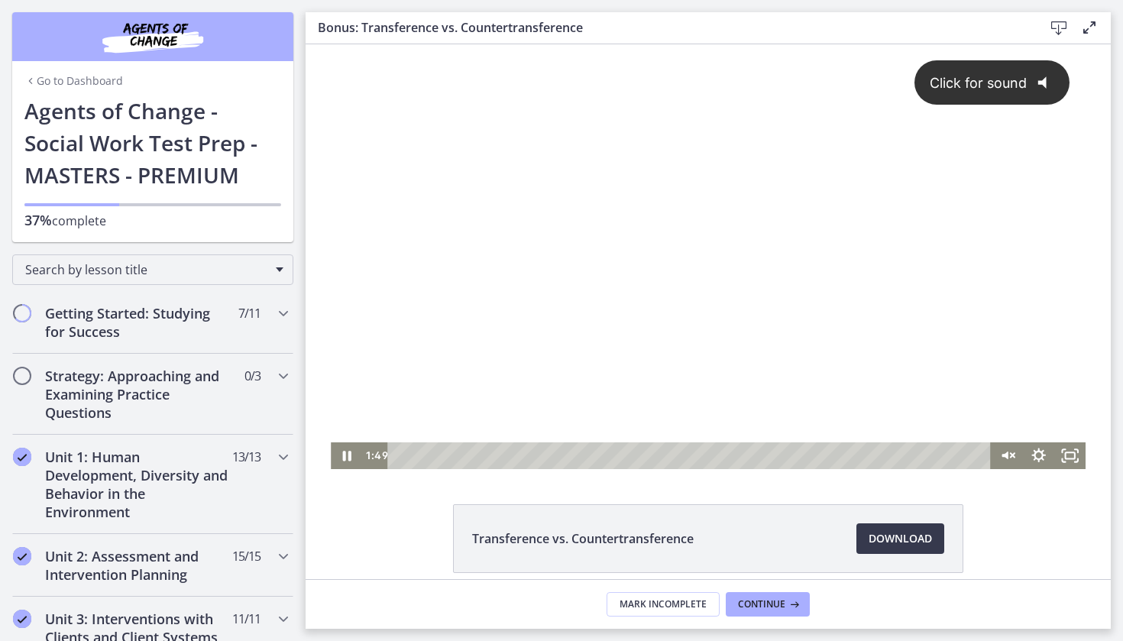
click at [940, 281] on div "Click for sound @keyframes VOLUME_SMALL_WAVE_FLASH { 0% { opacity: 0; } 33% { o…" at bounding box center [708, 243] width 755 height 398
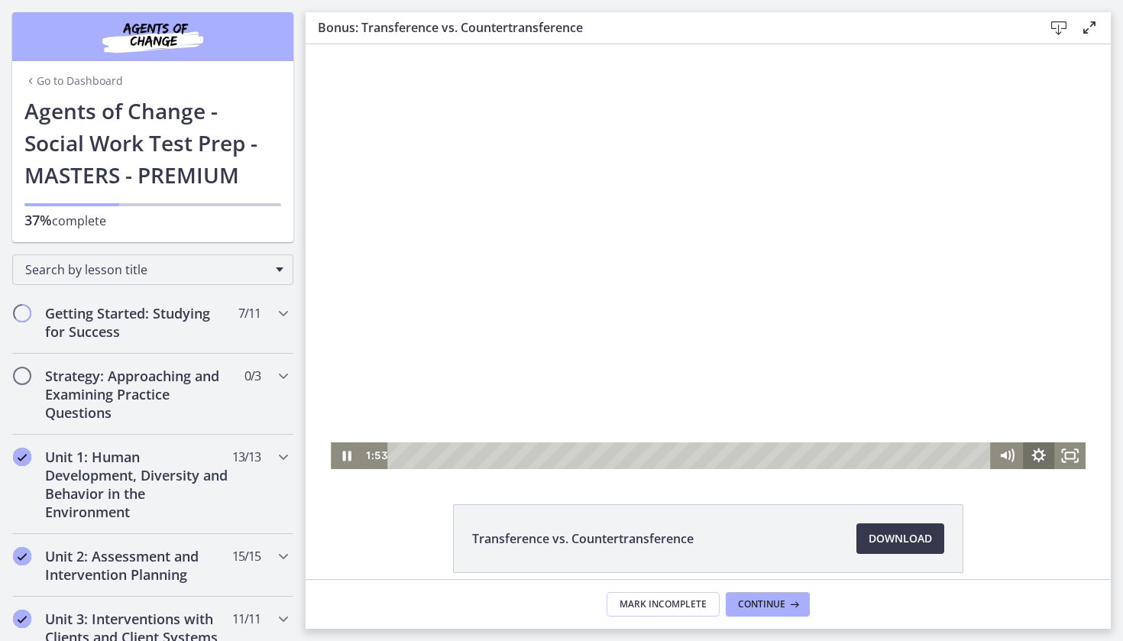
click at [1036, 457] on icon "Show settings menu" at bounding box center [1038, 455] width 31 height 27
click at [1023, 406] on span "Speed" at bounding box center [1018, 402] width 39 height 27
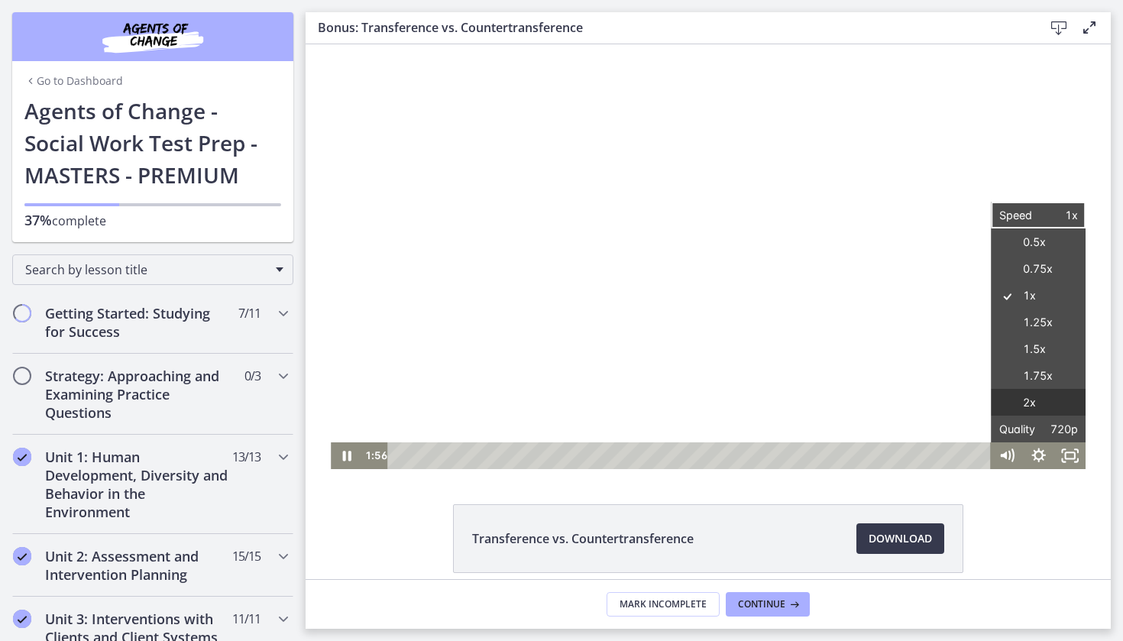
drag, startPoint x: 1026, startPoint y: 417, endPoint x: 1026, endPoint y: 404, distance: 13.0
click at [1026, 404] on div "Speed 1x Speed 0.5x 0.75x 1x 1.25x 1.5x 1.75x 2x Quality 720p Quality Auto 224p…" at bounding box center [1039, 322] width 95 height 241
click at [1026, 404] on label "2x" at bounding box center [1039, 403] width 95 height 28
